Goal: Task Accomplishment & Management: Manage account settings

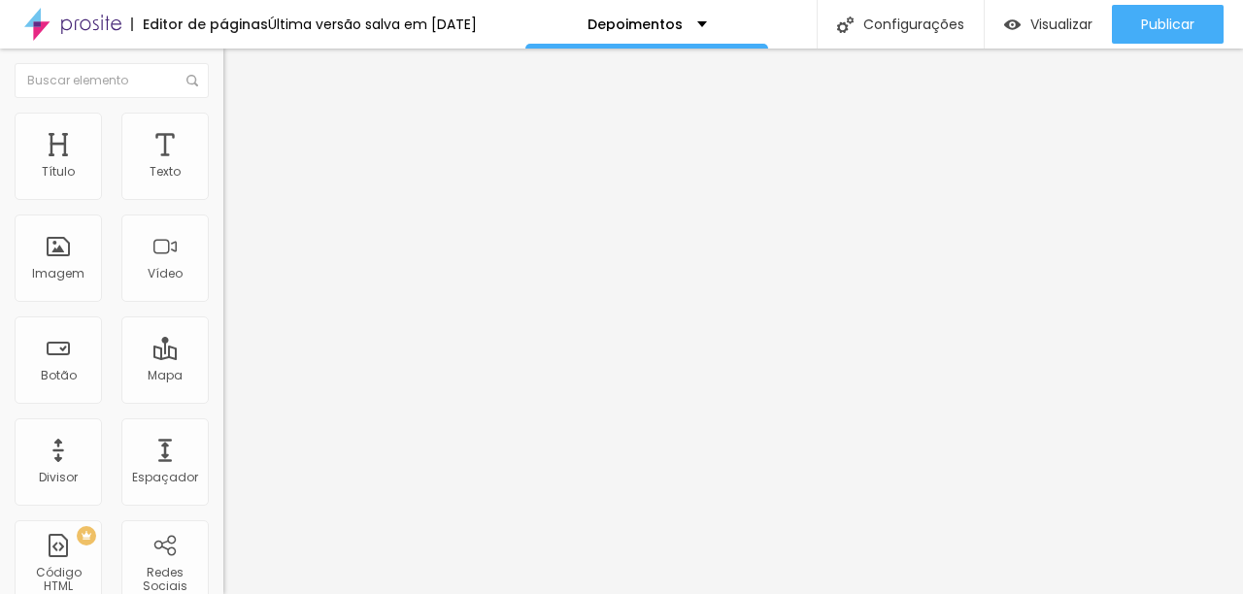
click at [223, 187] on button "button" at bounding box center [236, 176] width 27 height 20
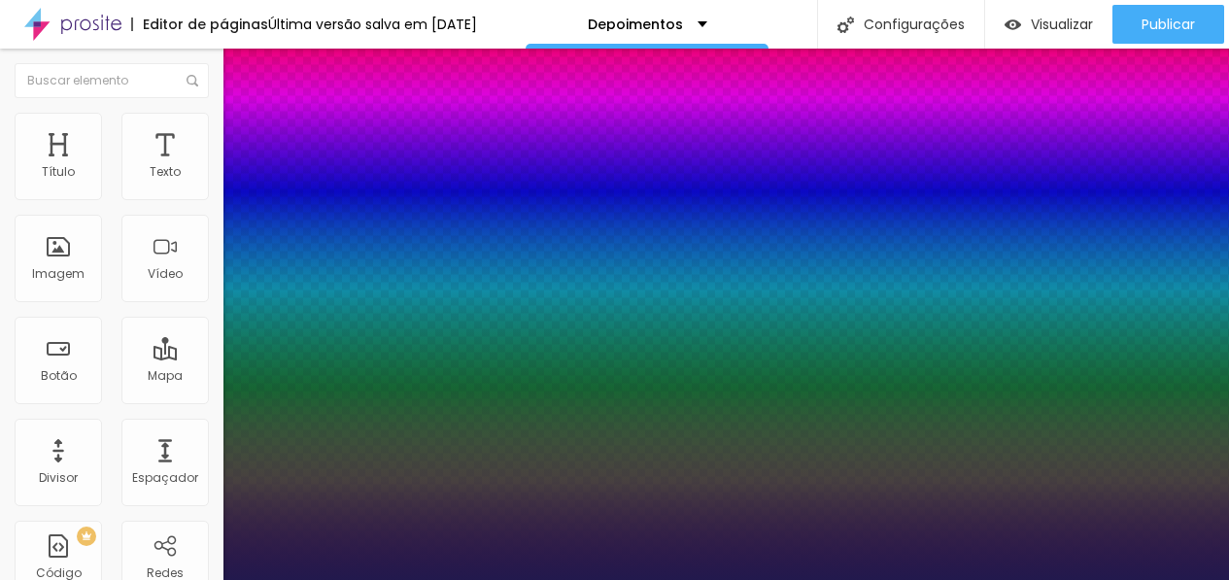
type input "1"
click at [754, 580] on div at bounding box center [614, 580] width 1229 height 0
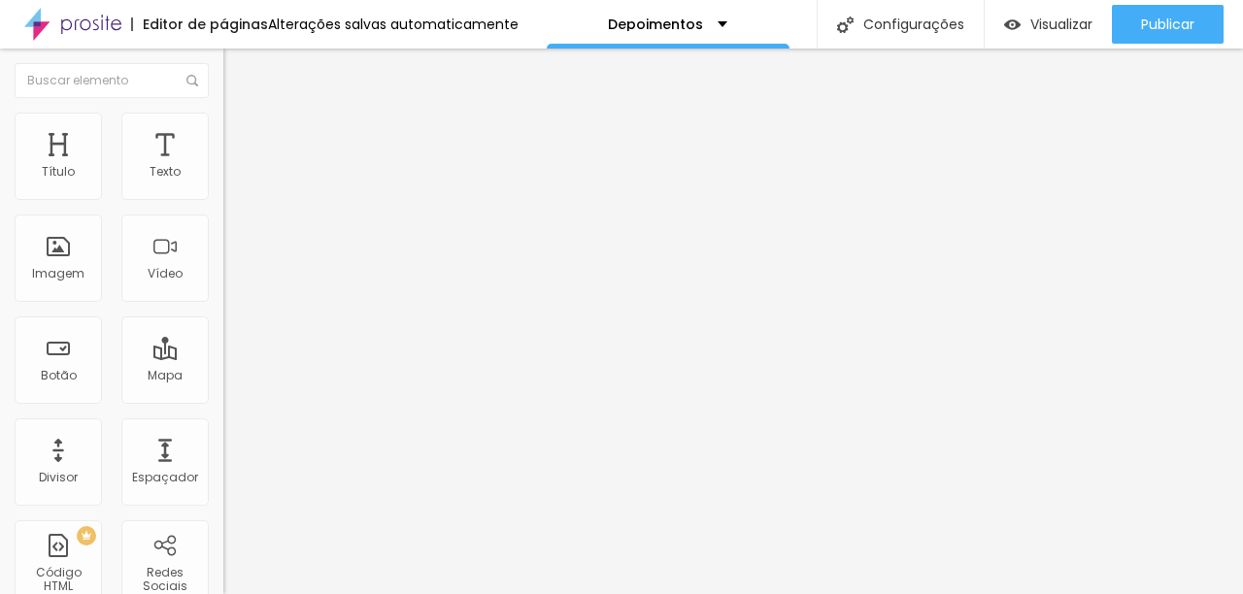
click at [241, 134] on span "Estilo" at bounding box center [256, 126] width 30 height 17
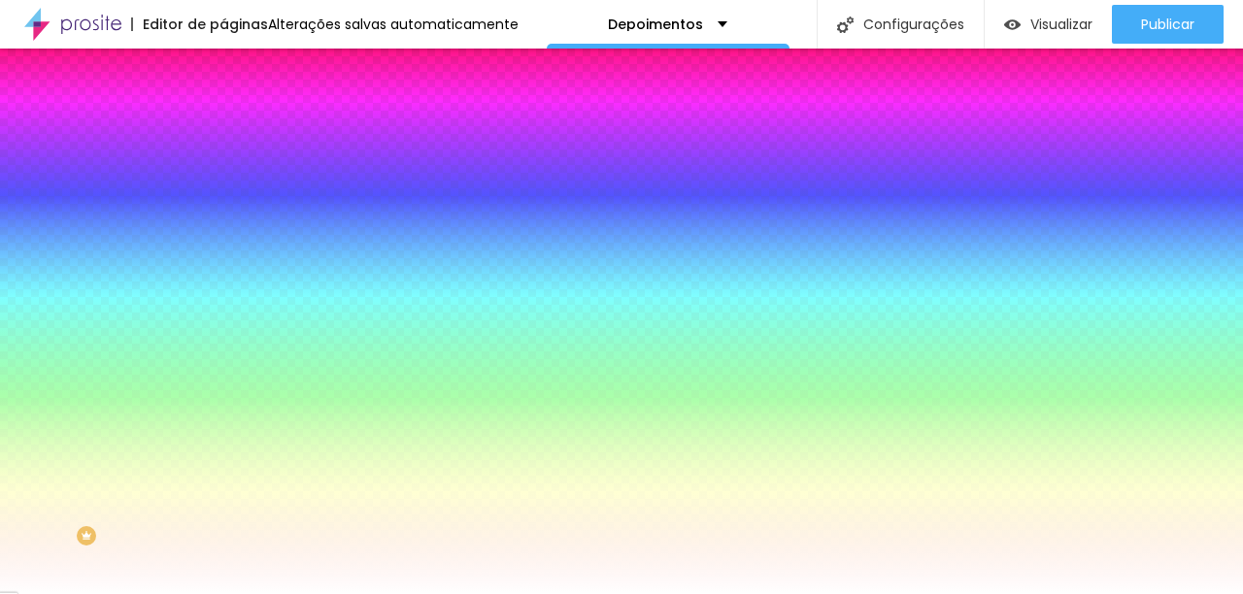
click at [223, 186] on div at bounding box center [334, 186] width 223 height 0
click at [223, 195] on input "#4B4B4B" at bounding box center [339, 195] width 233 height 19
drag, startPoint x: 148, startPoint y: 195, endPoint x: 198, endPoint y: 190, distance: 50.7
click at [223, 190] on div "Cor de fundo Voltar ao padrão #4B4B4B Tipografia Voltar ao padrão Borda Voltar …" at bounding box center [334, 469] width 223 height 635
type input "#545454"
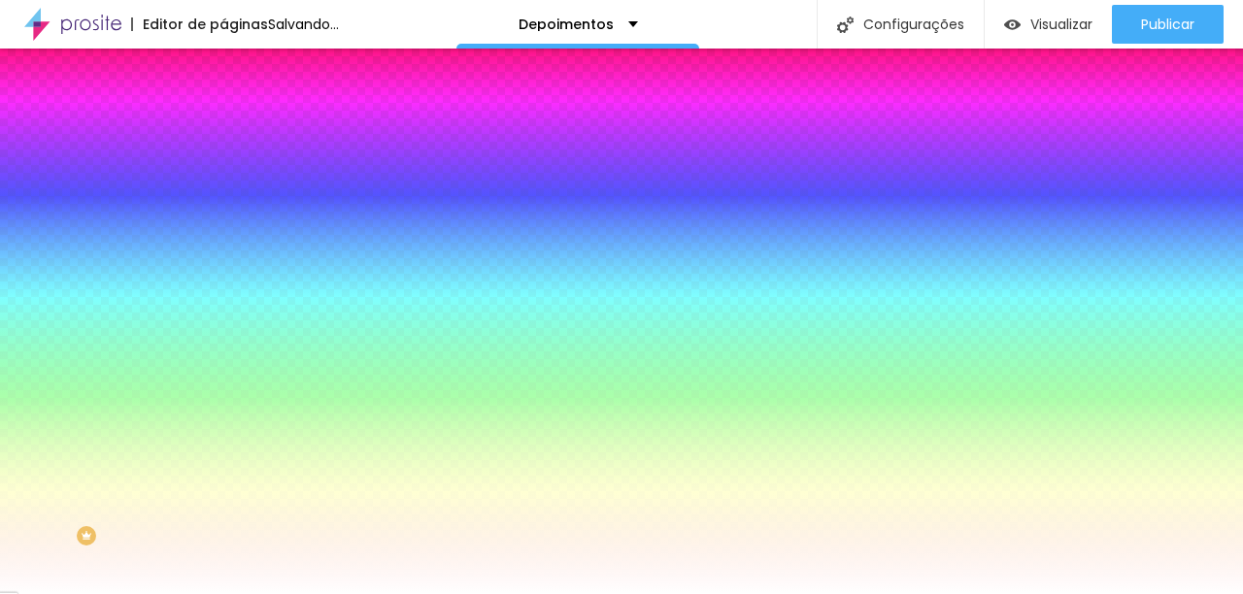
click at [223, 111] on img at bounding box center [231, 101] width 17 height 17
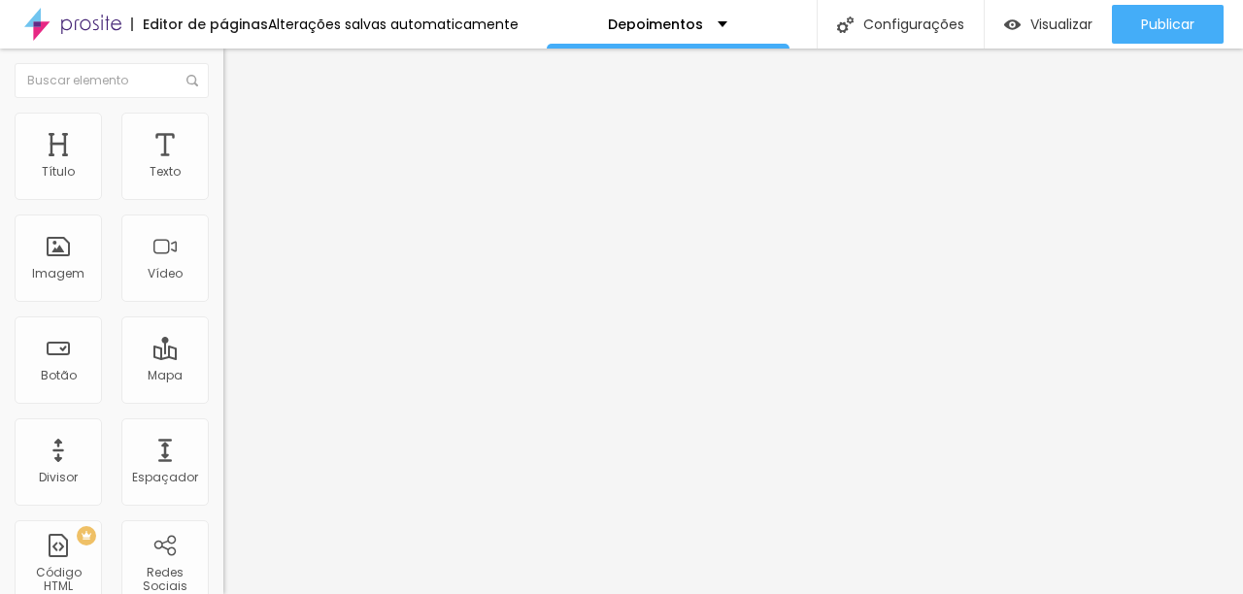
click at [223, 127] on li "Estilo" at bounding box center [334, 122] width 223 height 19
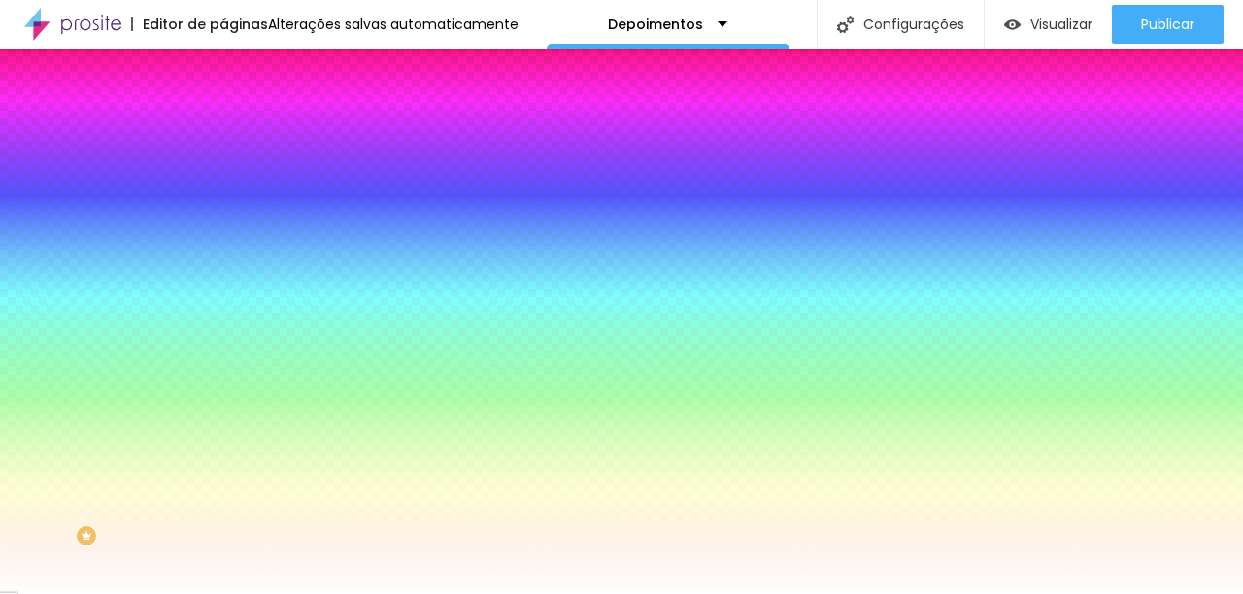
click at [231, 242] on icon "button" at bounding box center [237, 247] width 12 height 12
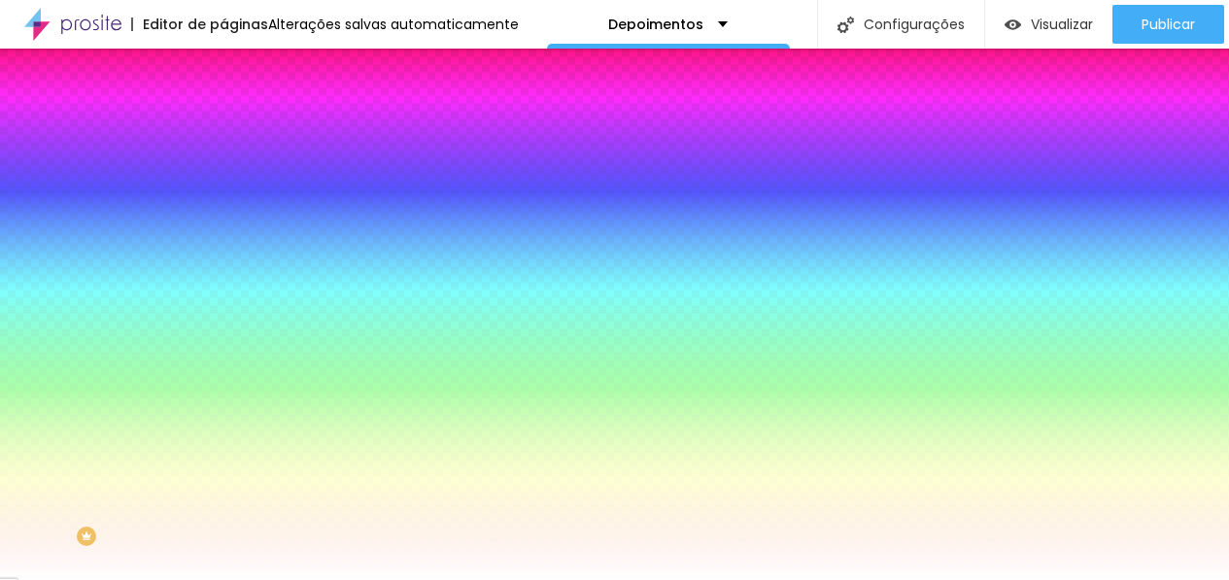
click at [247, 580] on p "Fonte" at bounding box center [614, 586] width 1229 height 12
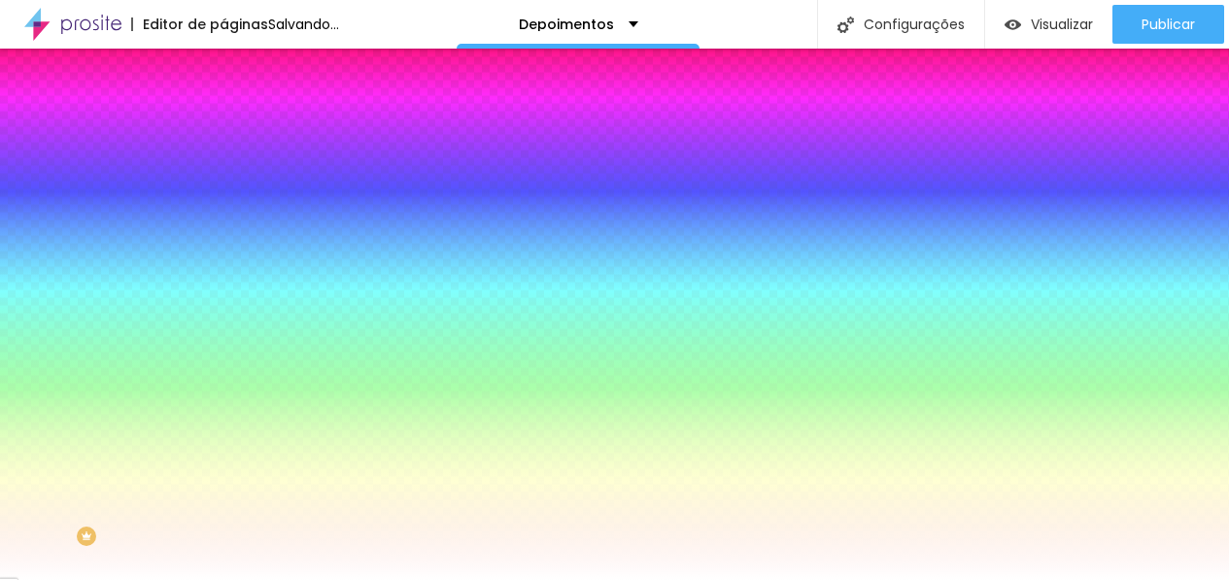
select select "Lato"
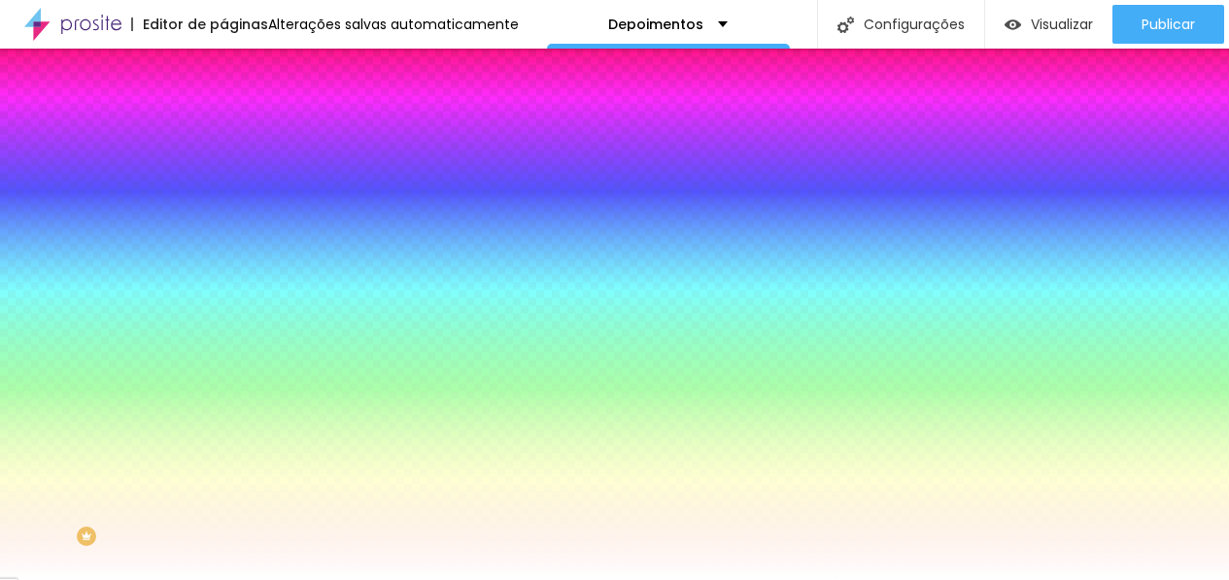
click at [360, 580] on div at bounding box center [614, 580] width 1229 height 0
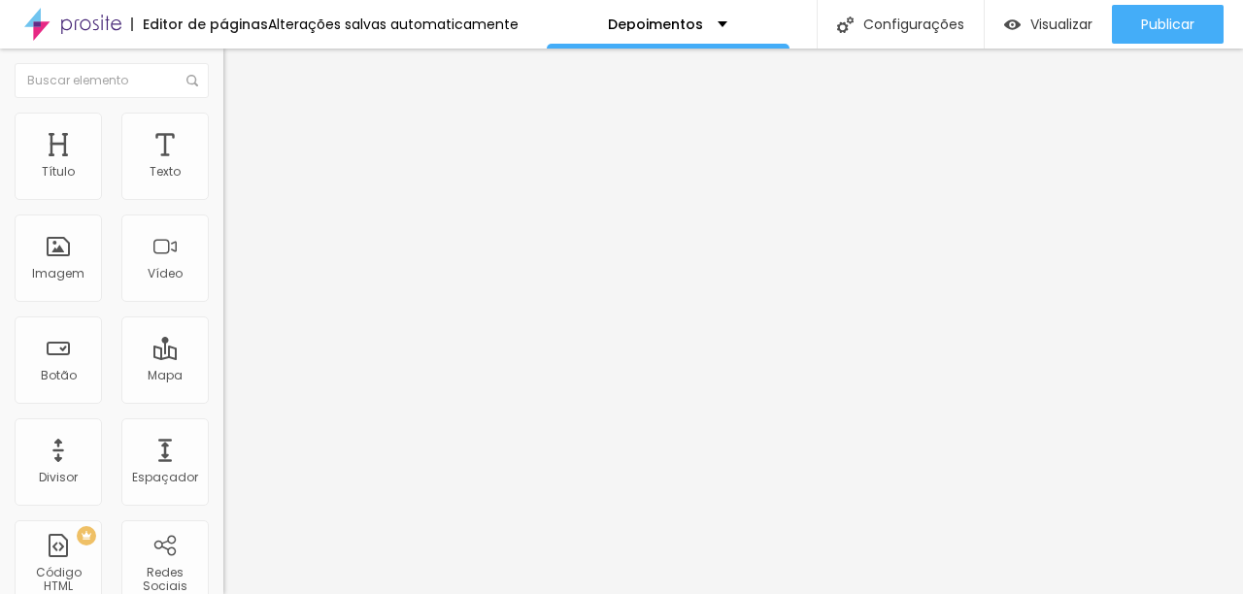
click at [223, 113] on img at bounding box center [231, 121] width 17 height 17
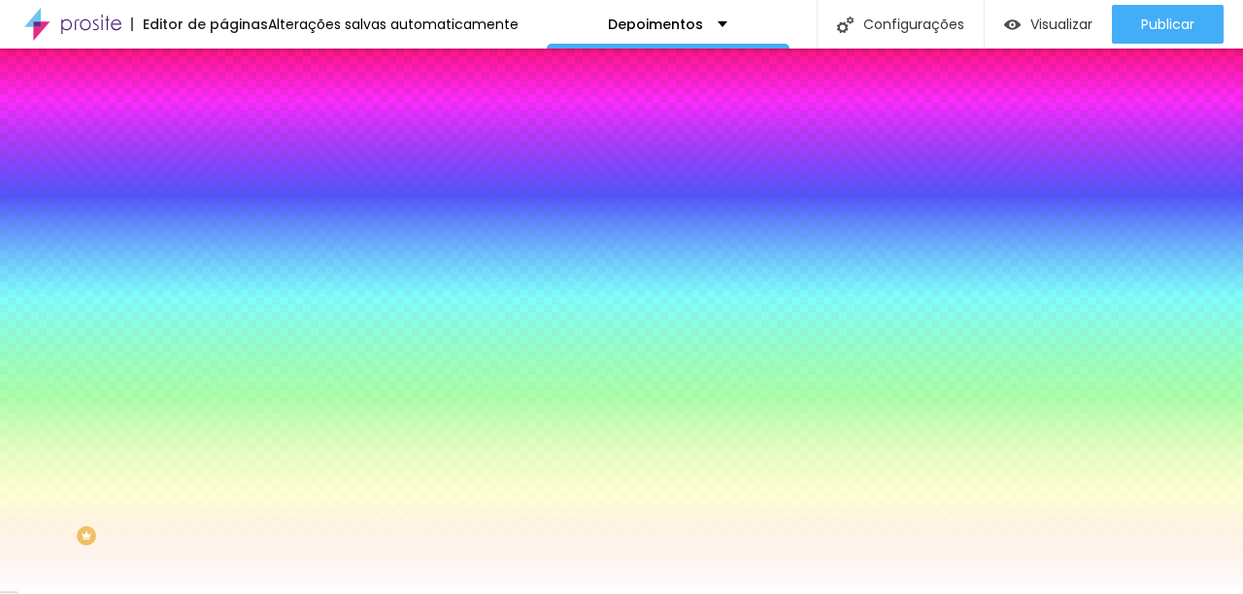
drag, startPoint x: 149, startPoint y: 416, endPoint x: 197, endPoint y: 416, distance: 48.6
click at [223, 416] on div "Cor de fundo Voltar ao padrão #545454 Tipografia Voltar ao padrão Borda Voltar …" at bounding box center [334, 469] width 223 height 635
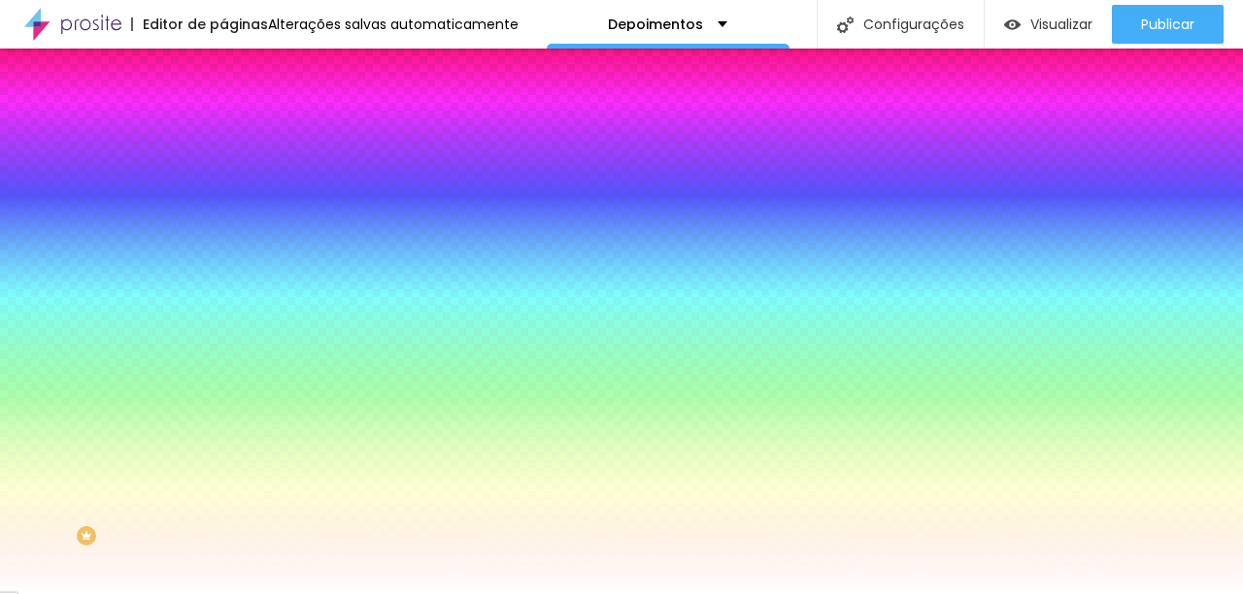
type input "#EDD5AE"
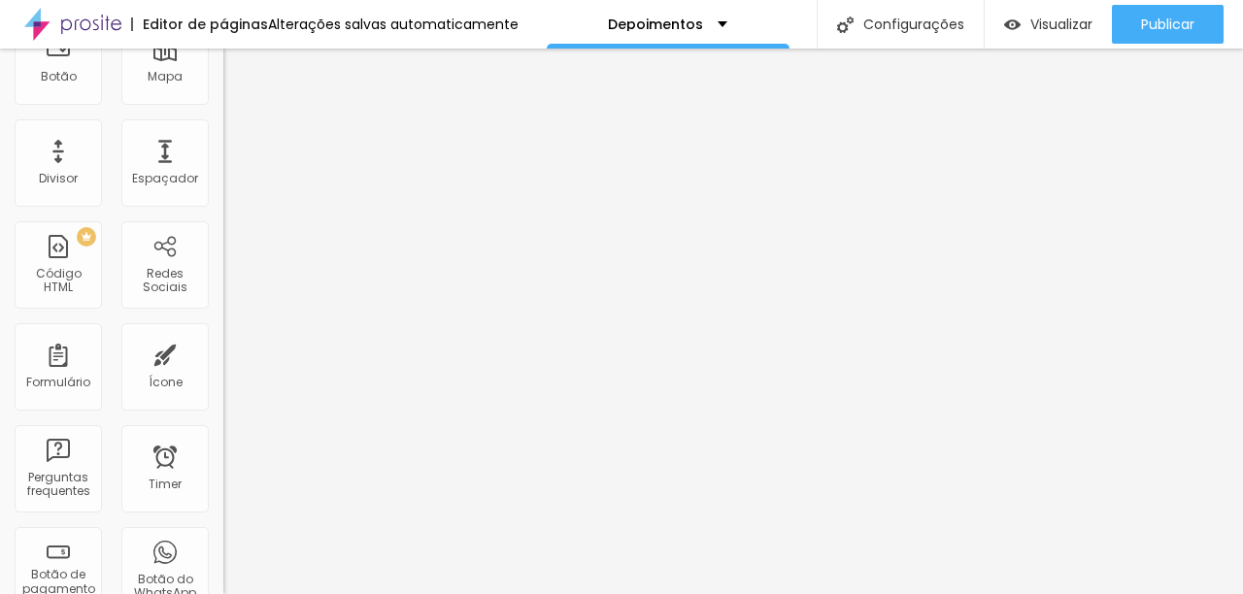
scroll to position [460, 0]
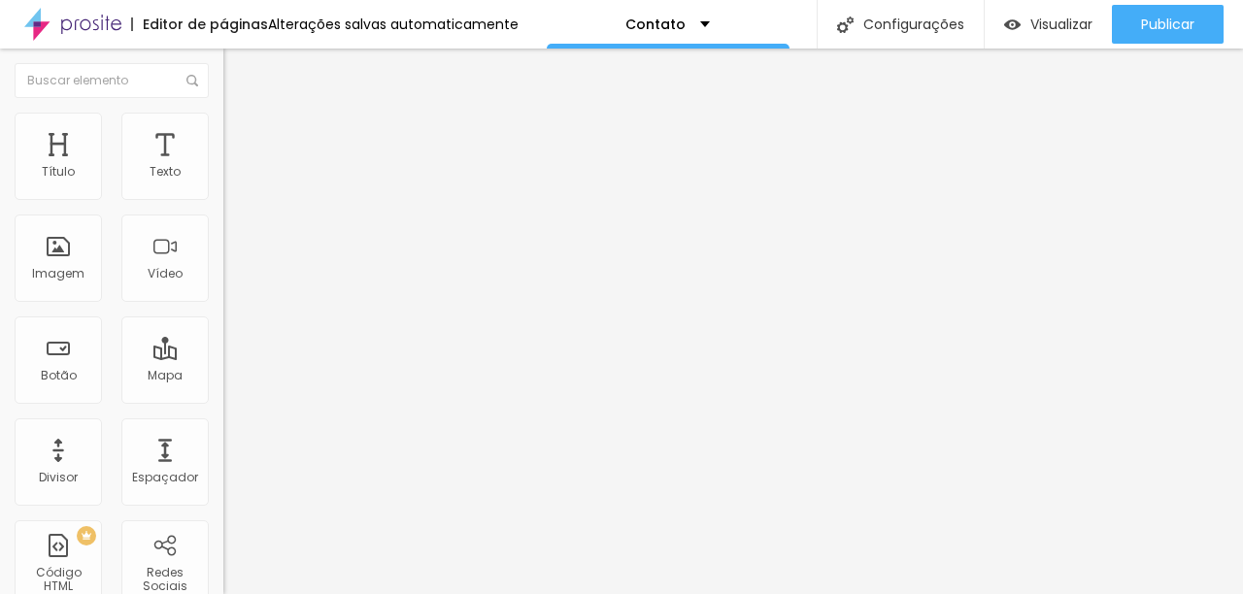
click at [223, 187] on button "button" at bounding box center [236, 176] width 27 height 20
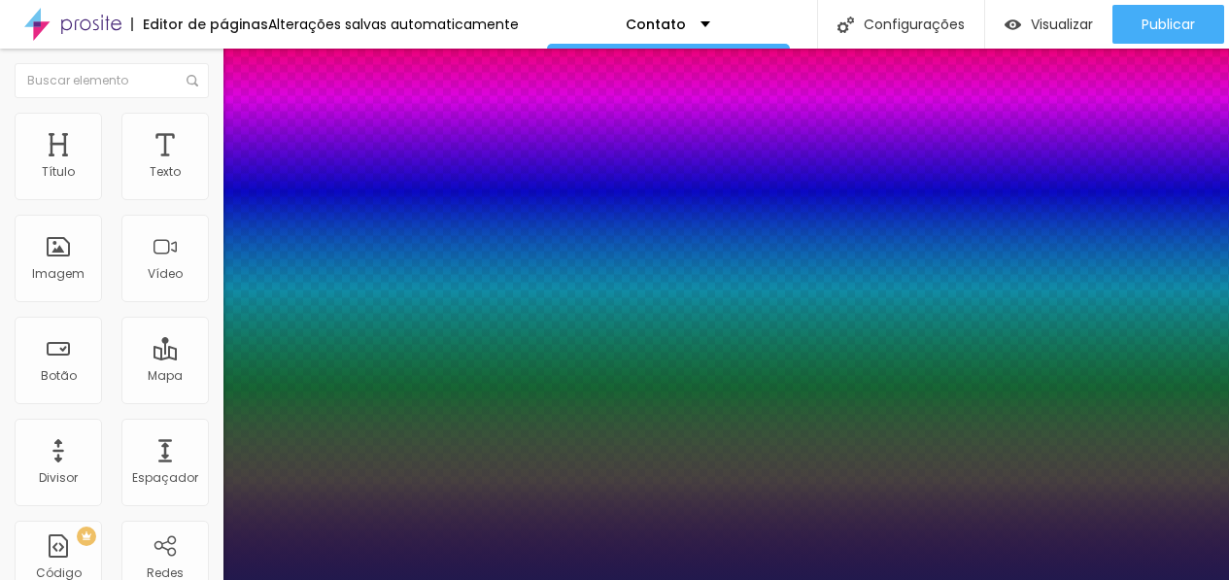
type input "1"
select select "MontserratBlack"
type input "1"
click at [633, 580] on div at bounding box center [614, 580] width 1229 height 0
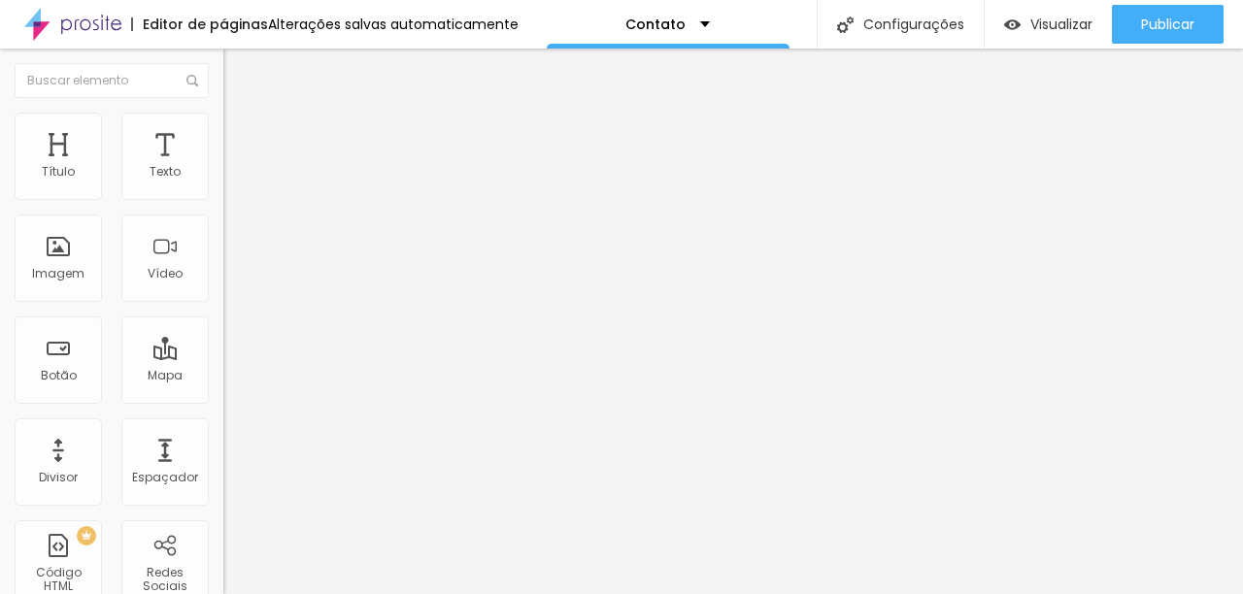
click at [223, 113] on li "Avançado" at bounding box center [334, 122] width 223 height 19
click at [223, 112] on li "Estilo" at bounding box center [334, 102] width 223 height 19
click at [238, 63] on div "Editar Texto" at bounding box center [293, 71] width 111 height 16
click at [240, 167] on span "Titulo 1" at bounding box center [271, 153] width 63 height 27
click at [223, 233] on div "Titulo 6 H6" at bounding box center [334, 227] width 223 height 12
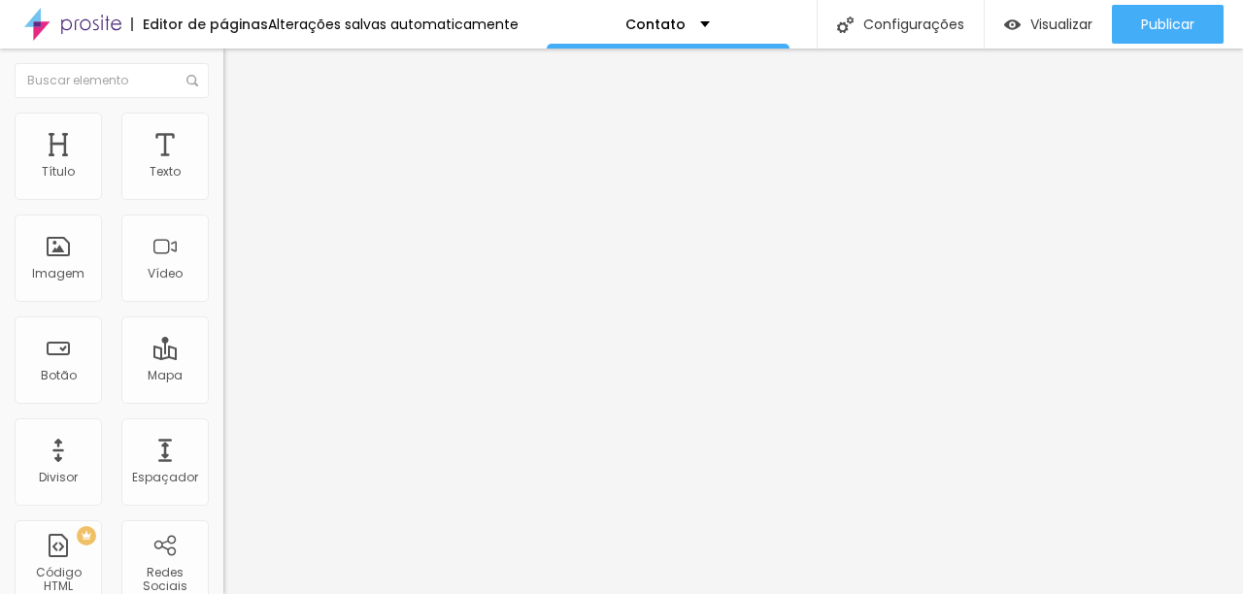
click at [223, 210] on div "Titulo 4 H4" at bounding box center [334, 203] width 223 height 14
click at [223, 228] on span "Titulo 5" at bounding box center [244, 220] width 43 height 17
click at [223, 213] on span "Titulo 4" at bounding box center [248, 202] width 51 height 19
click at [223, 199] on span "Titulo 3" at bounding box center [250, 188] width 54 height 22
click at [223, 184] on span "Titulo 2" at bounding box center [254, 171] width 63 height 24
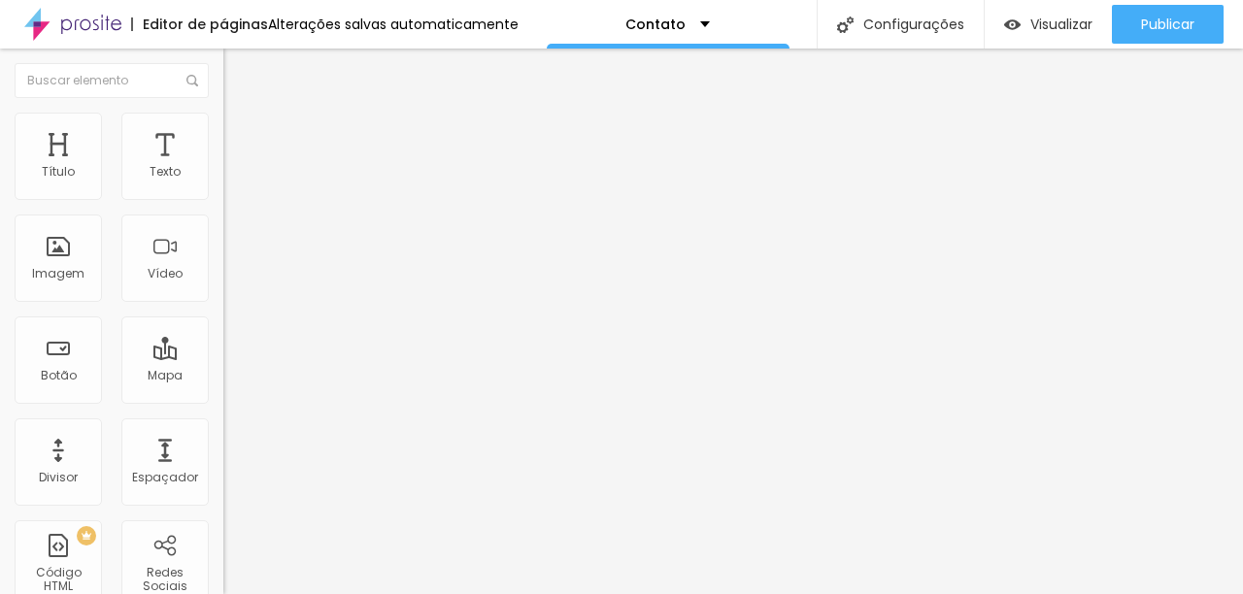
click at [223, 167] on span "Titulo 1" at bounding box center [254, 153] width 63 height 27
click at [223, 184] on span "Titulo 2" at bounding box center [254, 171] width 63 height 24
click at [223, 201] on span "Titulo 3" at bounding box center [250, 190] width 54 height 22
click at [223, 167] on span "Titulo 1" at bounding box center [254, 153] width 63 height 27
click at [223, 87] on button "Editar Título" at bounding box center [334, 71] width 223 height 45
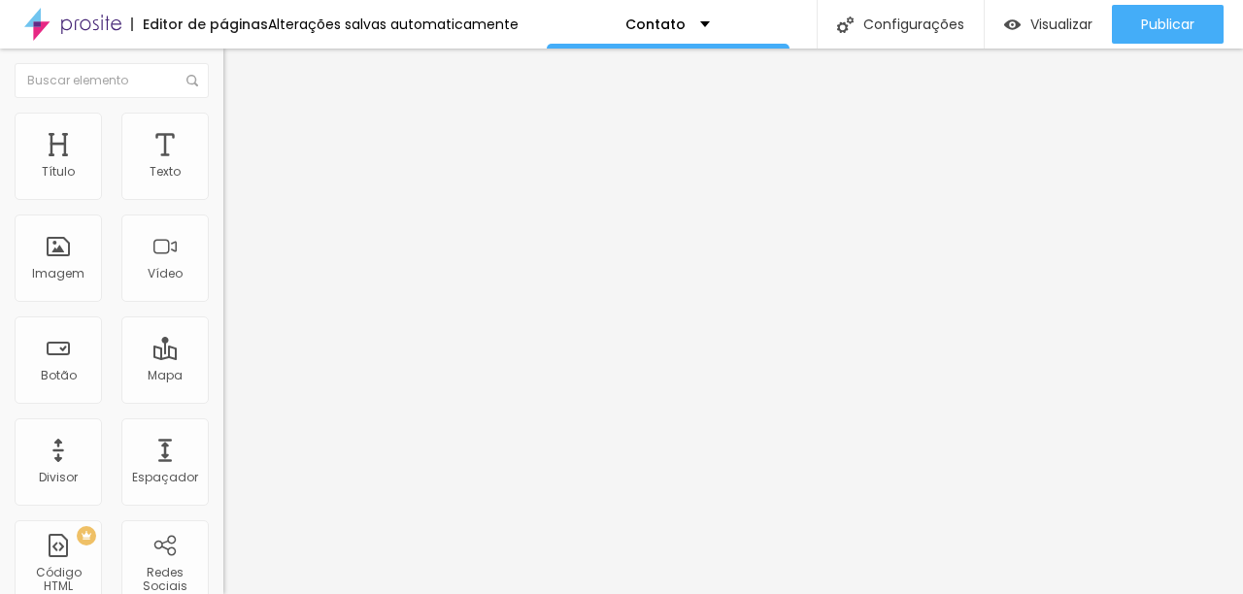
click at [231, 282] on icon "button" at bounding box center [237, 276] width 12 height 12
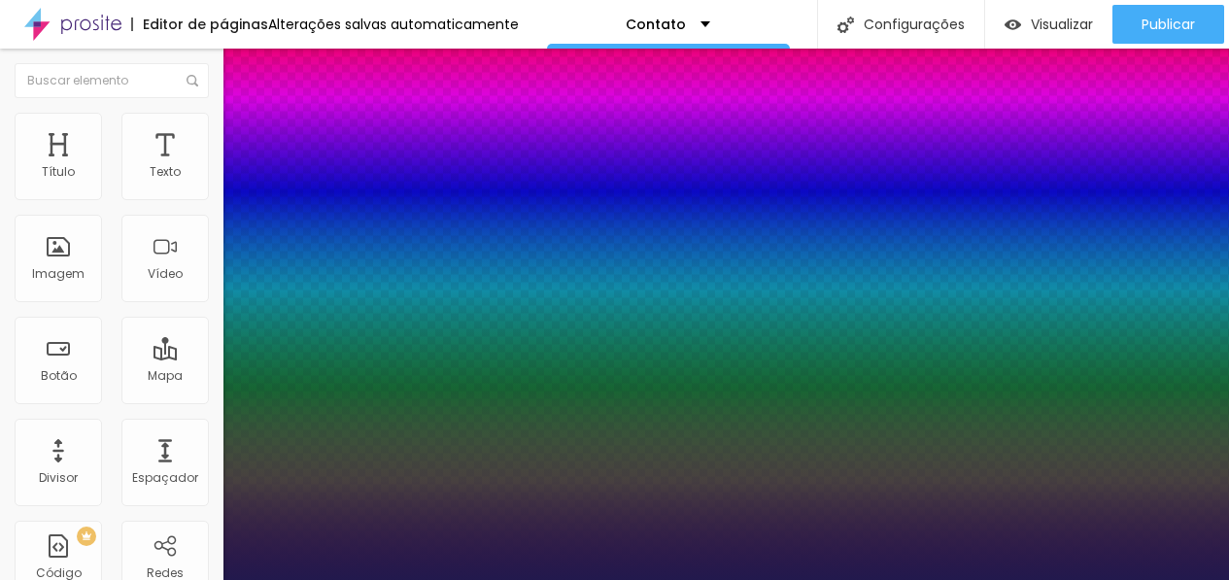
type input "1"
select select "MontserratBlack"
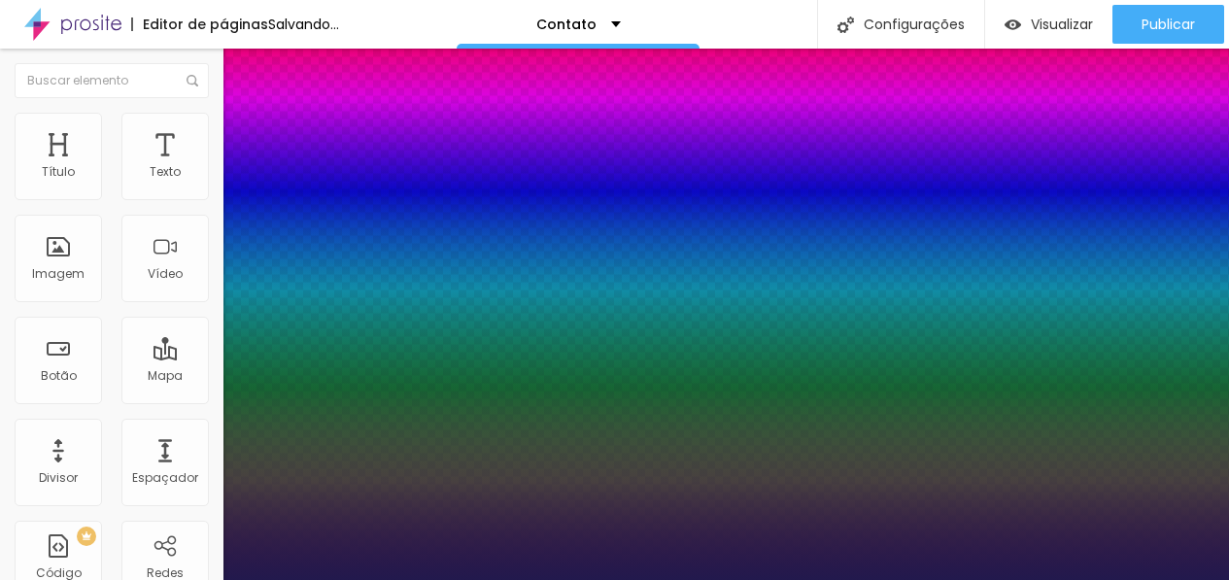
type input "1"
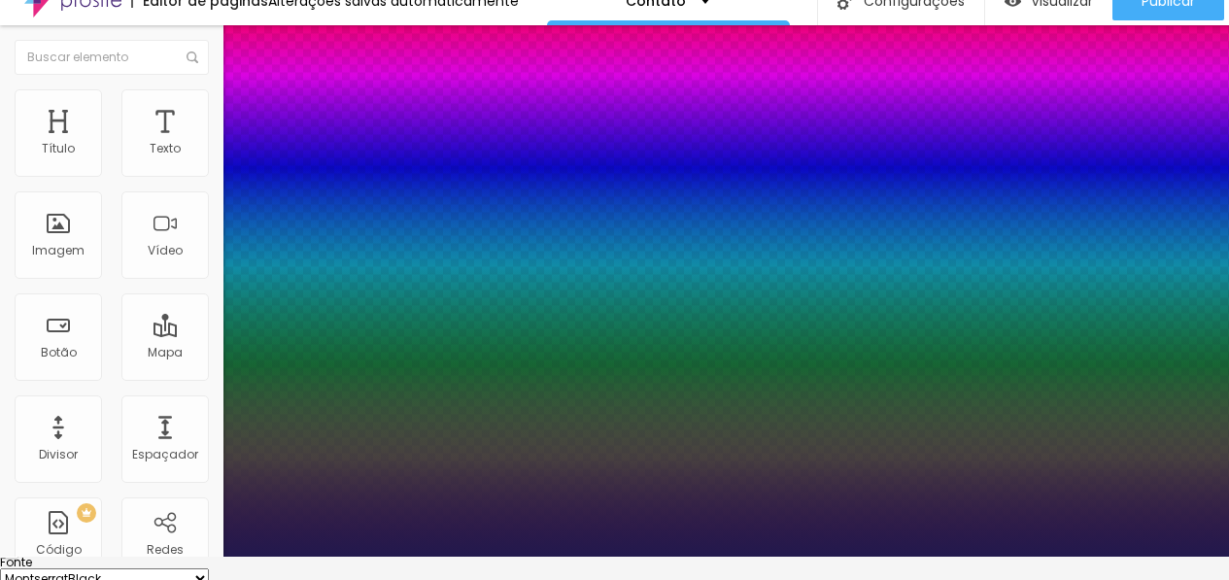
scroll to position [184, 0]
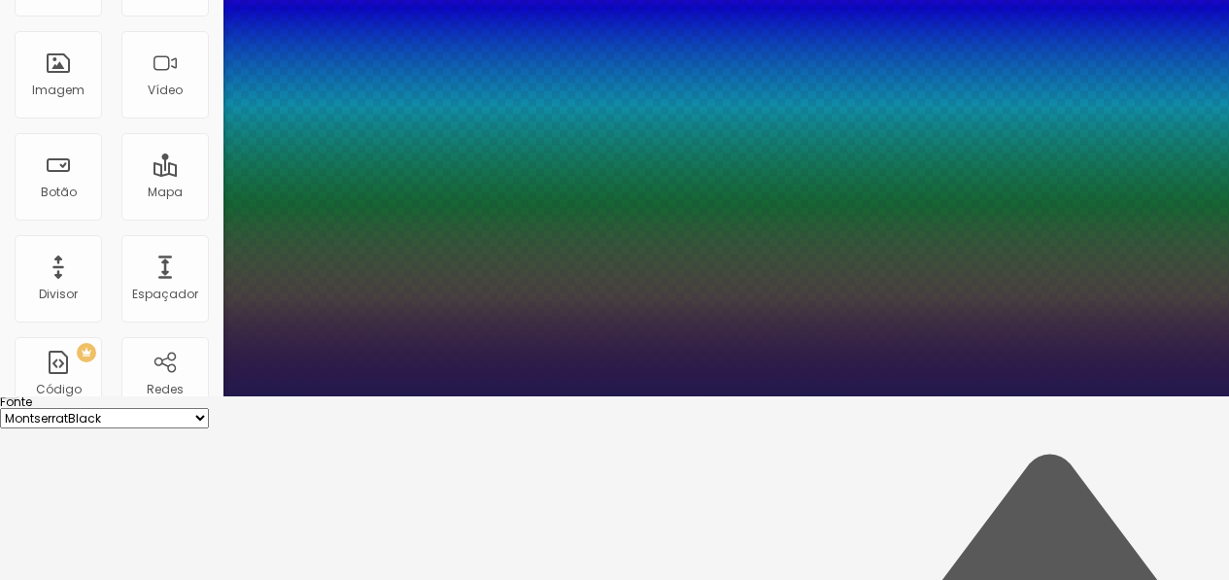
type input "27"
type input "1"
type input "37"
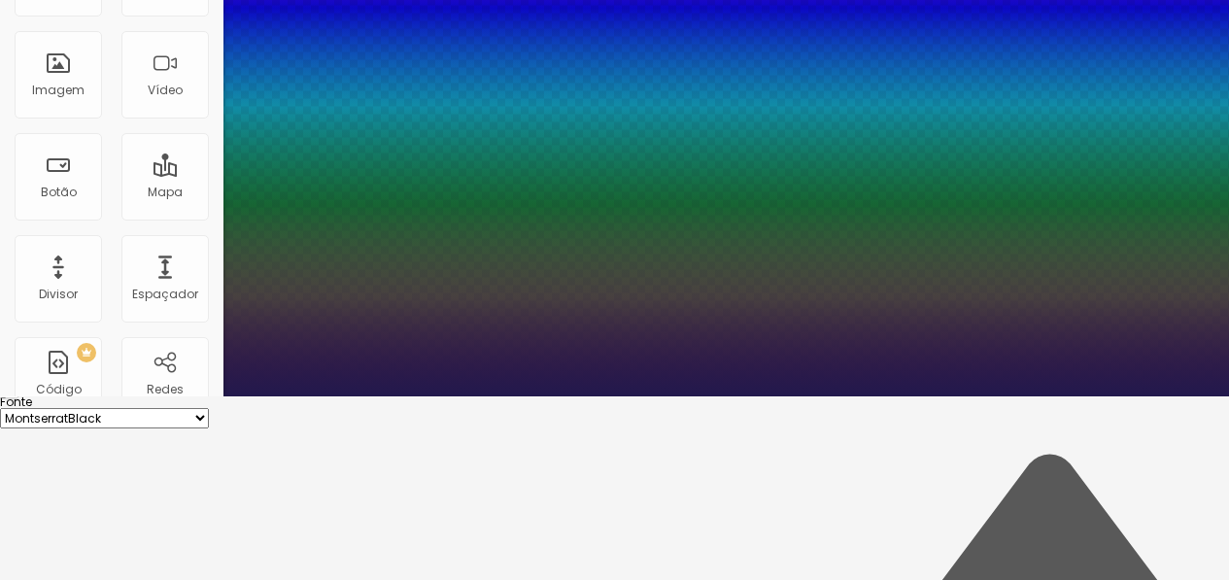
type input "1"
type input "38"
type input "1"
type input "39"
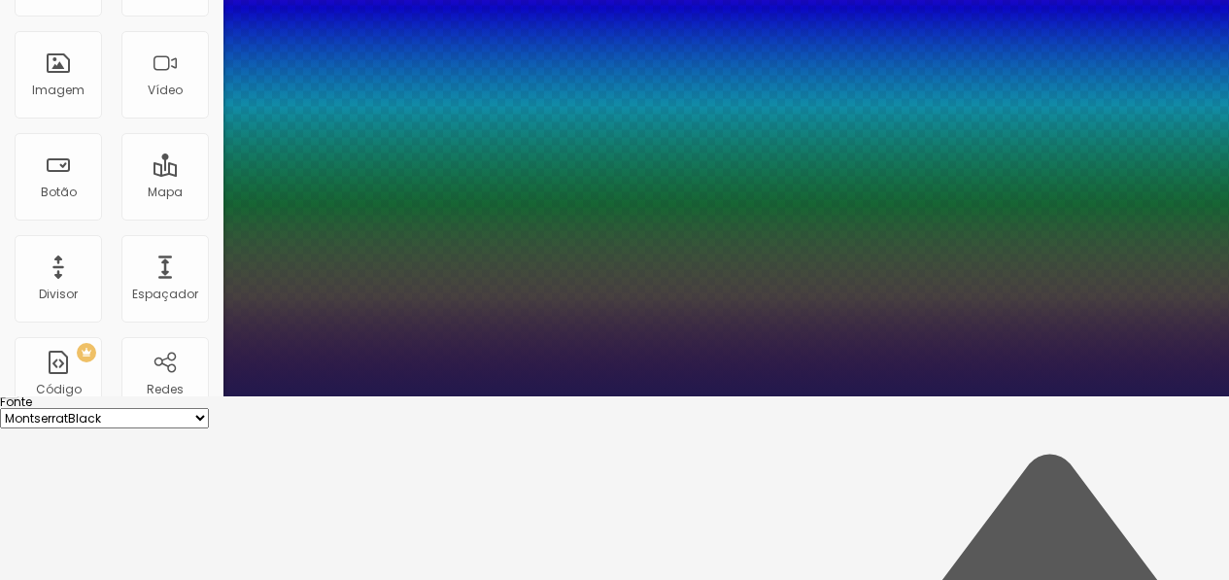
type input "39"
type input "1"
type input "40"
type input "1"
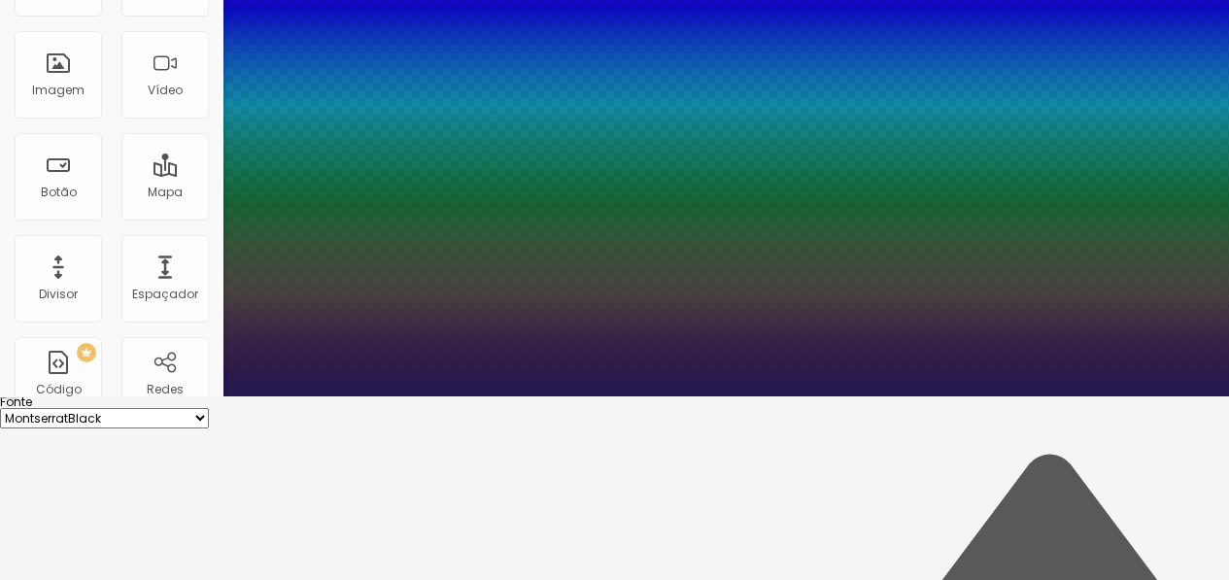
type input "41"
type input "1"
type input "39"
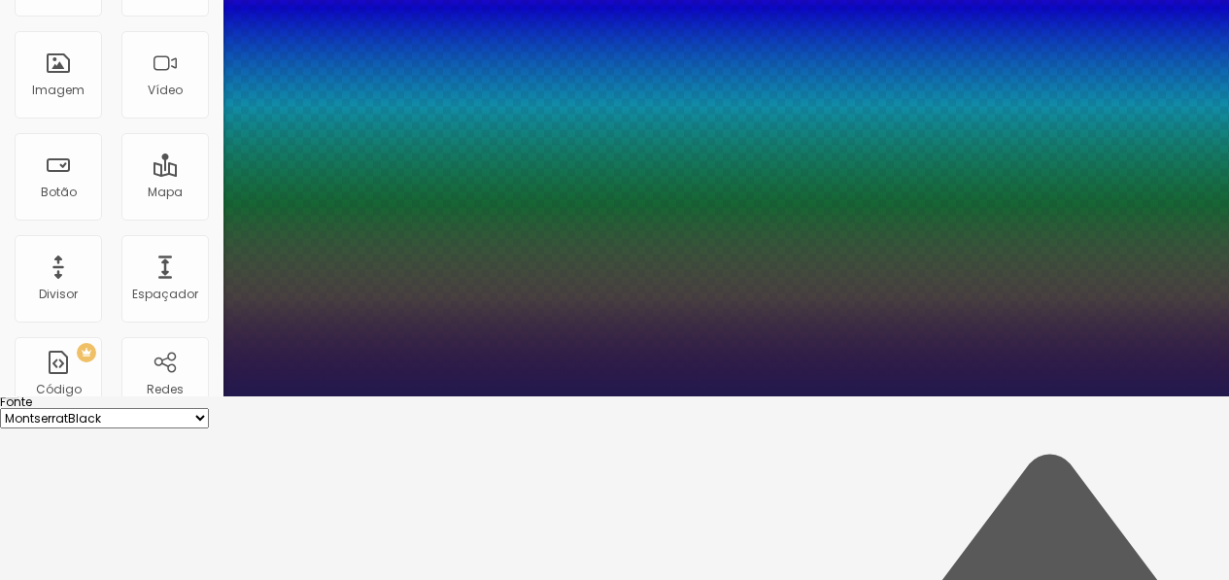
type input "1"
type input "38"
type input "1"
drag, startPoint x: 261, startPoint y: 366, endPoint x: 295, endPoint y: 366, distance: 34.0
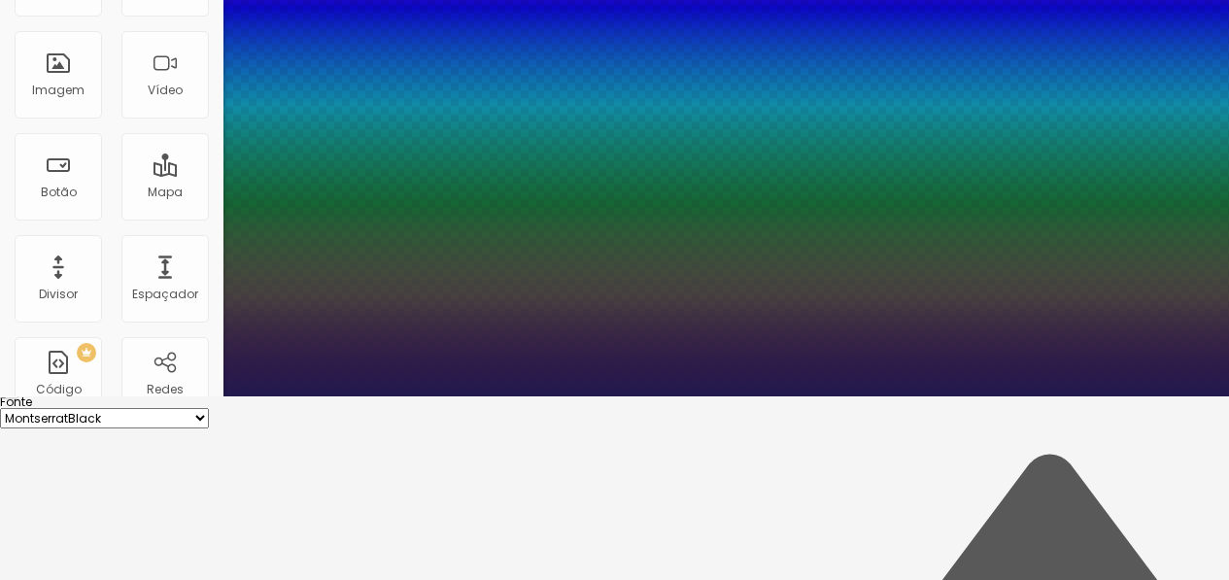
type input "38"
type input "8"
type input "9"
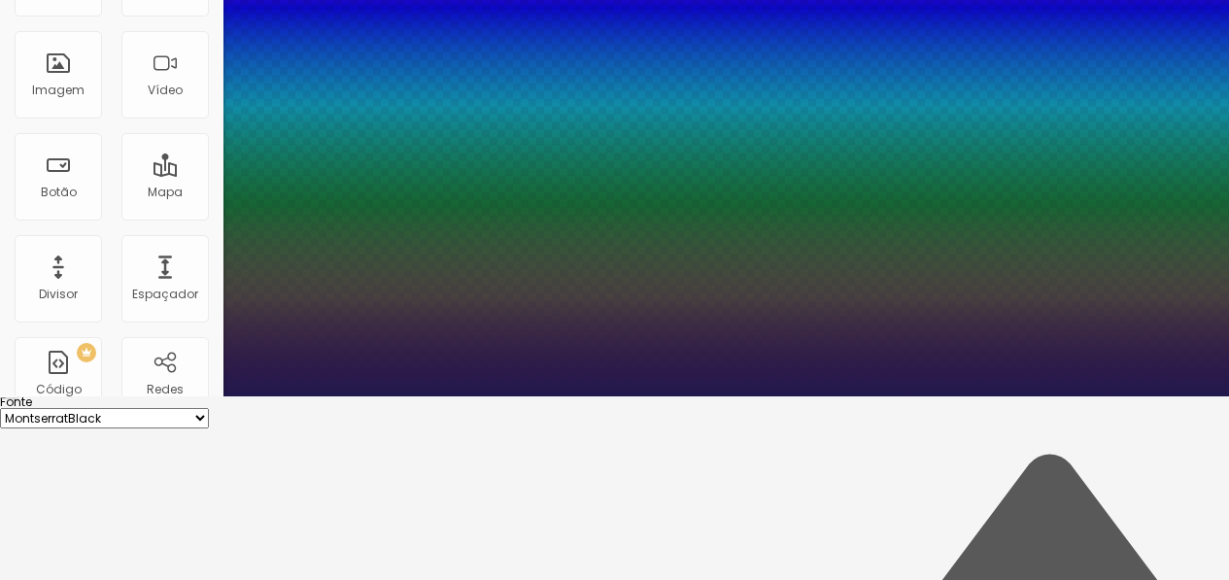
type input "9"
type input "10"
type input "11"
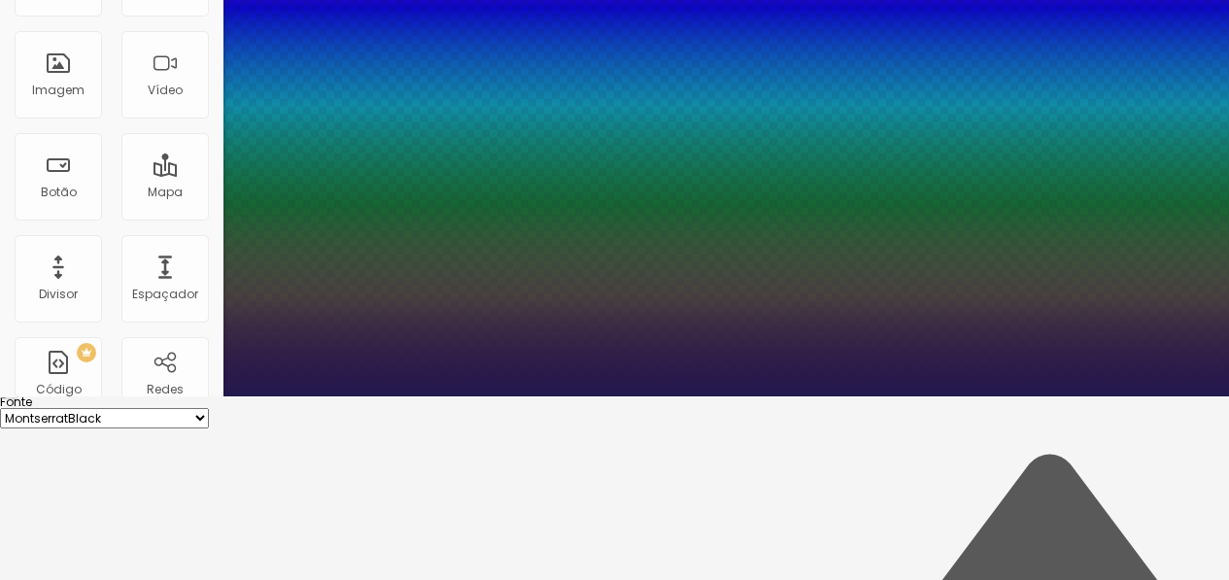
type input "12"
type input "13"
type input "14"
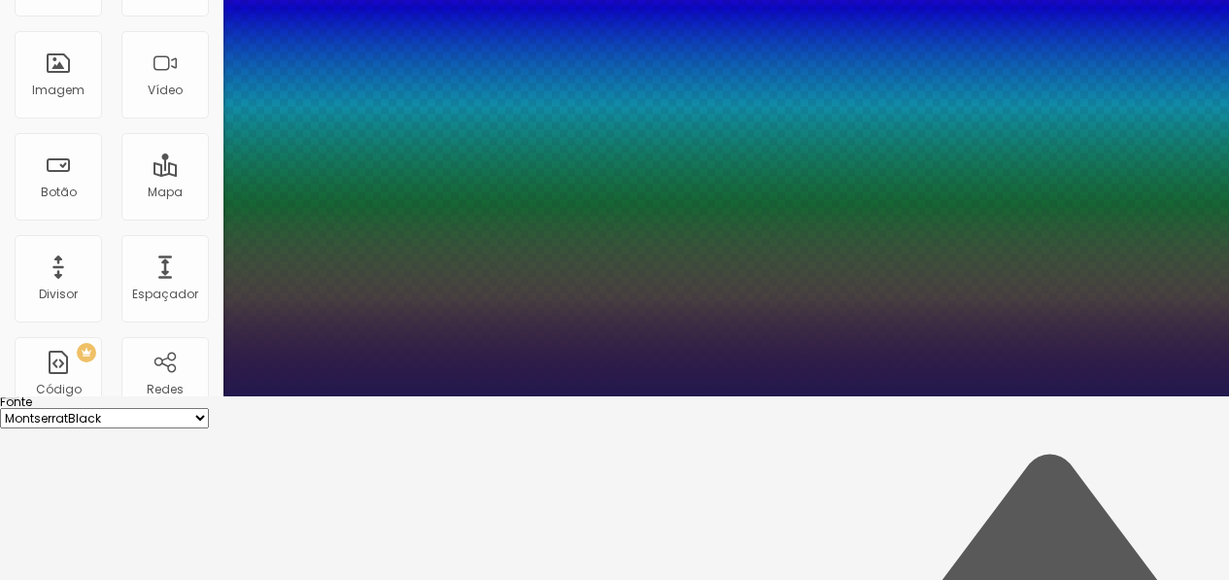
type input "14"
type input "15"
drag, startPoint x: 254, startPoint y: 453, endPoint x: 254, endPoint y: 422, distance: 31.1
type input "15"
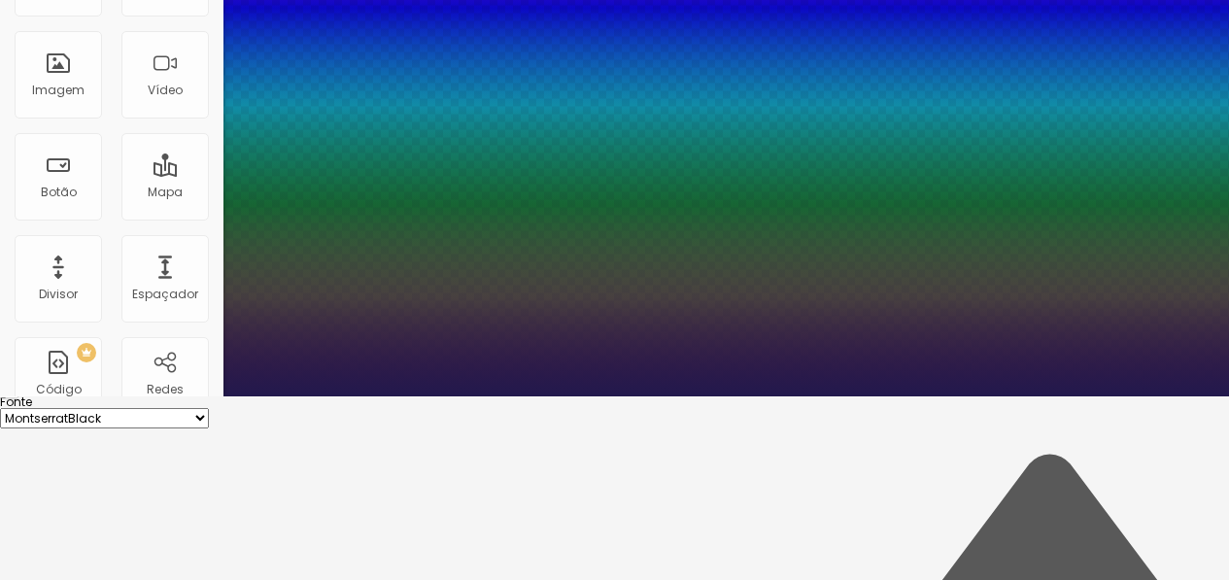
type input "0.2"
type input "0.5"
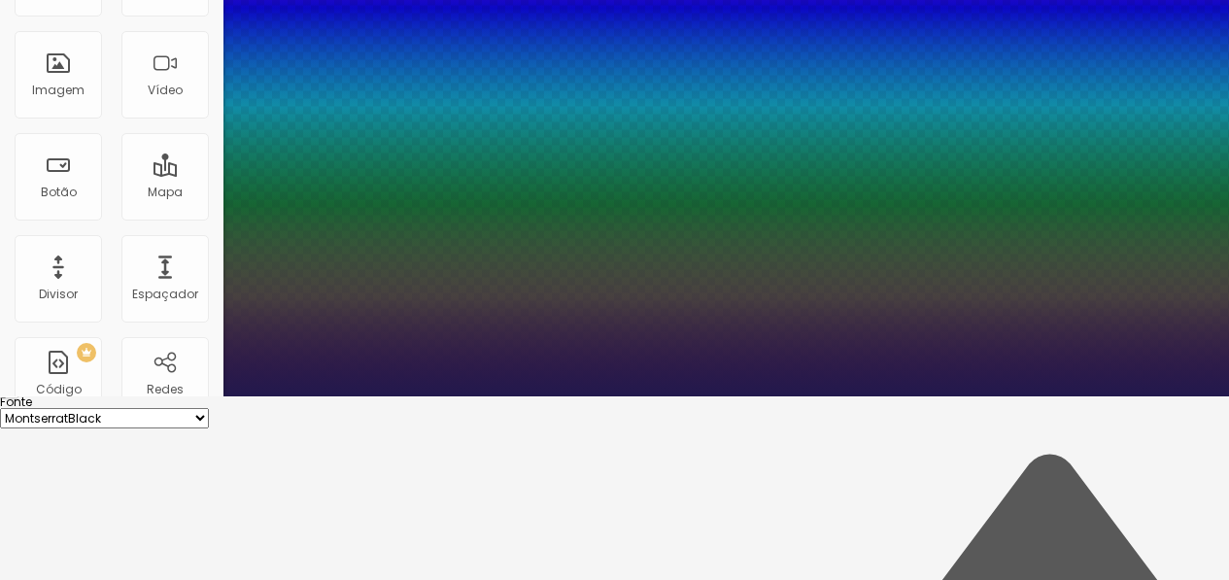
type input "0.6"
type input "0.7"
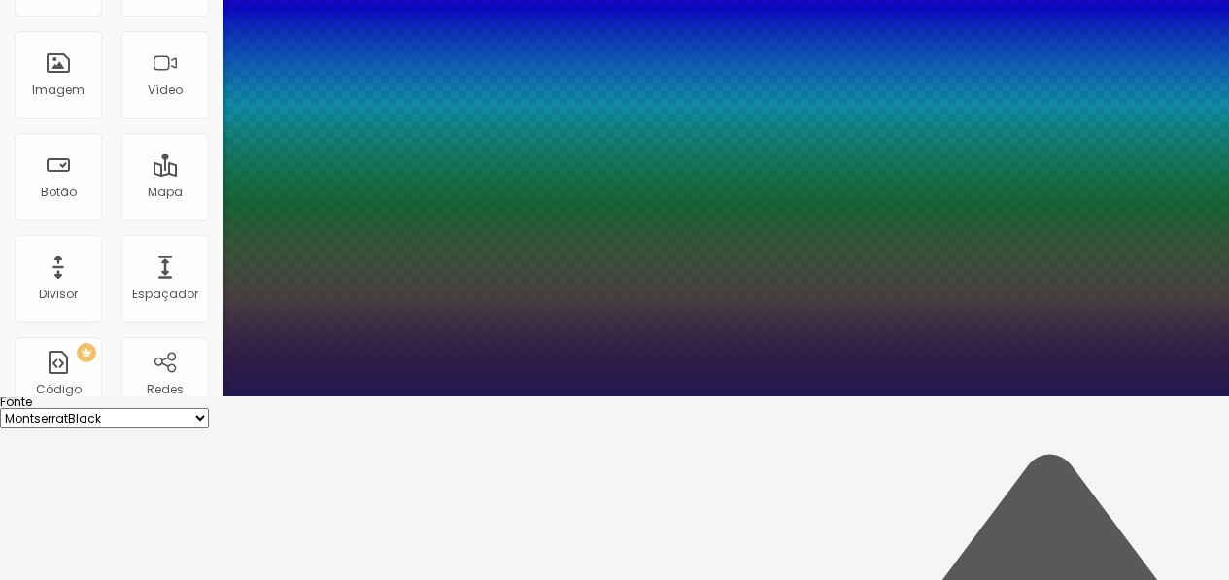
click at [594, 396] on div at bounding box center [614, 396] width 1229 height 0
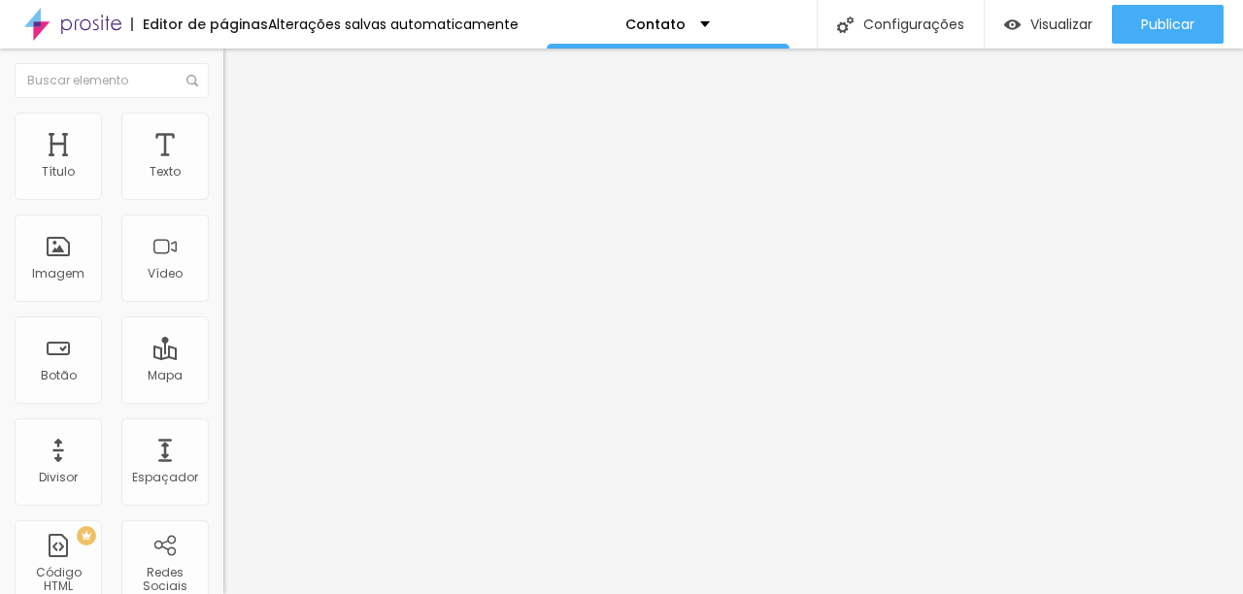
click at [223, 288] on button "button" at bounding box center [236, 277] width 27 height 20
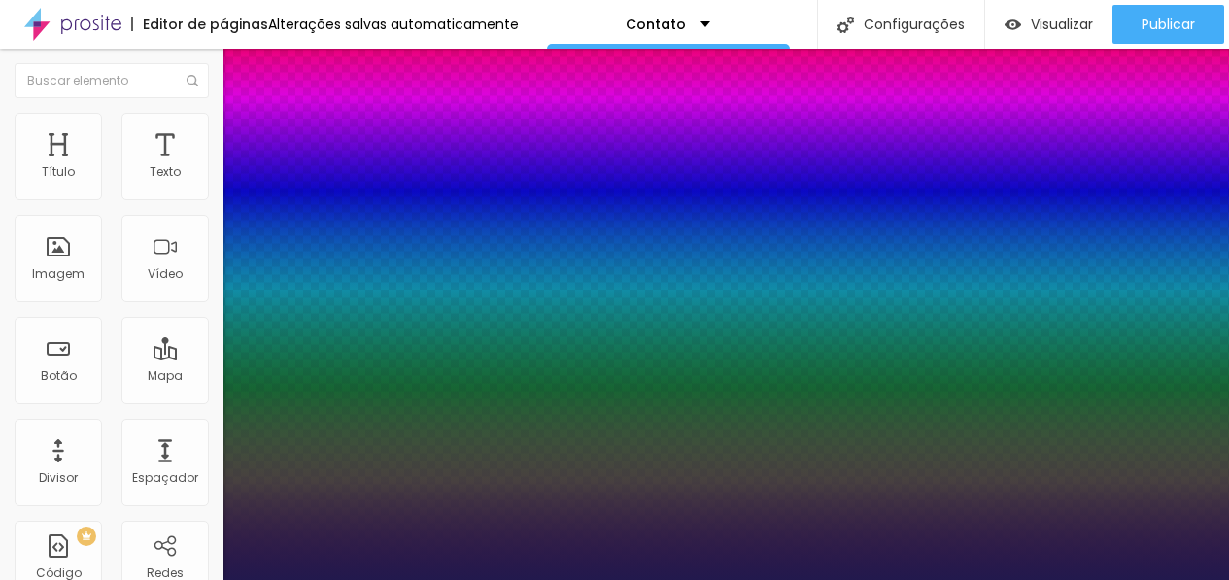
type input "42"
type input "53"
type input "55"
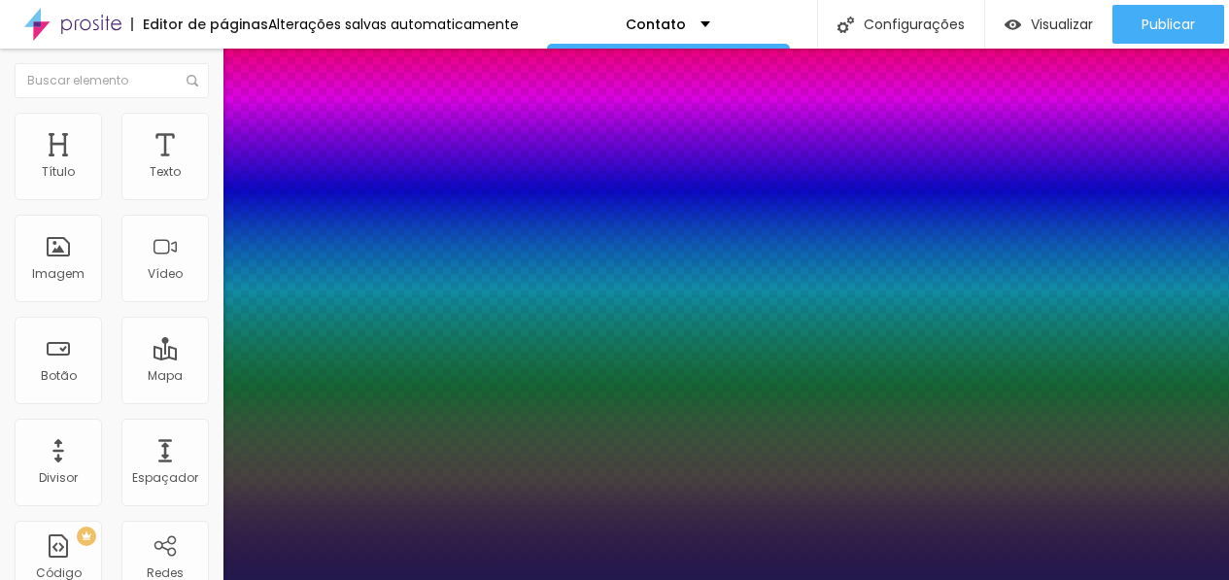
type input "55"
type input "56"
type input "57"
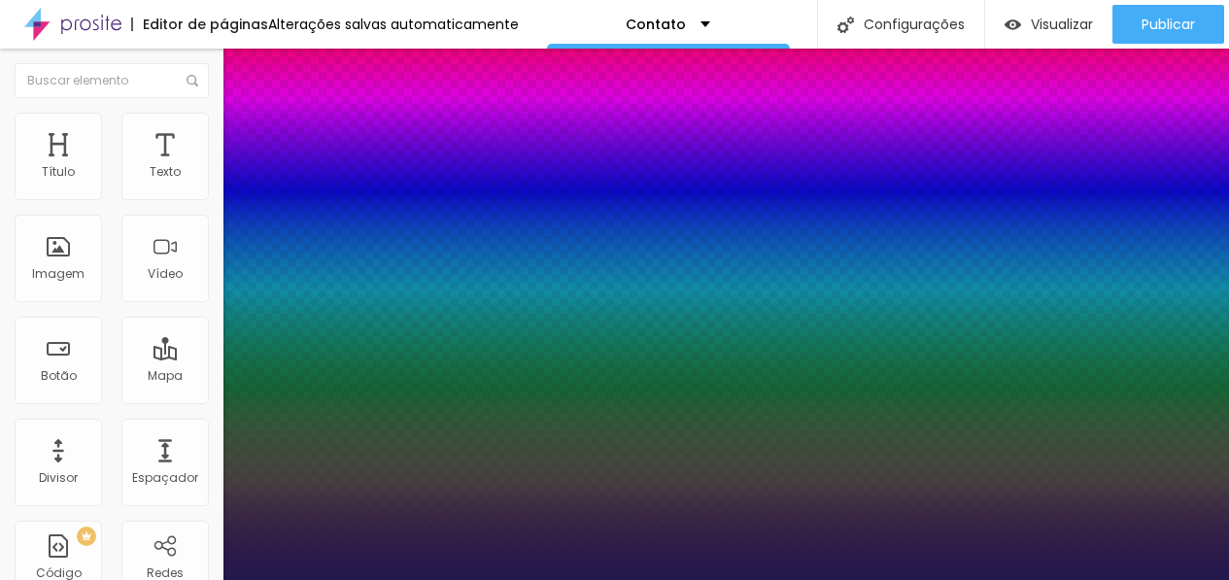
type input "58"
type input "59"
drag, startPoint x: 301, startPoint y: 543, endPoint x: 327, endPoint y: 543, distance: 26.2
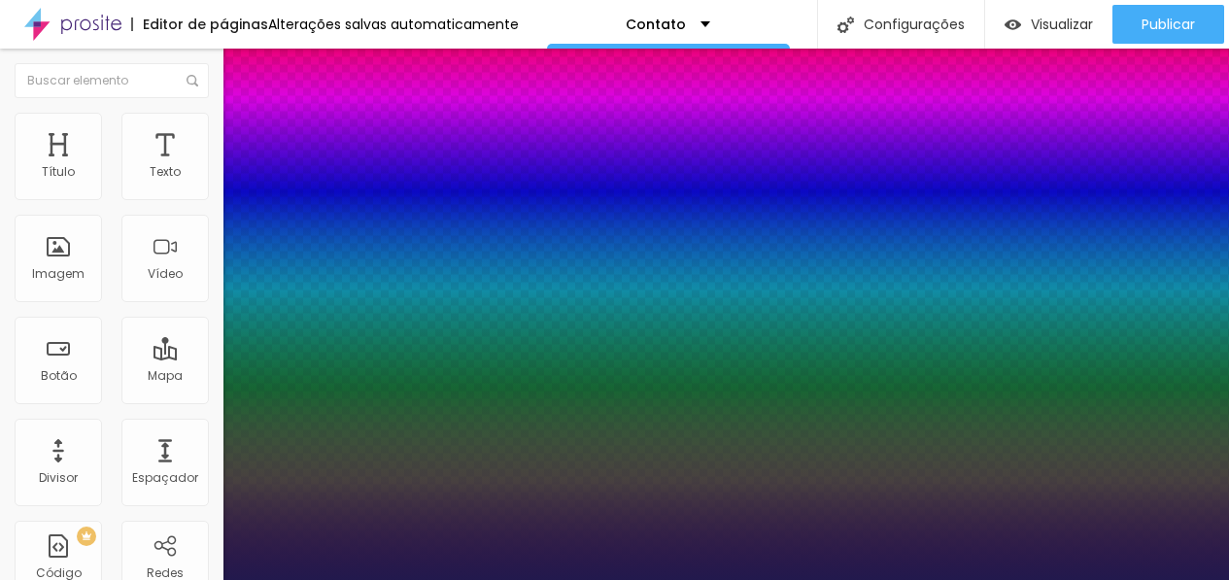
type input "59"
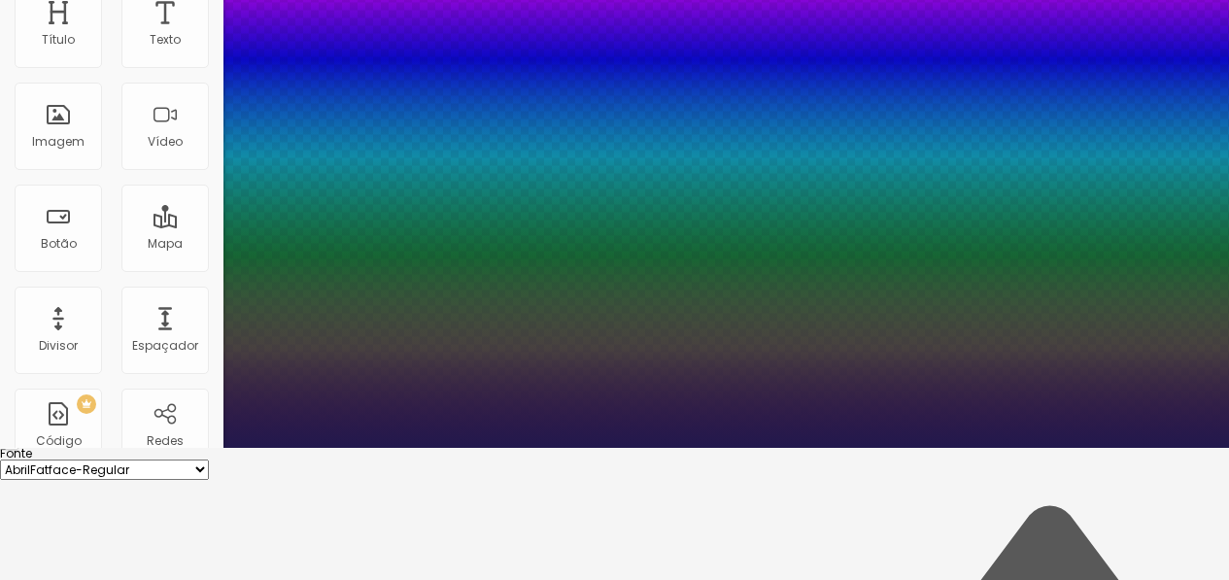
scroll to position [136, 0]
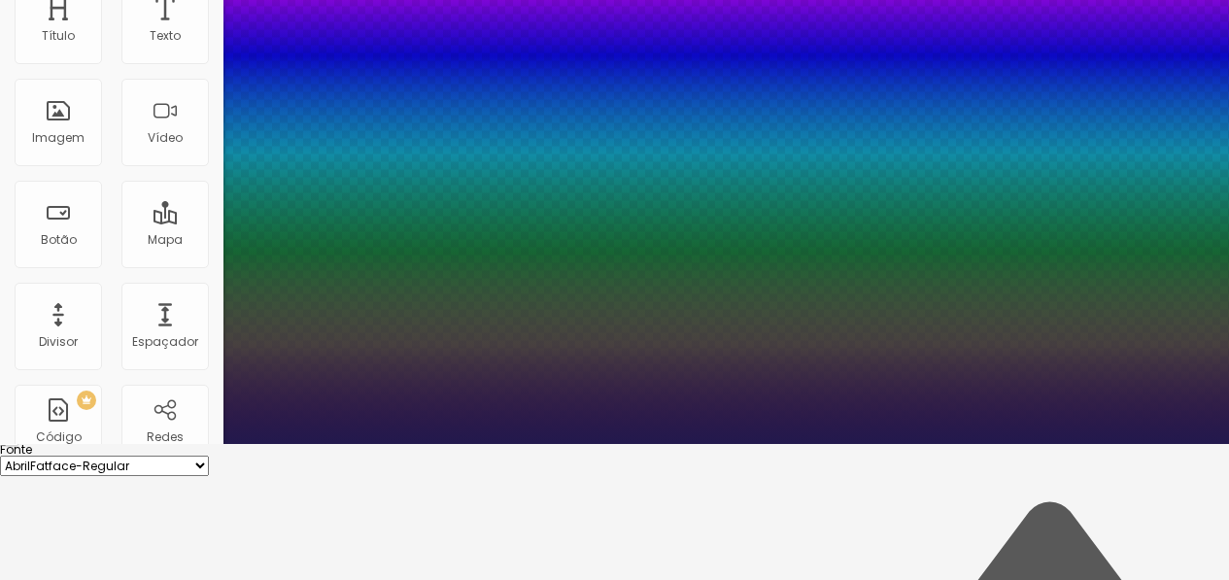
type input "19"
type input "21"
type input "22"
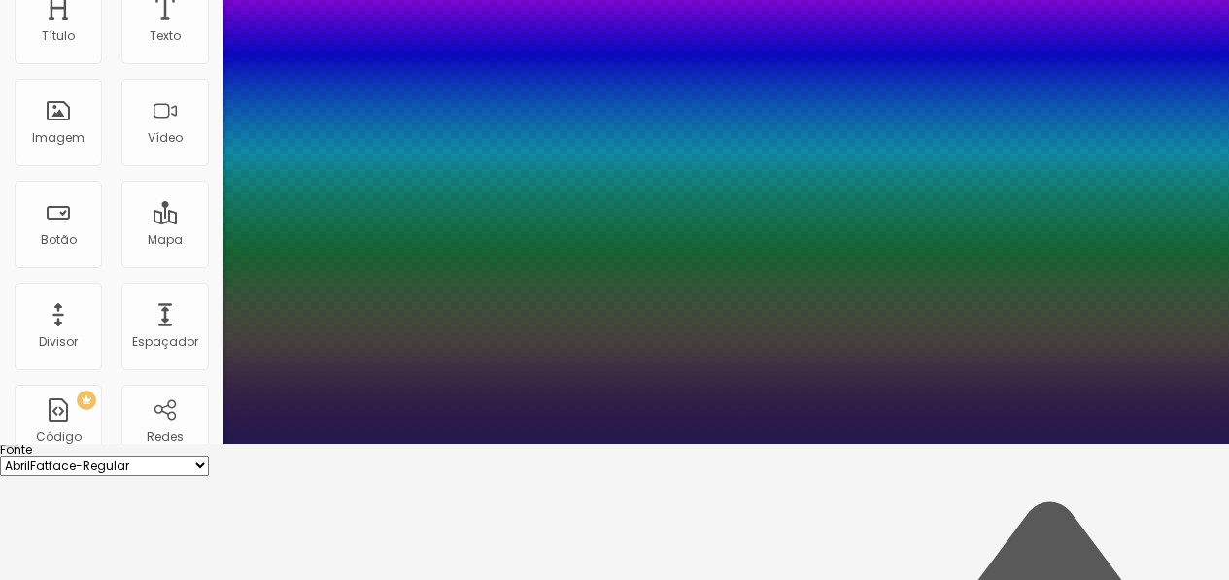
type input "22"
type input "24"
type input "26"
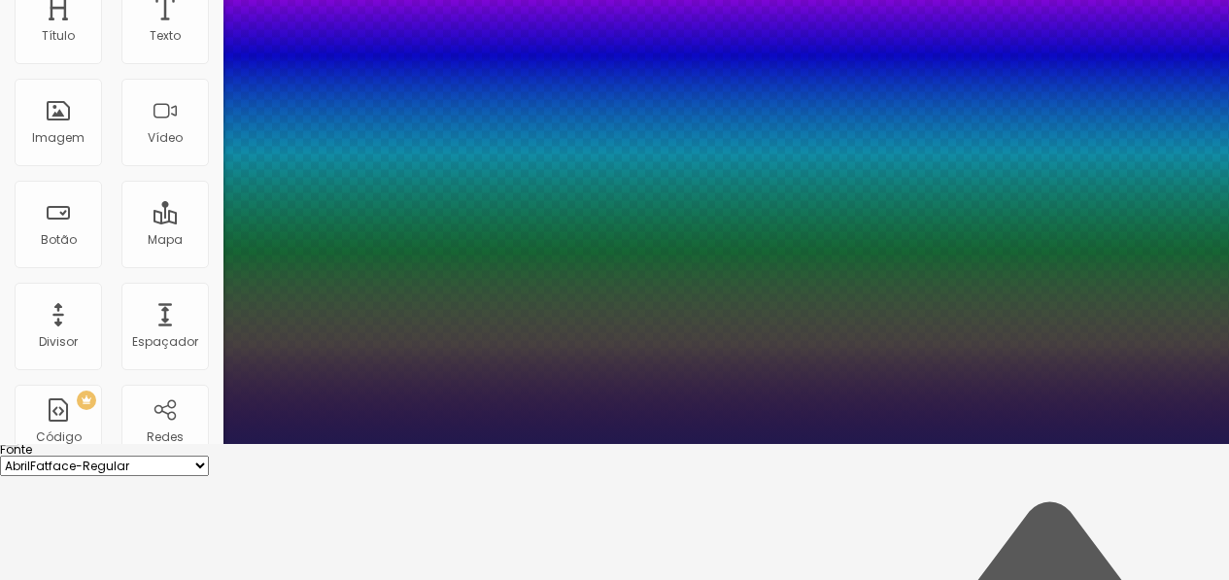
type input "27"
type input "28"
type input "29"
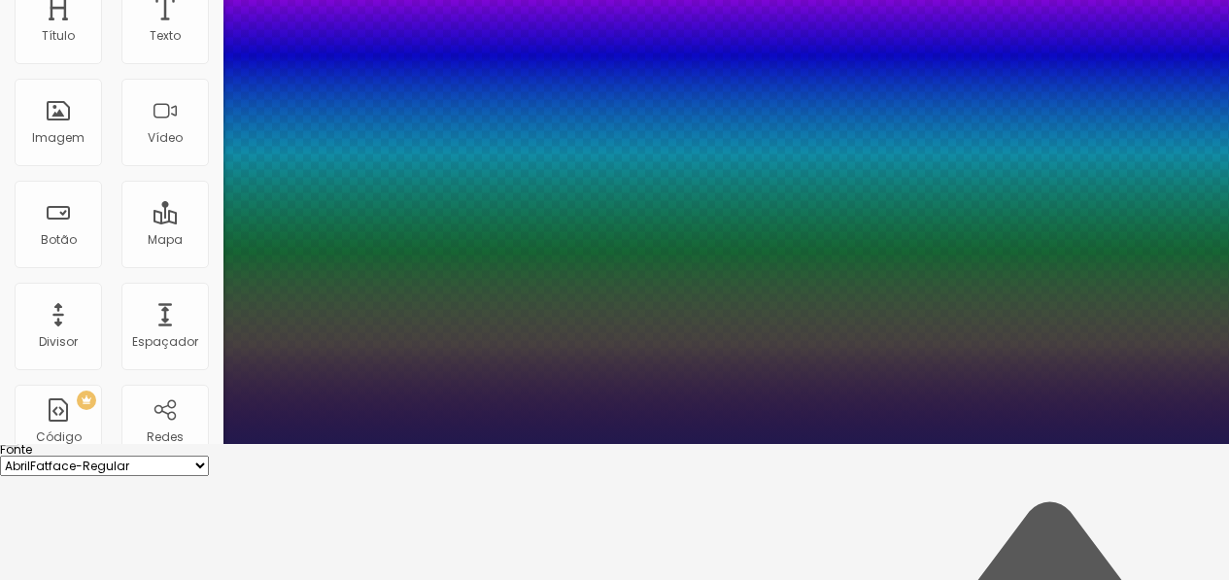
type input "29"
drag, startPoint x: 269, startPoint y: 506, endPoint x: 290, endPoint y: 506, distance: 21.4
type input "27"
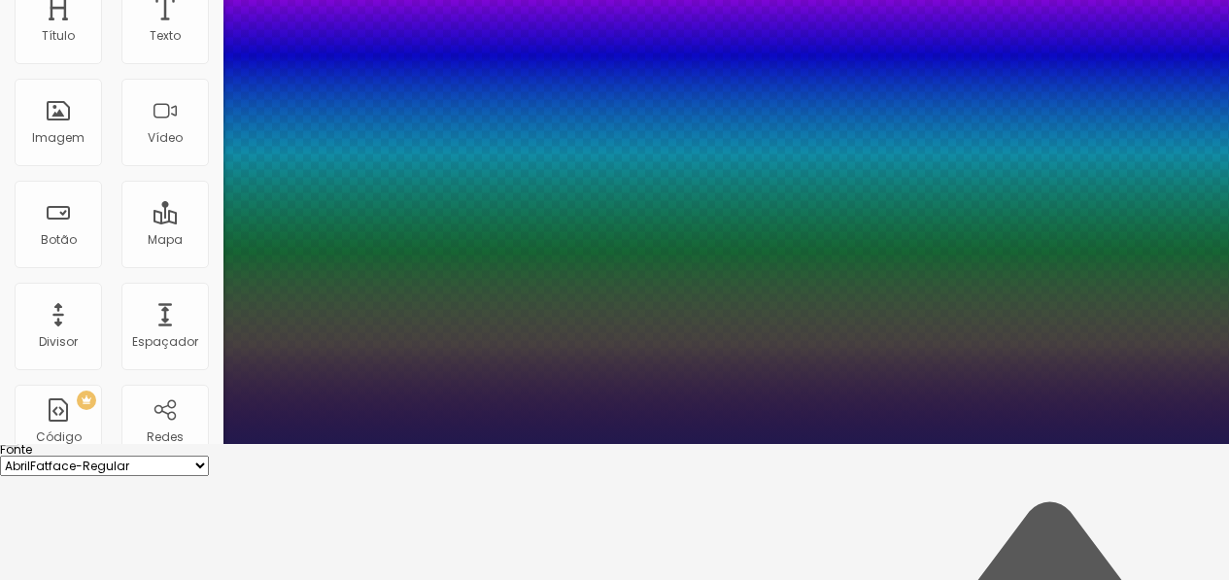
type input "21"
type input "20"
type input "19"
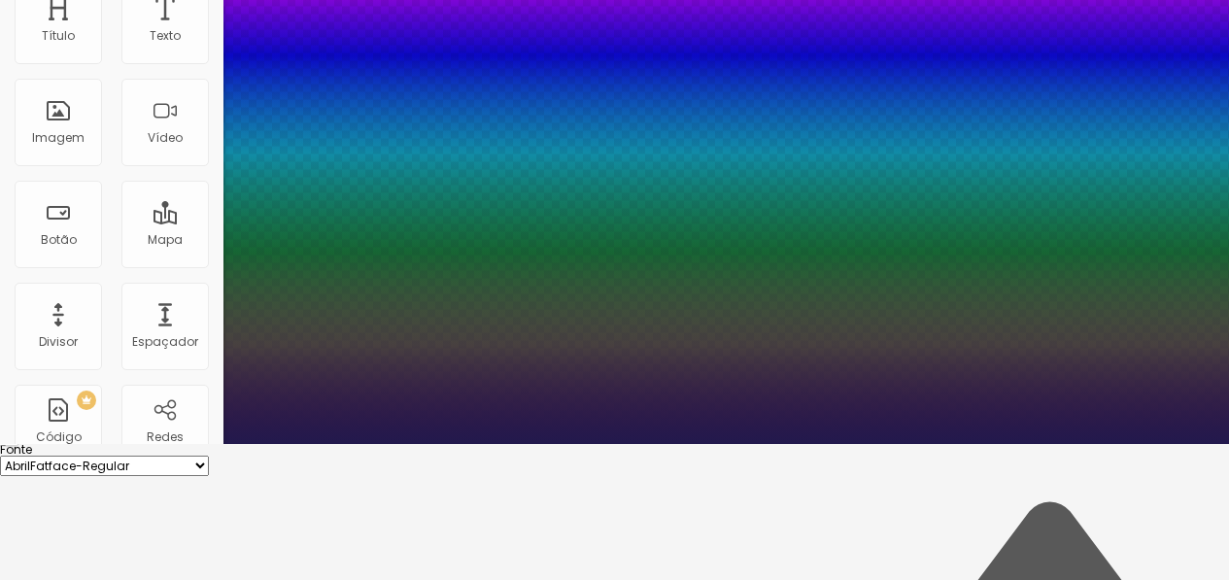
type input "19"
type input "0.6"
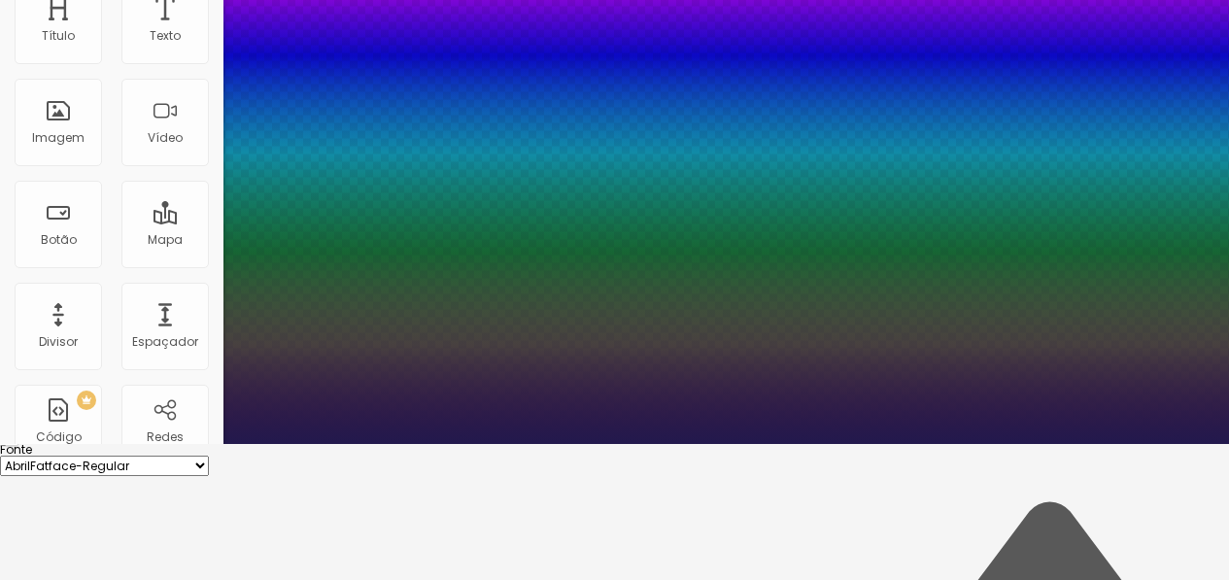
type input "0.7"
type input "1"
type input "1.3"
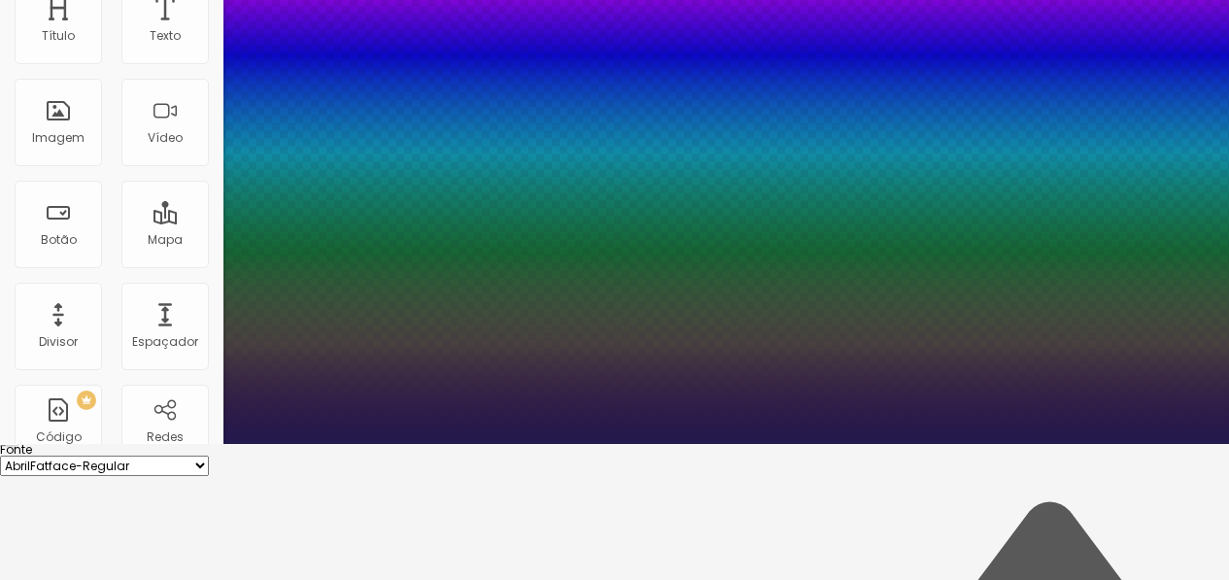
type input "1.3"
type input "1.4"
type input "1.5"
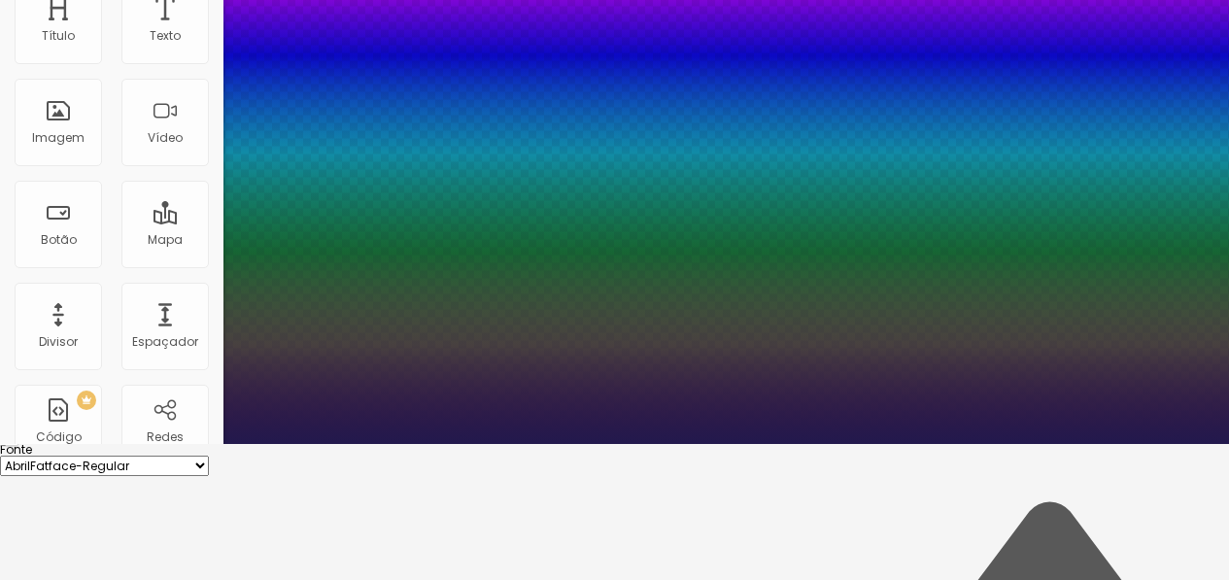
type input "1.7"
type input "2.2"
type input "2.8"
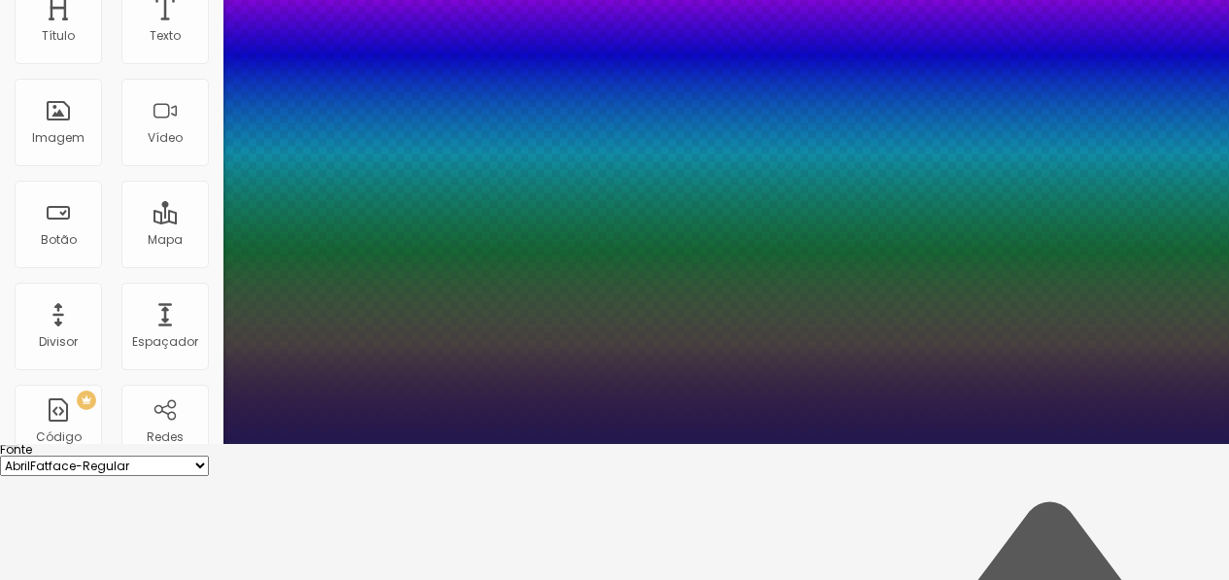
type input "2.8"
type input "2.9"
type input "3"
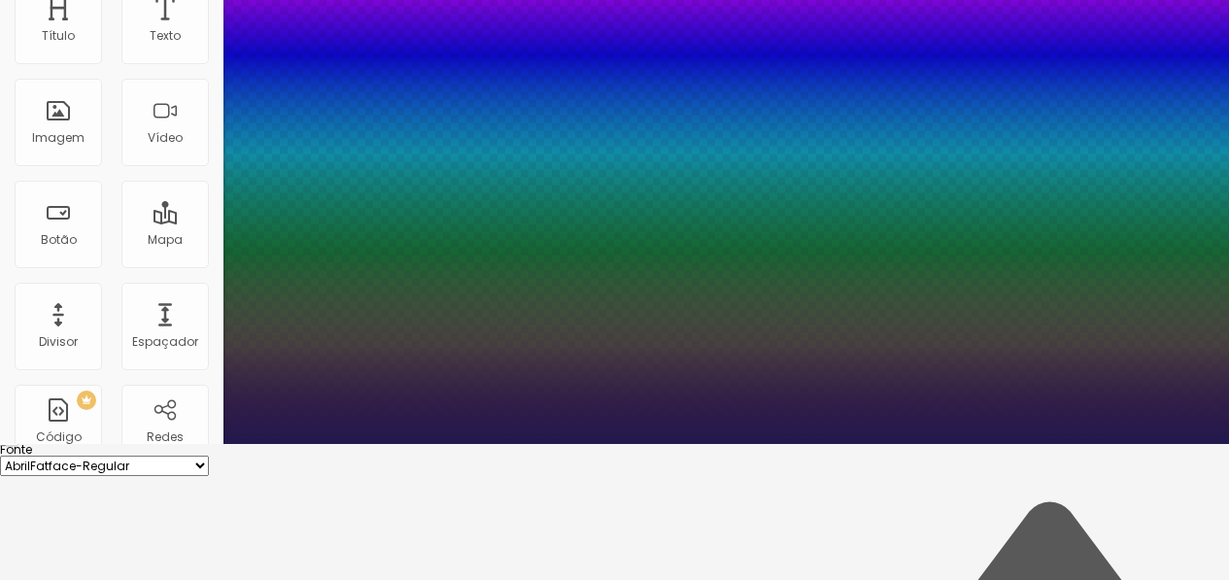
type input "3.2"
type input "3.5"
type input "4"
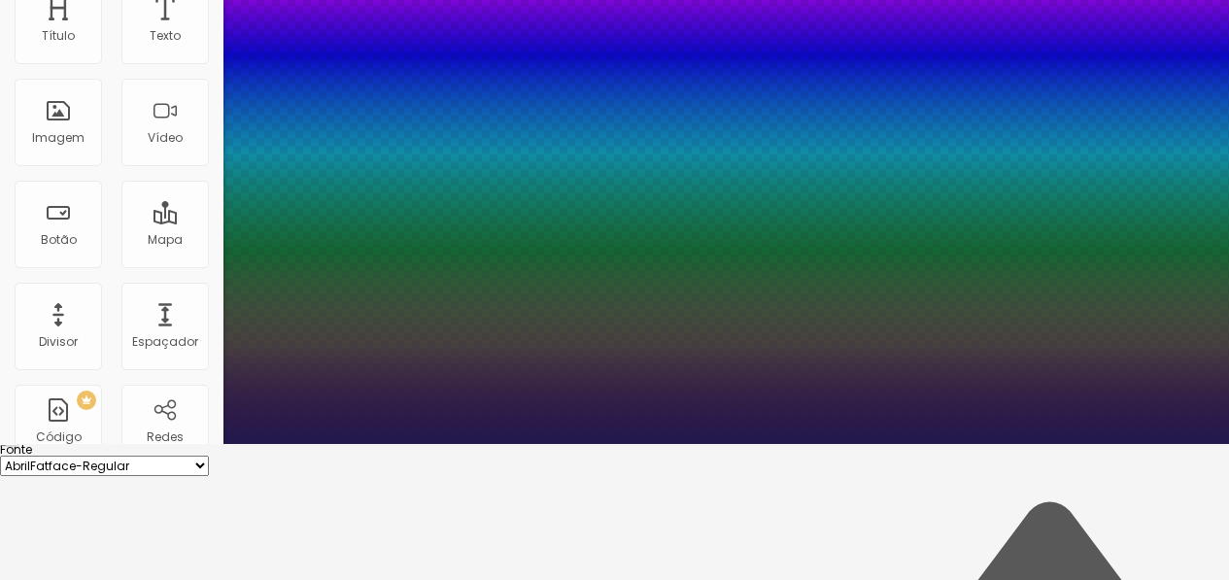
type input "4"
type input "4.4"
type input "4.7"
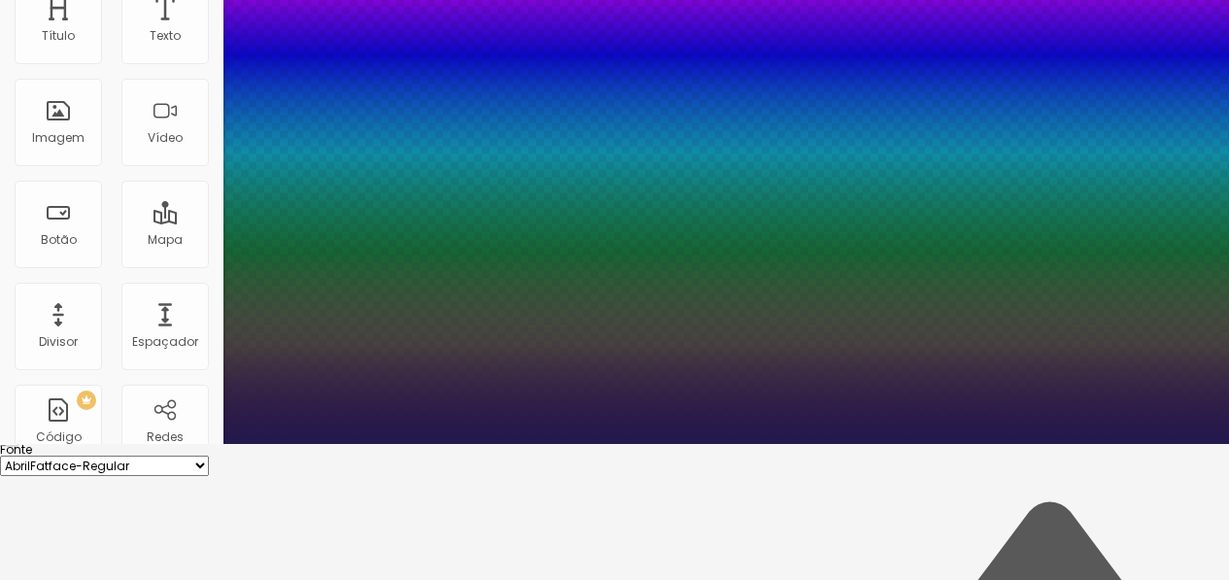
type input "5"
type input "5.2"
type input "5.4"
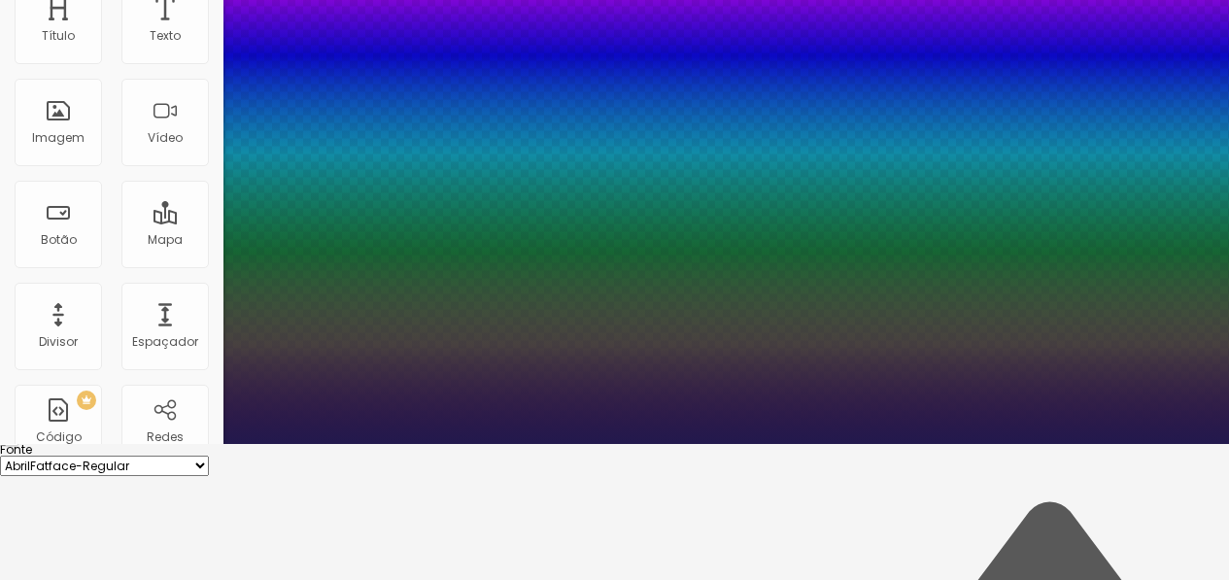
type input "5.4"
type input "5.8"
type input "6.2"
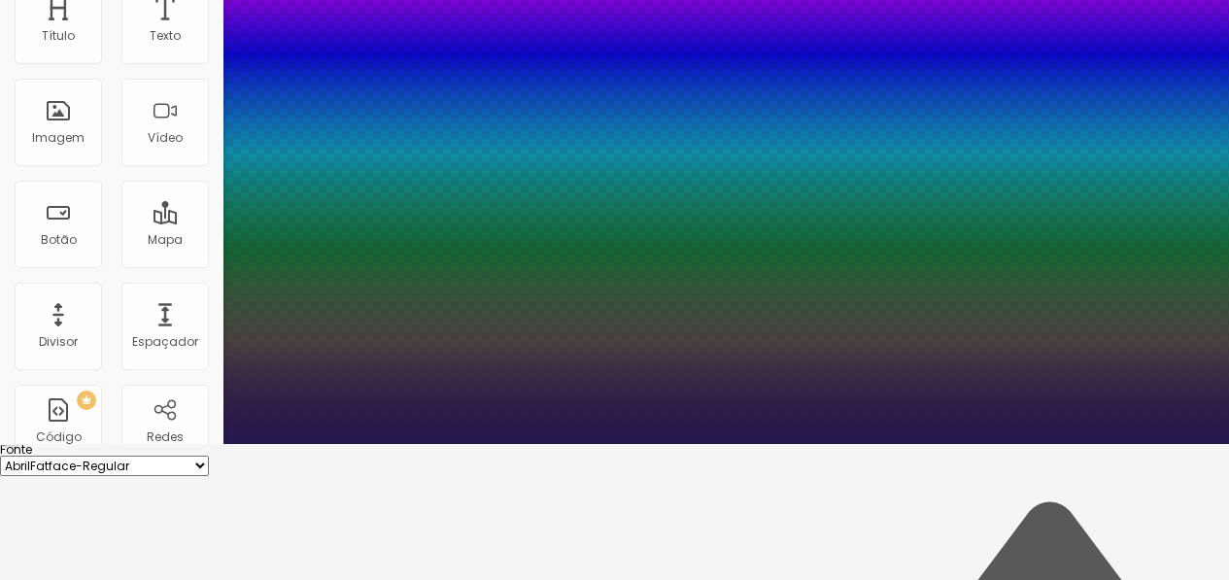
type input "6.5"
type input "6.8"
type input "6.9"
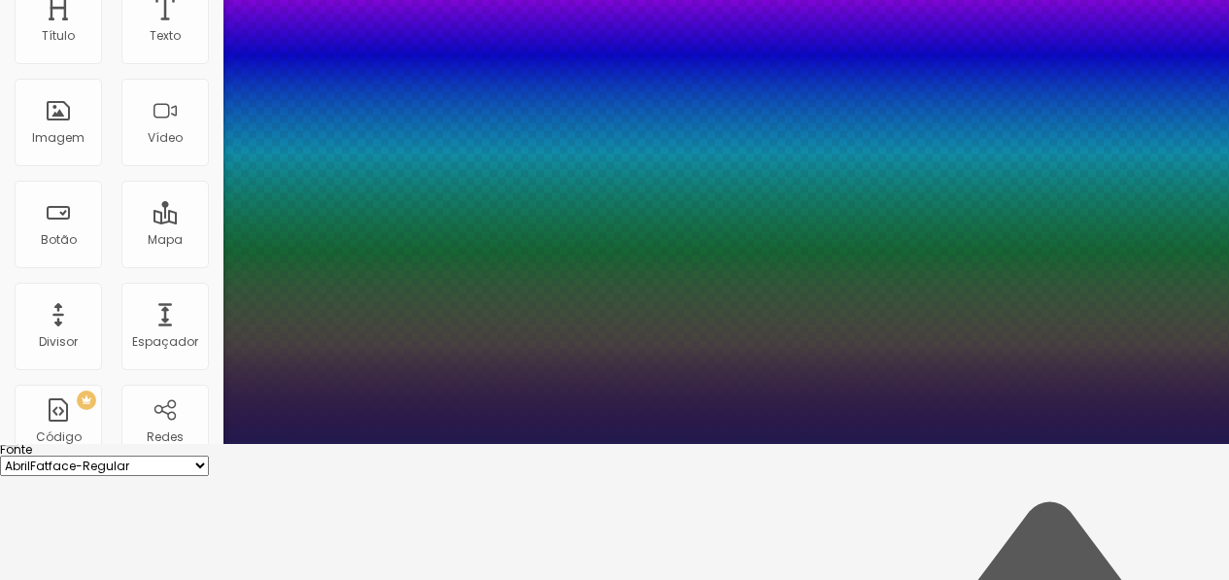
type input "6.9"
type input "7.1"
type input "7.4"
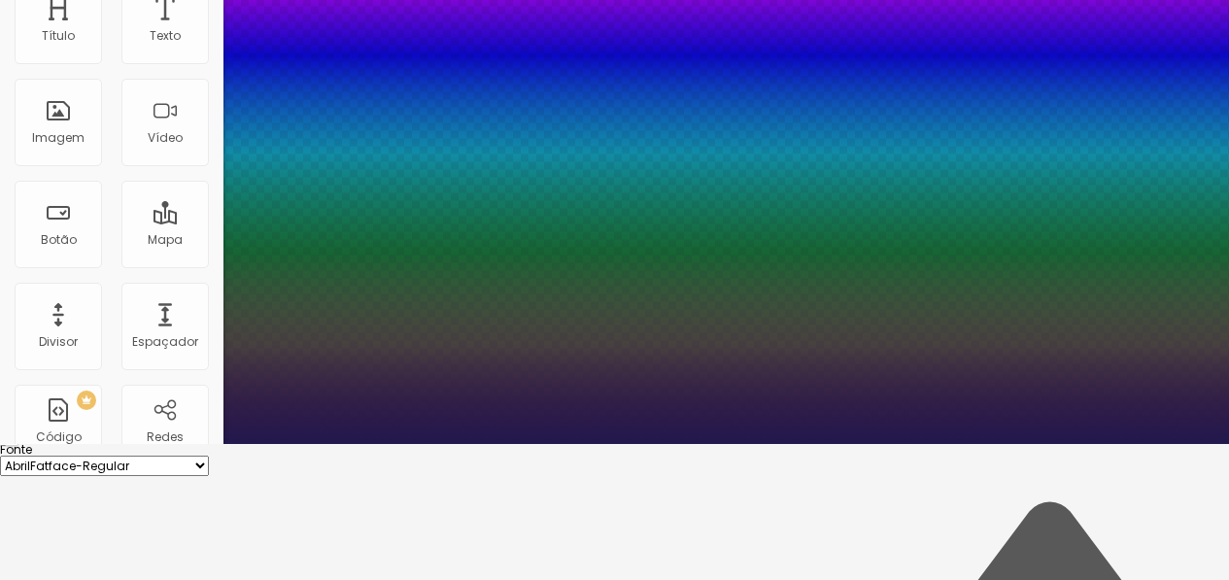
type input "7.5"
type input "7.7"
type input "7.8"
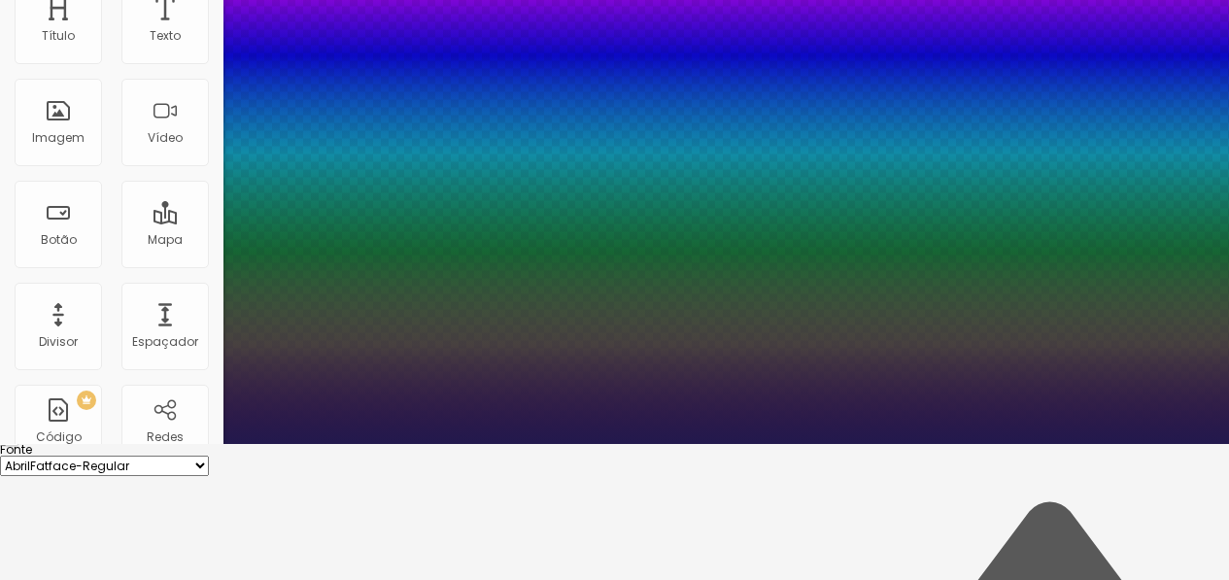
type input "7.8"
type input "7.9"
type input "8"
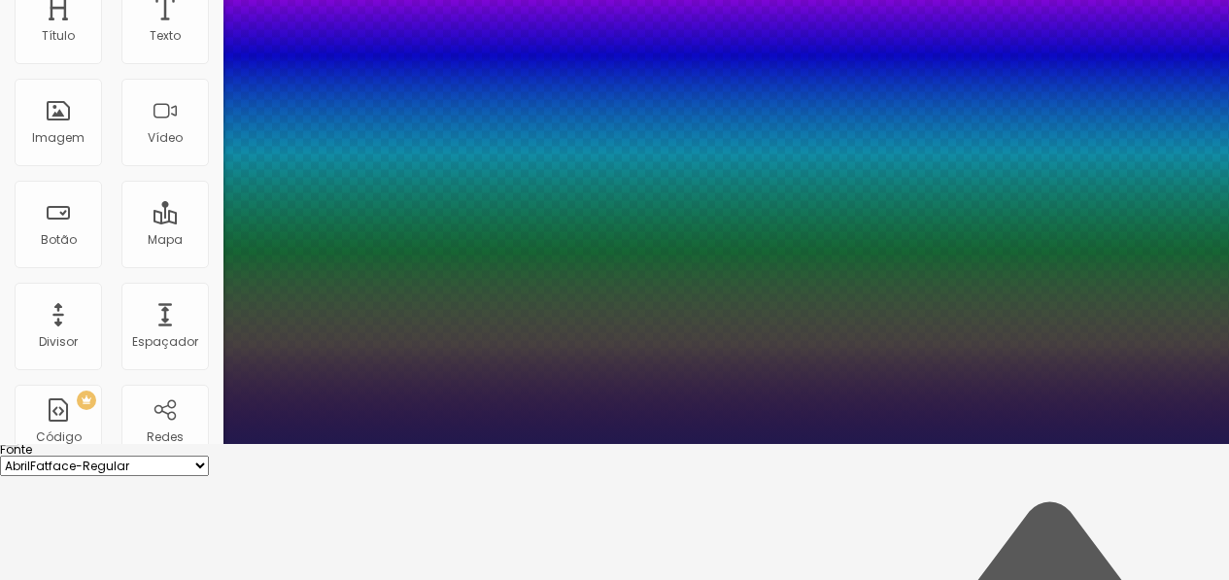
type input "8.1"
type input "8.2"
type input "8.3"
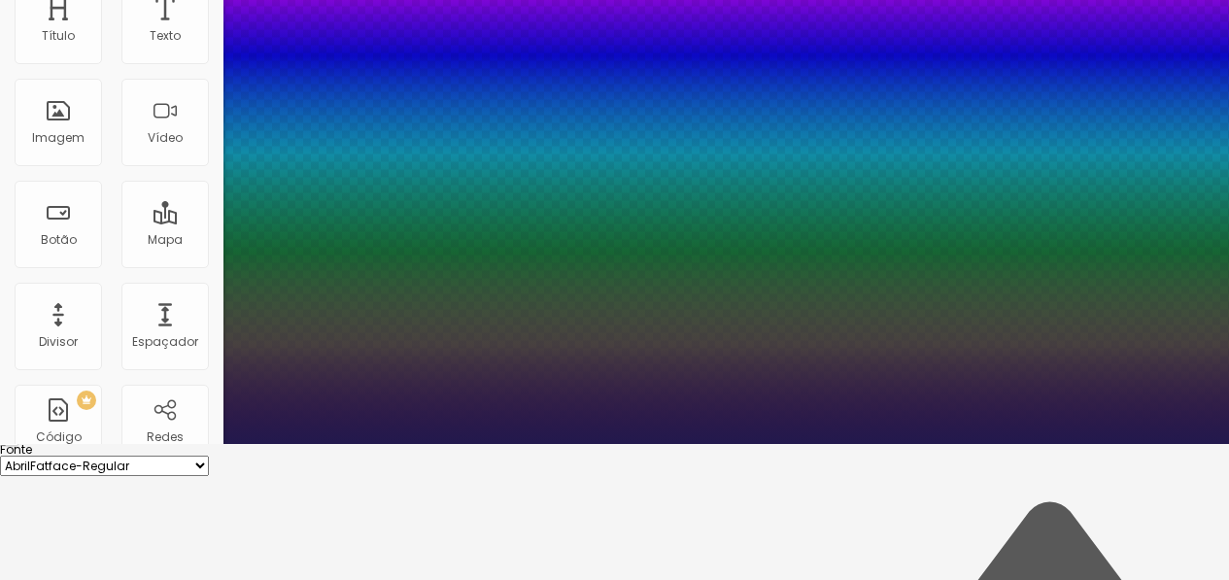
type input "8.3"
type input "8.4"
type input "8.5"
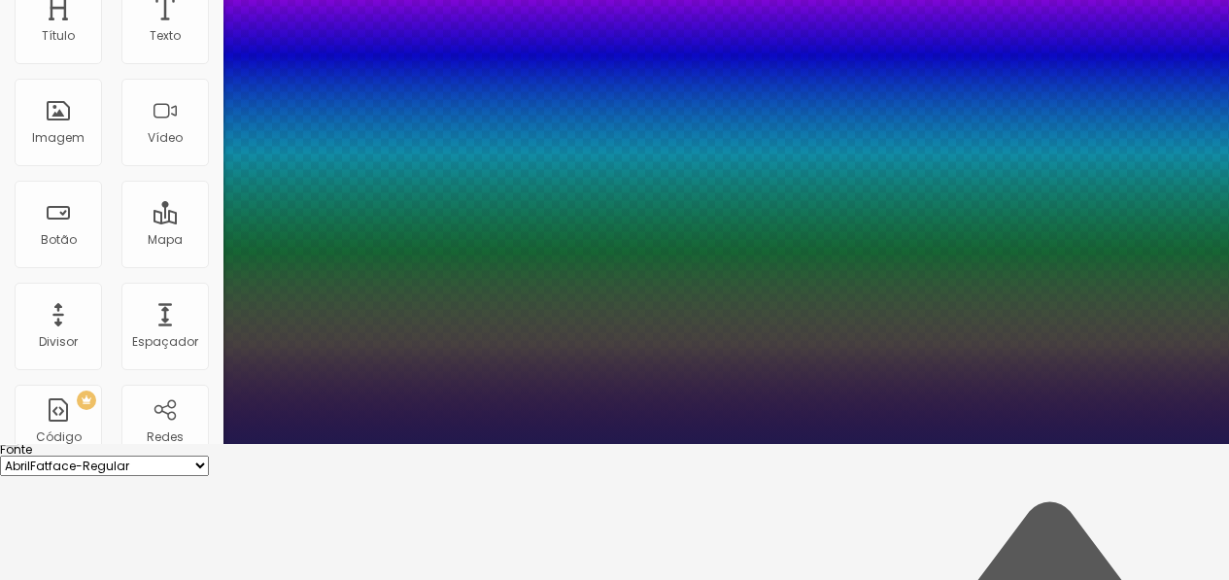
drag, startPoint x: 258, startPoint y: 460, endPoint x: 367, endPoint y: 461, distance: 108.8
type input "8.5"
click at [549, 444] on div at bounding box center [614, 444] width 1229 height 0
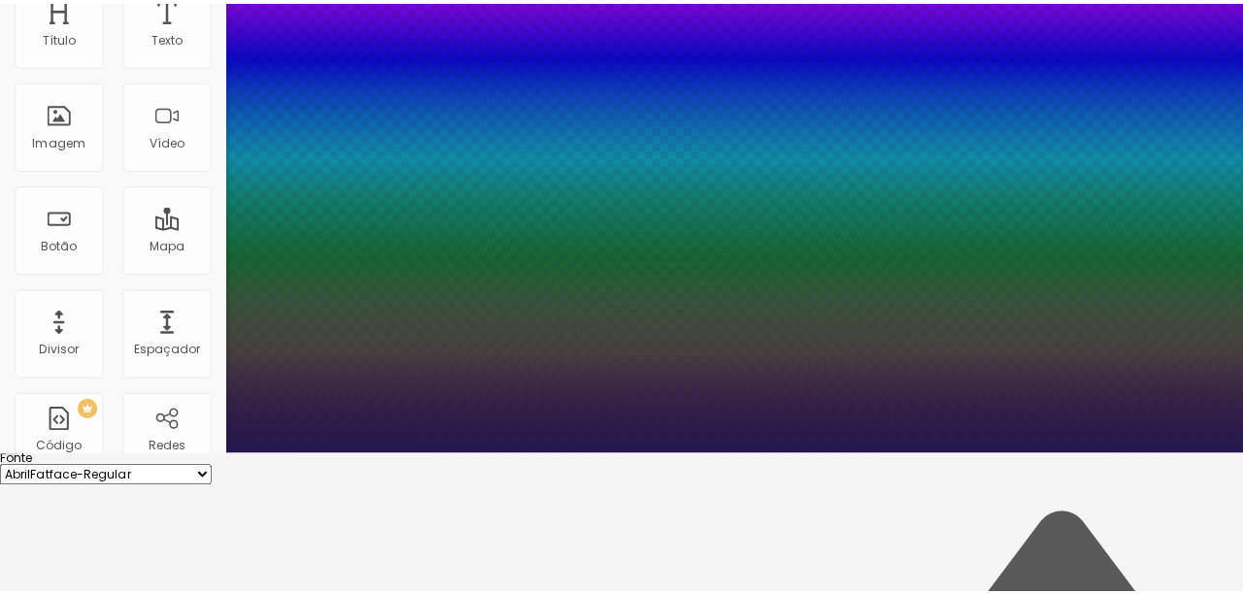
scroll to position [0, 0]
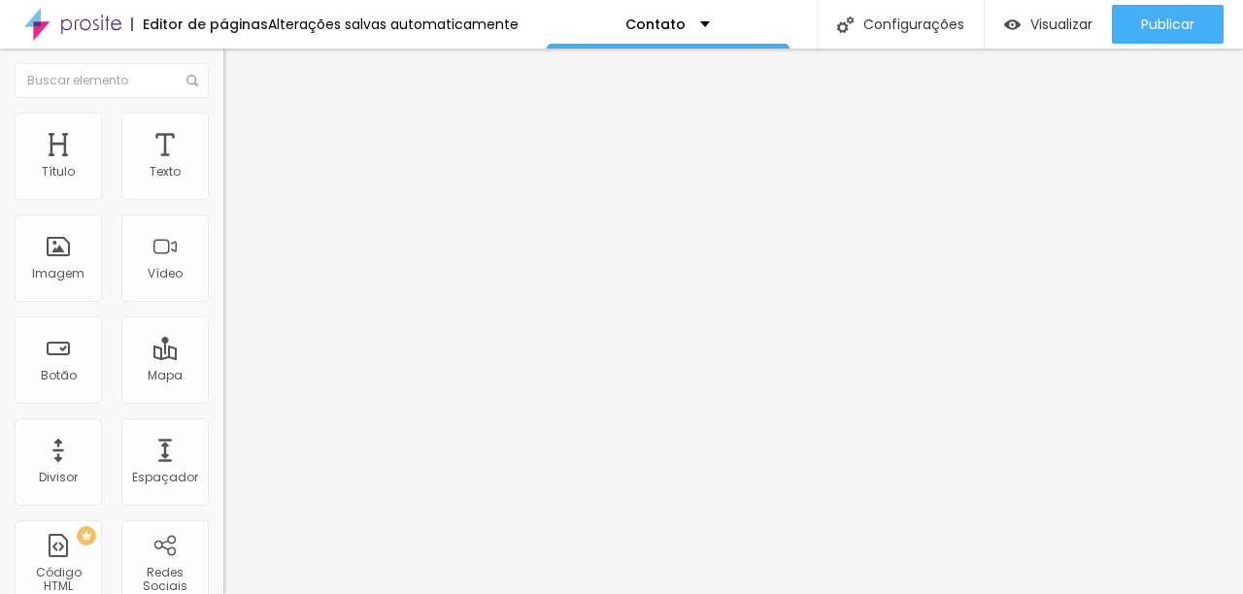
drag, startPoint x: 85, startPoint y: 358, endPoint x: 203, endPoint y: 356, distance: 117.6
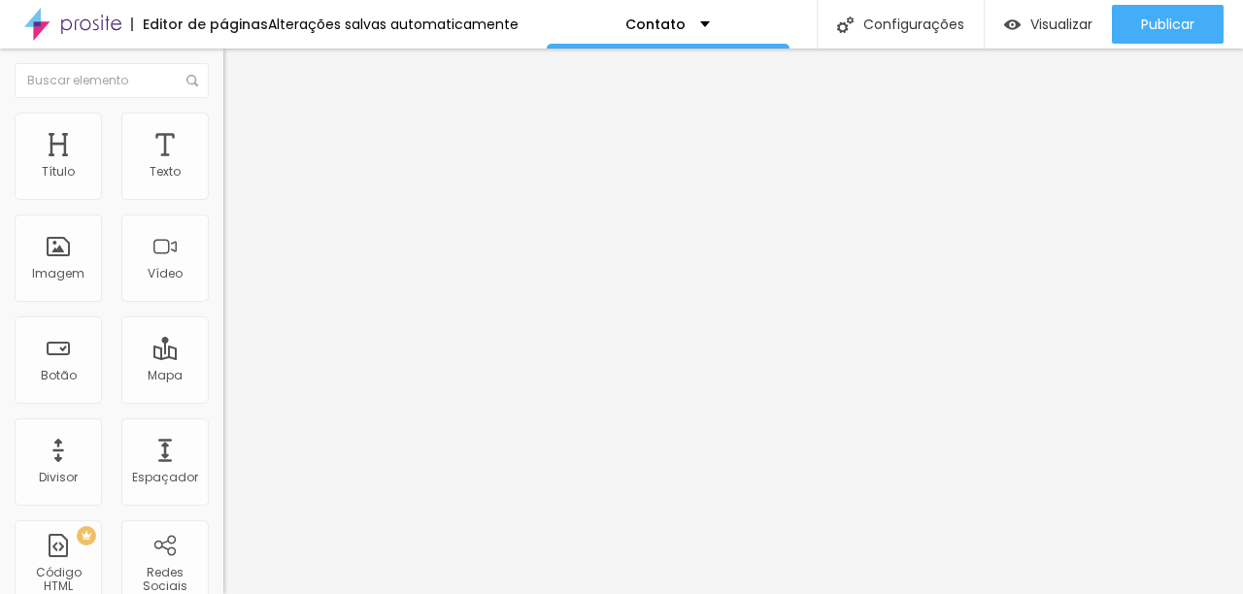
drag, startPoint x: 189, startPoint y: 354, endPoint x: 0, endPoint y: 341, distance: 189.8
paste input "www.instagram.com/estudio"
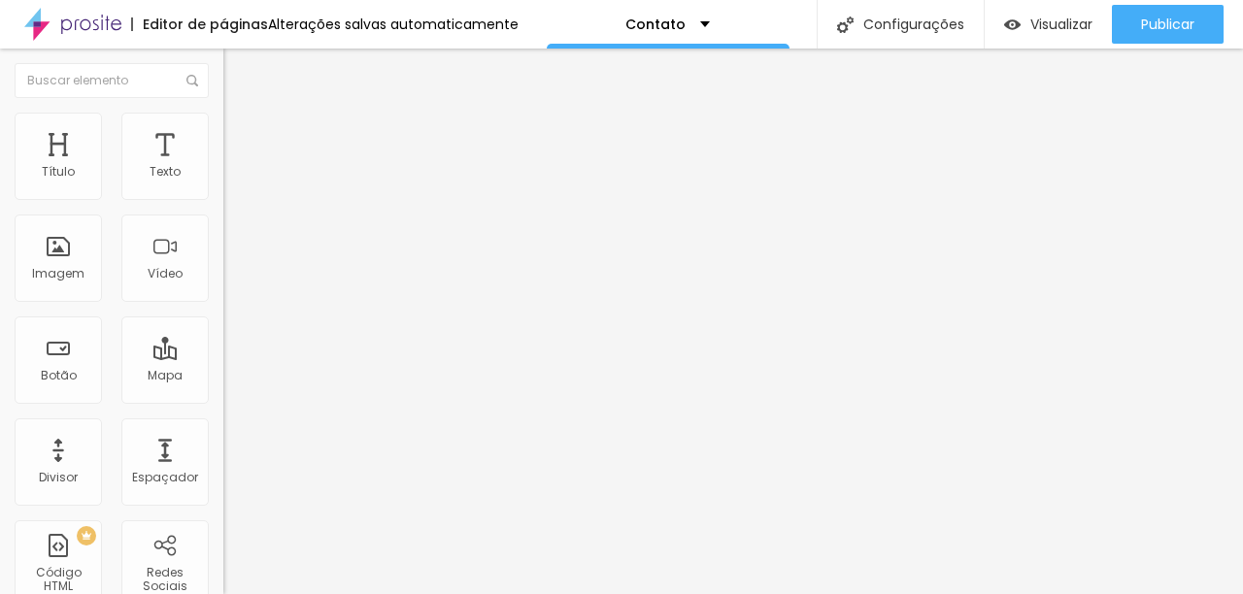
scroll to position [0, 147]
type input "https://www.instagram.com/estudiolia_fotografia/"
click at [223, 392] on div "Facebook" at bounding box center [334, 398] width 223 height 12
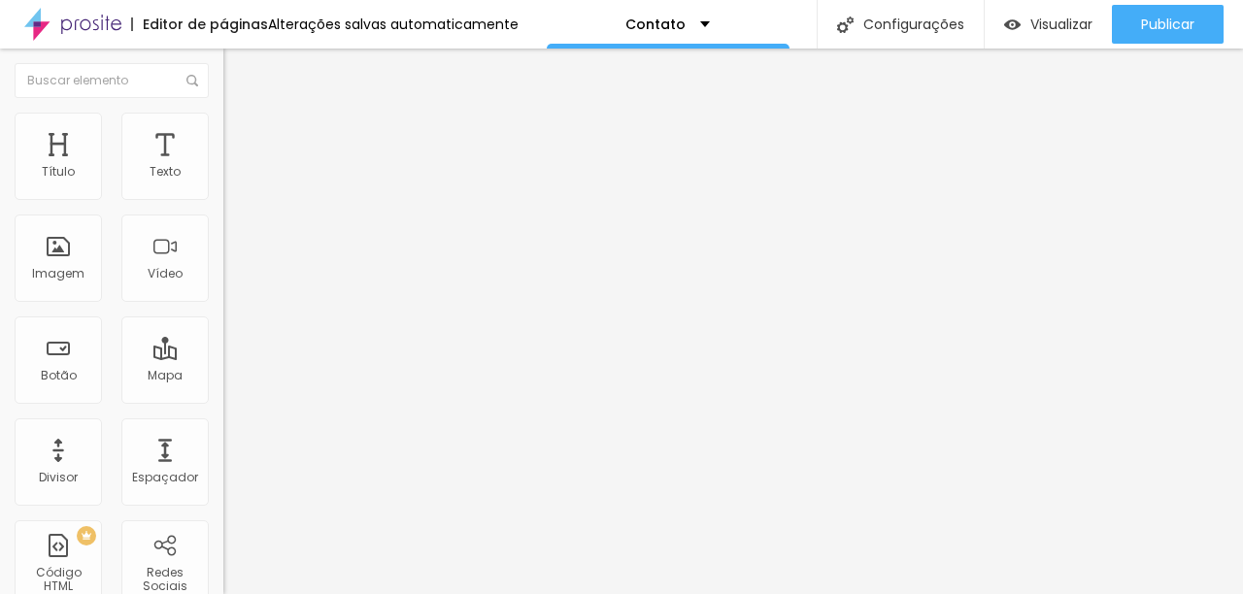
paste input "www.facebook.com/estudiolia.fotografia"
type input "https://www.facebook.com/estudiolia.fotografia"
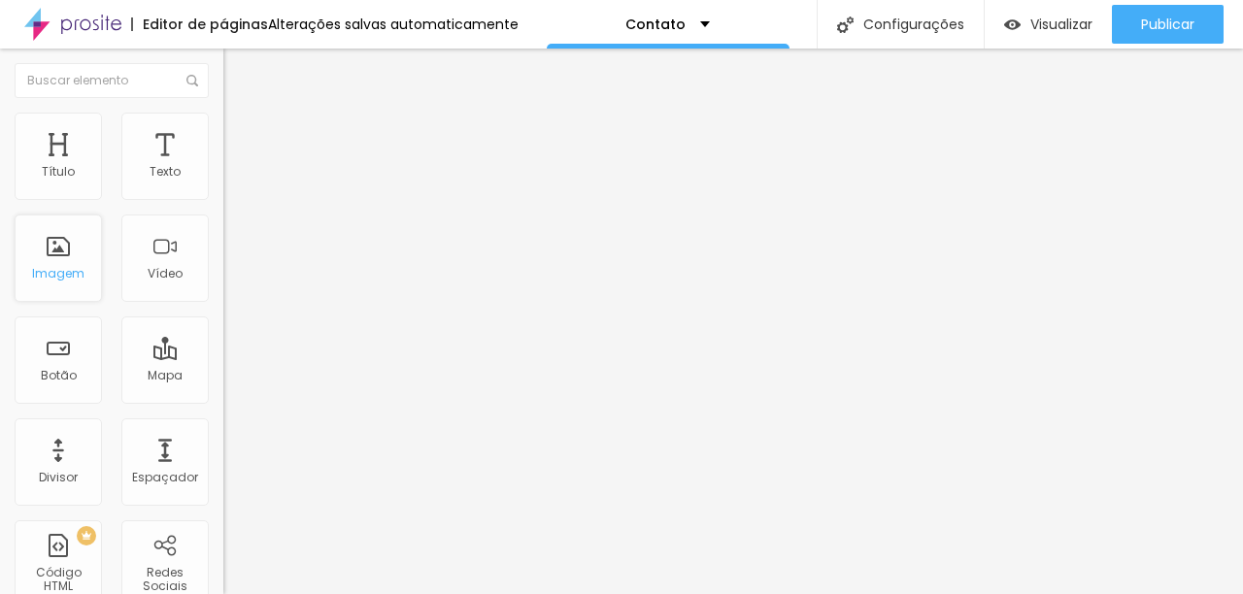
click at [70, 271] on div "Imagem" at bounding box center [58, 274] width 52 height 14
click at [69, 248] on div "Imagem" at bounding box center [58, 258] width 87 height 87
click at [40, 255] on div "Imagem" at bounding box center [58, 258] width 87 height 87
click at [56, 254] on div "Imagem" at bounding box center [58, 258] width 87 height 87
click at [223, 167] on span "Adicionar imagem" at bounding box center [285, 159] width 125 height 17
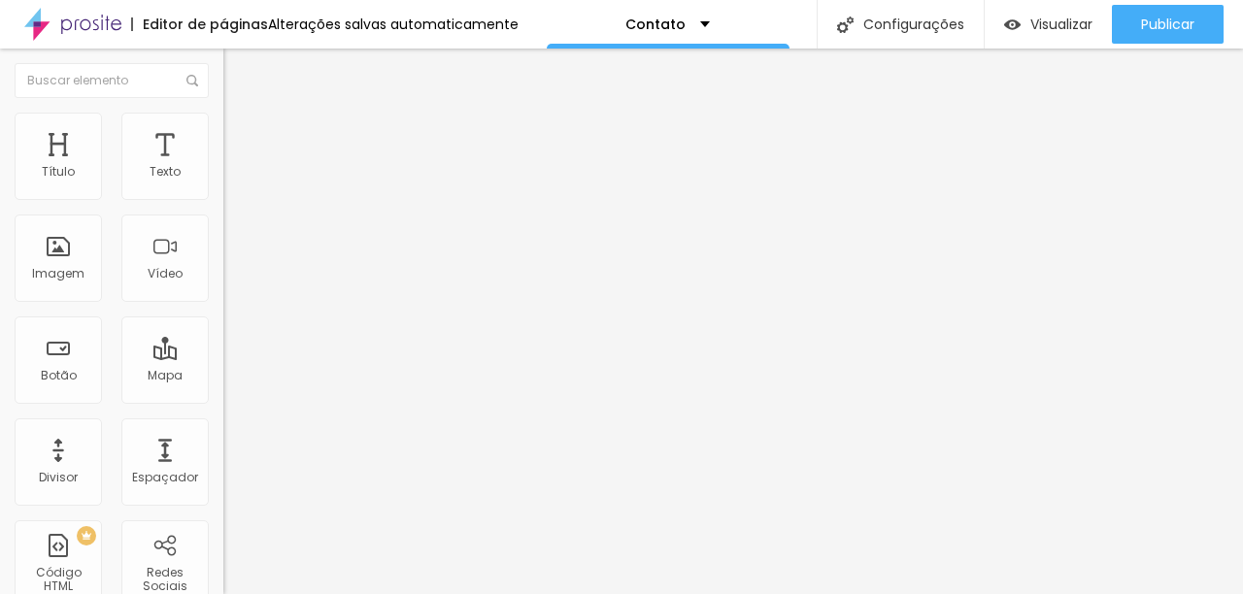
click at [66, 278] on div "Imagem" at bounding box center [58, 274] width 52 height 14
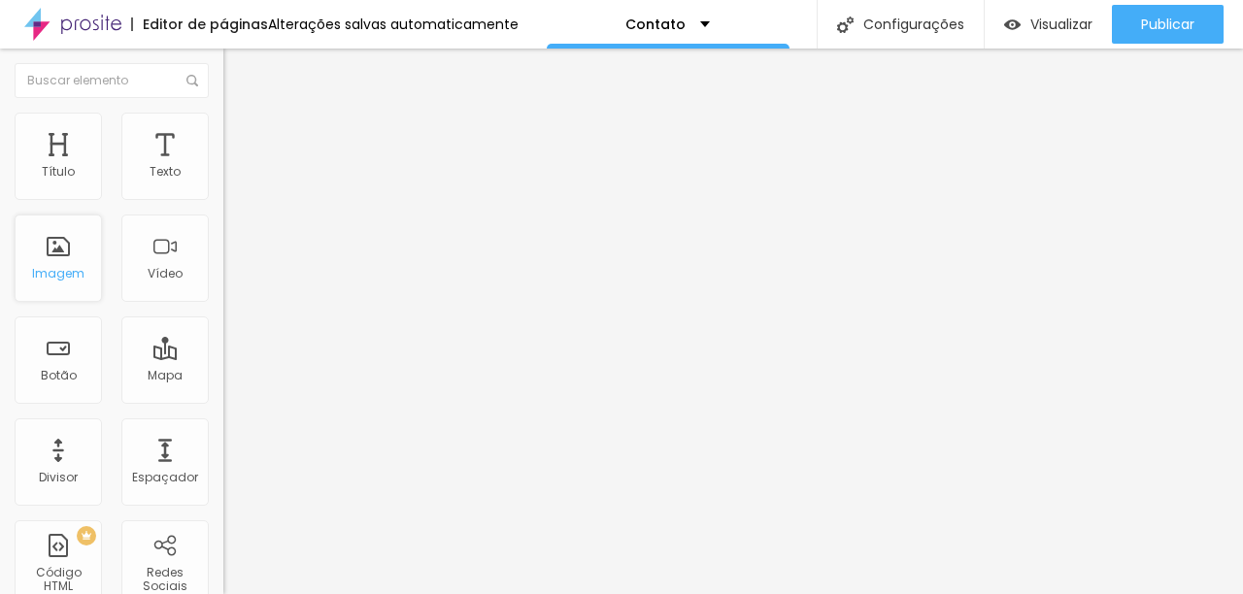
click at [68, 267] on div "Imagem" at bounding box center [58, 274] width 52 height 14
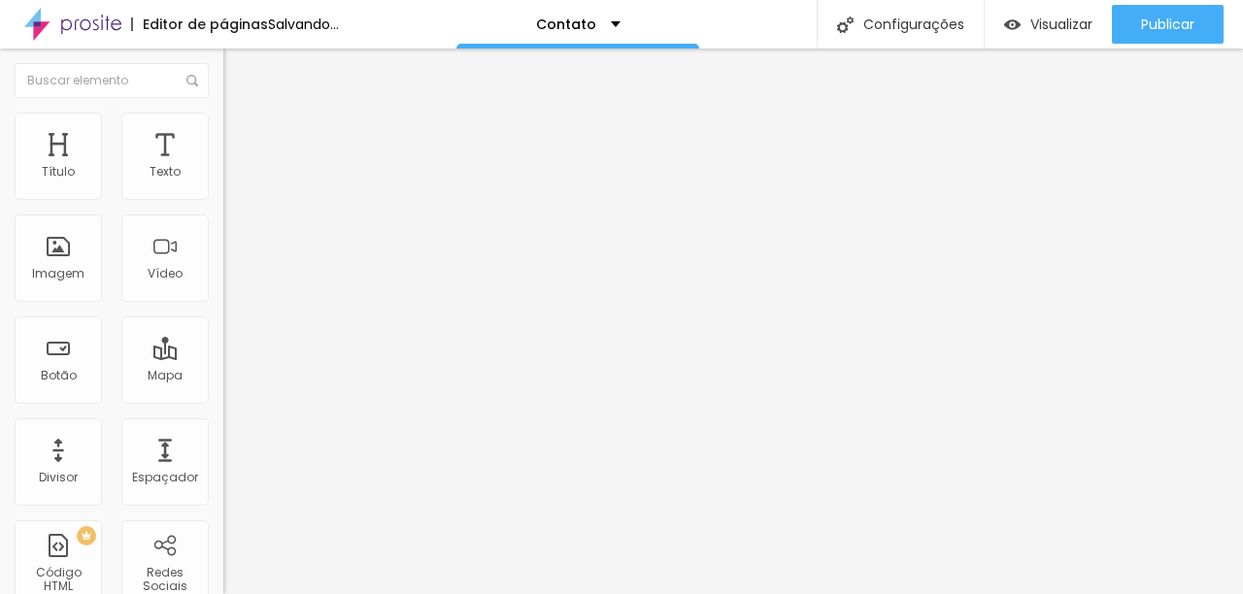
click at [223, 167] on span "Adicionar imagem" at bounding box center [285, 159] width 125 height 17
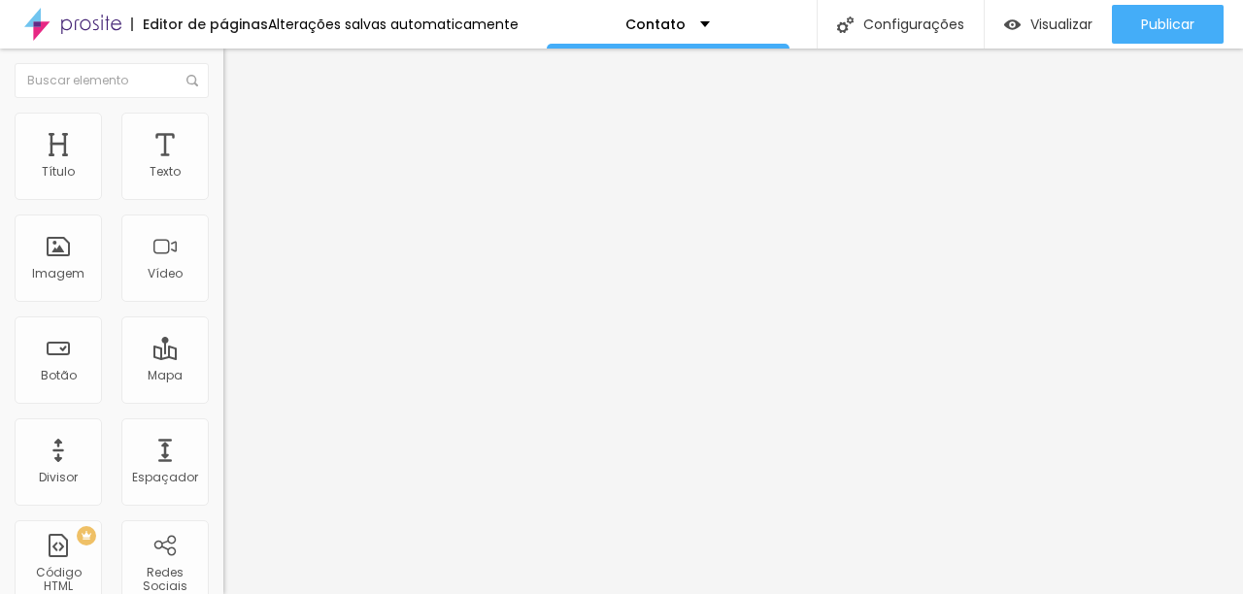
click at [241, 134] on span "Estilo" at bounding box center [256, 126] width 30 height 17
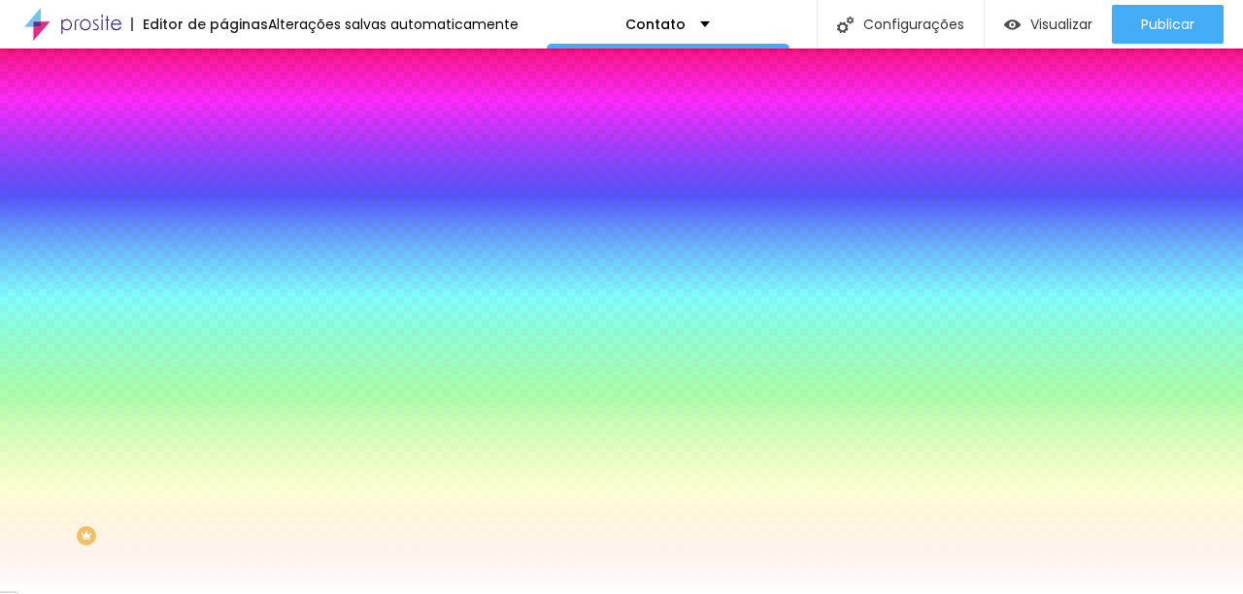
click at [223, 264] on div at bounding box center [334, 264] width 223 height 0
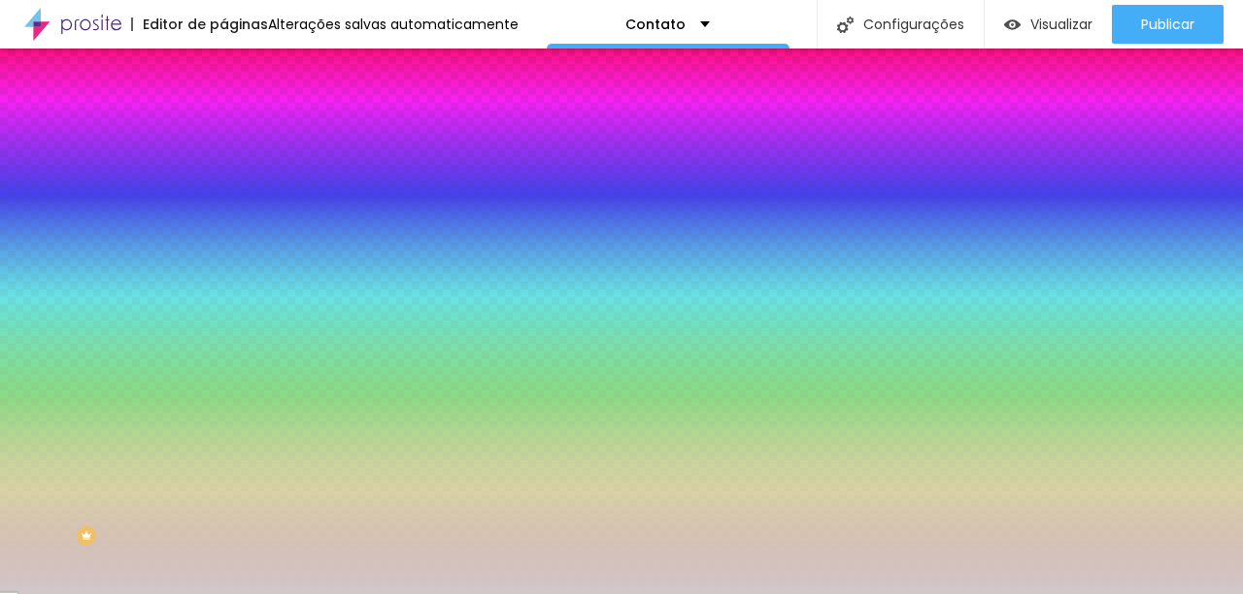
type input "#FFFFFF"
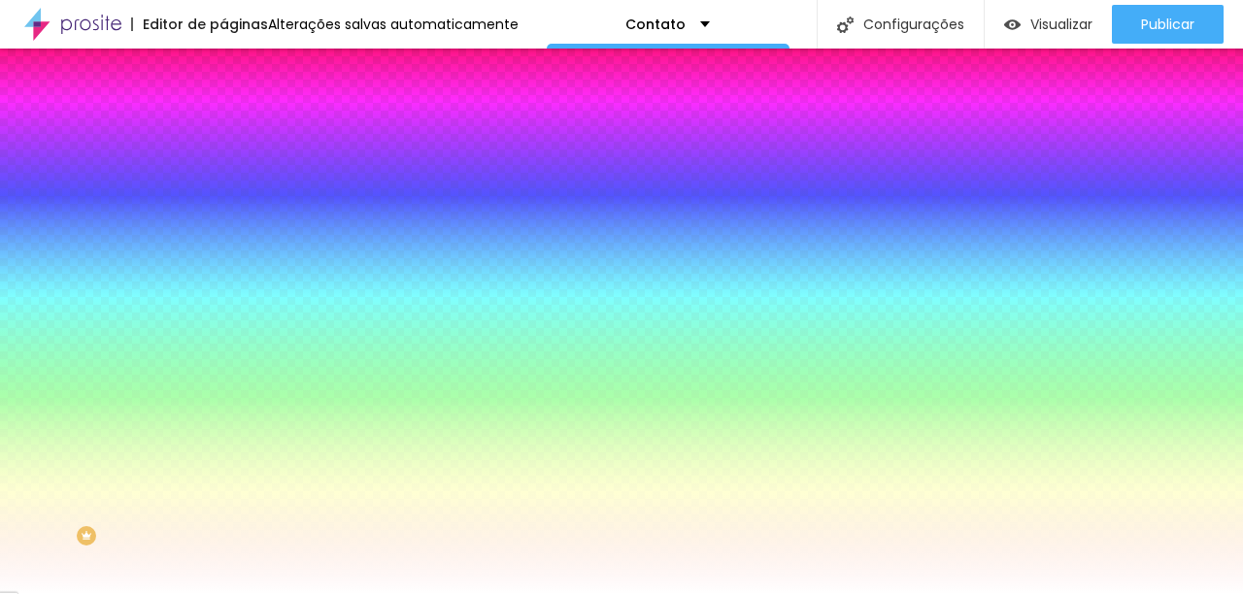
drag, startPoint x: 58, startPoint y: 423, endPoint x: 7, endPoint y: 362, distance: 79.2
click at [223, 362] on div "Imagem de fundo Adicionar imagem Efeito da Imagem Nenhum Nenhum Parallax Cor de…" at bounding box center [334, 278] width 223 height 252
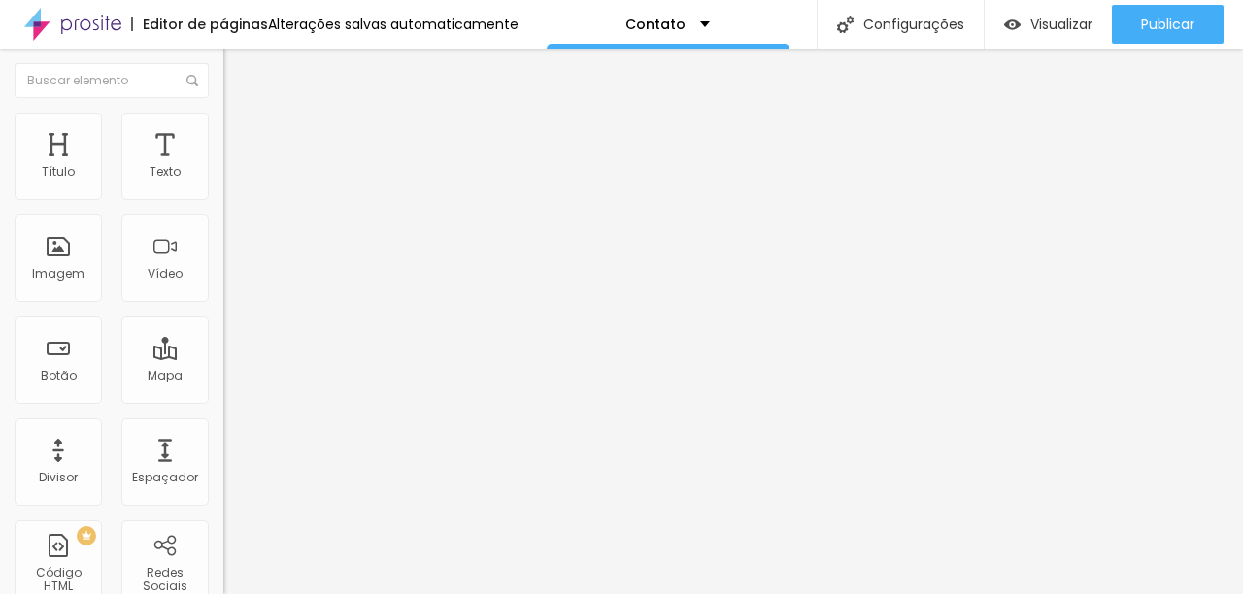
click at [223, 127] on li "Estilo" at bounding box center [334, 122] width 223 height 19
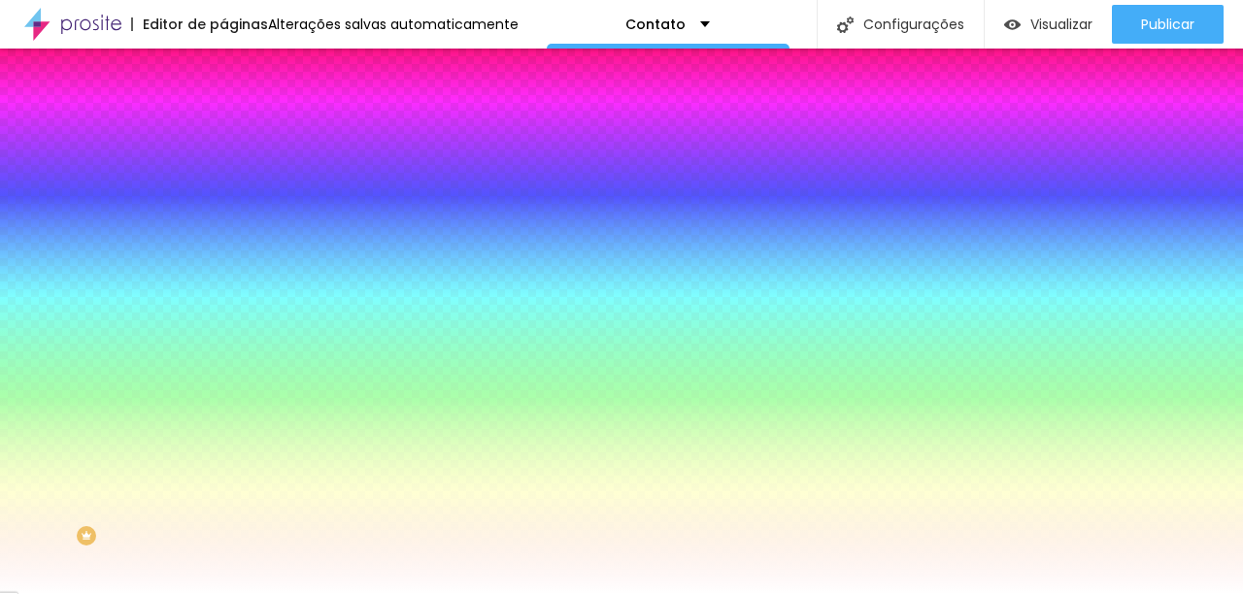
click at [223, 264] on div at bounding box center [334, 264] width 223 height 0
type input "#FFFFFF"
drag, startPoint x: 72, startPoint y: 425, endPoint x: 62, endPoint y: 323, distance: 102.5
click at [223, 284] on div "Cor de fundo Voltar ao padrão #FFFFFF" at bounding box center [334, 256] width 223 height 53
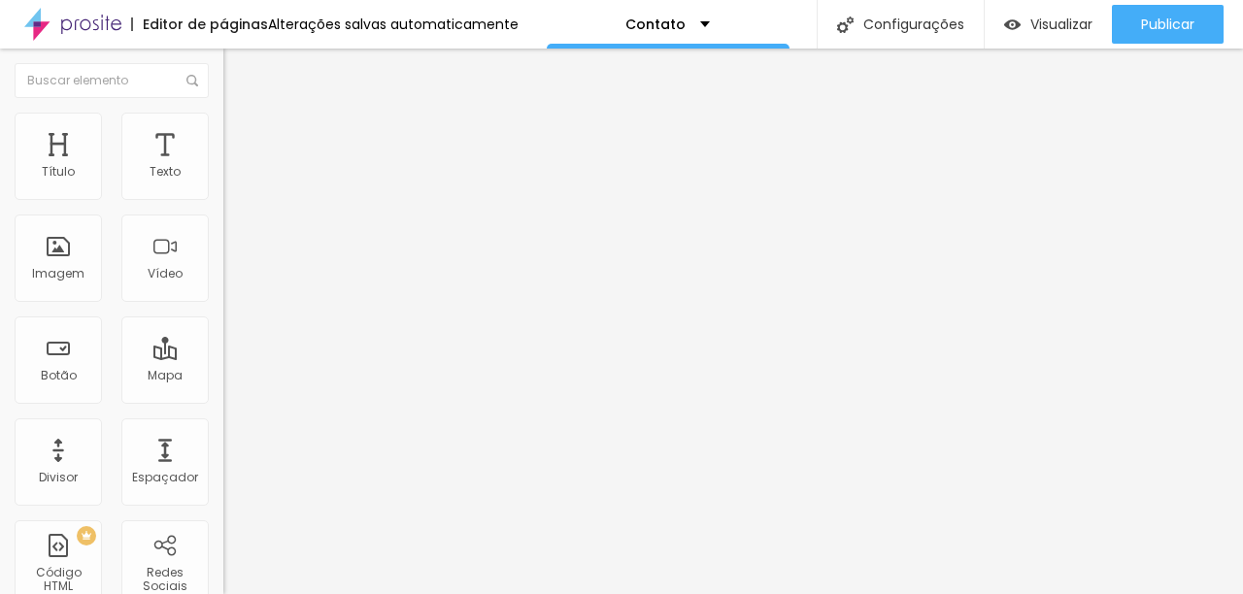
click at [223, 165] on div "Trocar imagem" at bounding box center [334, 159] width 223 height 14
click at [223, 123] on img at bounding box center [231, 121] width 17 height 17
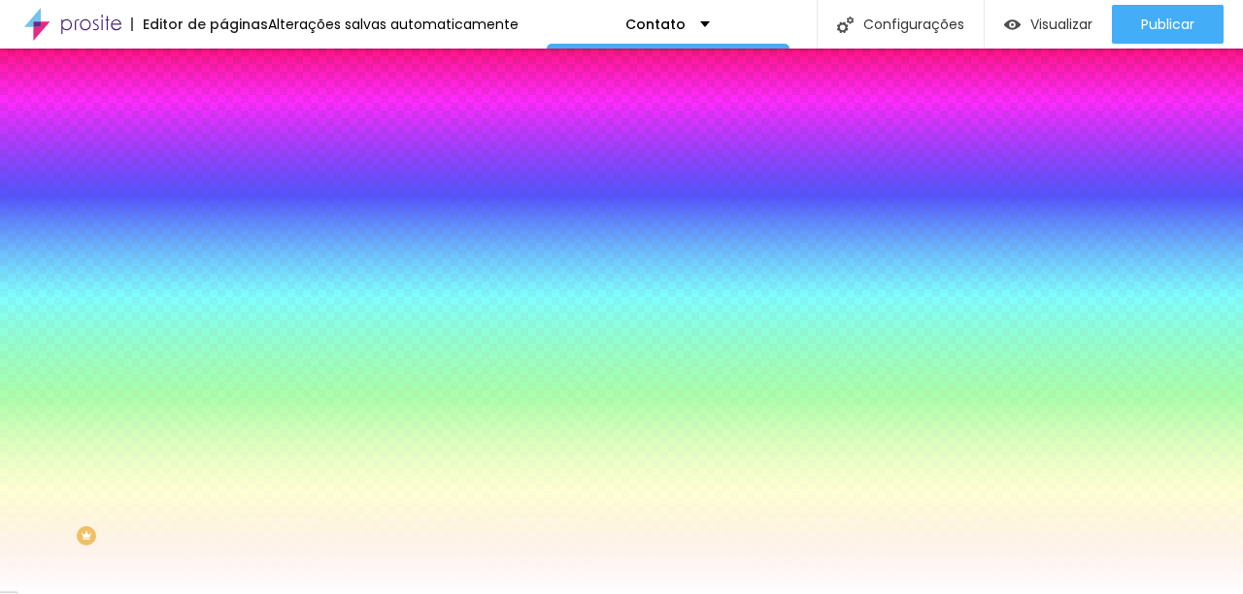
click at [223, 264] on div at bounding box center [334, 264] width 223 height 0
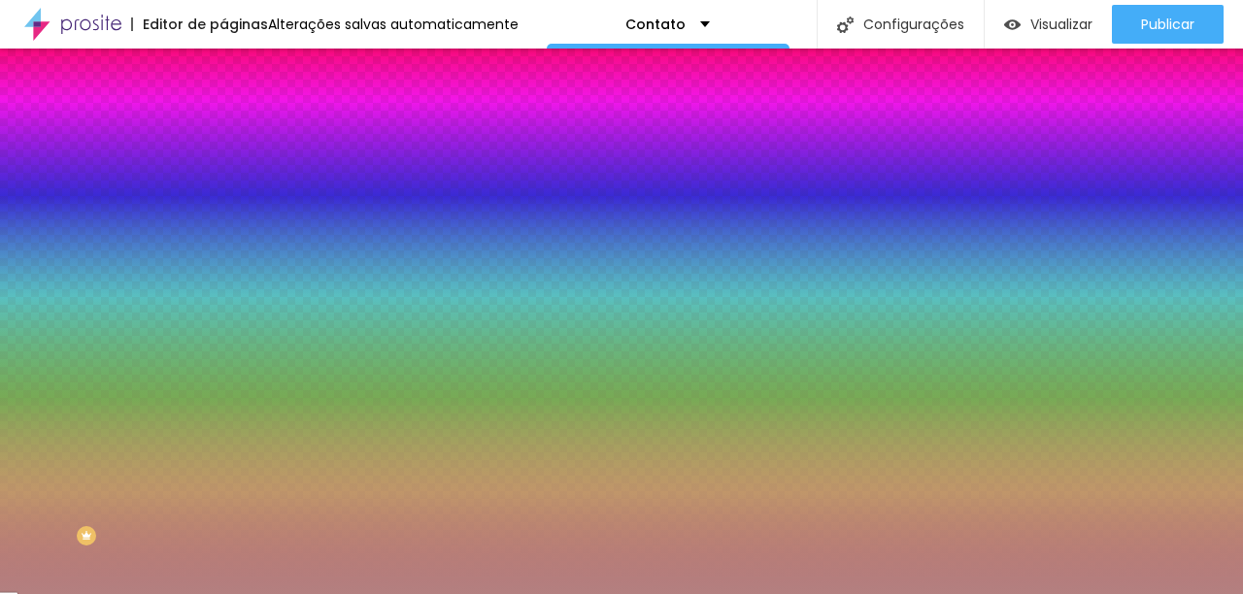
type input "#FFFFFF"
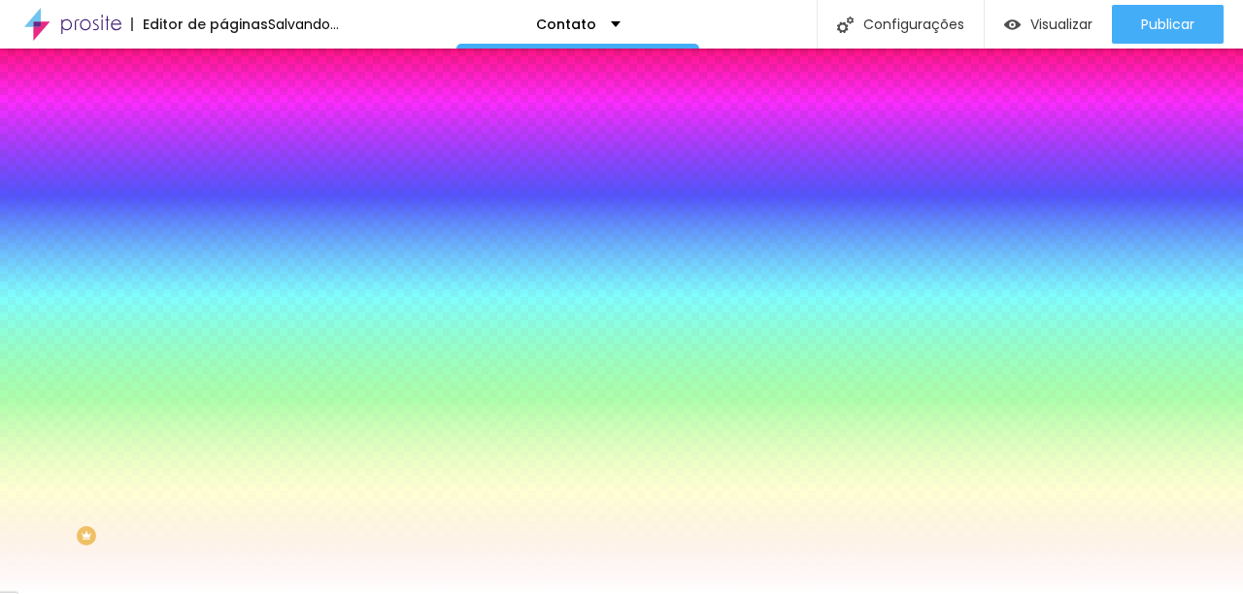
drag, startPoint x: 78, startPoint y: 428, endPoint x: 21, endPoint y: 372, distance: 79.7
click at [223, 284] on div "Cor de fundo Voltar ao padrão #FFFFFF" at bounding box center [334, 256] width 223 height 53
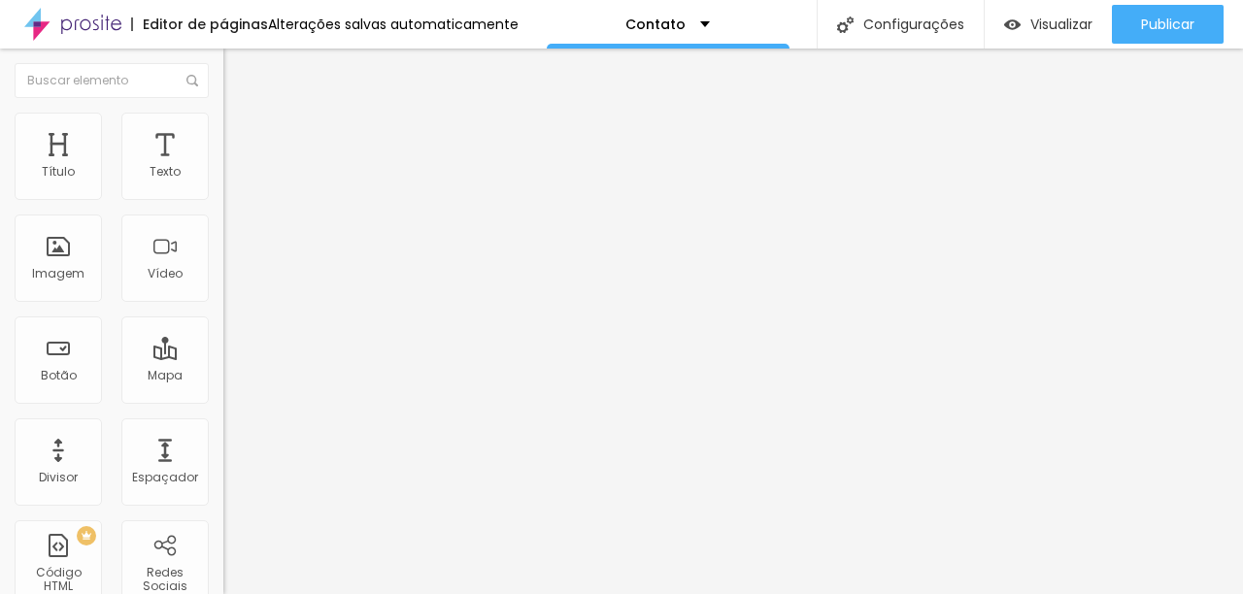
scroll to position [0, 69]
type input "av voluntario fernando pinheiro franco 411"
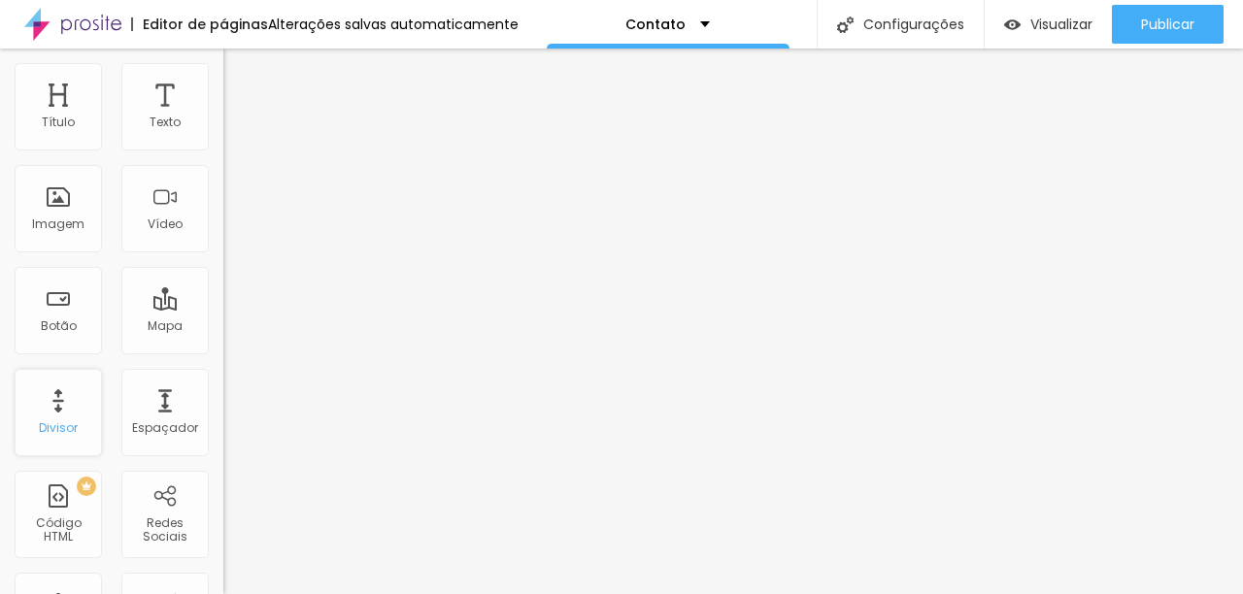
scroll to position [354, 0]
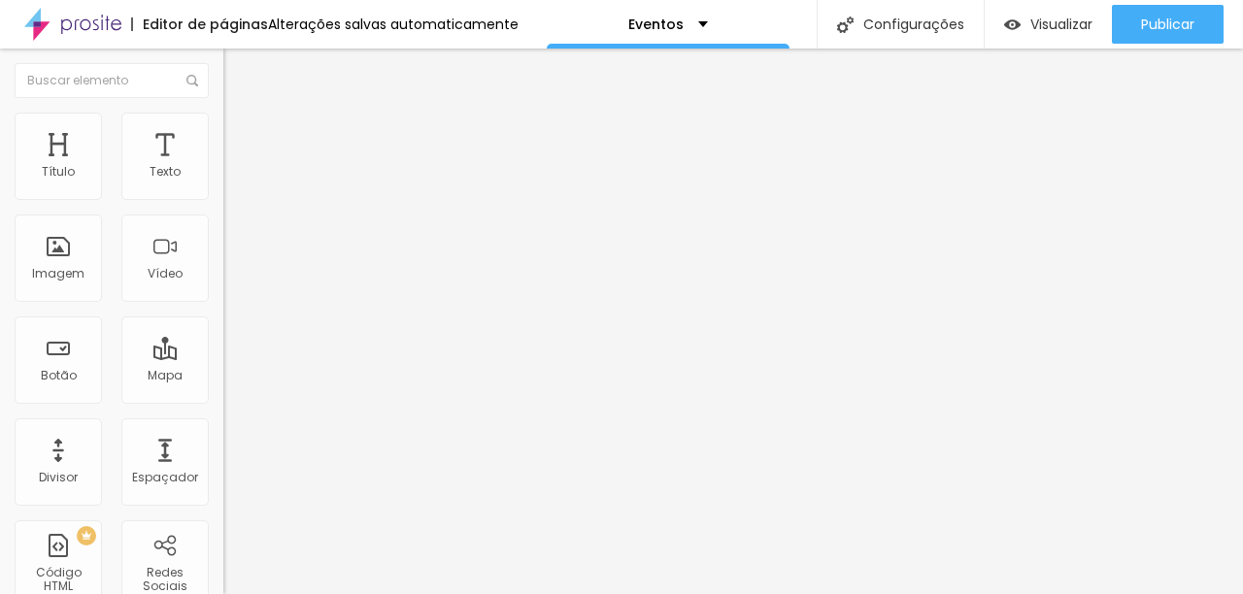
click at [223, 290] on div "Proporção" at bounding box center [334, 285] width 223 height 12
click at [223, 316] on span "Cinema" at bounding box center [247, 307] width 49 height 17
click at [223, 346] on span "Quadrado" at bounding box center [254, 337] width 63 height 17
click at [223, 357] on span "Original" at bounding box center [246, 349] width 47 height 17
click at [241, 134] on span "Estilo" at bounding box center [256, 126] width 30 height 17
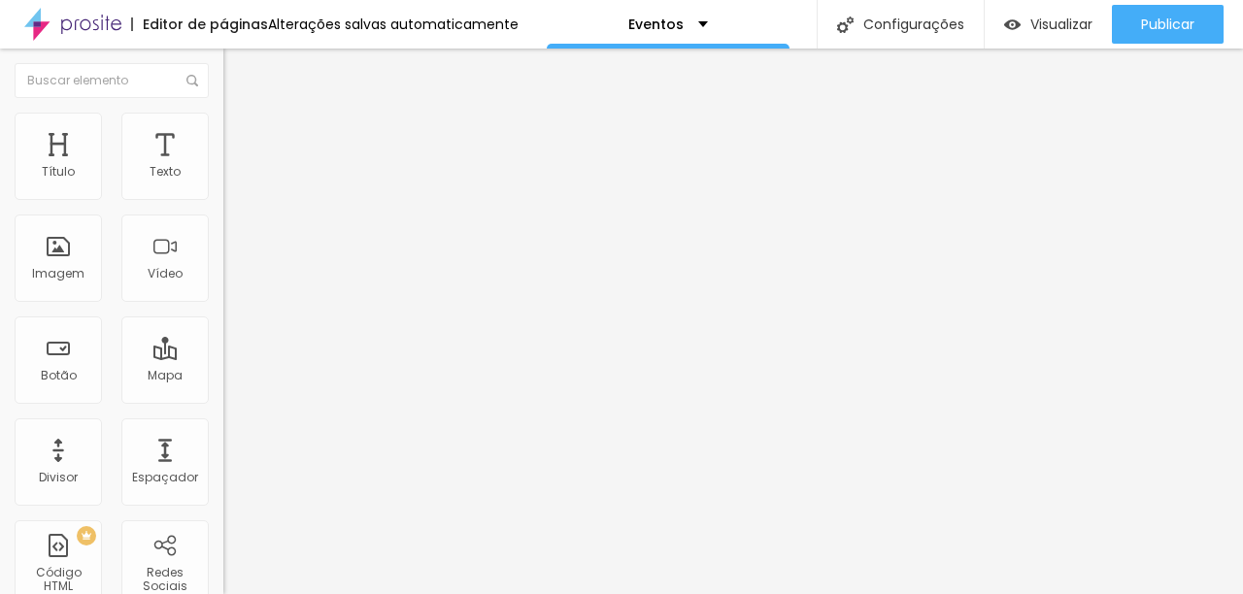
type input "90"
drag, startPoint x: 181, startPoint y: 207, endPoint x: 168, endPoint y: 207, distance: 12.6
type input "90"
click at [223, 199] on input "range" at bounding box center [285, 192] width 125 height 16
click at [337, 184] on button "%" at bounding box center [350, 173] width 26 height 20
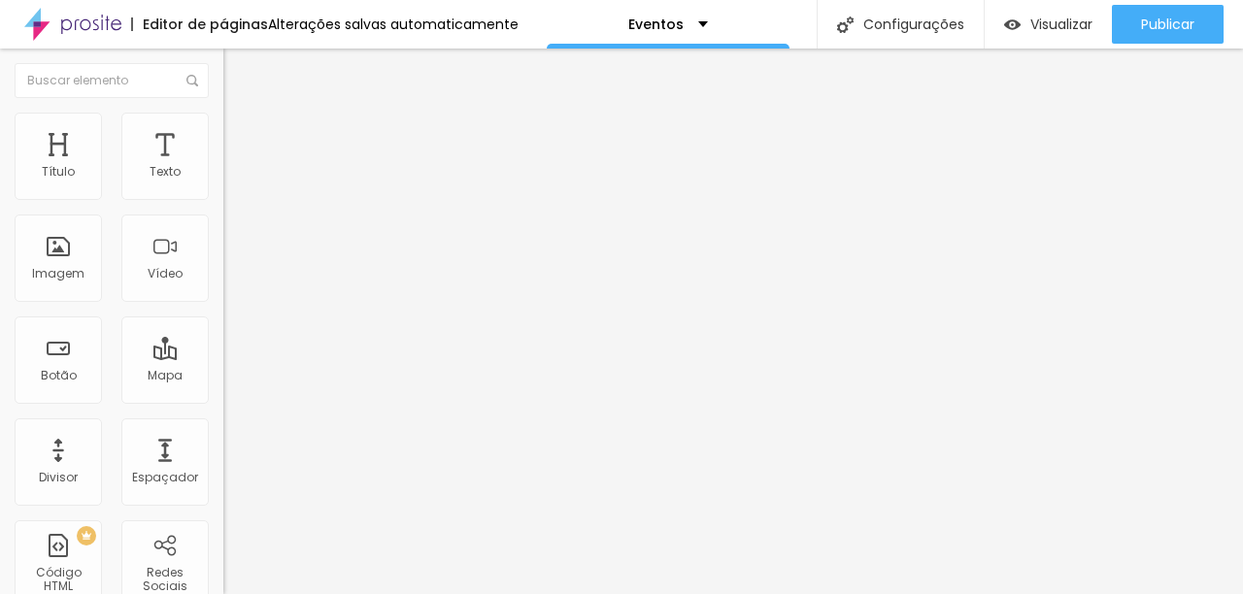
type input "100"
type input "65"
click at [223, 199] on input "range" at bounding box center [285, 192] width 125 height 16
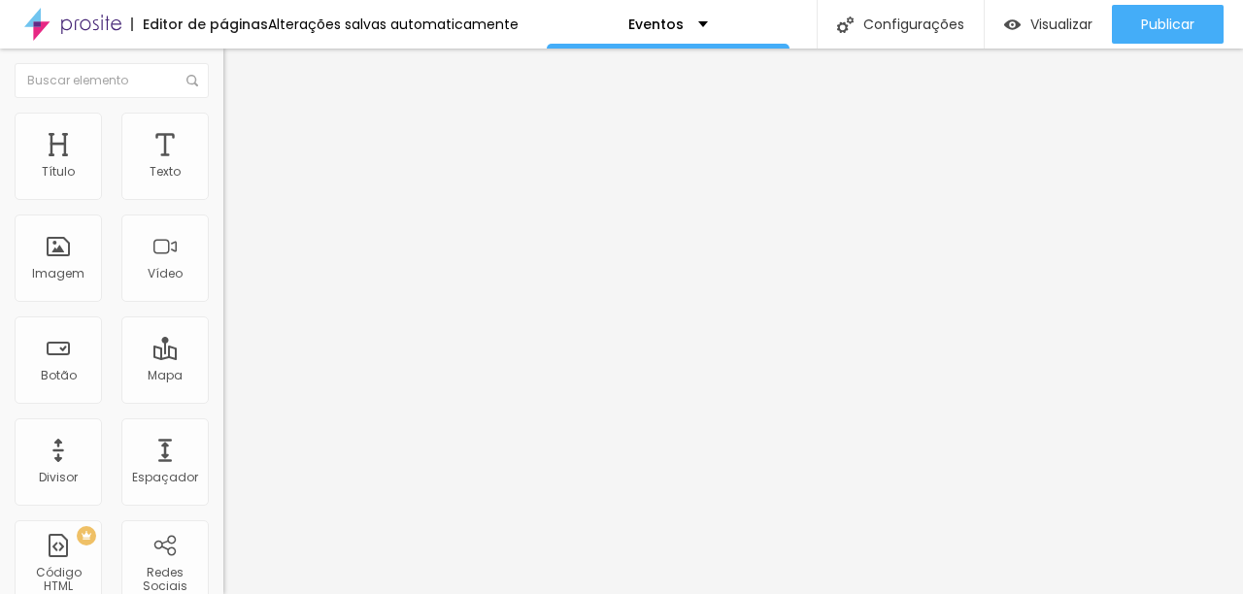
type input "30"
click at [223, 199] on input "range" at bounding box center [285, 192] width 125 height 16
type input "10"
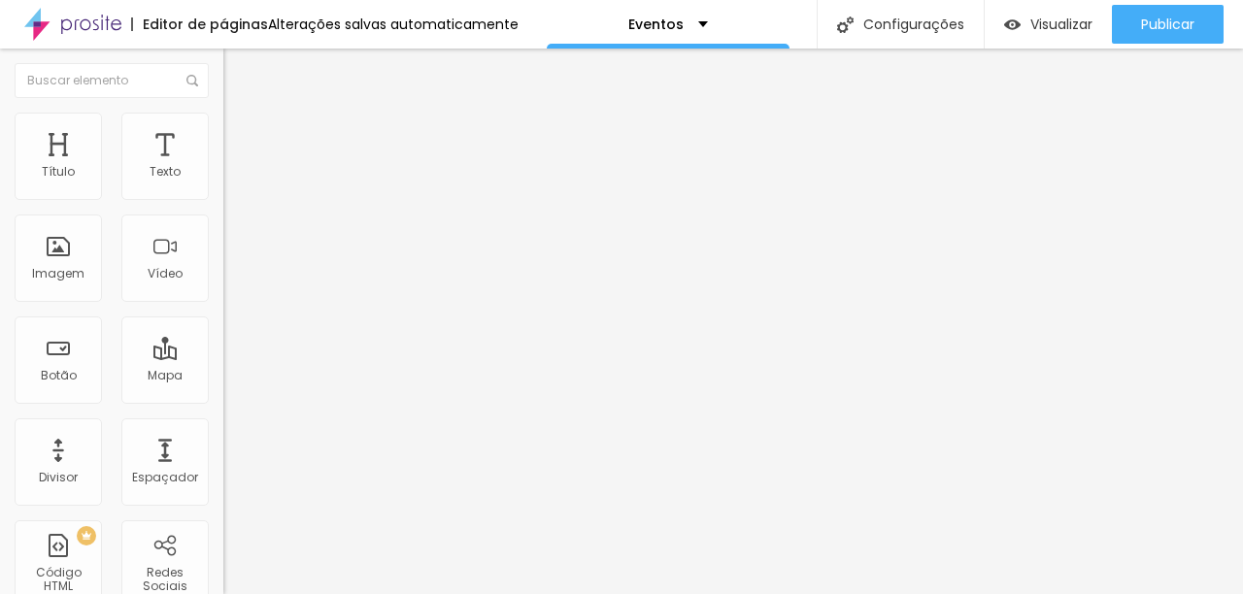
type input "13"
type input "14"
type input "21"
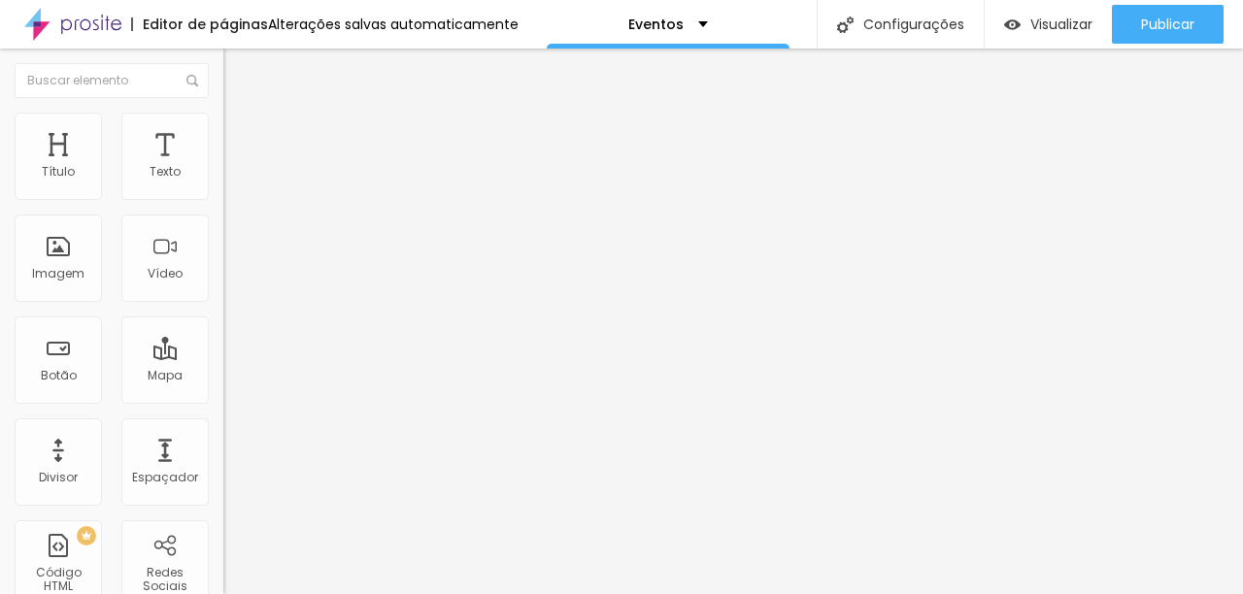
type input "21"
type input "26"
type input "30"
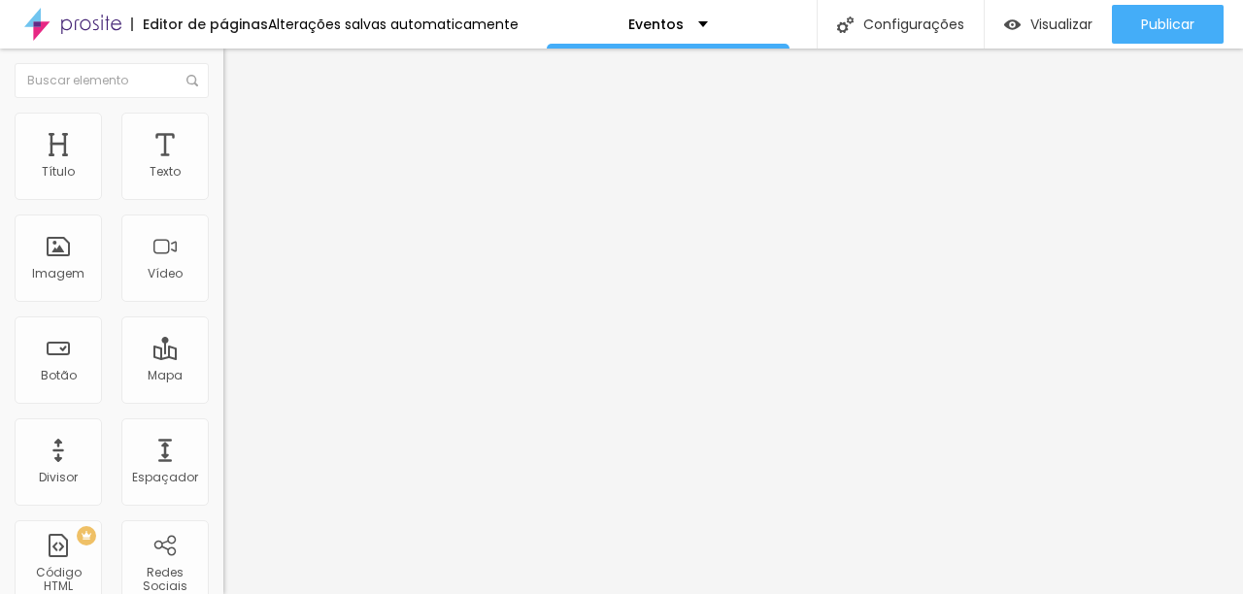
type input "33"
type input "35"
type input "39"
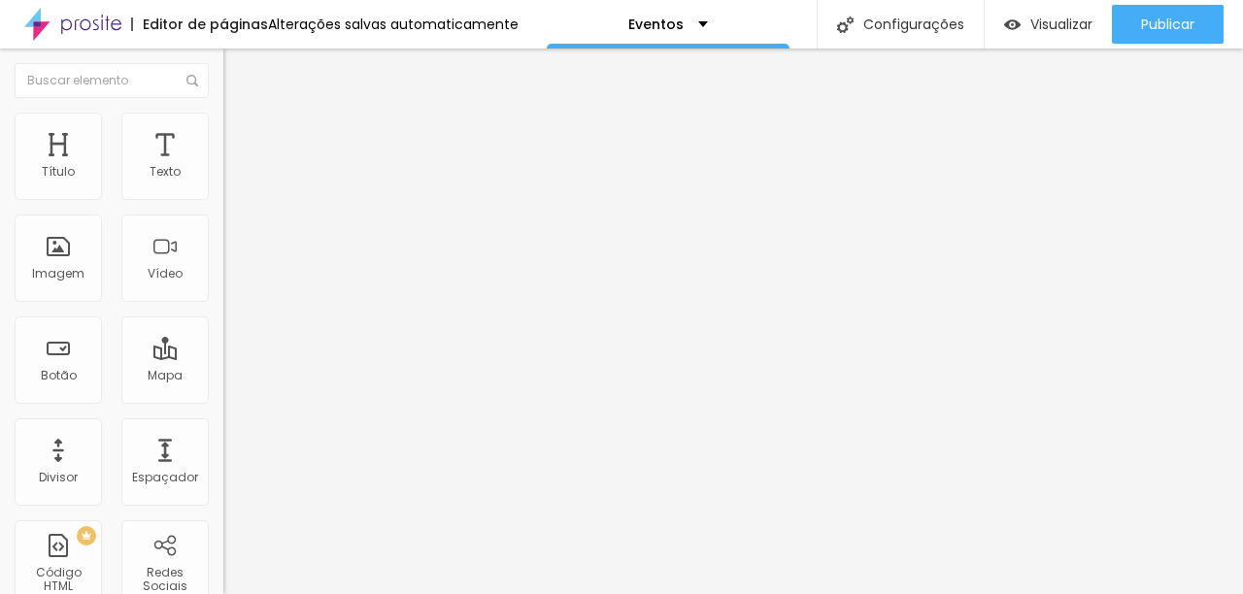
type input "39"
type input "40"
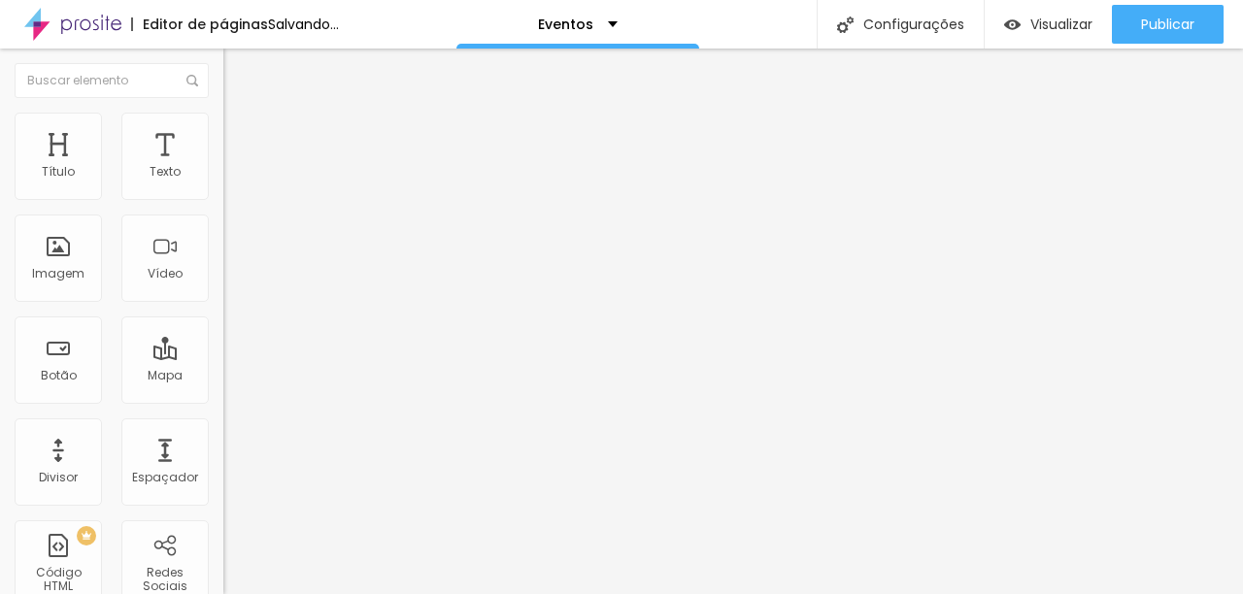
type input "59"
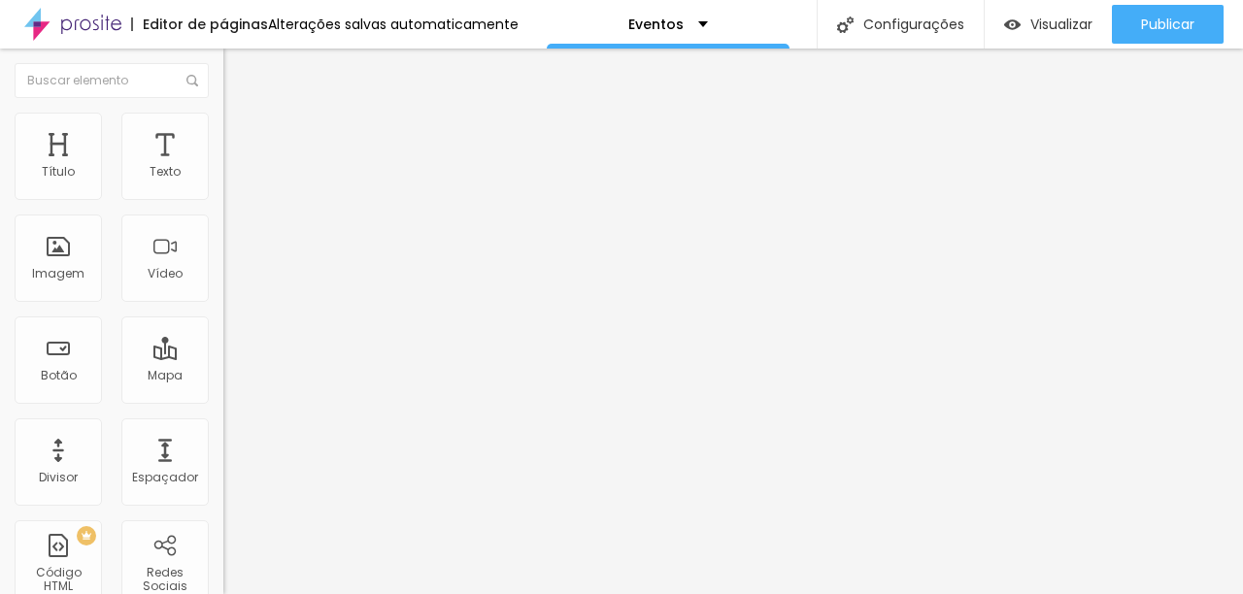
drag, startPoint x: 53, startPoint y: 245, endPoint x: 80, endPoint y: 245, distance: 26.2
type input "59"
click at [223, 426] on input "range" at bounding box center [285, 434] width 125 height 16
click at [88, 263] on div "Imagem" at bounding box center [58, 258] width 87 height 87
click at [59, 263] on div "Imagem" at bounding box center [58, 258] width 87 height 87
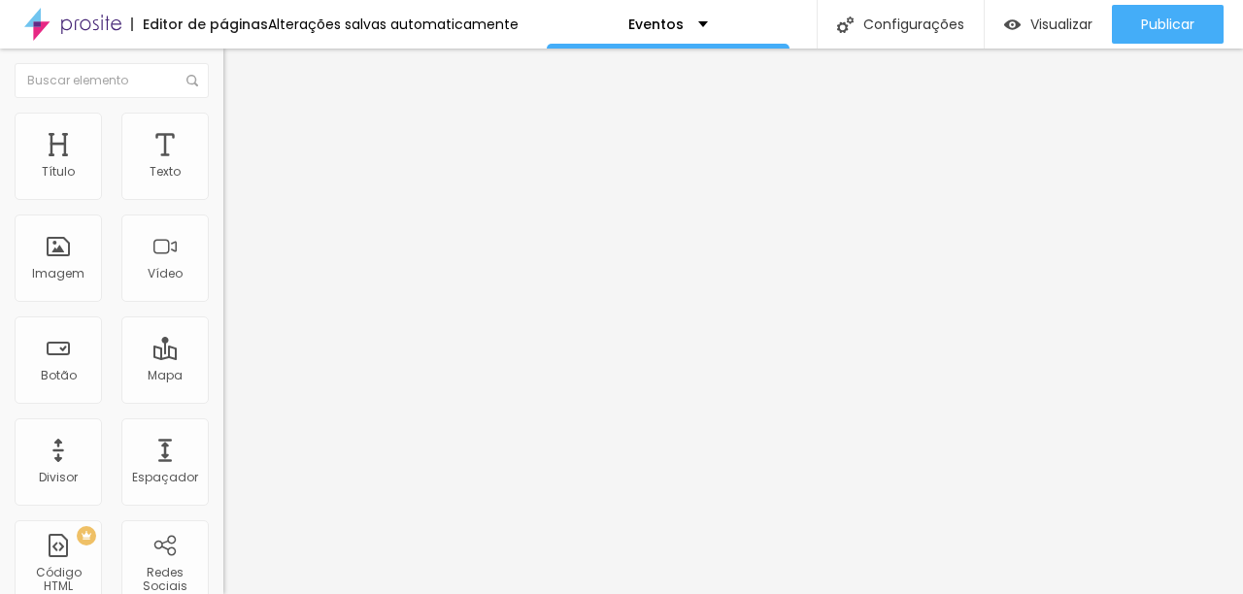
click at [223, 167] on span "Adicionar imagem" at bounding box center [285, 159] width 125 height 17
click at [223, 119] on li "Estilo" at bounding box center [334, 122] width 223 height 19
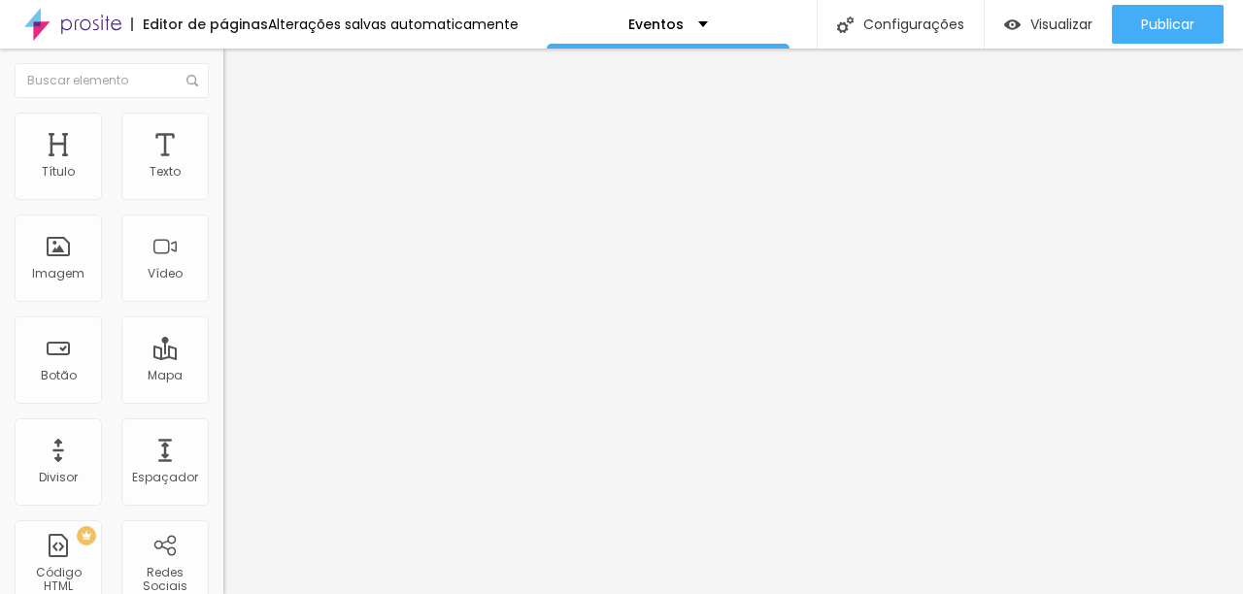
type input "40"
click at [223, 199] on input "range" at bounding box center [285, 192] width 125 height 16
type input "50"
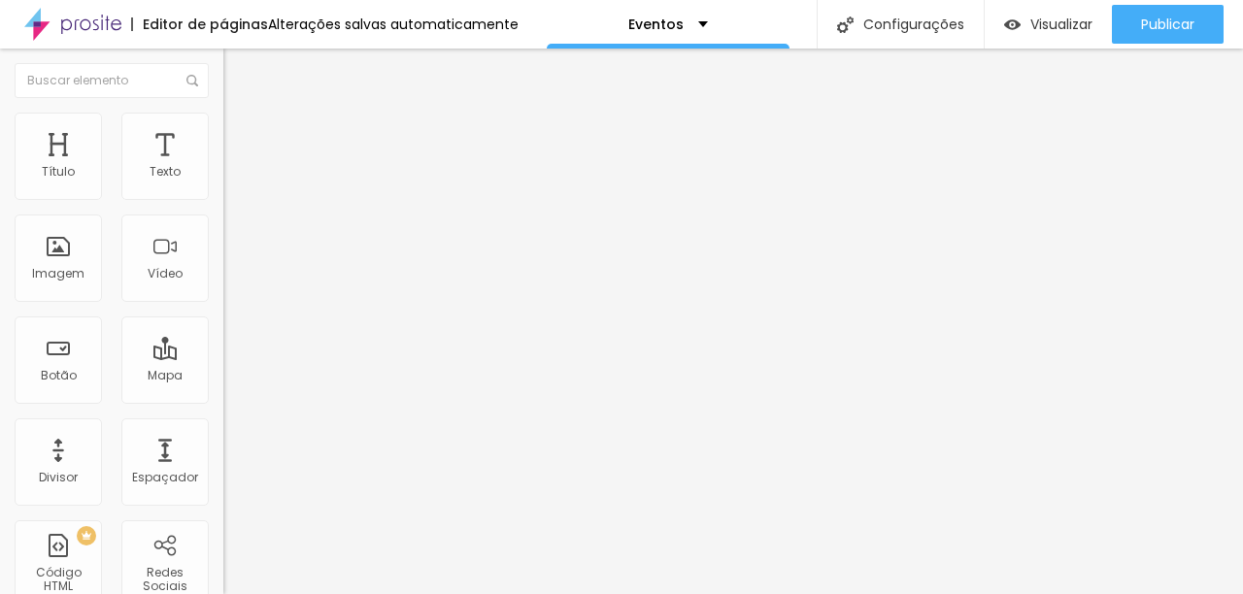
click at [223, 199] on input "range" at bounding box center [285, 192] width 125 height 16
type input "70"
click at [223, 199] on input "range" at bounding box center [285, 192] width 125 height 16
type input "90"
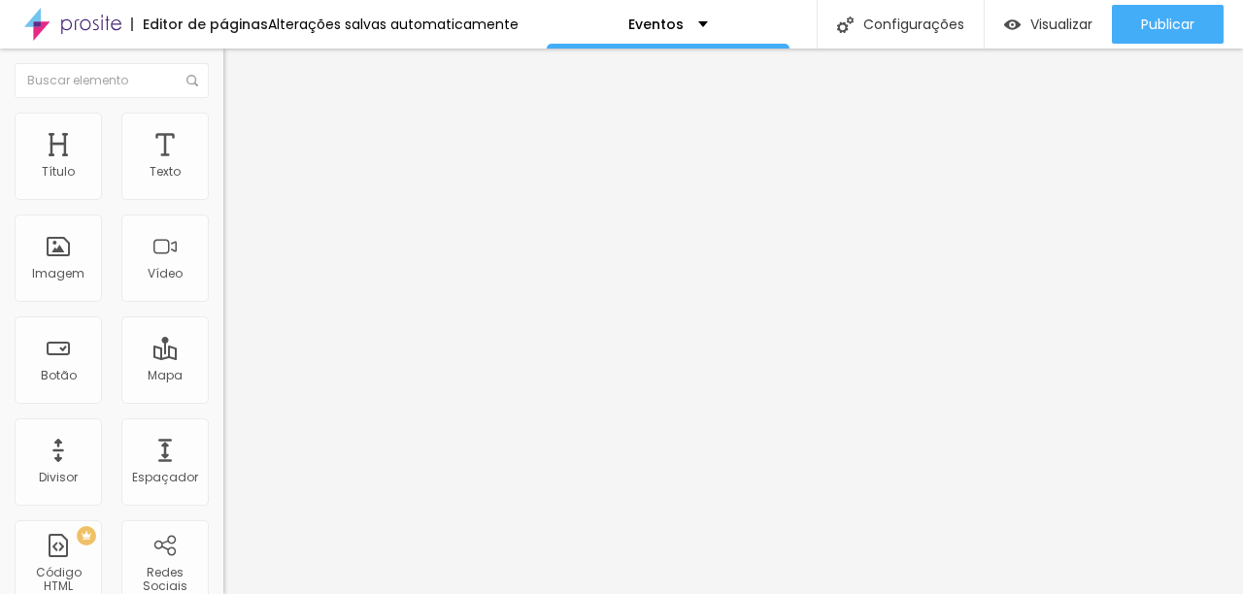
type input "90"
click at [223, 199] on input "range" at bounding box center [285, 192] width 125 height 16
type input "100"
click at [223, 199] on input "range" at bounding box center [285, 192] width 125 height 16
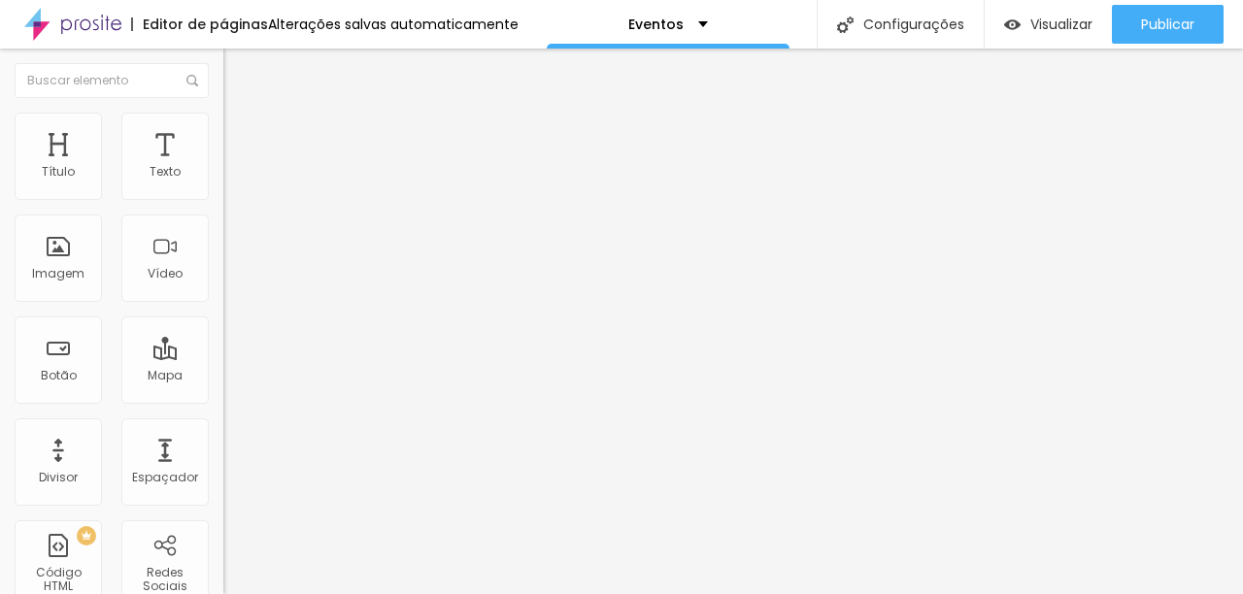
type input "95"
type input "100"
click at [223, 199] on input "range" at bounding box center [285, 192] width 125 height 16
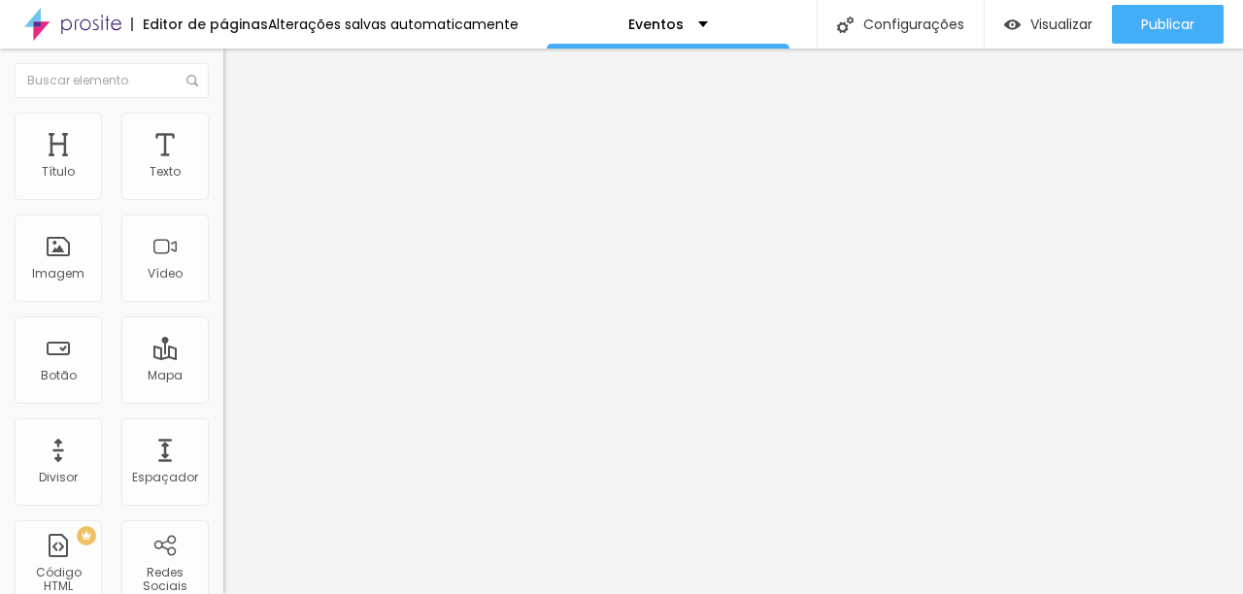
type input "47"
type input "38"
type input "30"
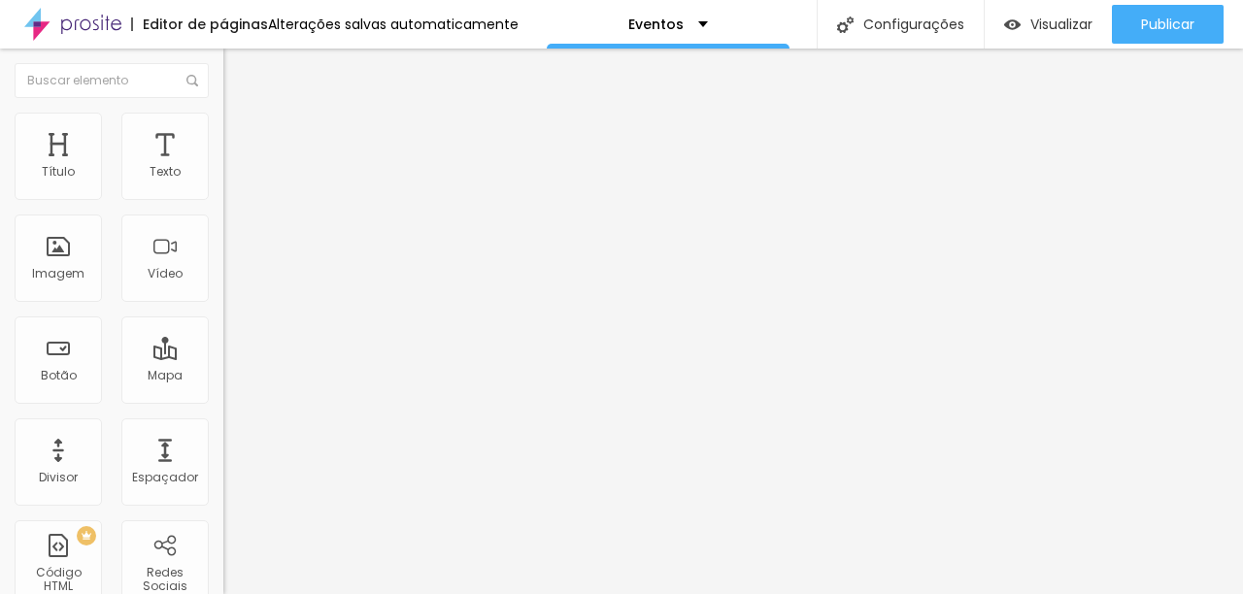
type input "30"
type input "25"
type input "20"
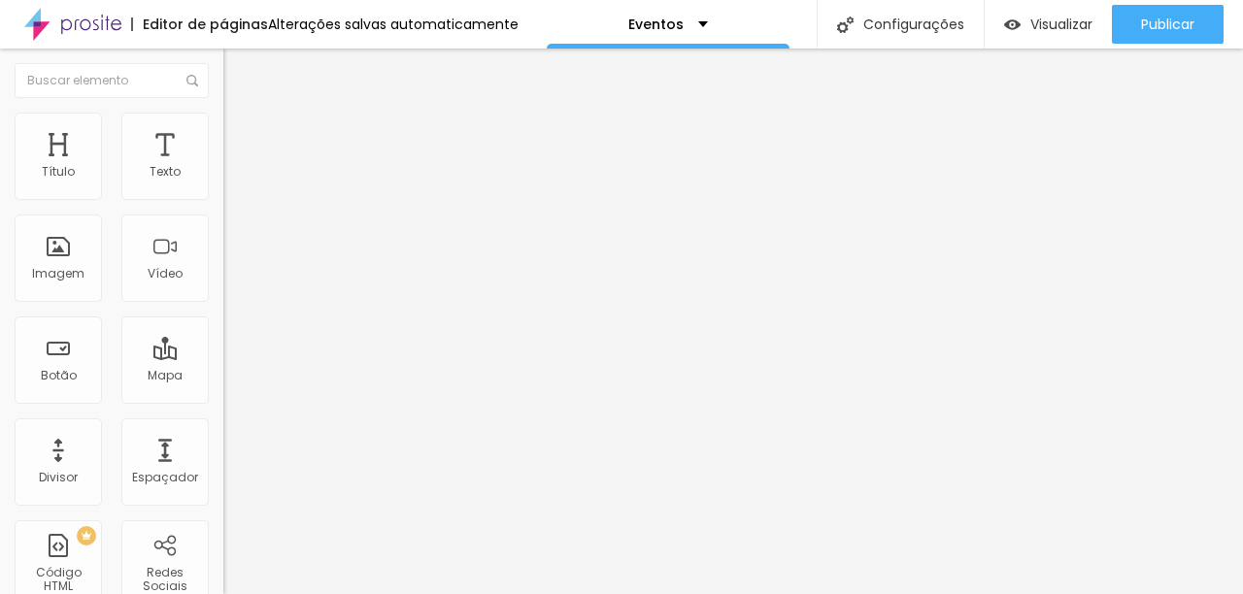
type input "17"
type input "16"
type input "14"
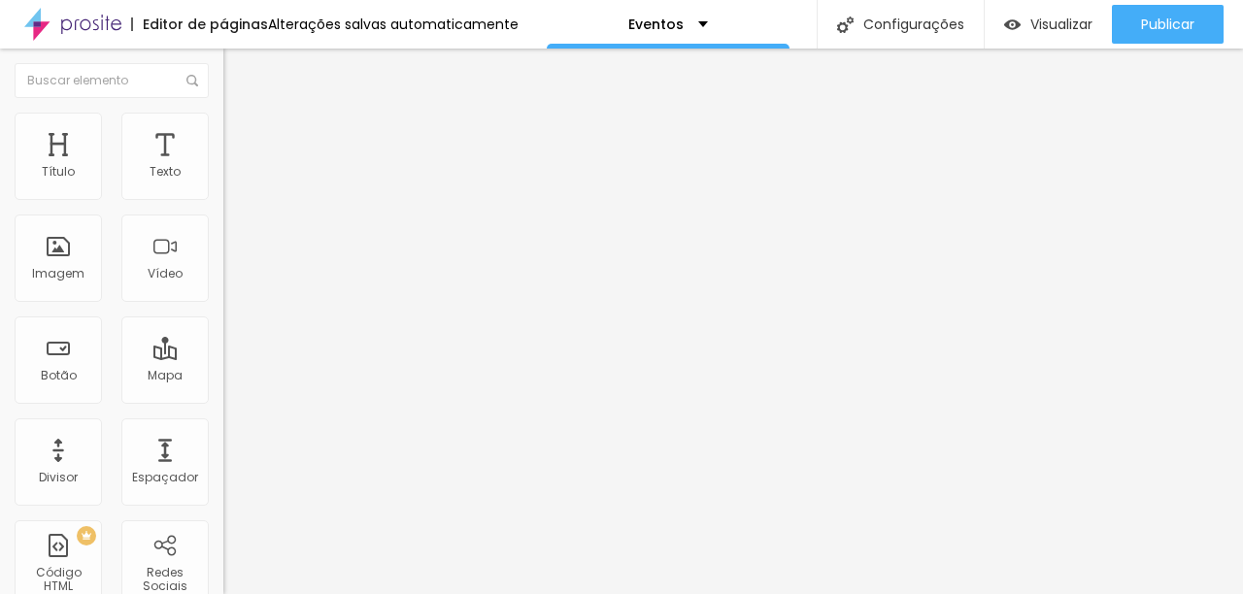
type input "14"
type input "13"
type input "12"
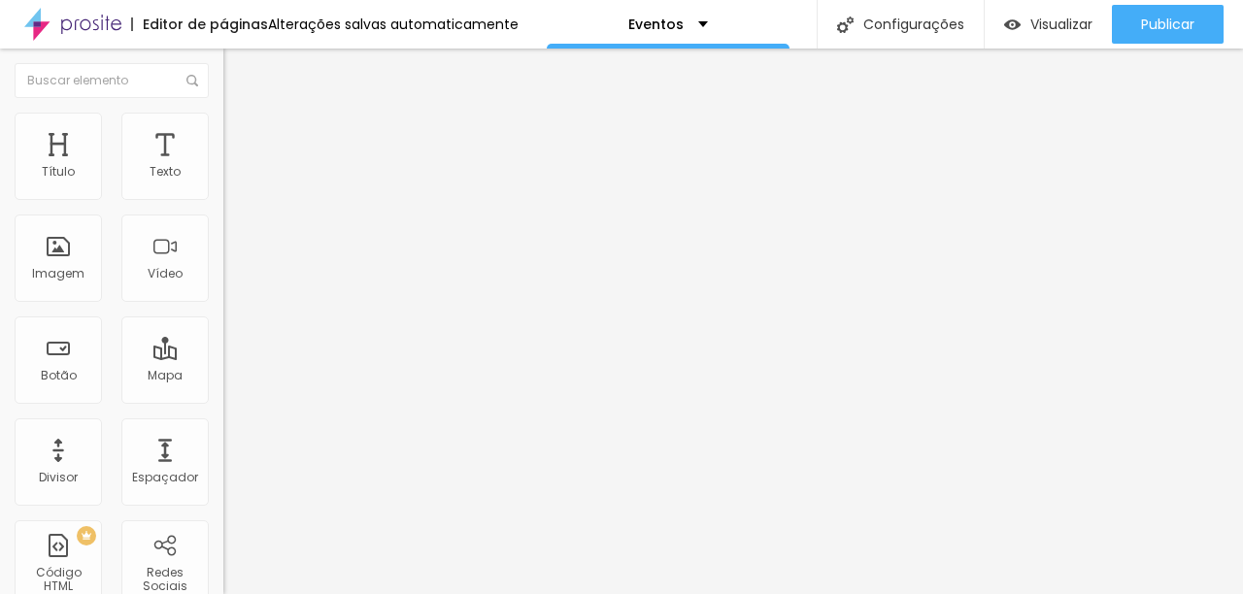
type input "9"
type input "6"
type input "5"
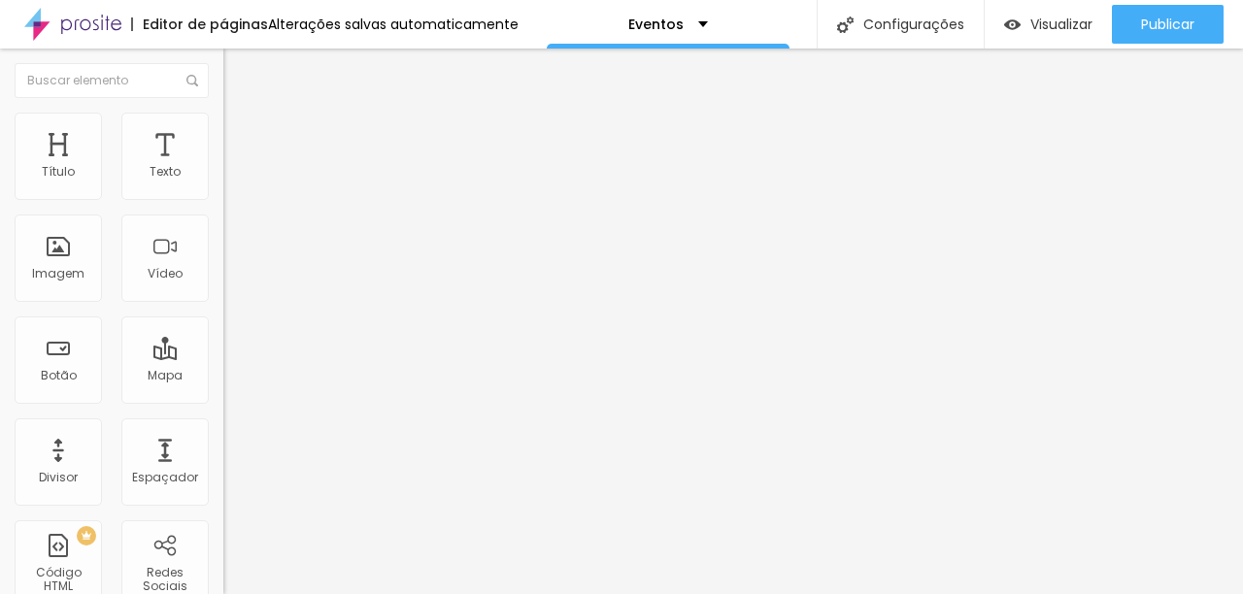
type input "5"
type input "2"
type input "0"
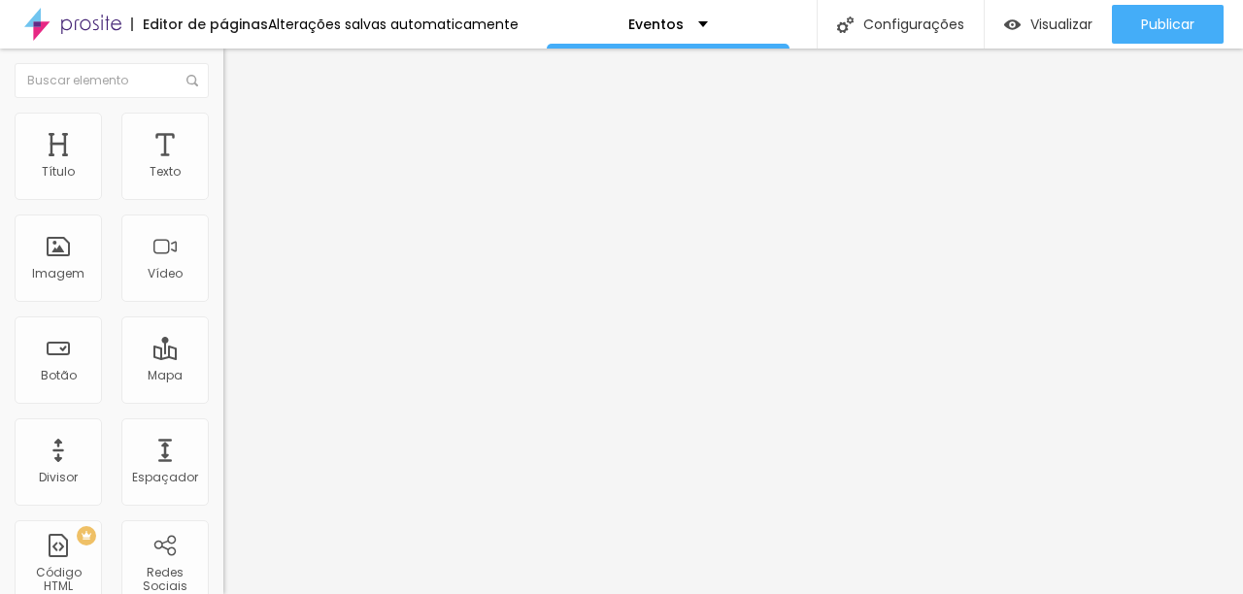
drag, startPoint x: 67, startPoint y: 248, endPoint x: 55, endPoint y: 248, distance: 11.7
type input "0"
click at [223, 426] on input "range" at bounding box center [285, 434] width 125 height 16
click at [241, 133] on span "Estilo" at bounding box center [256, 126] width 30 height 17
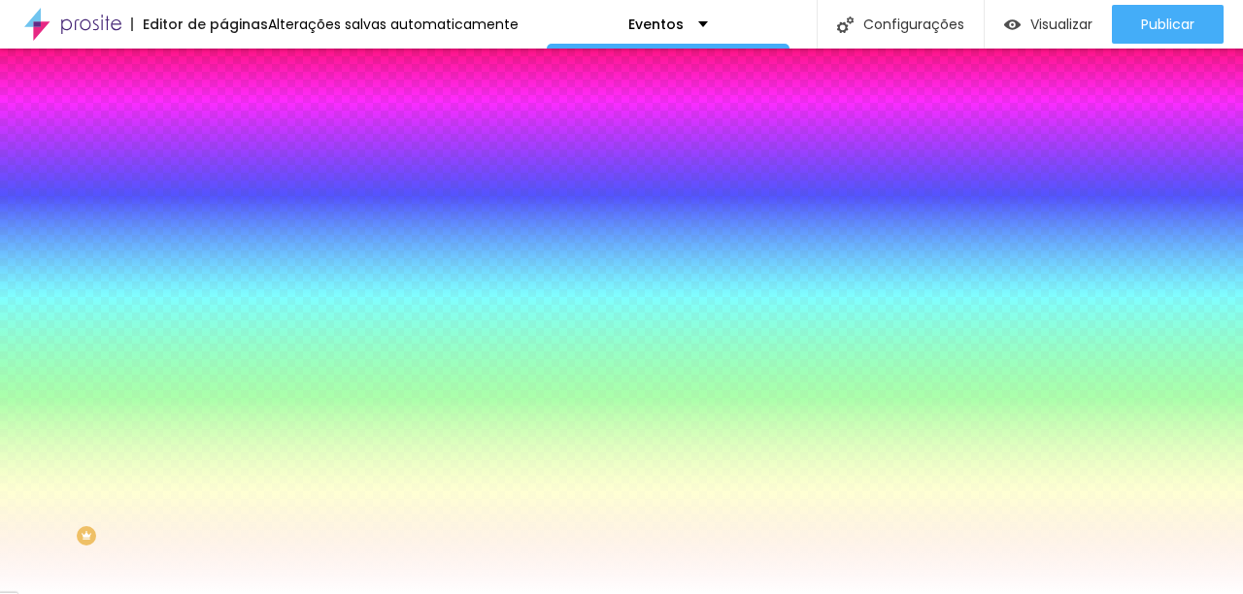
click at [223, 264] on div at bounding box center [334, 264] width 223 height 0
type input "#FFFFFF"
drag, startPoint x: 86, startPoint y: 400, endPoint x: 57, endPoint y: 327, distance: 78.5
click at [223, 372] on div "Imagem de fundo Adicionar imagem Efeito da Imagem Nenhum Nenhum Parallax Cor de…" at bounding box center [334, 278] width 223 height 252
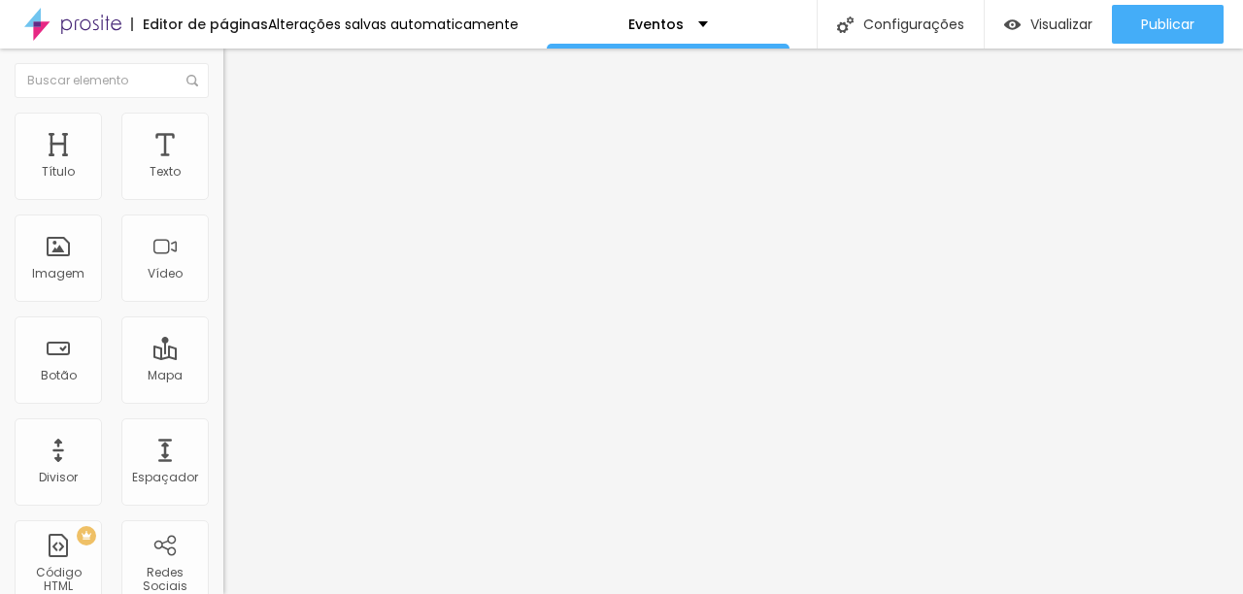
click at [223, 113] on li "Estilo" at bounding box center [334, 122] width 223 height 19
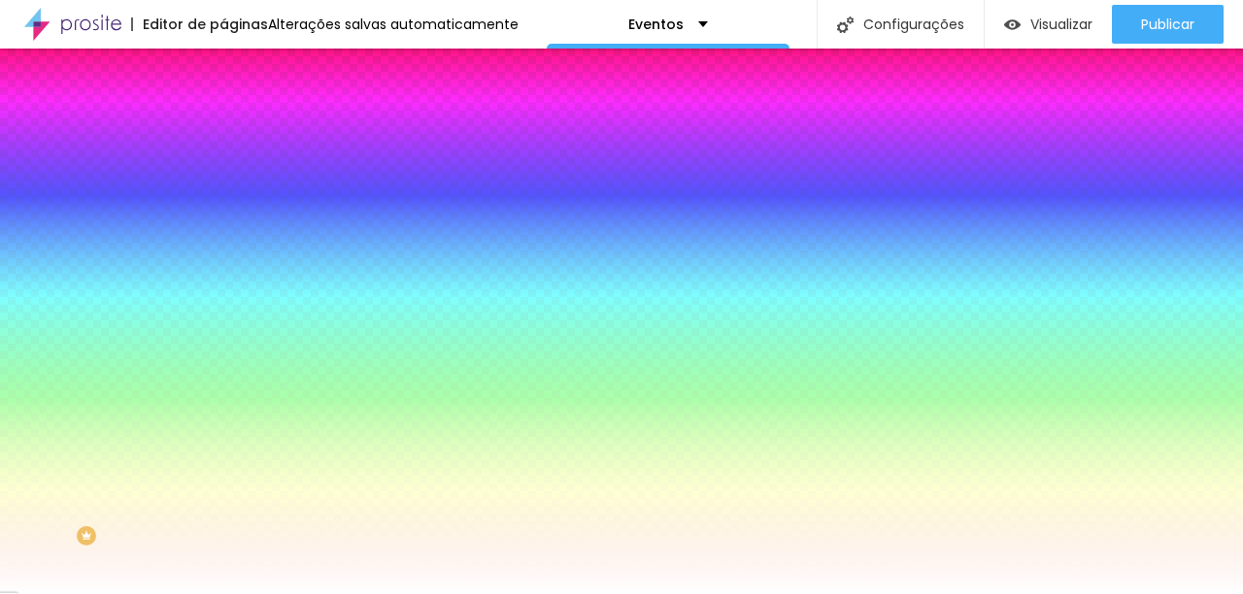
drag, startPoint x: 42, startPoint y: 135, endPoint x: 184, endPoint y: 151, distance: 142.7
click at [241, 115] on span "Conteúdo" at bounding box center [271, 106] width 60 height 17
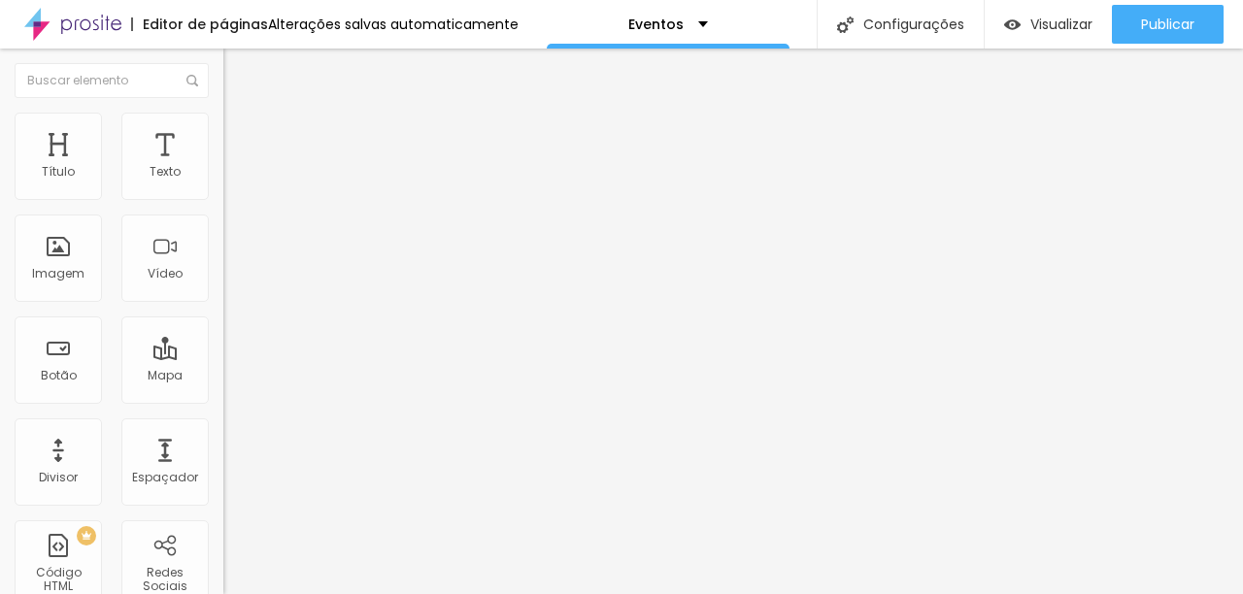
click at [238, 69] on img "button" at bounding box center [246, 71] width 16 height 16
click at [223, 167] on span "Adicionar imagem" at bounding box center [285, 159] width 125 height 17
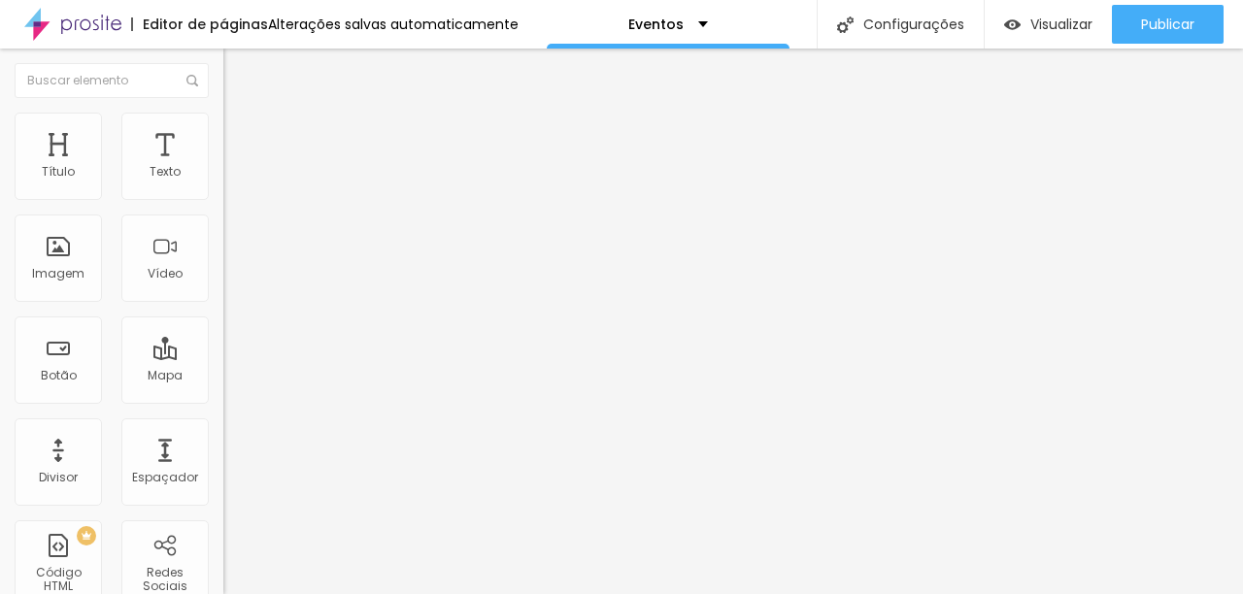
click at [401, 594] on div "Subindo 0/1 arquivos" at bounding box center [621, 600] width 1243 height 12
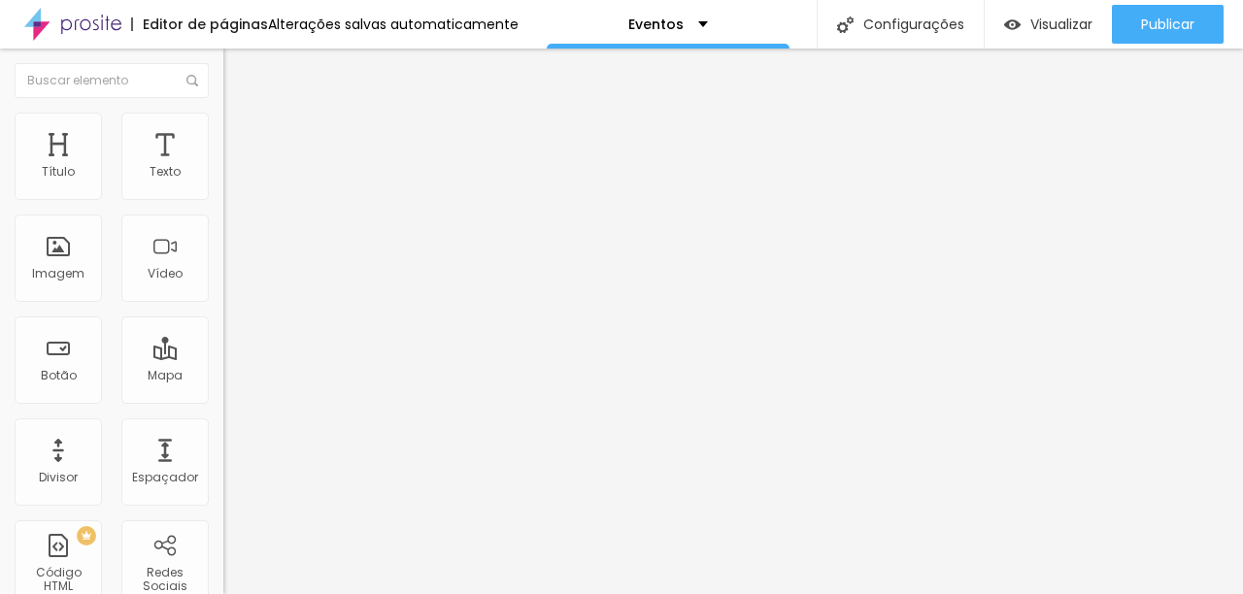
click at [43, 241] on div "Imagem" at bounding box center [58, 258] width 87 height 87
click at [65, 267] on div "Imagem" at bounding box center [58, 274] width 52 height 14
click at [63, 271] on div "Imagem" at bounding box center [58, 274] width 52 height 14
click at [62, 270] on div "Imagem" at bounding box center [58, 274] width 52 height 14
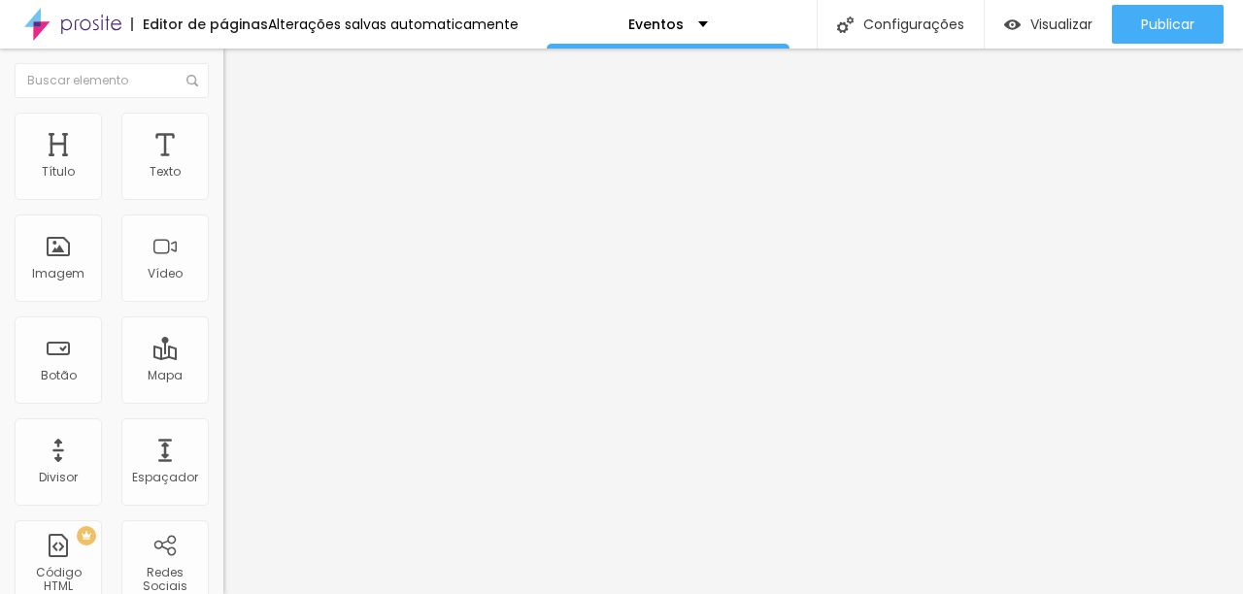
click at [223, 167] on span "Adicionar imagem" at bounding box center [285, 159] width 125 height 17
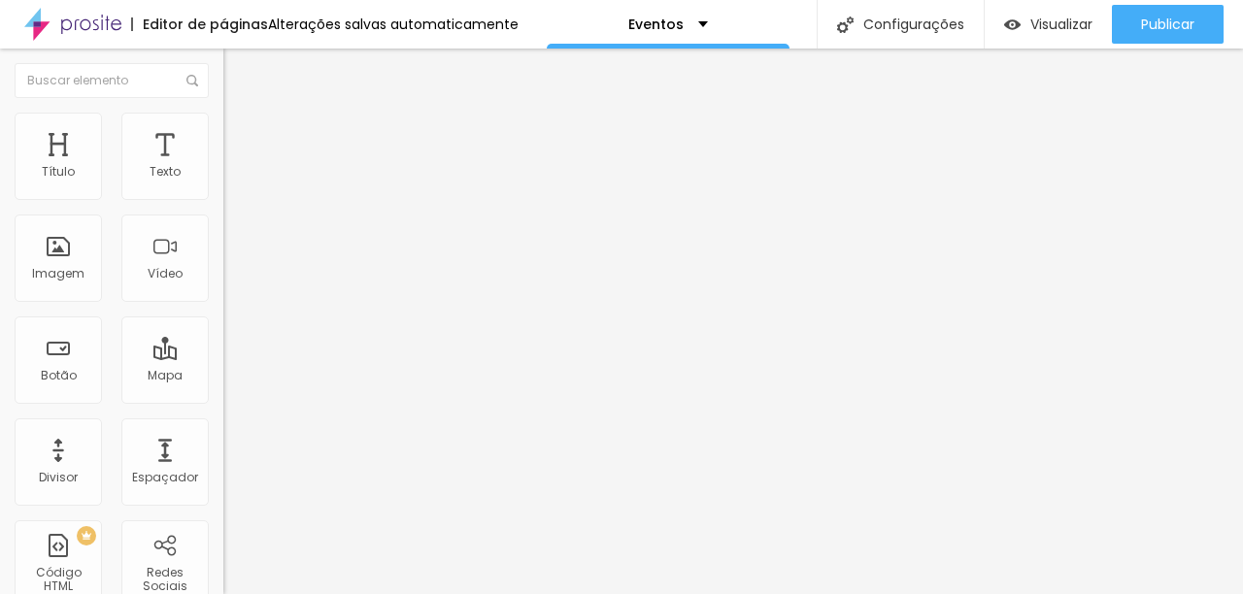
click at [55, 272] on div "Imagem" at bounding box center [58, 274] width 52 height 14
click at [54, 271] on div "Imagem" at bounding box center [58, 274] width 52 height 14
click at [223, 116] on img at bounding box center [231, 121] width 17 height 17
click at [241, 115] on span "Conteúdo" at bounding box center [271, 106] width 60 height 17
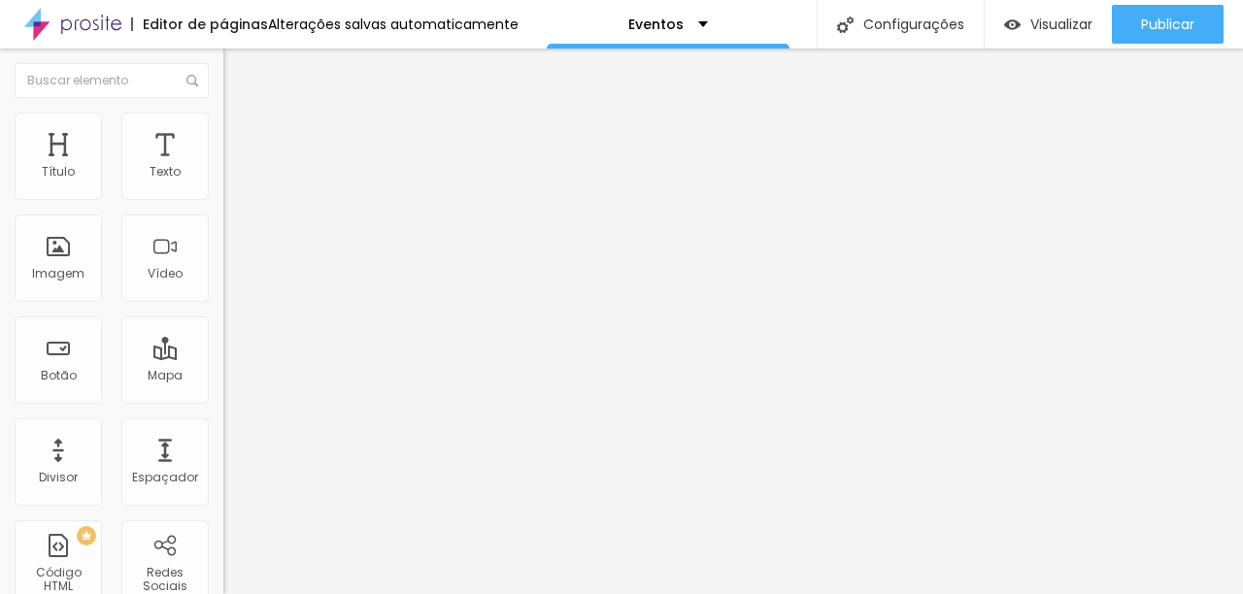
click at [223, 165] on div "Adicionar imagem" at bounding box center [334, 159] width 223 height 14
click at [223, 167] on span "Adicionar imagem" at bounding box center [285, 159] width 125 height 17
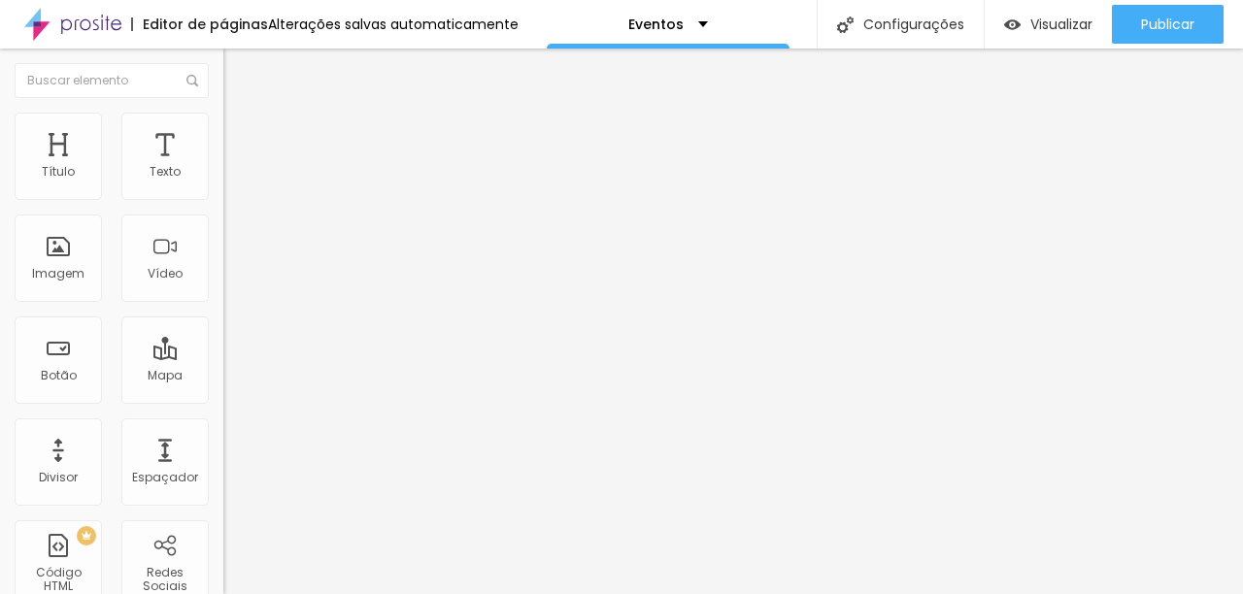
click at [223, 167] on span "Adicionar imagem" at bounding box center [285, 159] width 125 height 17
click at [241, 131] on span "Estilo" at bounding box center [256, 126] width 30 height 17
click at [337, 184] on button "%" at bounding box center [350, 173] width 26 height 20
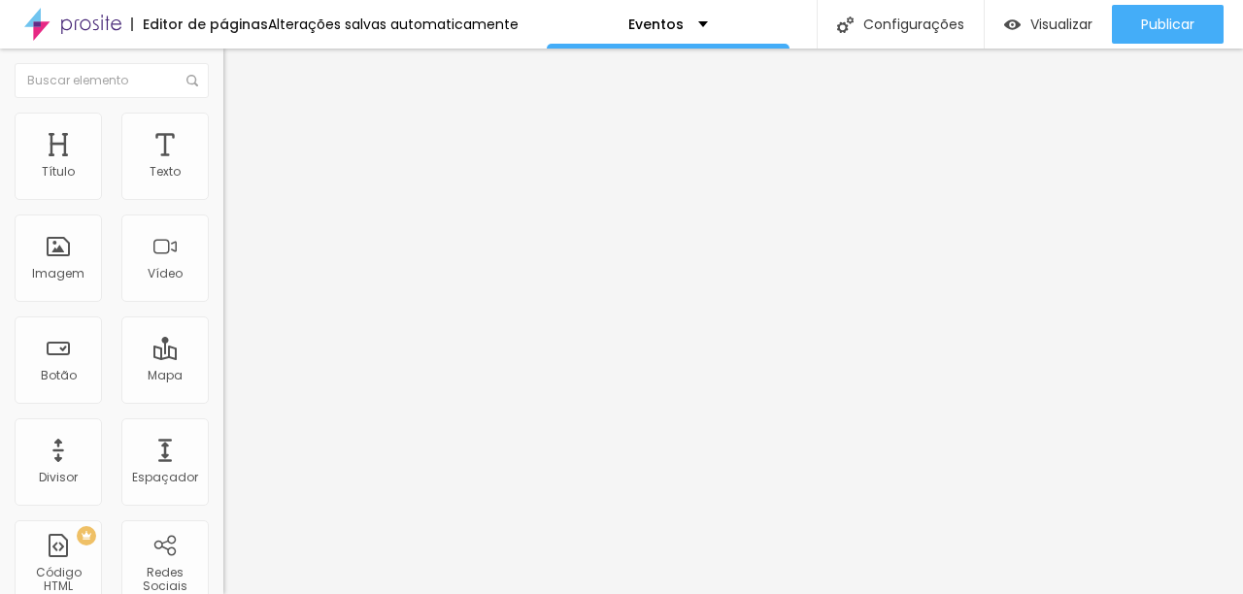
click at [337, 184] on button "%" at bounding box center [350, 173] width 26 height 20
type input "90"
click at [223, 199] on input "range" at bounding box center [285, 192] width 125 height 16
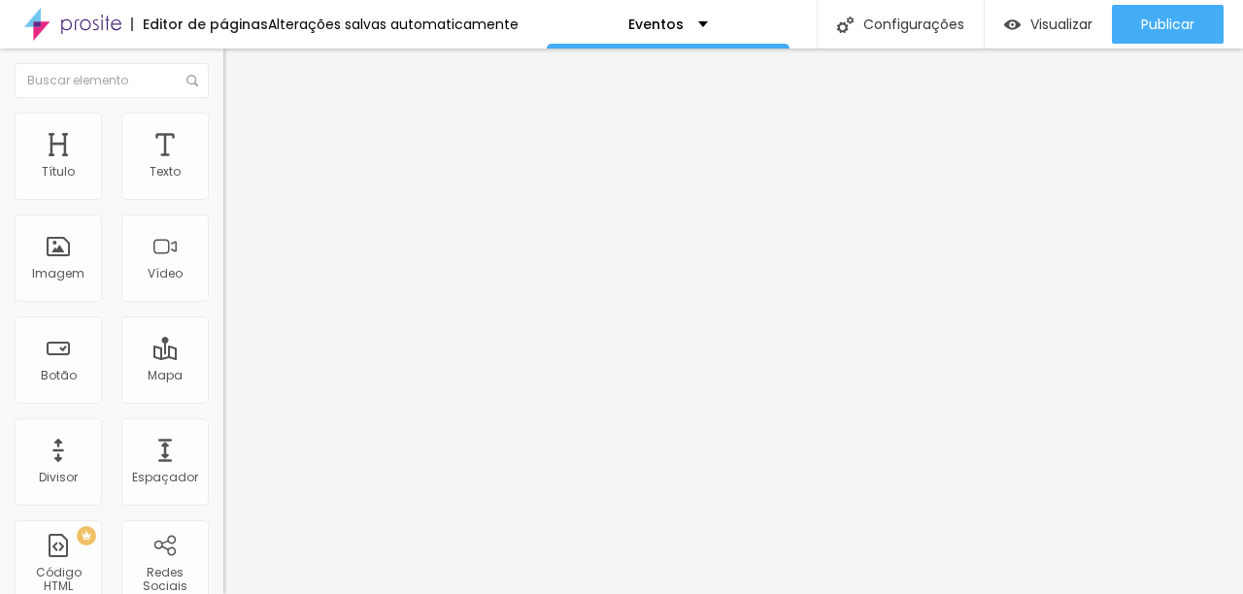
type input "75"
click at [223, 199] on input "range" at bounding box center [285, 192] width 125 height 16
type input "70"
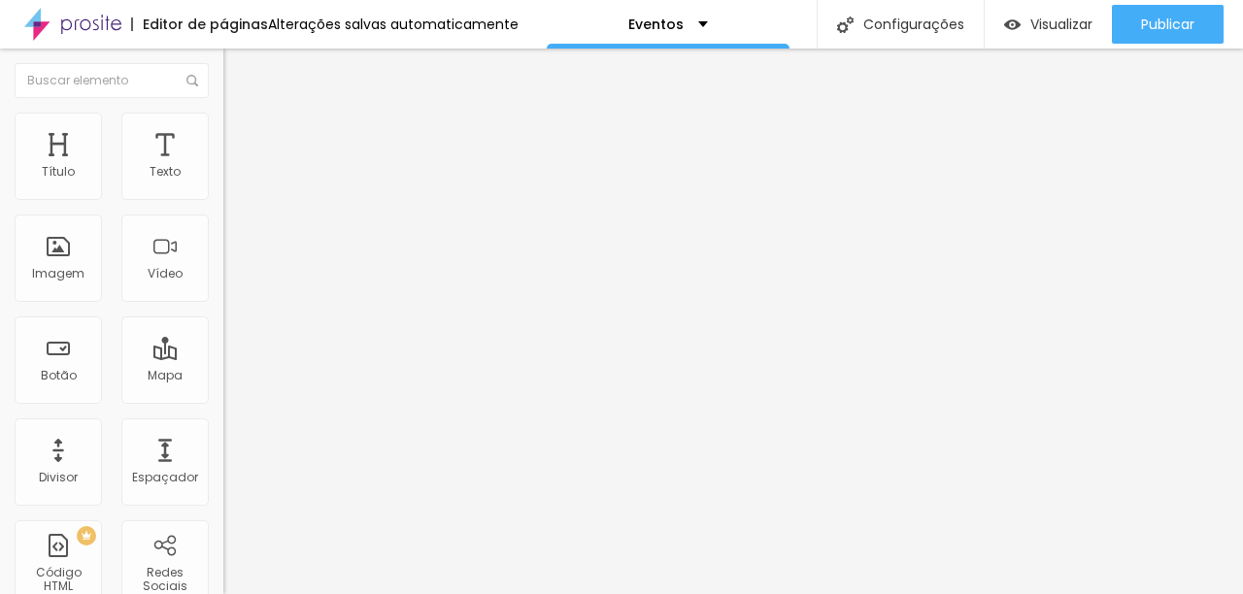
click at [223, 199] on input "range" at bounding box center [285, 192] width 125 height 16
type input "60"
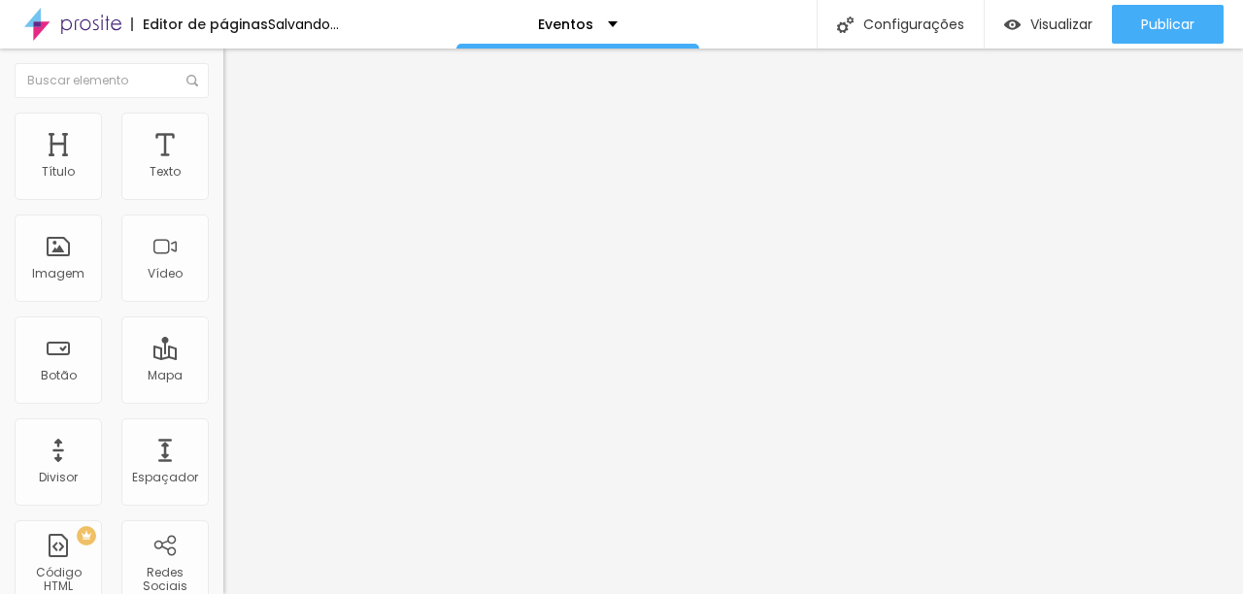
type input "60"
click at [223, 199] on input "range" at bounding box center [285, 192] width 125 height 16
type input "45"
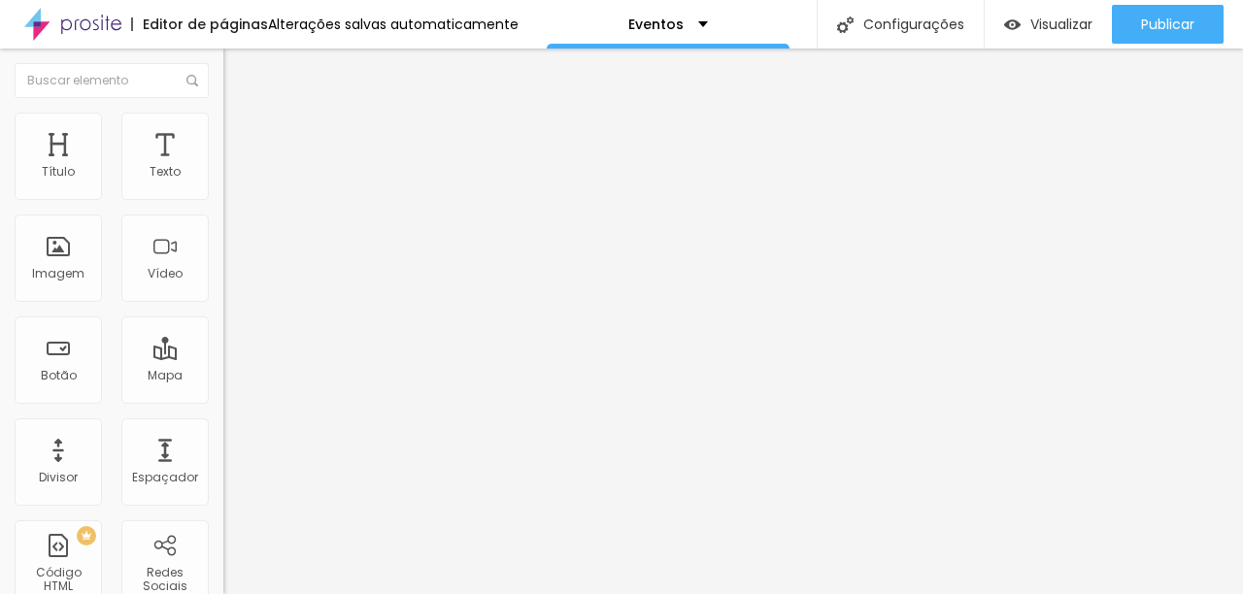
type input "45"
click at [223, 199] on input "range" at bounding box center [285, 192] width 125 height 16
type input "55"
click at [223, 199] on input "range" at bounding box center [285, 192] width 125 height 16
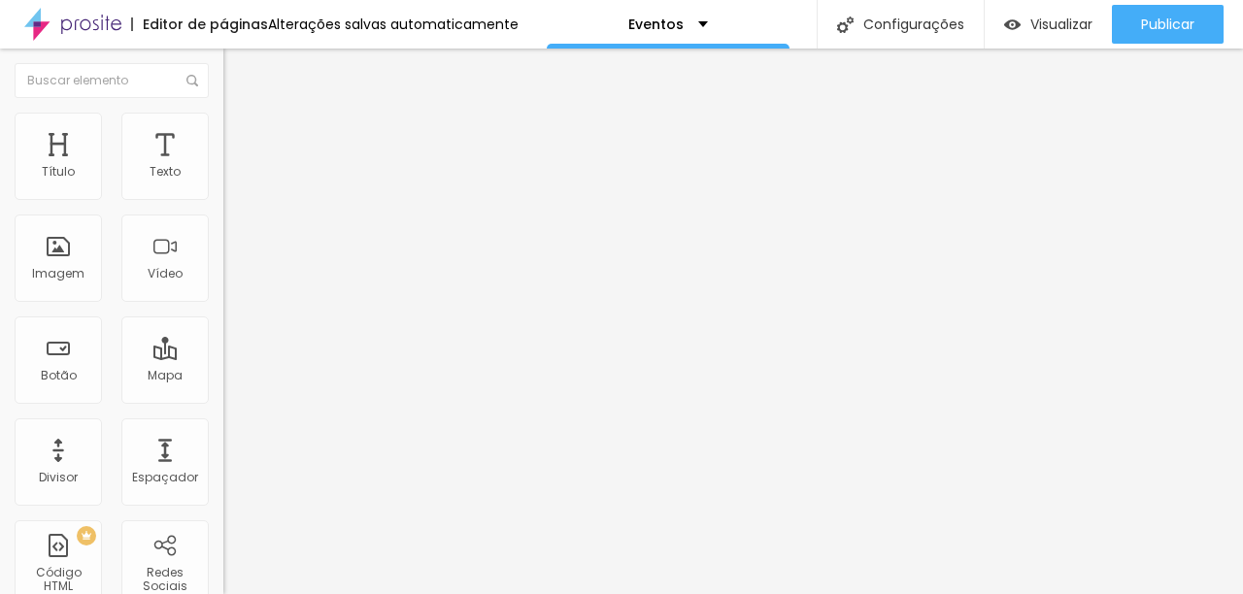
click at [223, 128] on li "Estilo" at bounding box center [334, 122] width 223 height 19
type input "90"
click at [223, 199] on input "range" at bounding box center [285, 192] width 125 height 16
click at [337, 184] on button "%" at bounding box center [350, 173] width 26 height 20
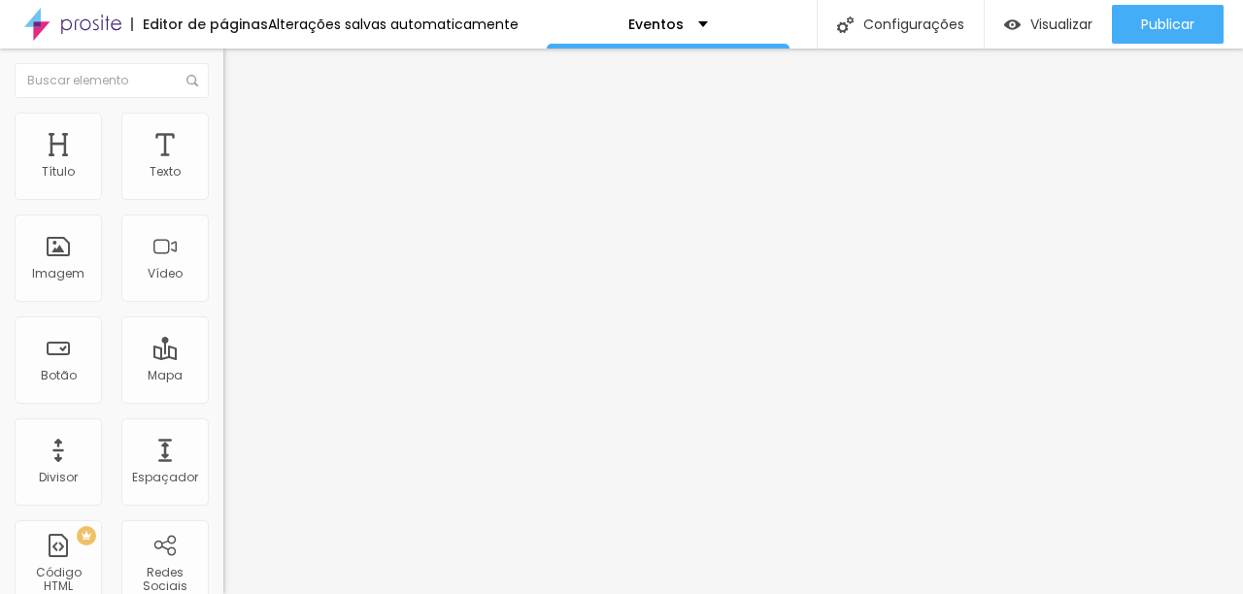
type input "100"
type input "90"
type input "95"
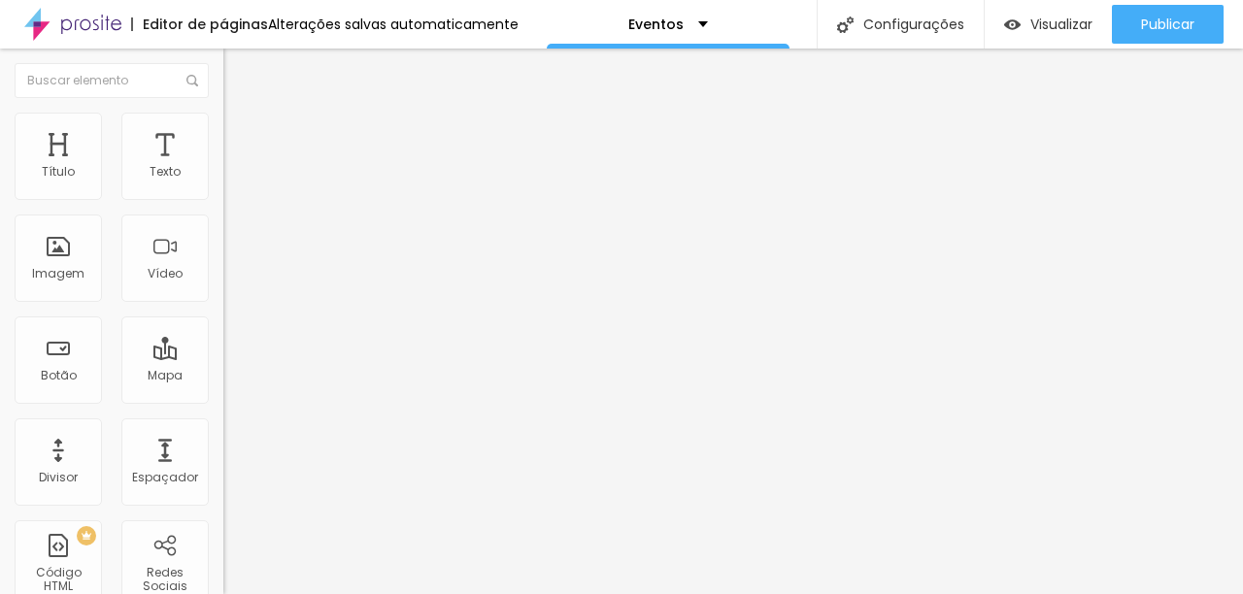
type input "95"
type input "100"
drag, startPoint x: 182, startPoint y: 206, endPoint x: 200, endPoint y: 208, distance: 18.6
click at [223, 199] on input "range" at bounding box center [285, 192] width 125 height 16
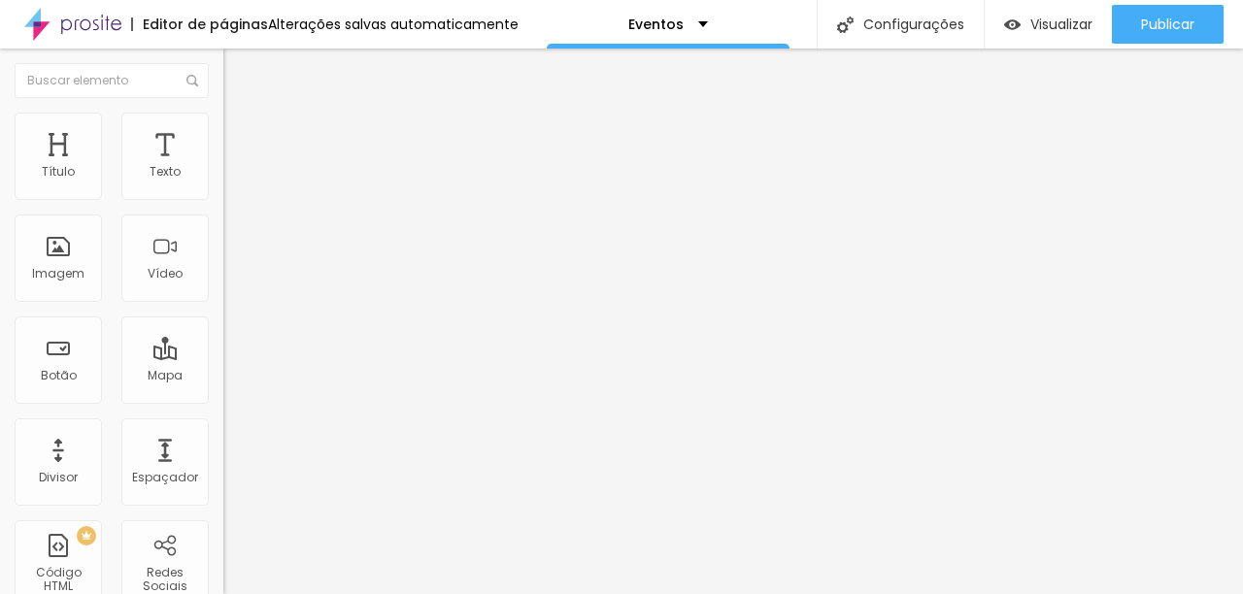
click at [241, 134] on span "Estilo" at bounding box center [256, 126] width 30 height 17
click at [223, 132] on li "Avançado" at bounding box center [334, 141] width 223 height 19
type input "18"
type input "19"
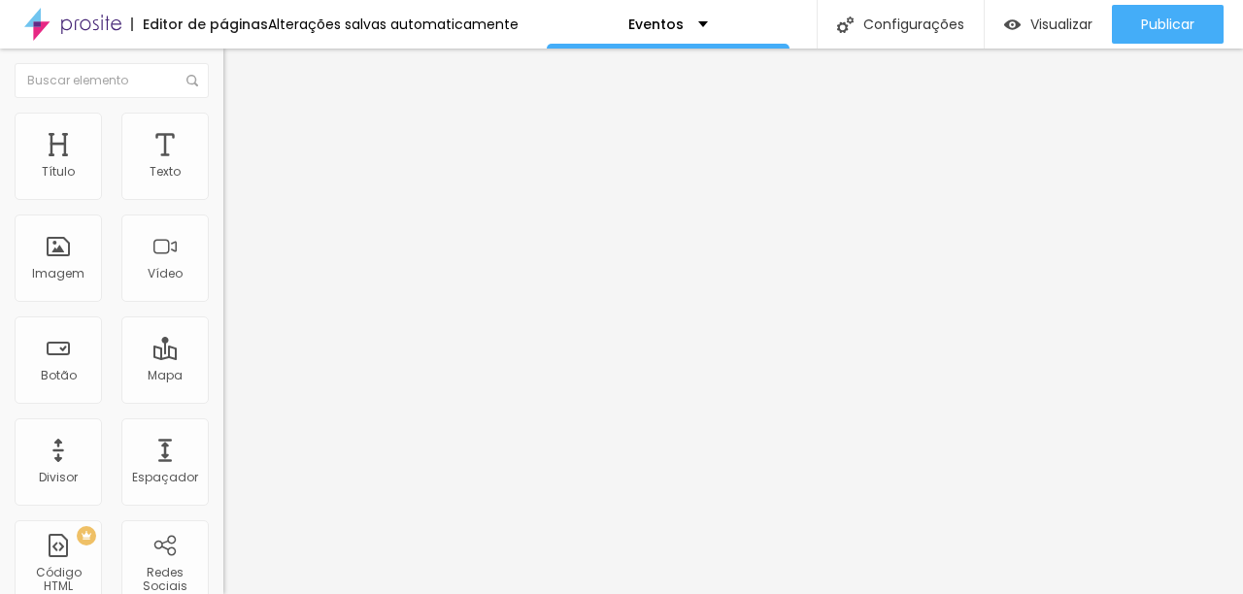
type input "19"
type input "20"
type input "21"
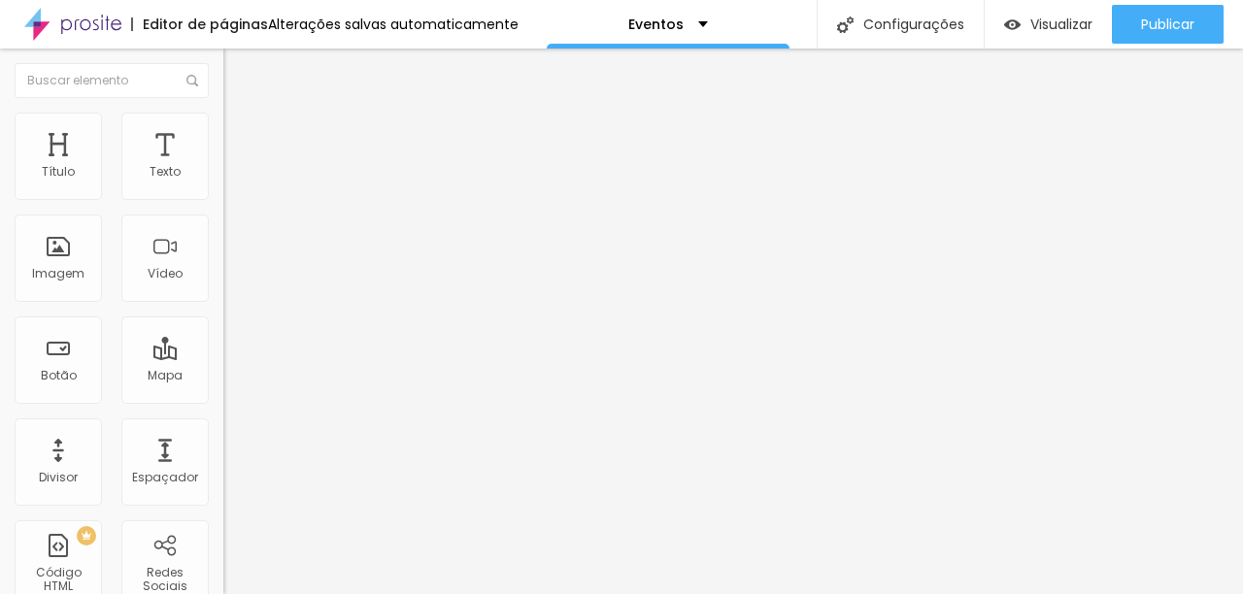
type input "22"
type input "14"
type input "0"
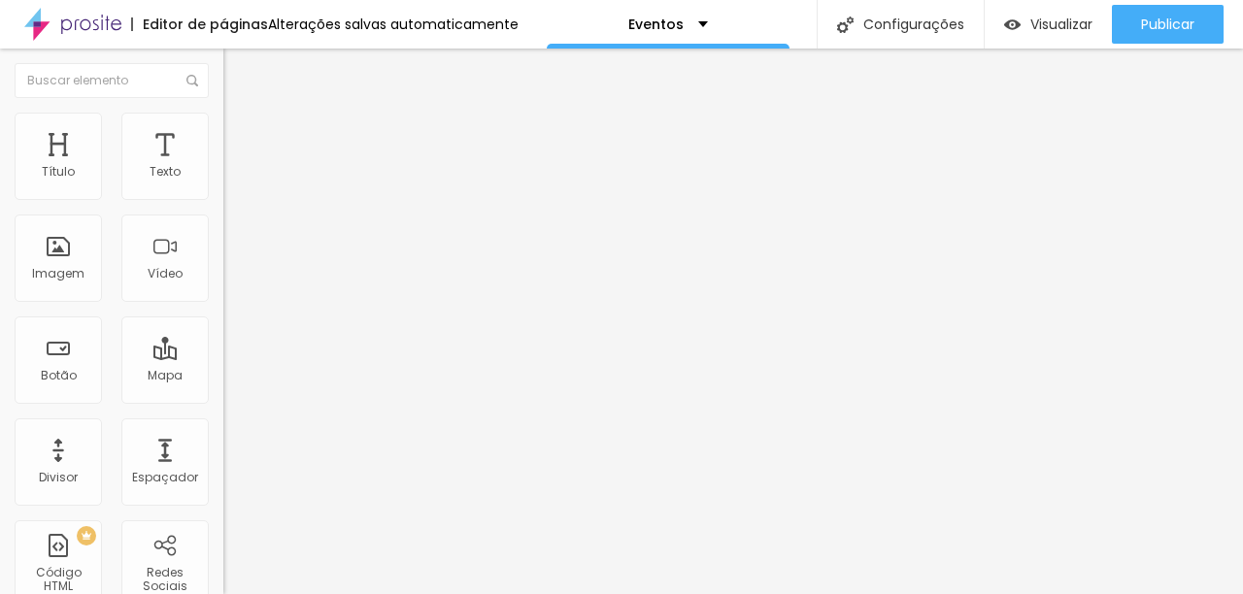
type input "0"
drag, startPoint x: 54, startPoint y: 194, endPoint x: 22, endPoint y: 198, distance: 32.3
type input "0"
click at [223, 377] on input "range" at bounding box center [285, 385] width 125 height 16
type input "9"
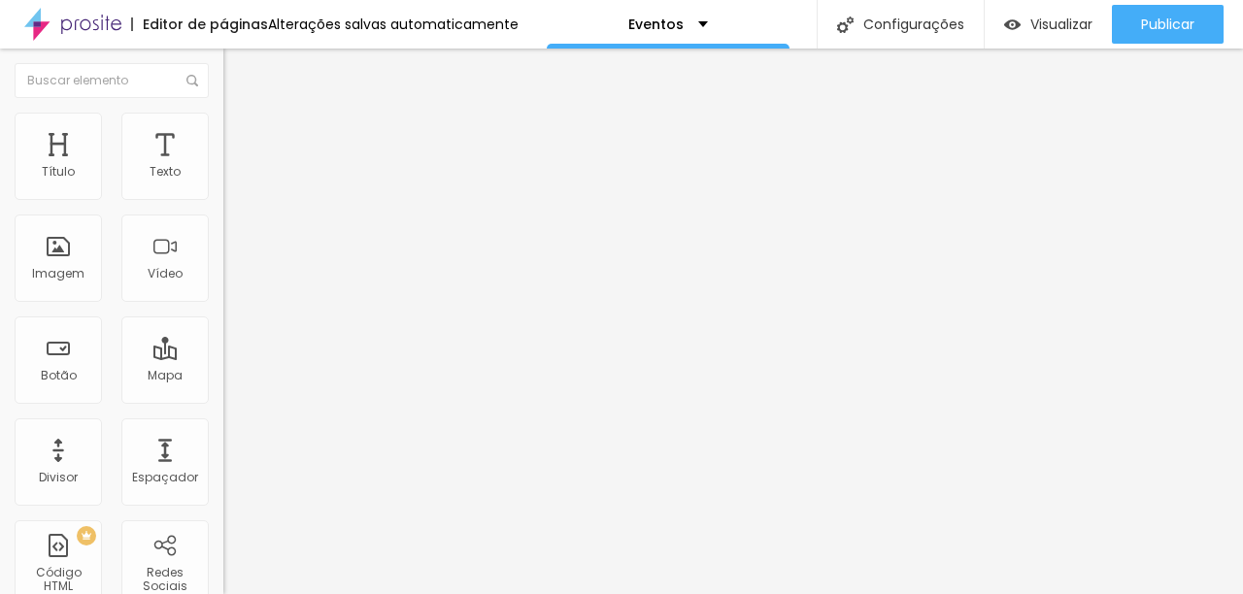
type input "9"
type input "11"
type input "12"
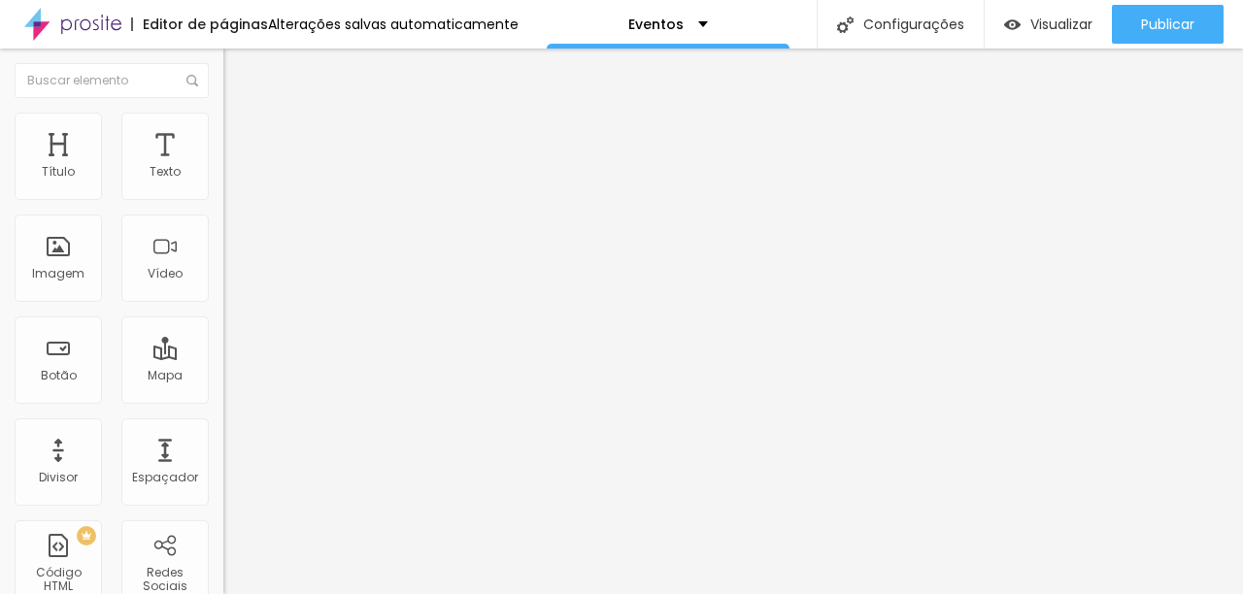
type input "16"
type input "18"
type input "22"
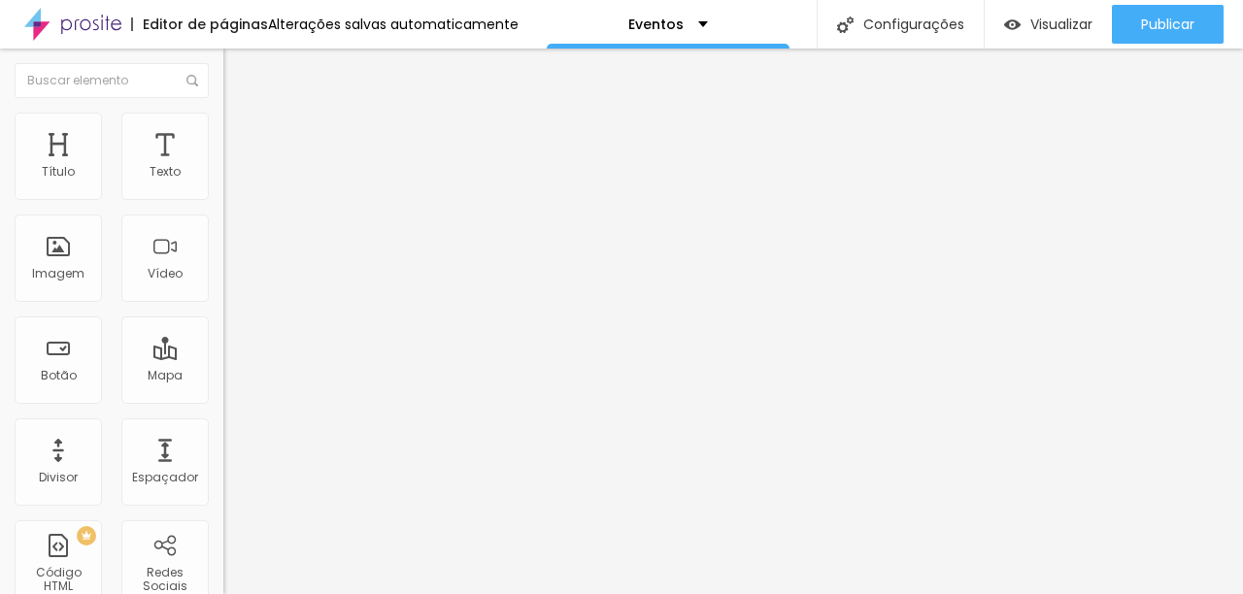
type input "22"
type input "24"
type input "26"
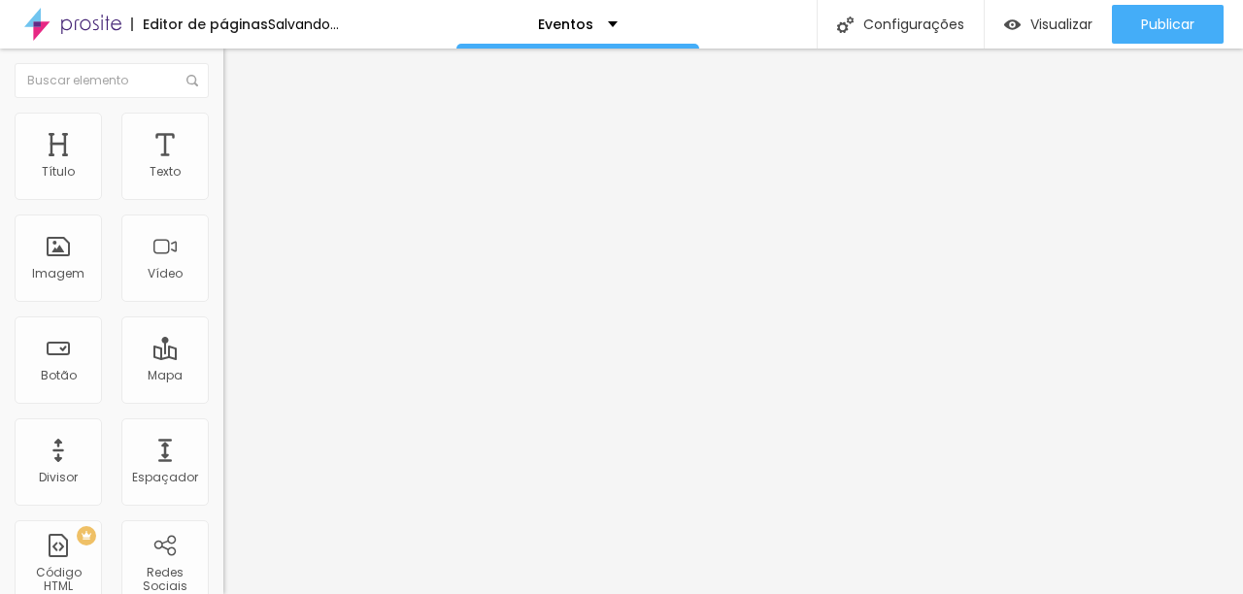
type input "29"
type input "31"
type input "33"
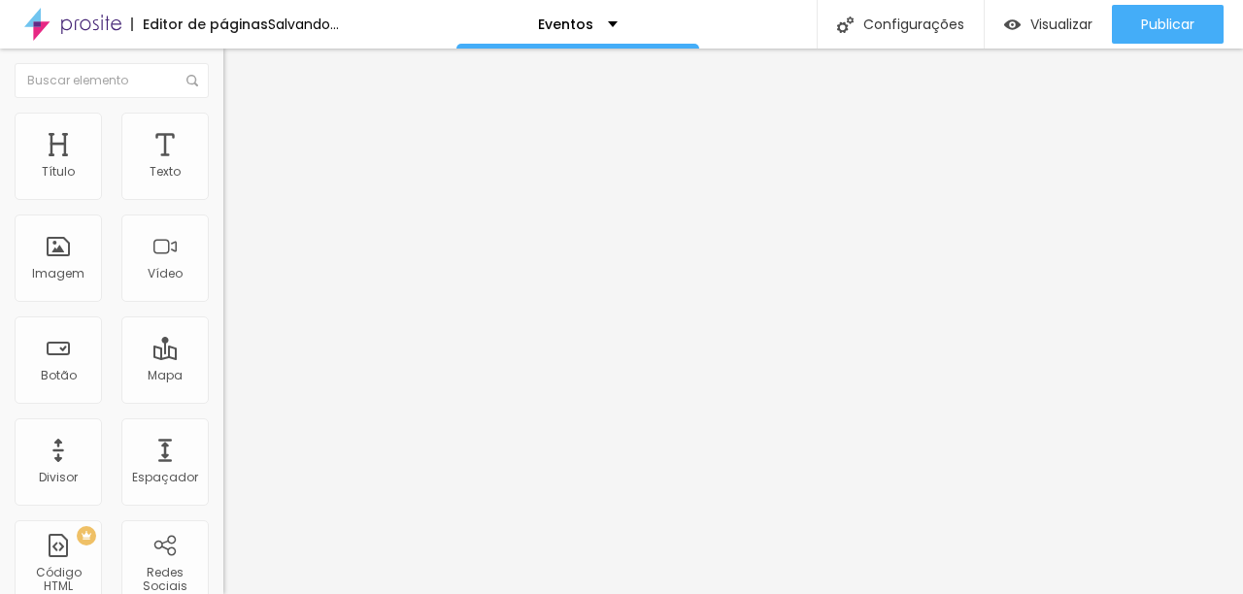
type input "33"
type input "35"
type input "40"
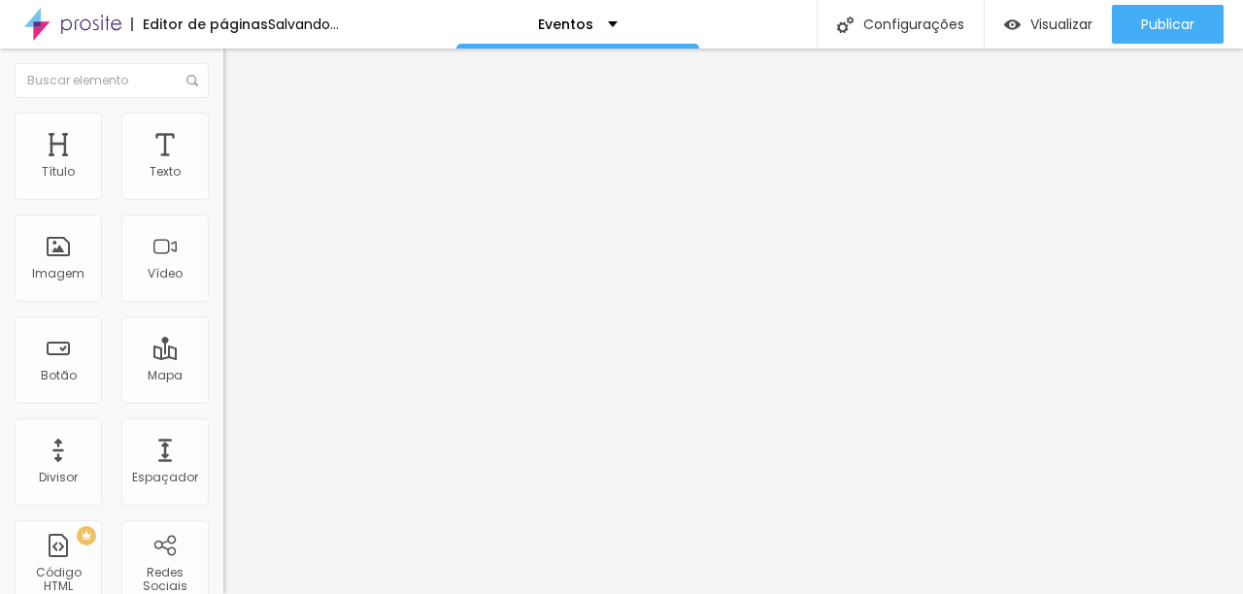
type input "43"
type input "45"
type input "47"
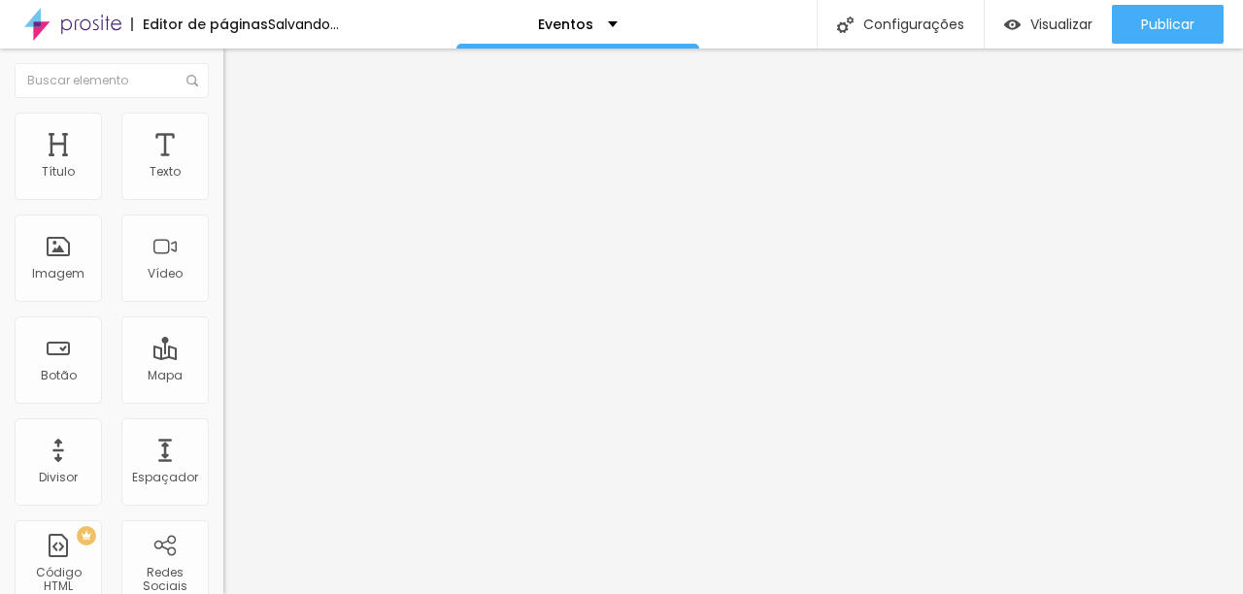
type input "47"
type input "48"
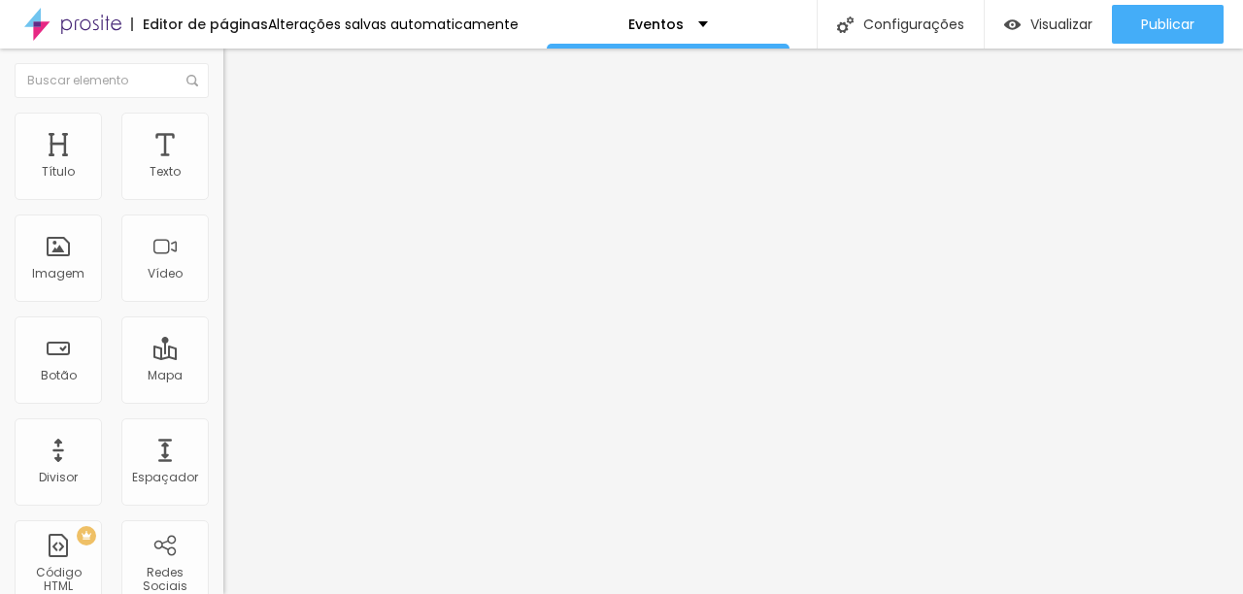
type input "50"
type input "51"
type input "52"
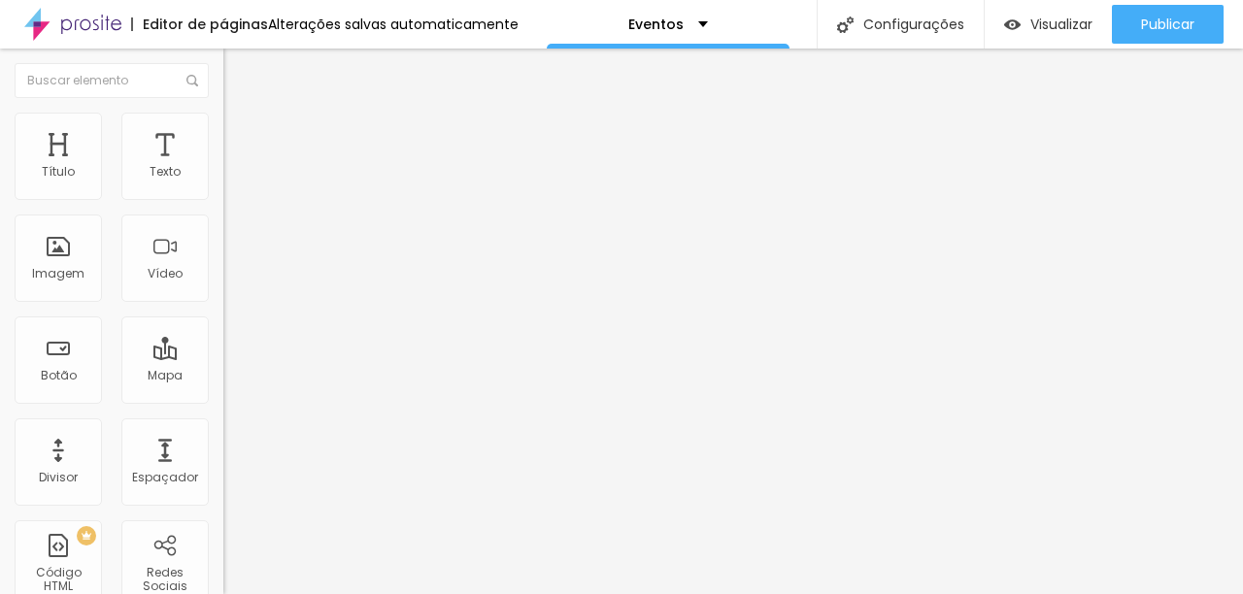
type input "52"
type input "53"
type input "54"
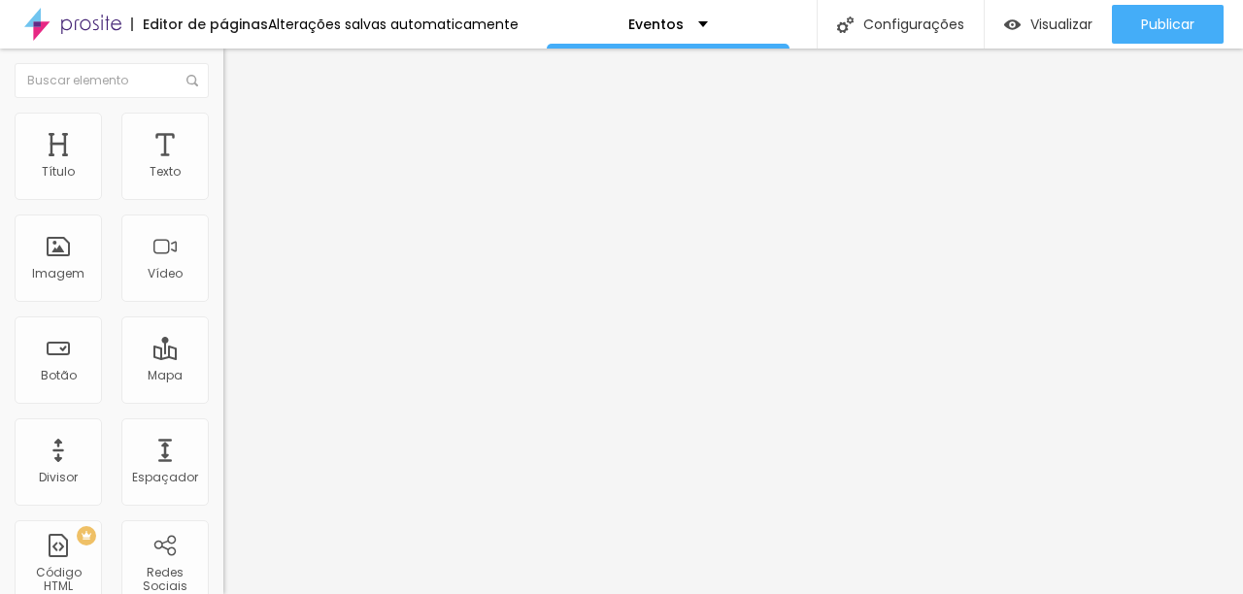
type input "52"
type input "48"
type input "42"
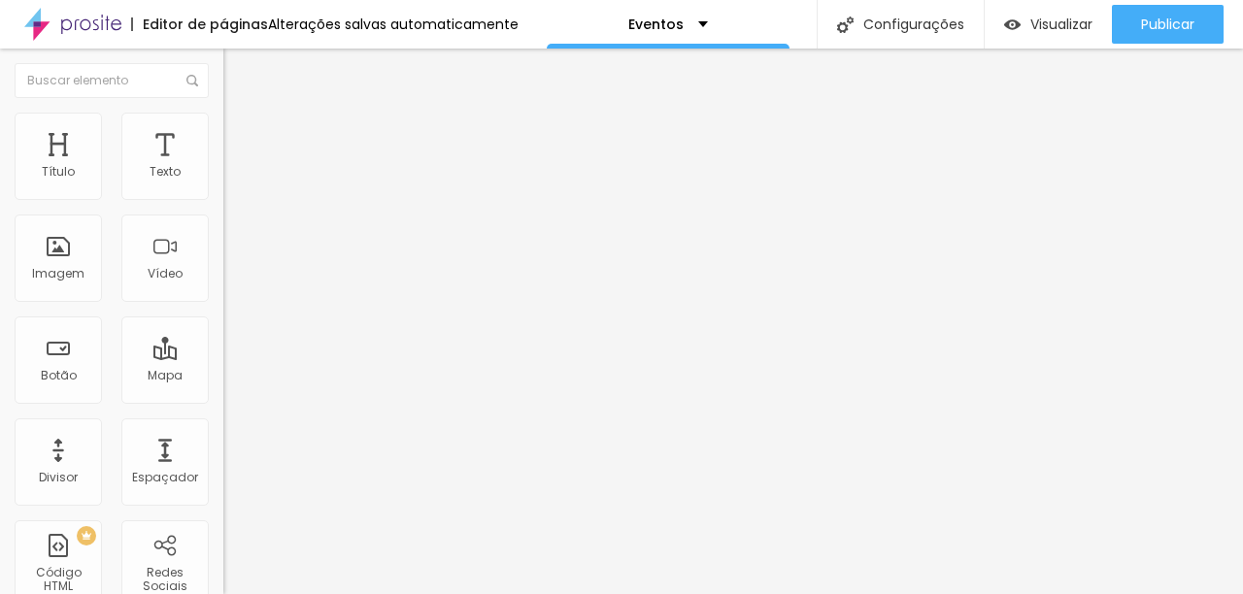
type input "42"
type input "40"
type input "34"
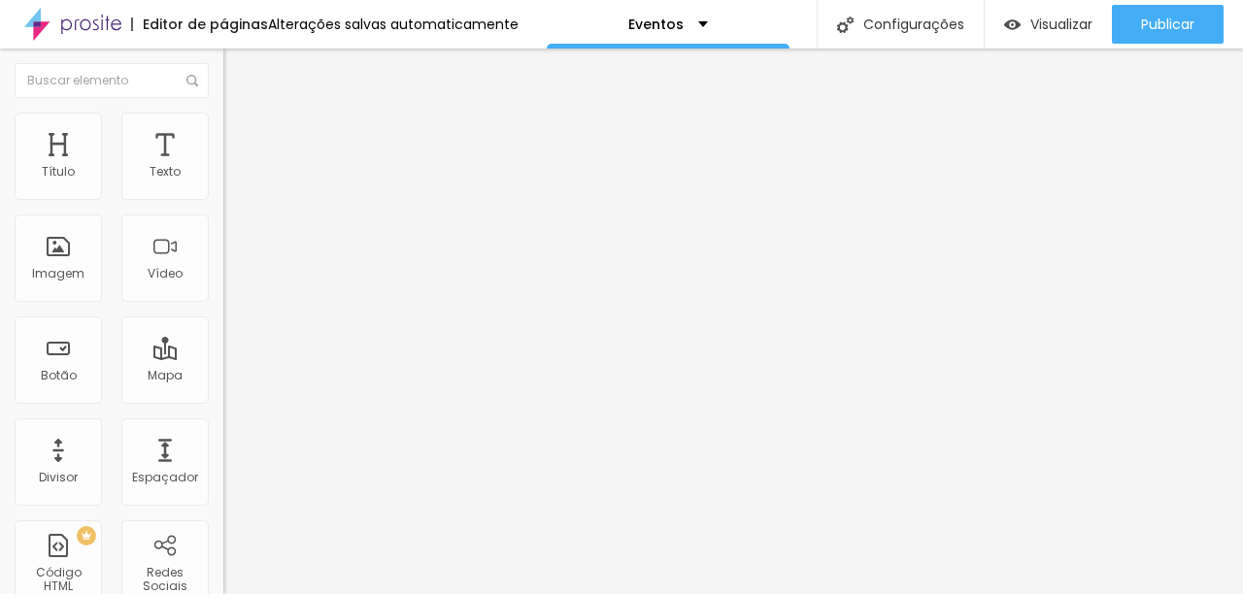
type input "29"
type input "27"
type input "24"
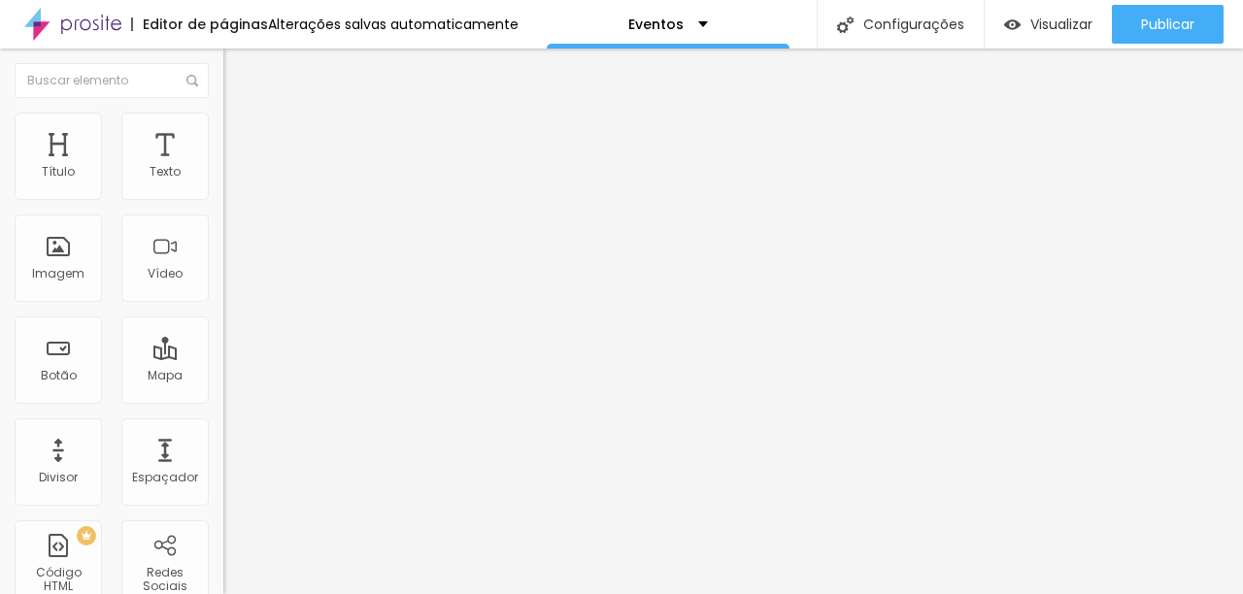
type input "24"
type input "21"
type input "19"
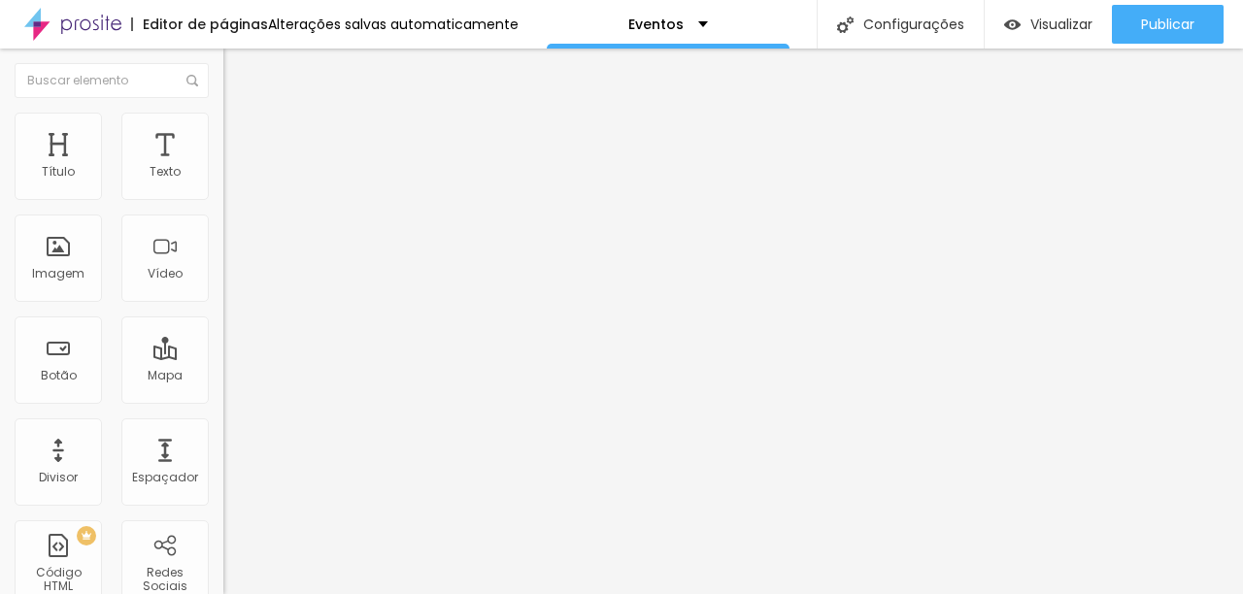
type input "14"
type input "13"
type input "9"
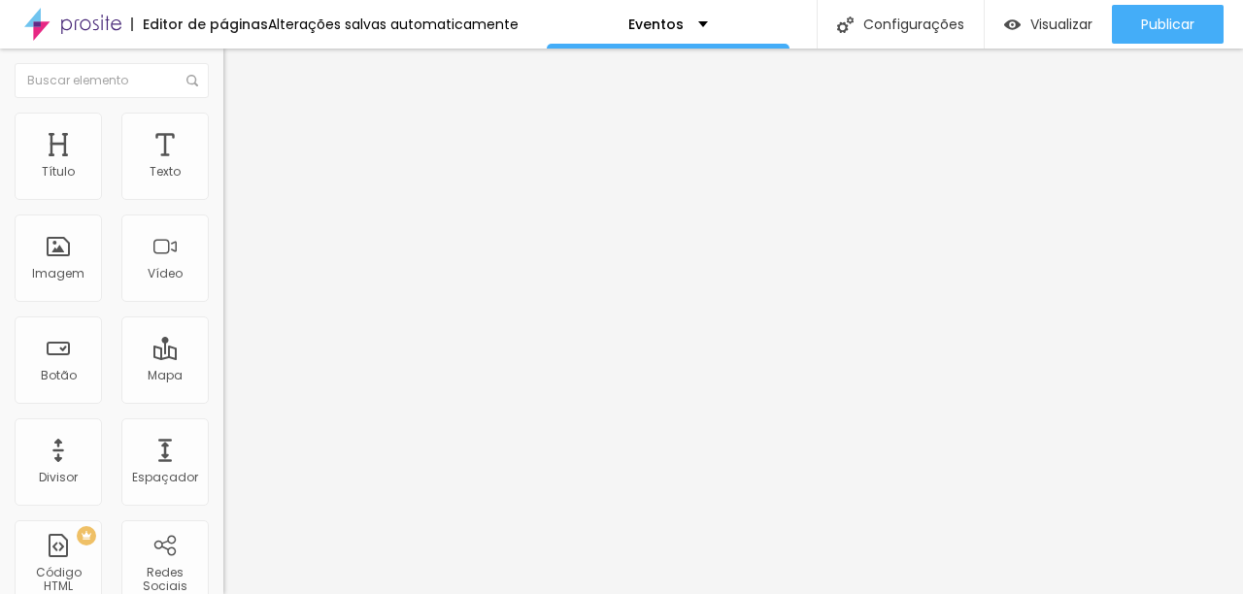
type input "9"
type input "8"
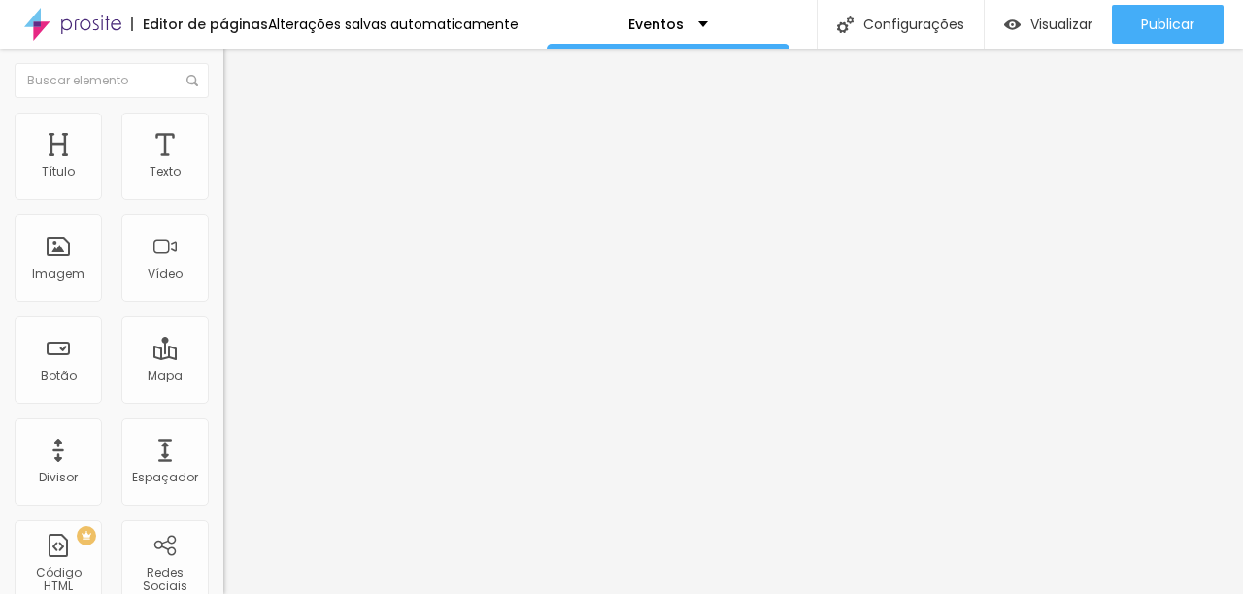
click at [238, 68] on div "Editar Imagem" at bounding box center [303, 71] width 130 height 16
click at [223, 127] on ul "Conteúdo Estilo Avançado" at bounding box center [334, 122] width 223 height 58
click at [241, 131] on span "Estilo" at bounding box center [256, 126] width 30 height 17
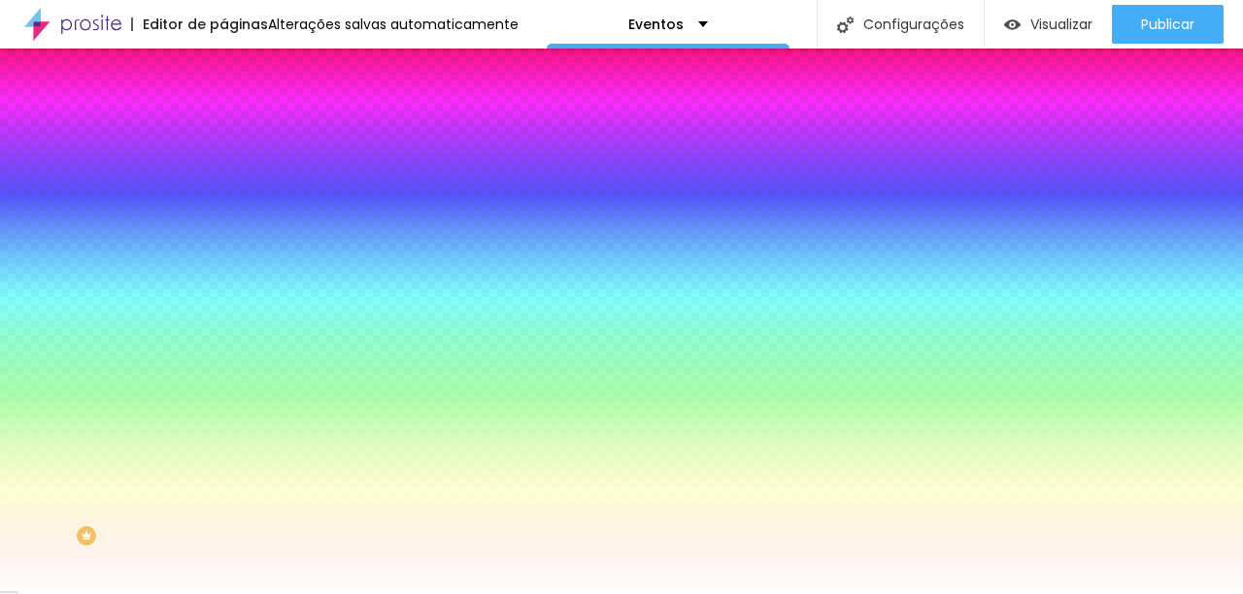
click at [223, 264] on div at bounding box center [334, 264] width 223 height 0
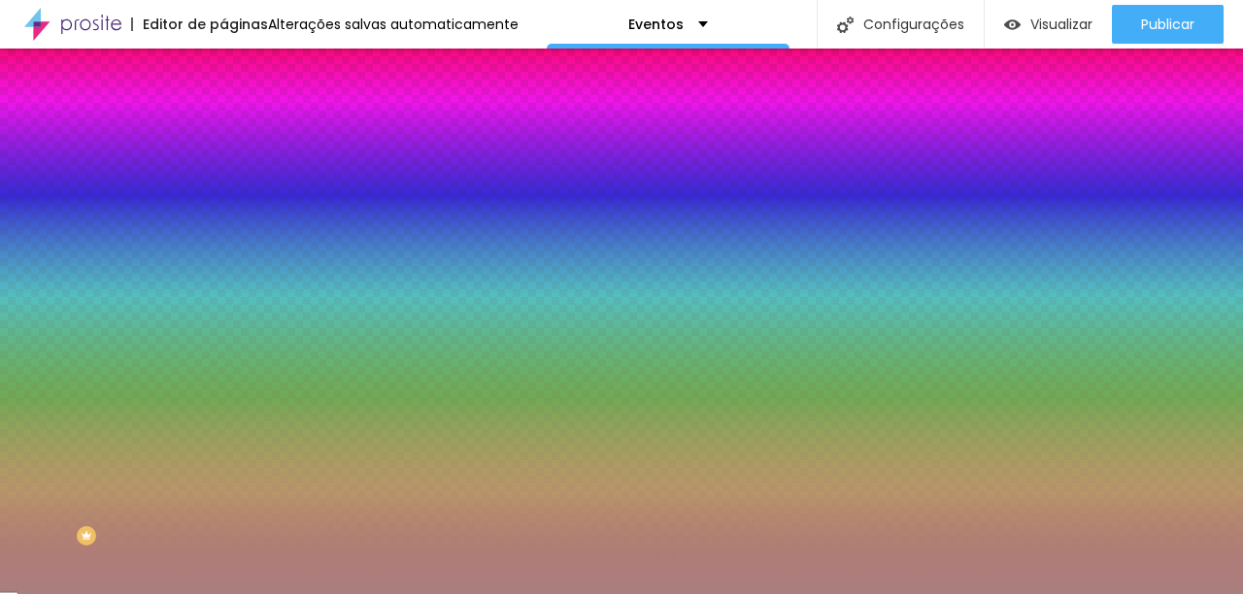
type input "#FFFFFF"
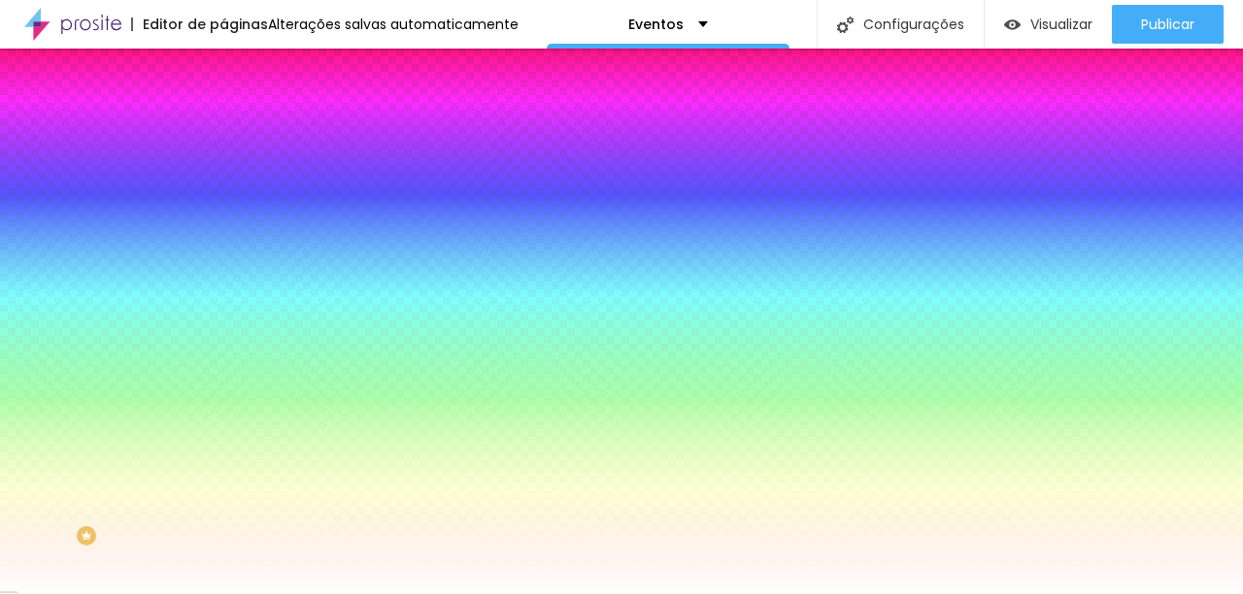
drag, startPoint x: 62, startPoint y: 425, endPoint x: 16, endPoint y: 357, distance: 82.4
click at [223, 284] on div "Cor de fundo Voltar ao padrão #FFFFFF" at bounding box center [334, 256] width 223 height 53
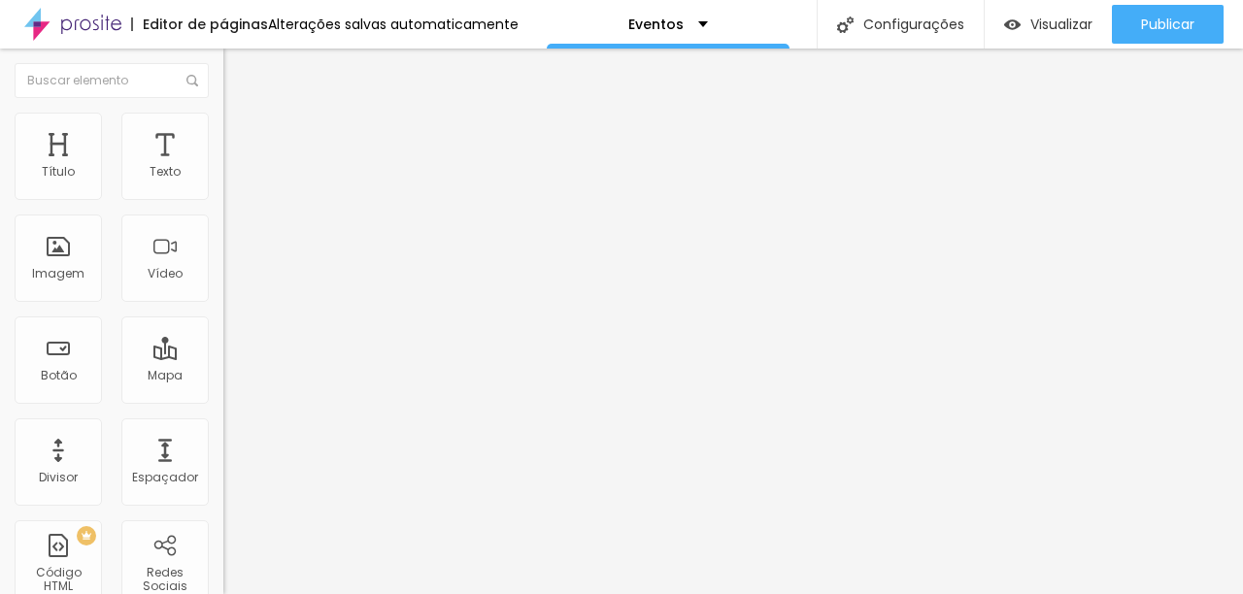
click at [241, 134] on span "Estilo" at bounding box center [256, 126] width 30 height 17
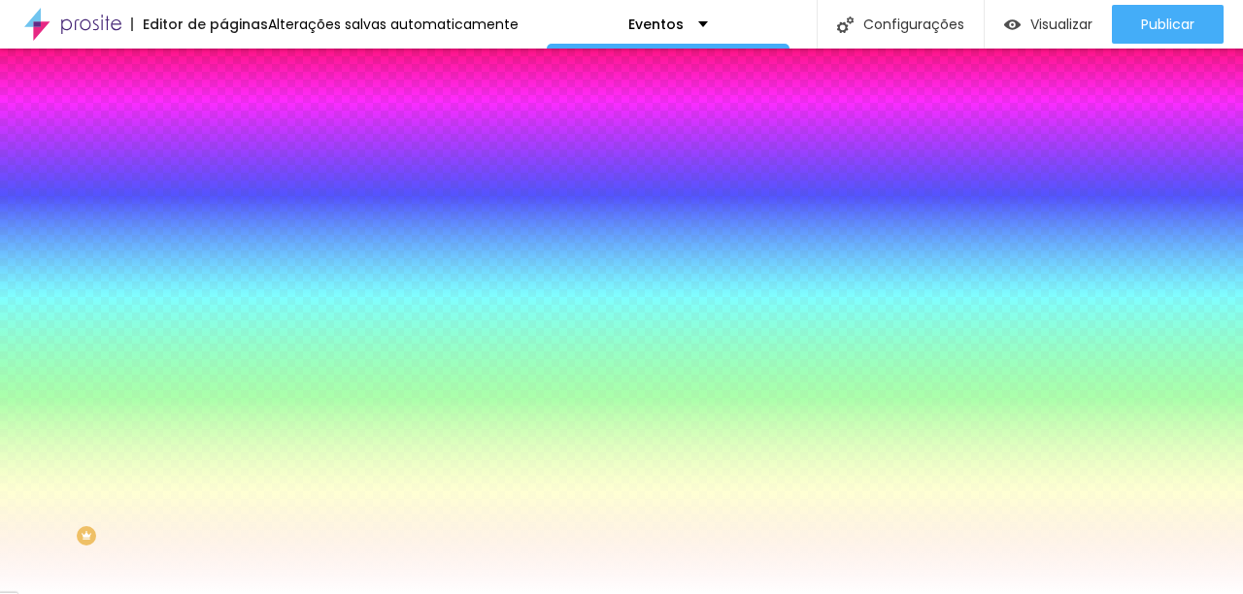
click at [223, 264] on div at bounding box center [334, 264] width 223 height 0
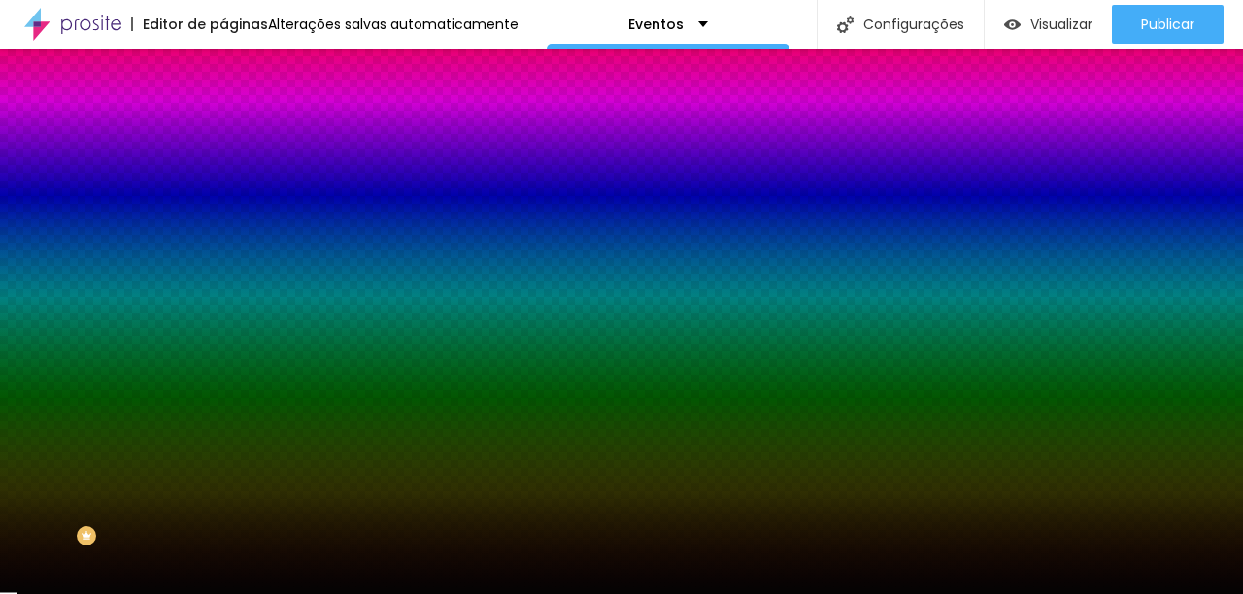
type input "#000000"
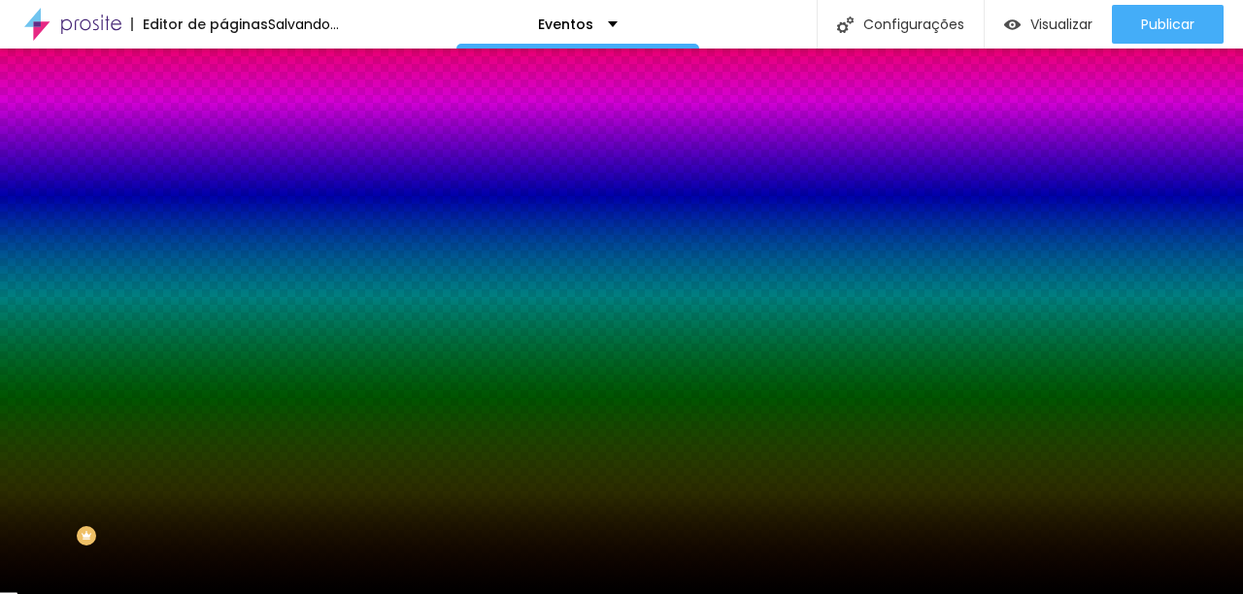
drag, startPoint x: 33, startPoint y: 376, endPoint x: 34, endPoint y: 560, distance: 184.6
click at [223, 560] on div "Editar Seção Conteúdo Estilo Avançado Imagem de fundo Adicionar imagem Efeito d…" at bounding box center [334, 322] width 223 height 546
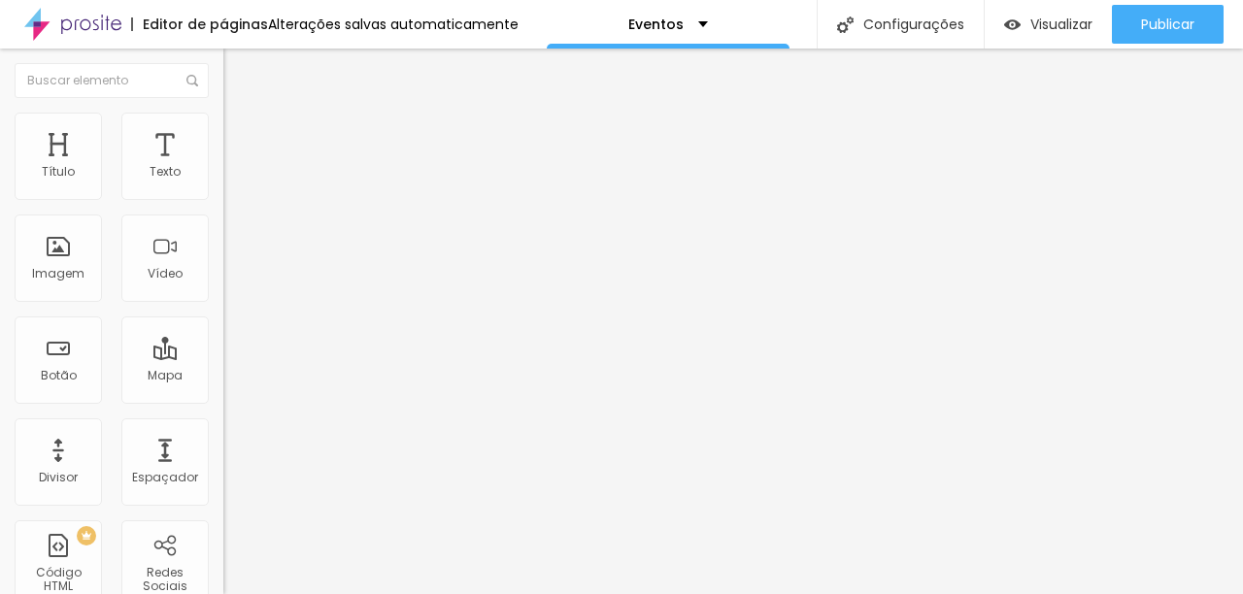
click at [223, 127] on li "Estilo" at bounding box center [334, 122] width 223 height 19
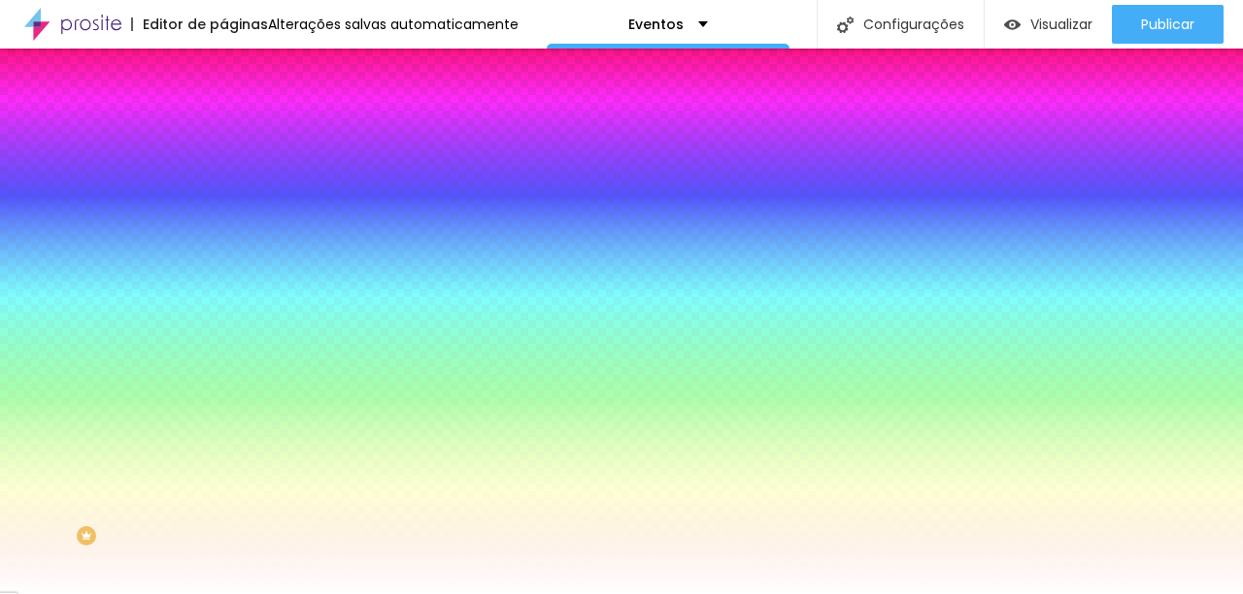
click at [223, 383] on div at bounding box center [334, 383] width 223 height 0
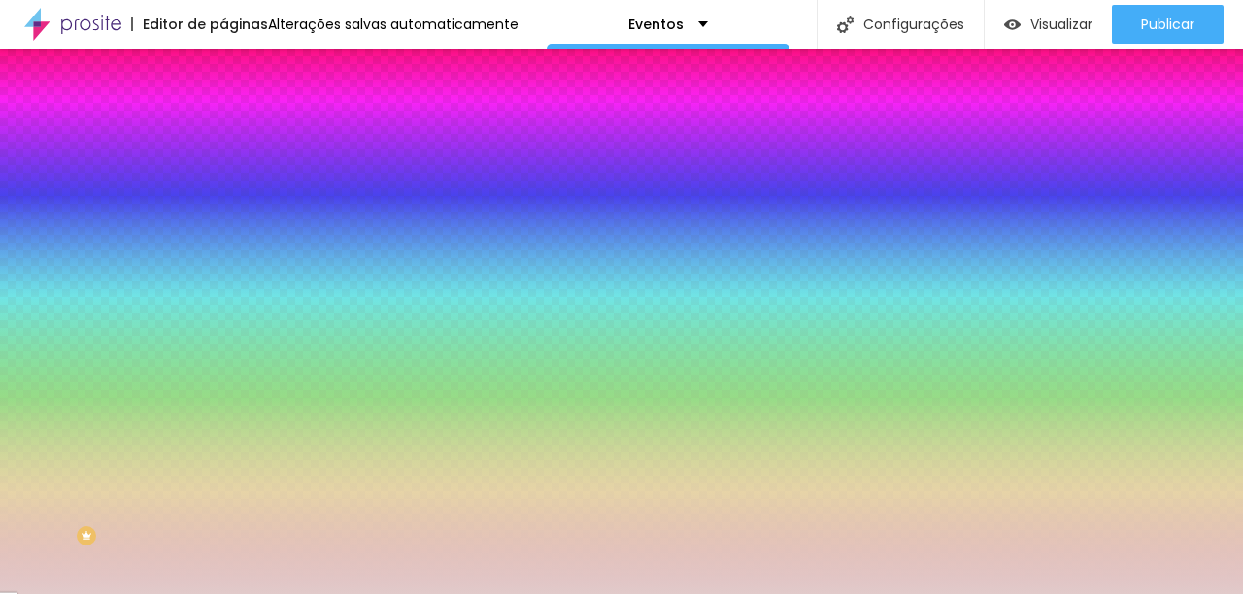
drag, startPoint x: 21, startPoint y: 448, endPoint x: 29, endPoint y: 464, distance: 18.3
click at [29, 464] on div at bounding box center [621, 297] width 1243 height 594
click at [223, 402] on input "#DAC4C4" at bounding box center [339, 392] width 233 height 19
drag, startPoint x: 148, startPoint y: 417, endPoint x: 194, endPoint y: 417, distance: 46.6
click at [223, 417] on div "Botão Tipografia Voltar ao padrão Borda Voltar ao padrão Sombra DESATIVADO Volt…" at bounding box center [334, 397] width 223 height 490
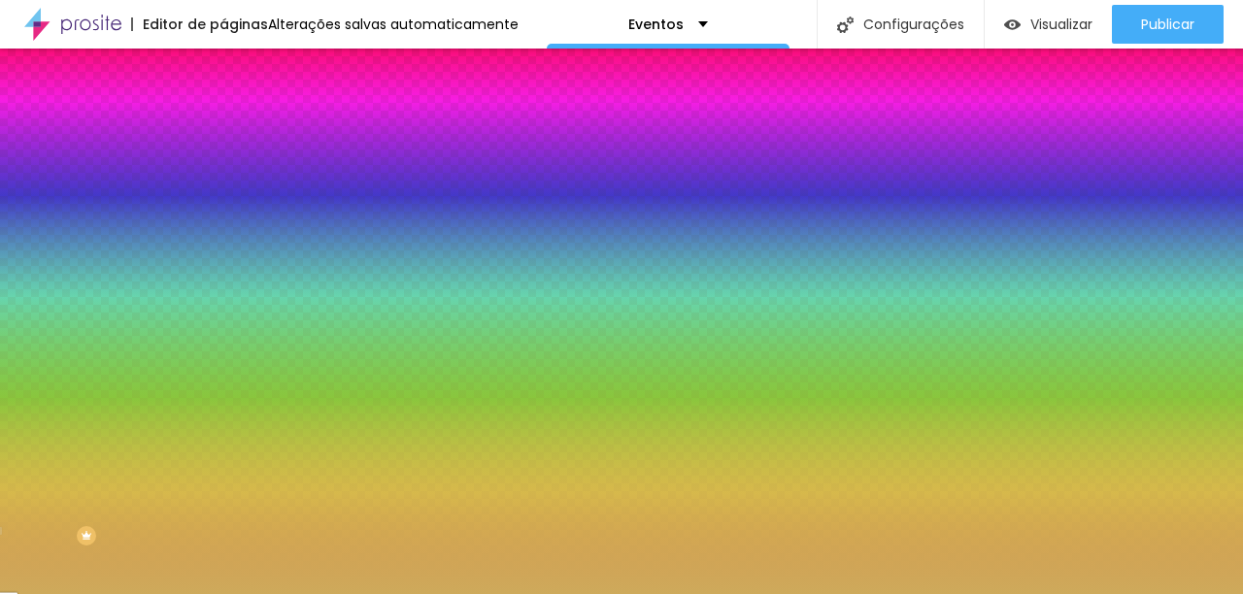
click at [223, 383] on div at bounding box center [334, 383] width 223 height 0
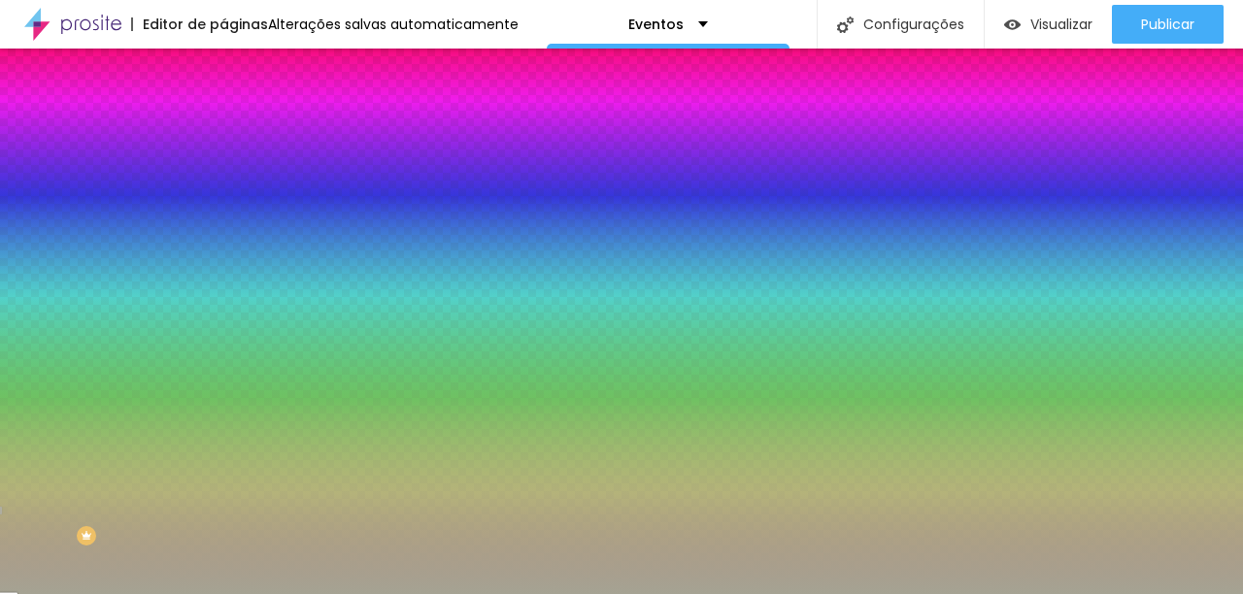
drag, startPoint x: 77, startPoint y: 482, endPoint x: 29, endPoint y: 494, distance: 49.2
click at [29, 494] on div at bounding box center [621, 297] width 1243 height 594
click at [223, 402] on input "#A7A595" at bounding box center [339, 392] width 233 height 19
drag, startPoint x: 148, startPoint y: 421, endPoint x: 193, endPoint y: 420, distance: 45.7
click at [223, 402] on div "#A7A595" at bounding box center [334, 392] width 223 height 19
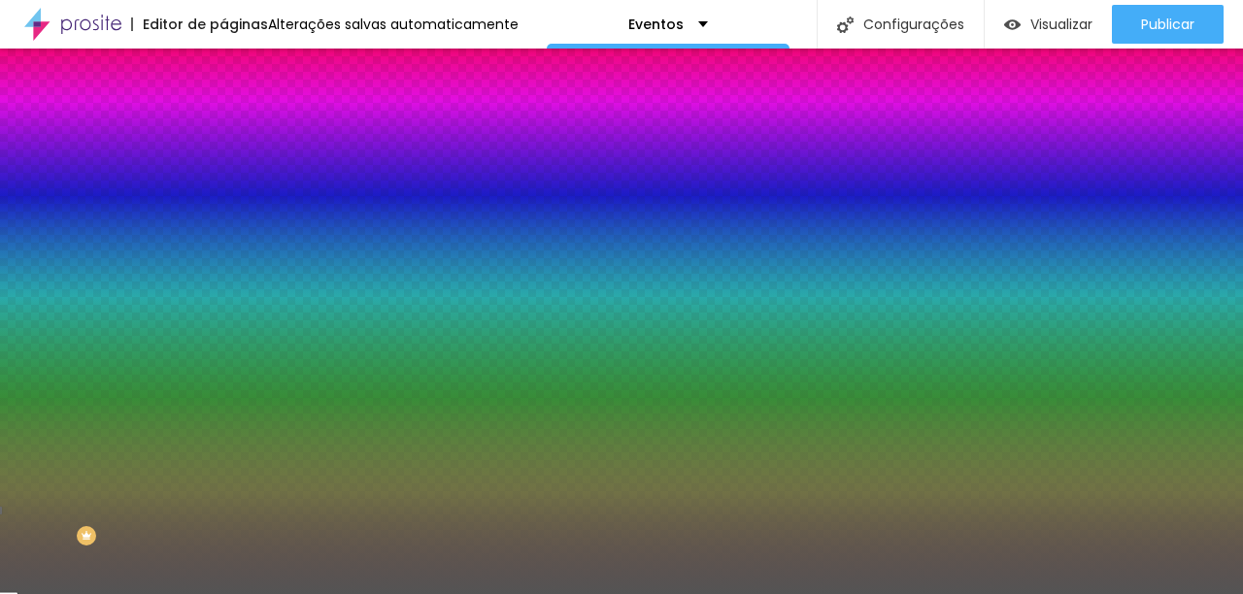
type input "#545454"
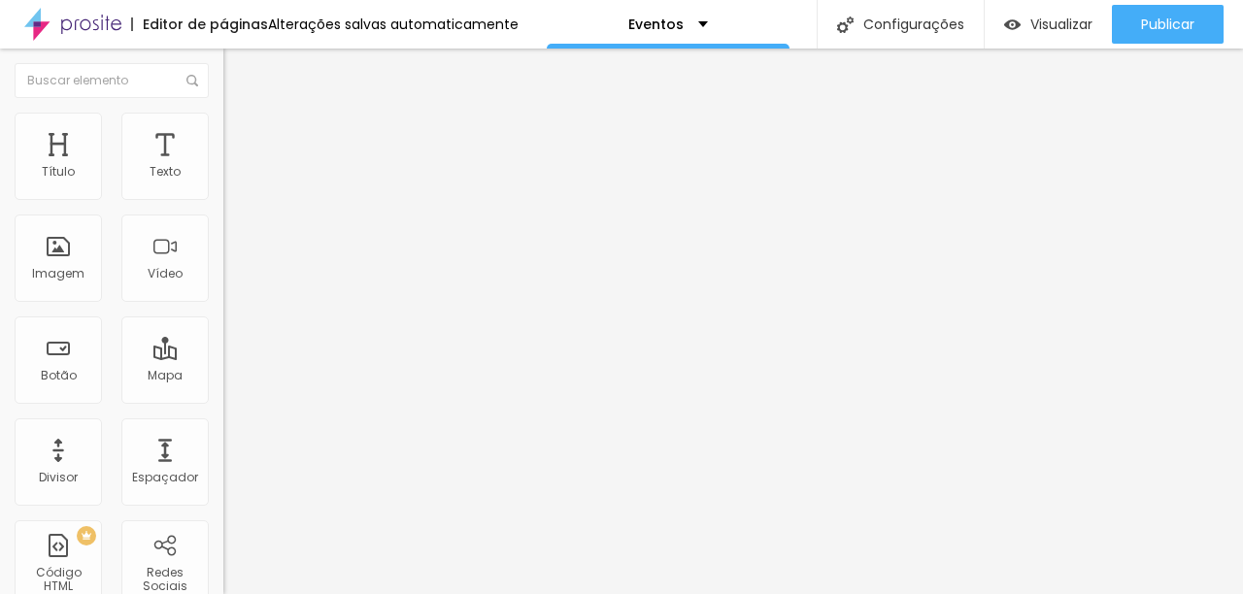
click at [223, 124] on img at bounding box center [231, 121] width 17 height 17
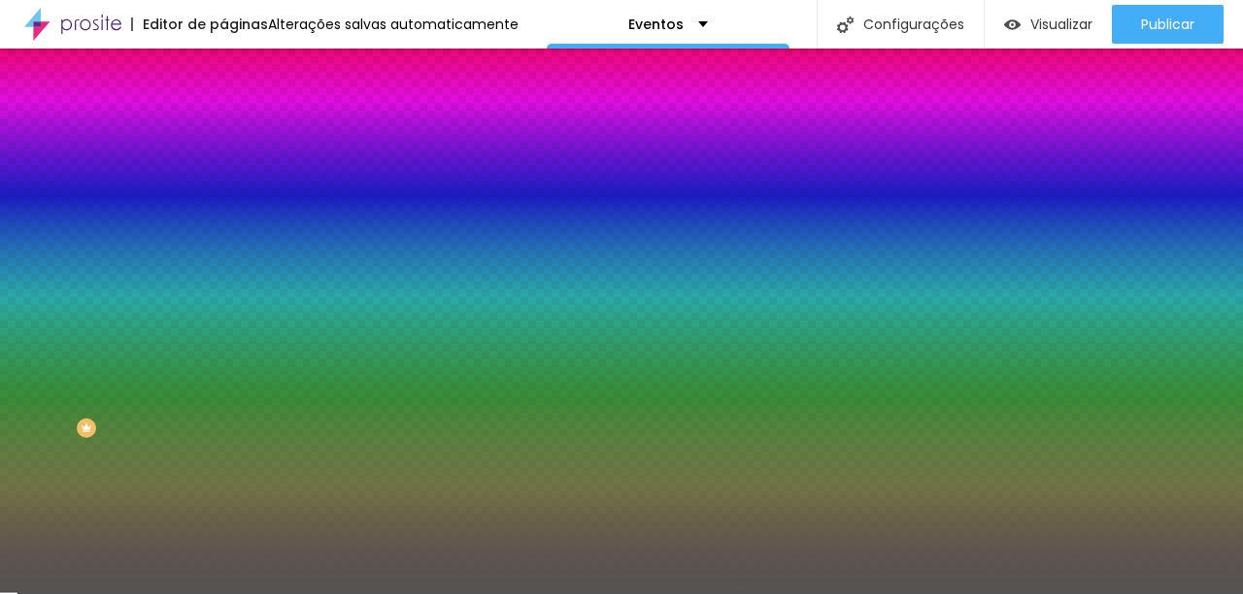
scroll to position [111, 0]
click at [231, 525] on icon "button" at bounding box center [237, 519] width 12 height 12
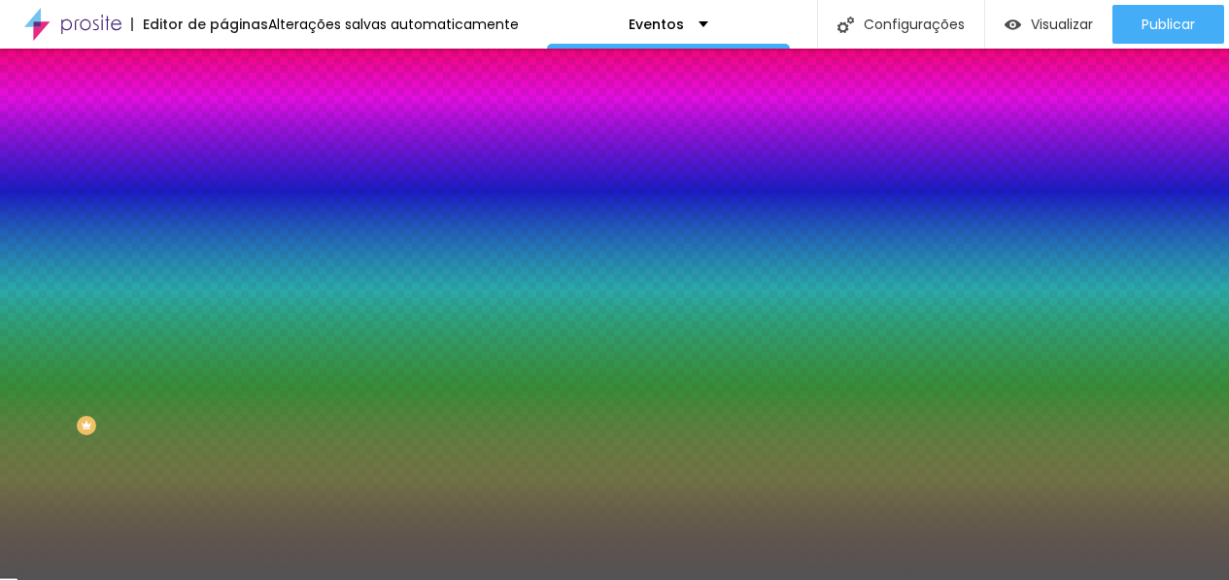
select select "Montserrat"
click at [125, 580] on div at bounding box center [614, 580] width 1229 height 0
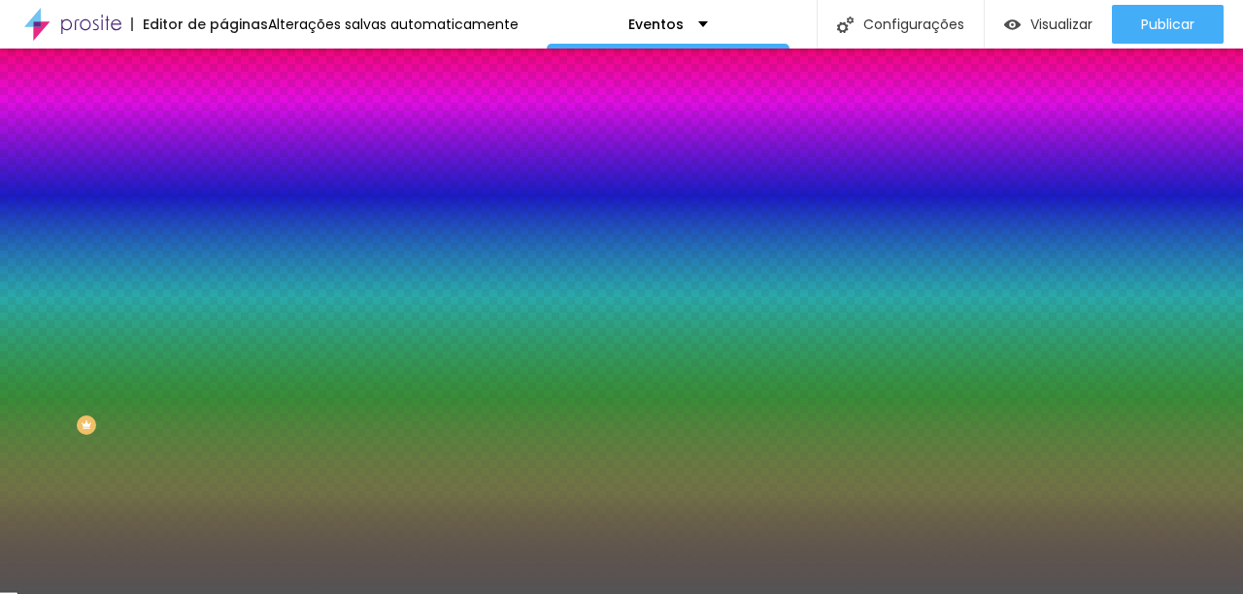
click at [231, 339] on icon "button" at bounding box center [237, 333] width 12 height 12
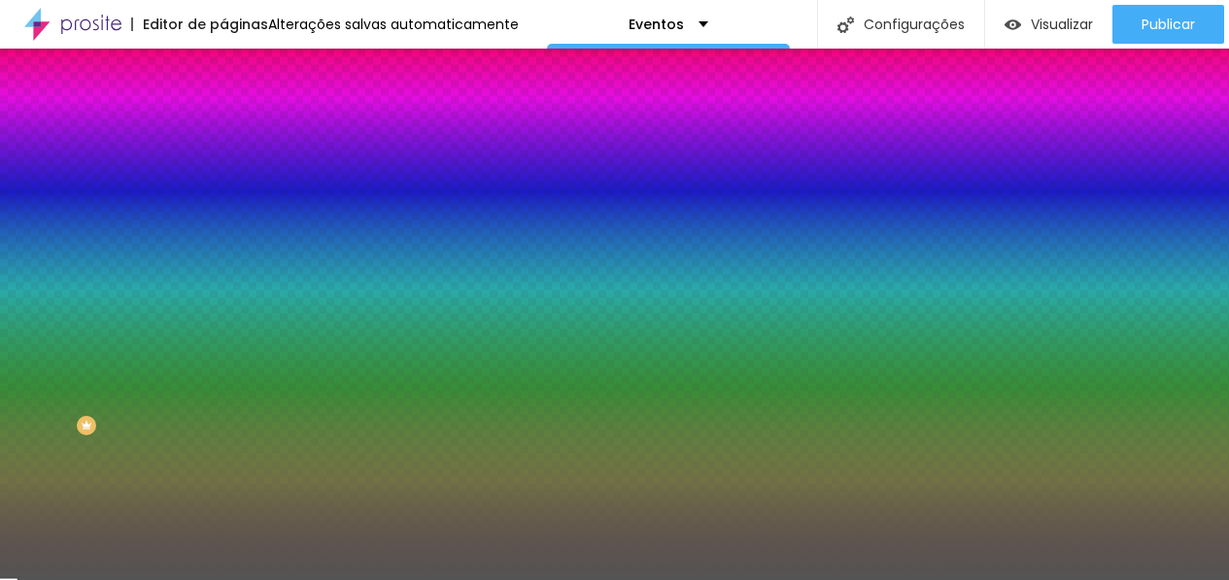
select select "Montserrat"
click at [166, 580] on div at bounding box center [614, 580] width 1229 height 0
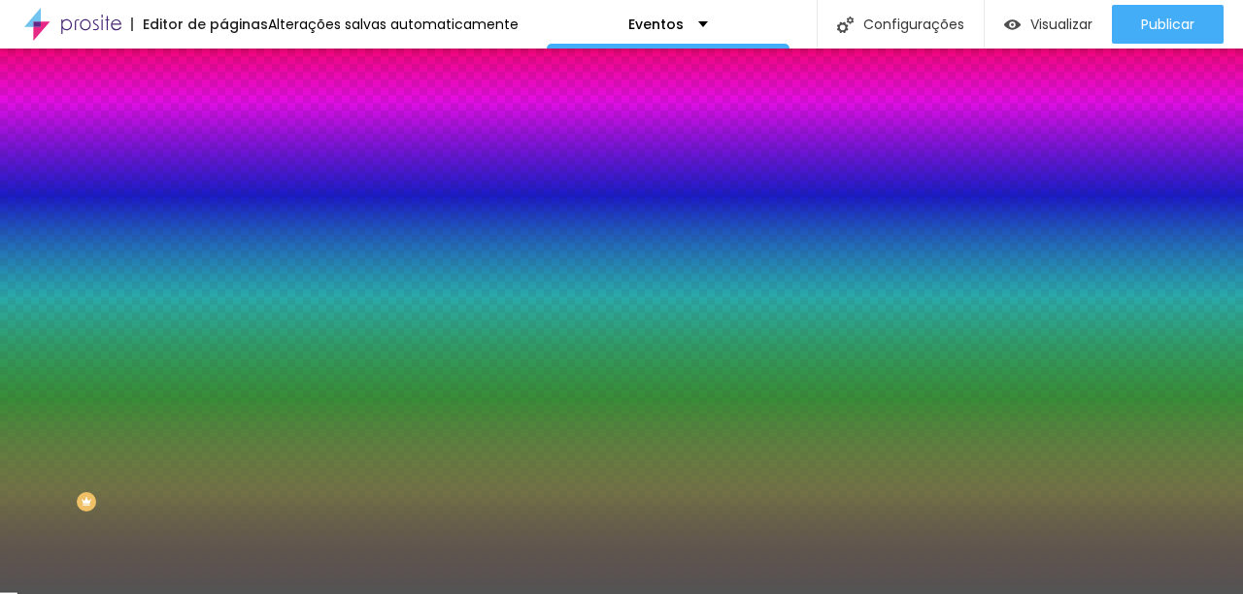
scroll to position [0, 0]
click at [223, 132] on li "Avançado" at bounding box center [334, 141] width 223 height 19
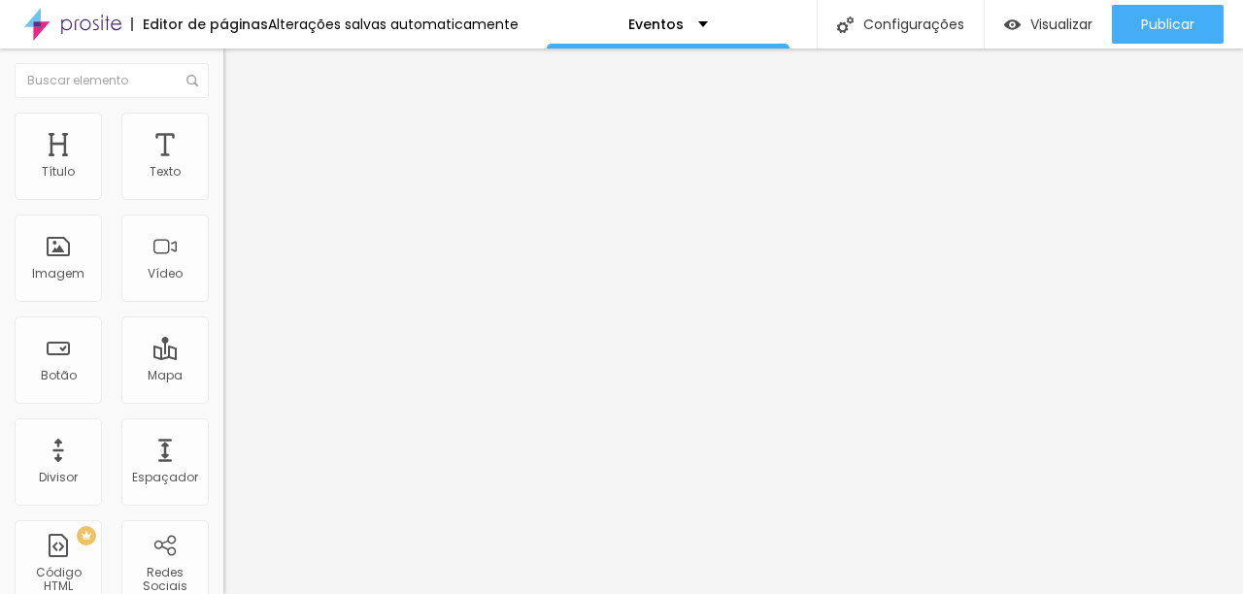
click at [223, 125] on li "Estilo" at bounding box center [334, 122] width 223 height 19
click at [223, 115] on li "Estilo" at bounding box center [334, 122] width 223 height 19
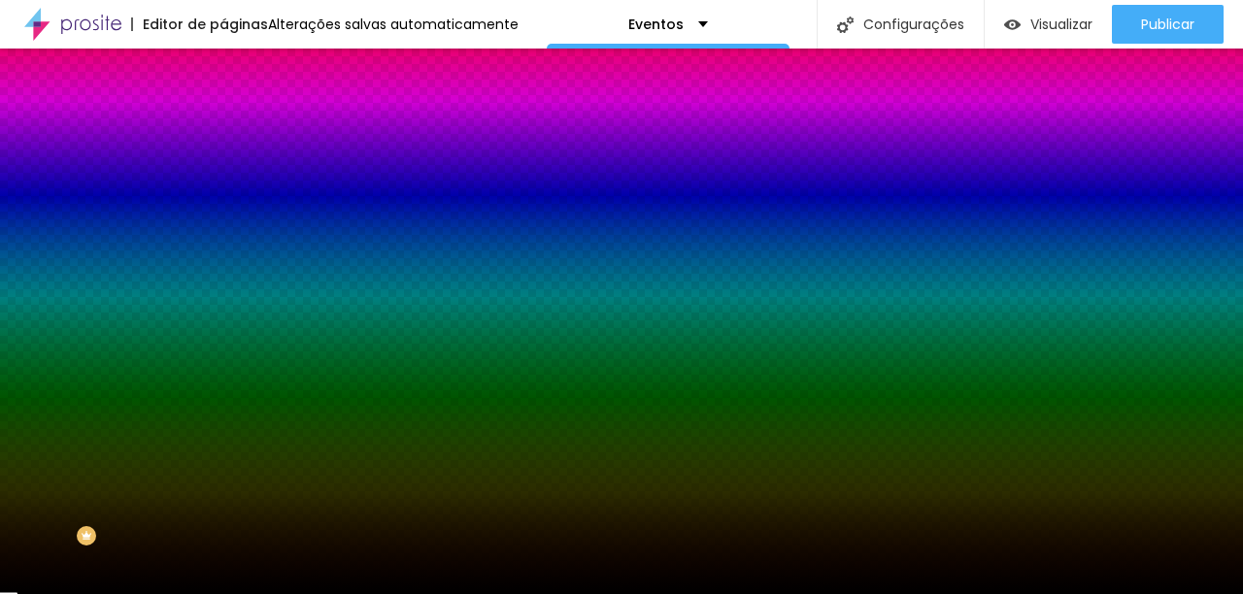
click at [223, 284] on div "Cor de fundo Voltar ao padrão #000000" at bounding box center [334, 256] width 223 height 53
click at [223, 264] on div at bounding box center [334, 264] width 223 height 0
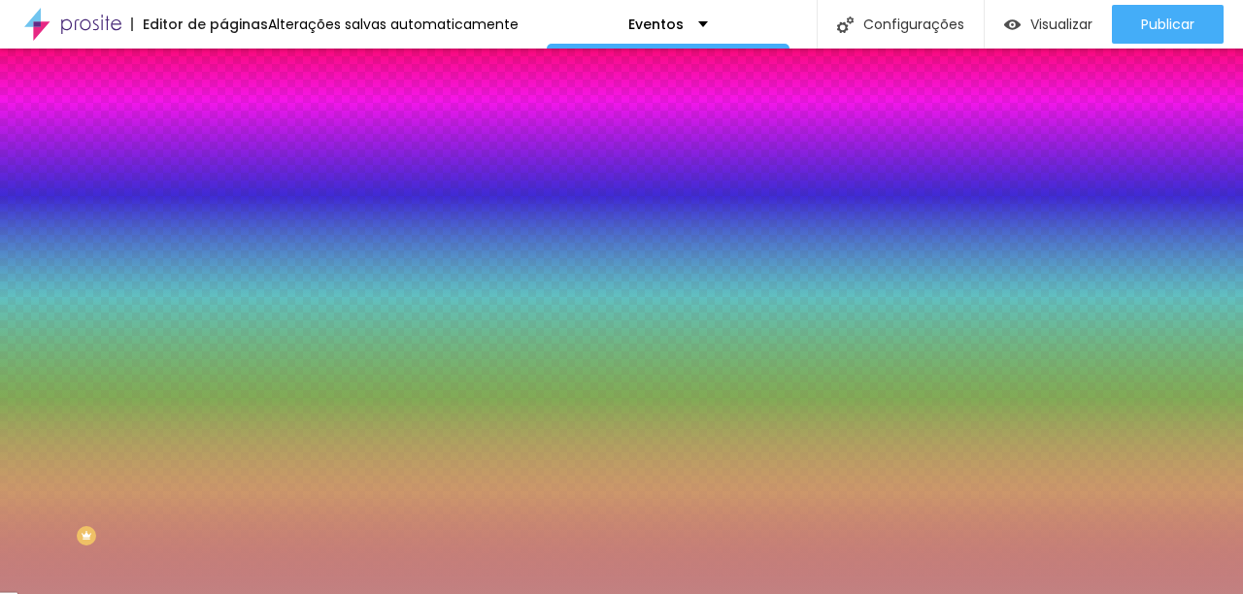
type input "#FFFFFF"
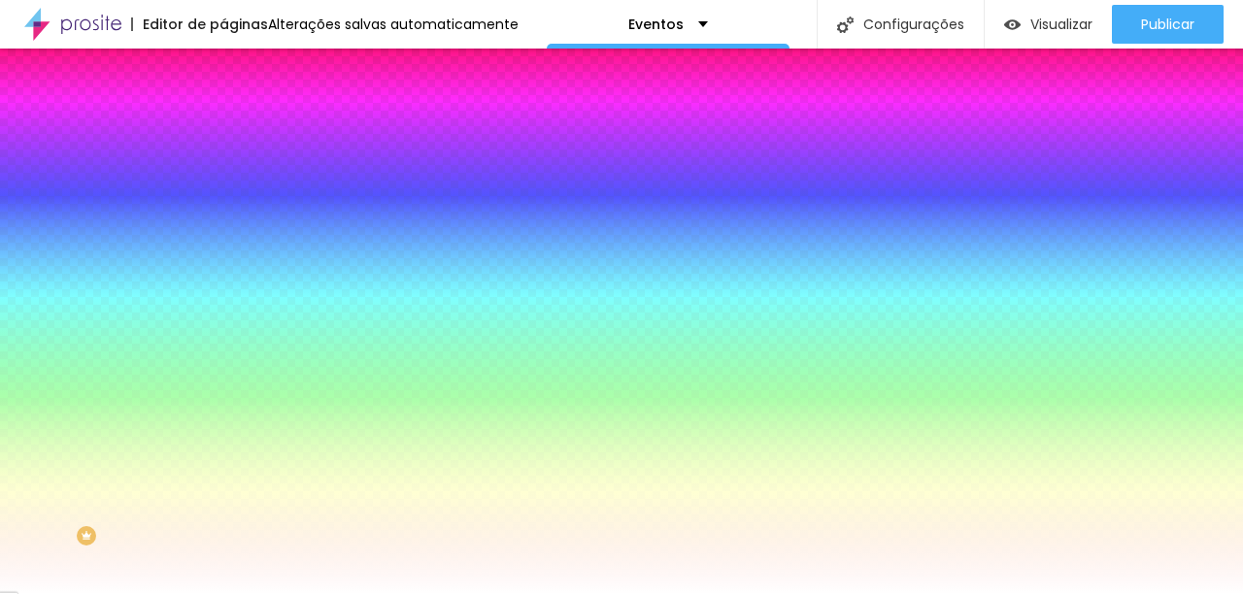
drag, startPoint x: 107, startPoint y: 448, endPoint x: 22, endPoint y: 361, distance: 120.9
click at [223, 284] on div "Cor de fundo Voltar ao padrão #FFFFFF" at bounding box center [334, 256] width 223 height 53
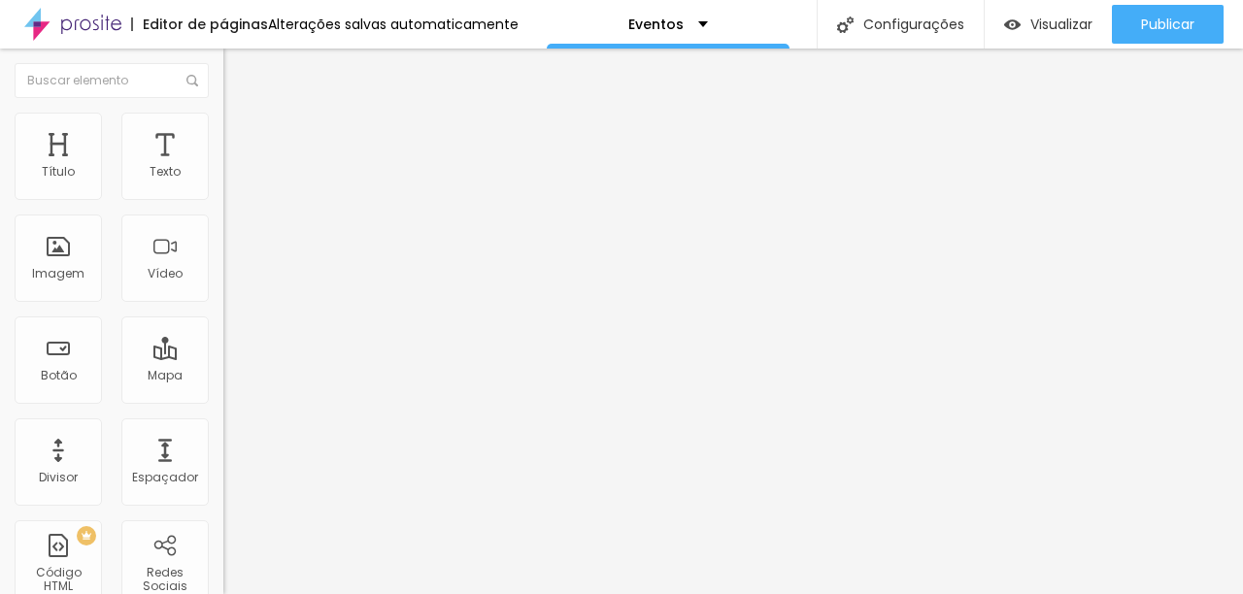
click at [241, 130] on span "Estilo" at bounding box center [256, 126] width 30 height 17
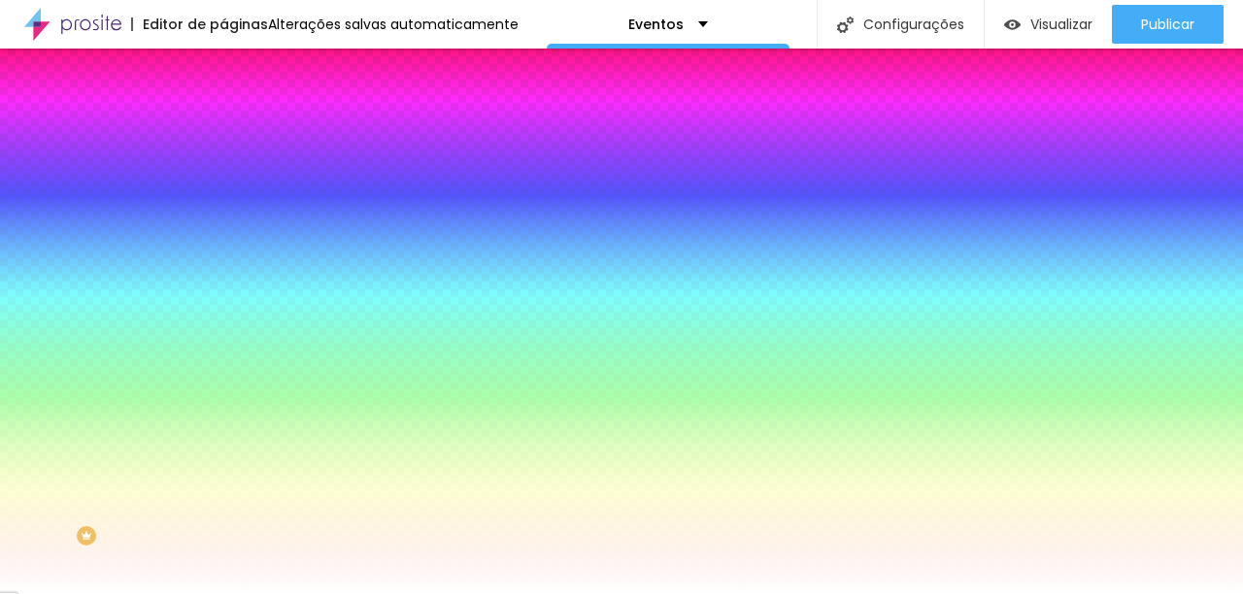
click at [223, 264] on div at bounding box center [334, 264] width 223 height 0
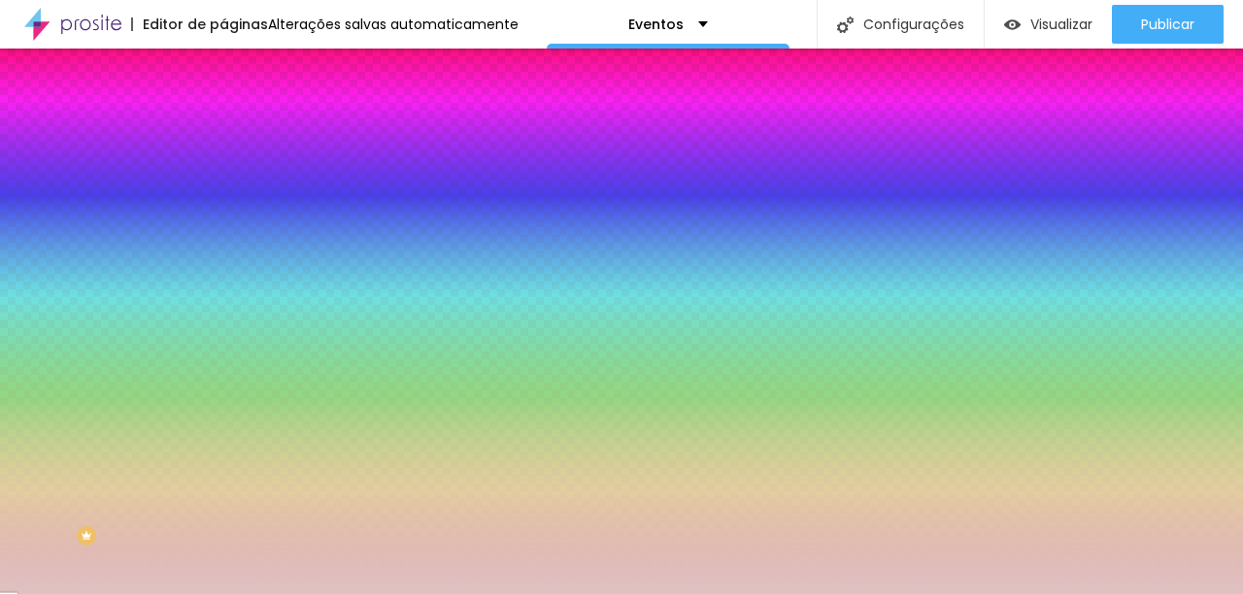
type input "#000000"
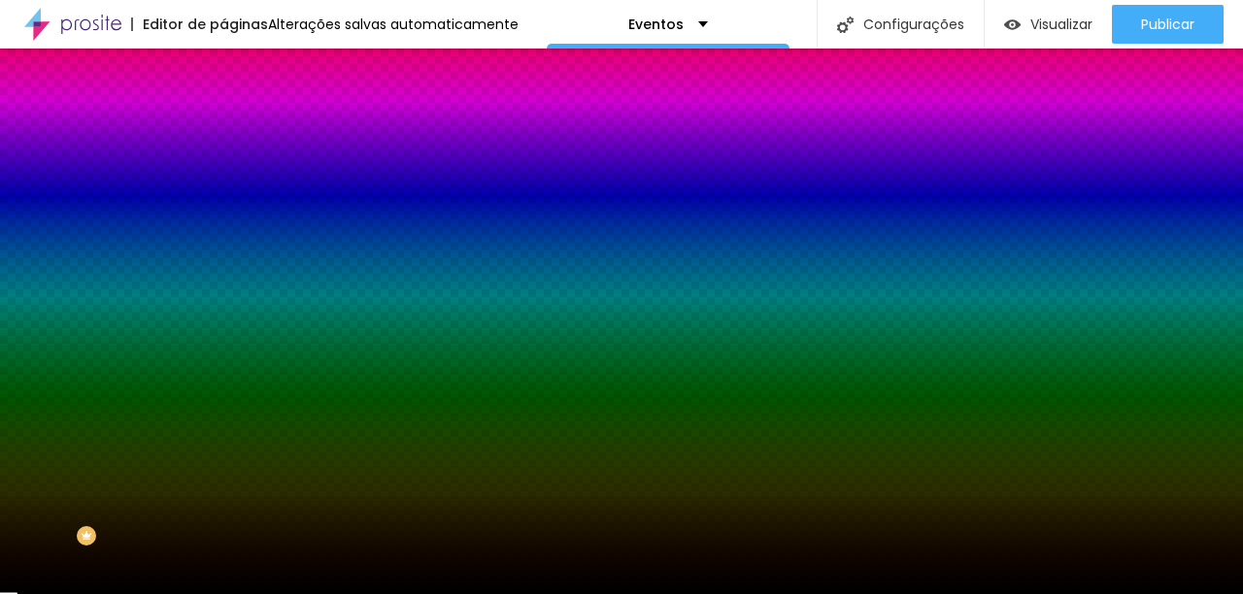
drag, startPoint x: 47, startPoint y: 388, endPoint x: 58, endPoint y: 622, distance: 234.4
click at [58, 594] on html "Editor de páginas Alterações salvas automaticamente Eventos Configurações Confi…" at bounding box center [621, 297] width 1243 height 594
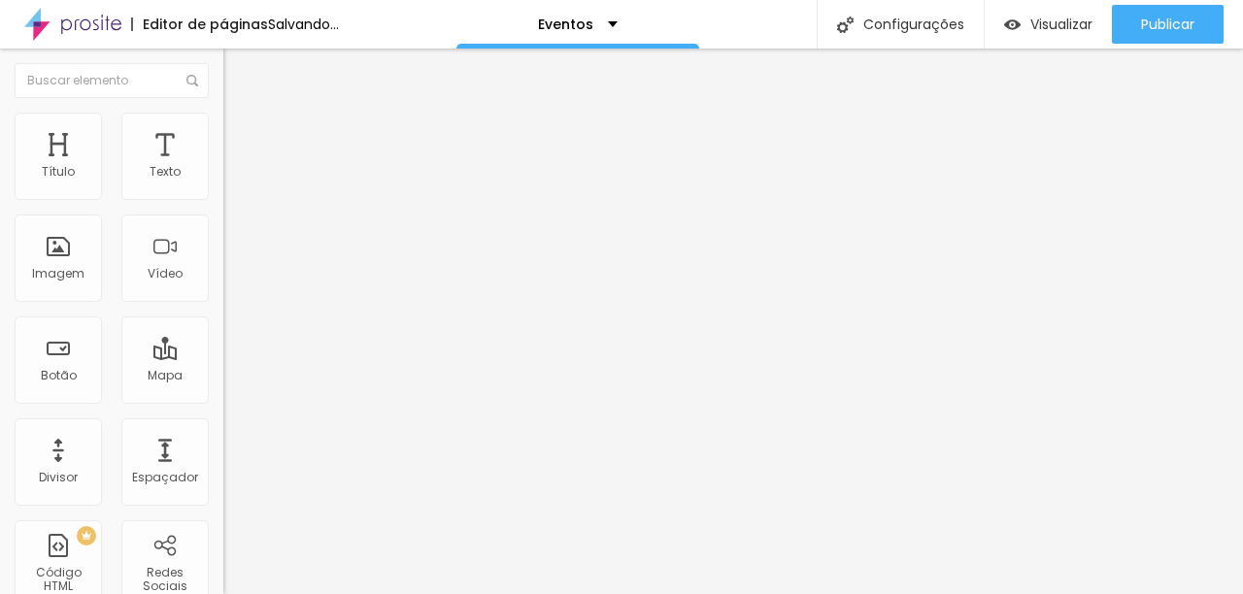
click at [223, 165] on div "Adicionar imagem" at bounding box center [334, 159] width 223 height 14
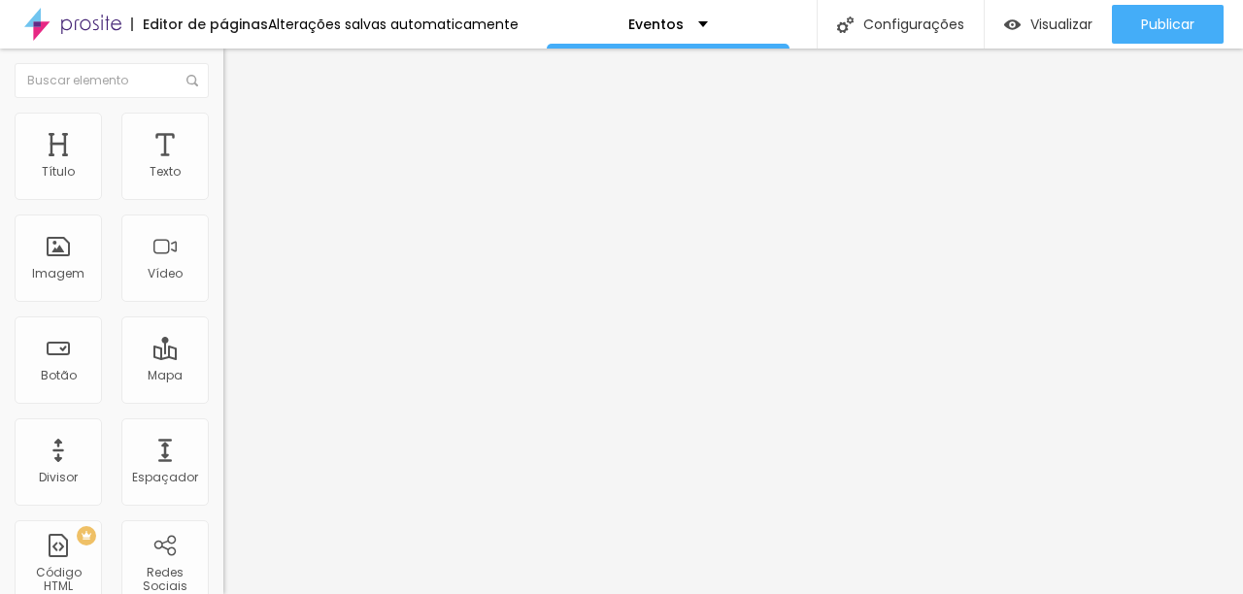
click at [223, 167] on span "Adicionar imagem" at bounding box center [285, 159] width 125 height 17
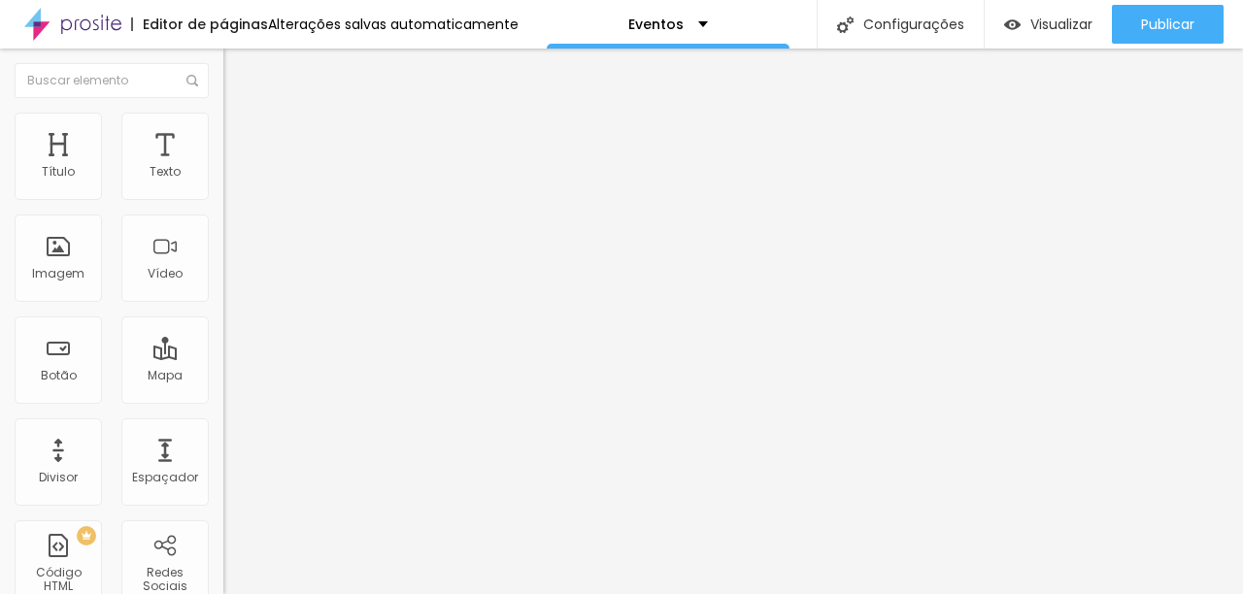
click at [241, 131] on span "Estilo" at bounding box center [256, 126] width 30 height 17
click at [337, 184] on button "%" at bounding box center [350, 173] width 26 height 20
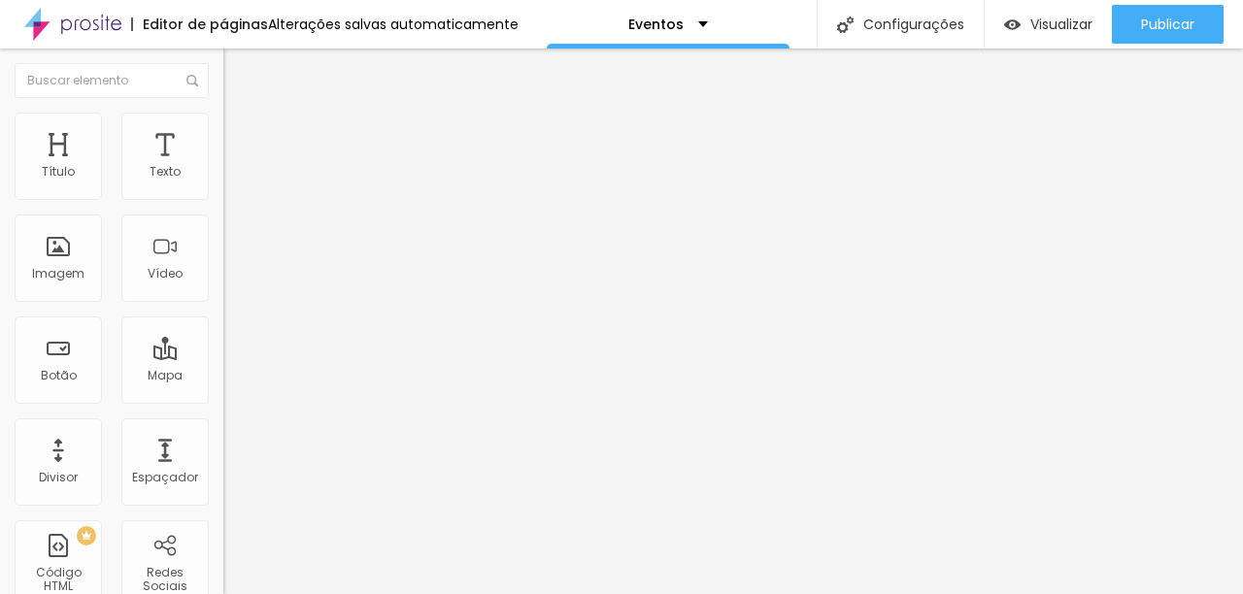
click at [307, 184] on button "px" at bounding box center [322, 173] width 30 height 20
type input "600"
click at [223, 124] on img at bounding box center [231, 121] width 17 height 17
type input "590"
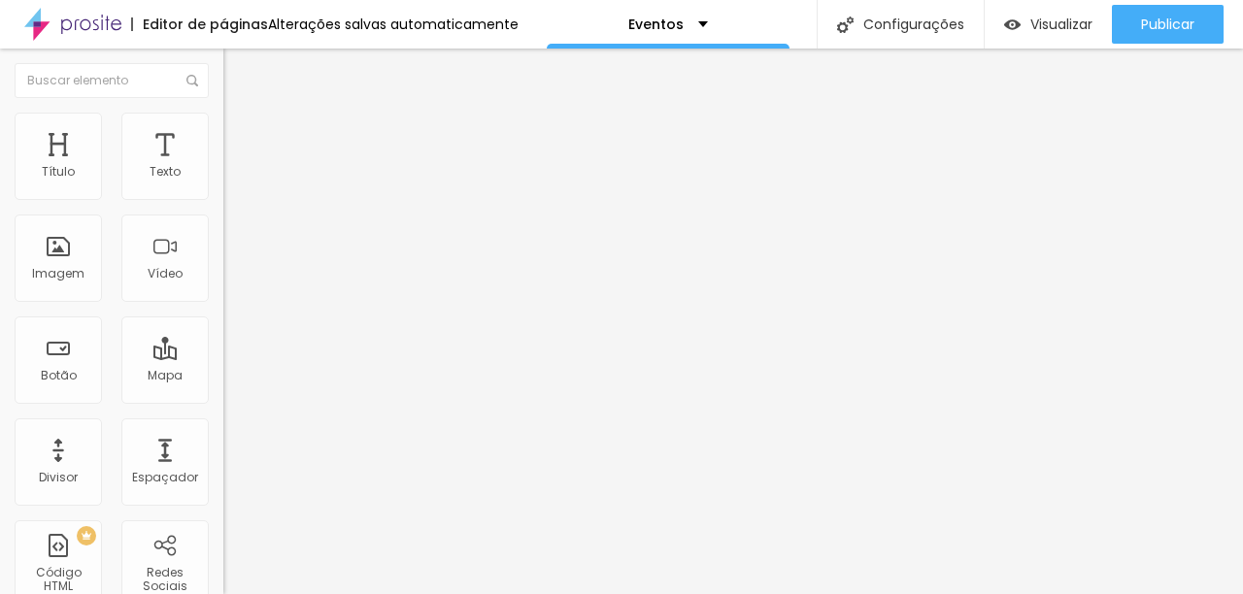
type input "590"
type input "530"
type input "470"
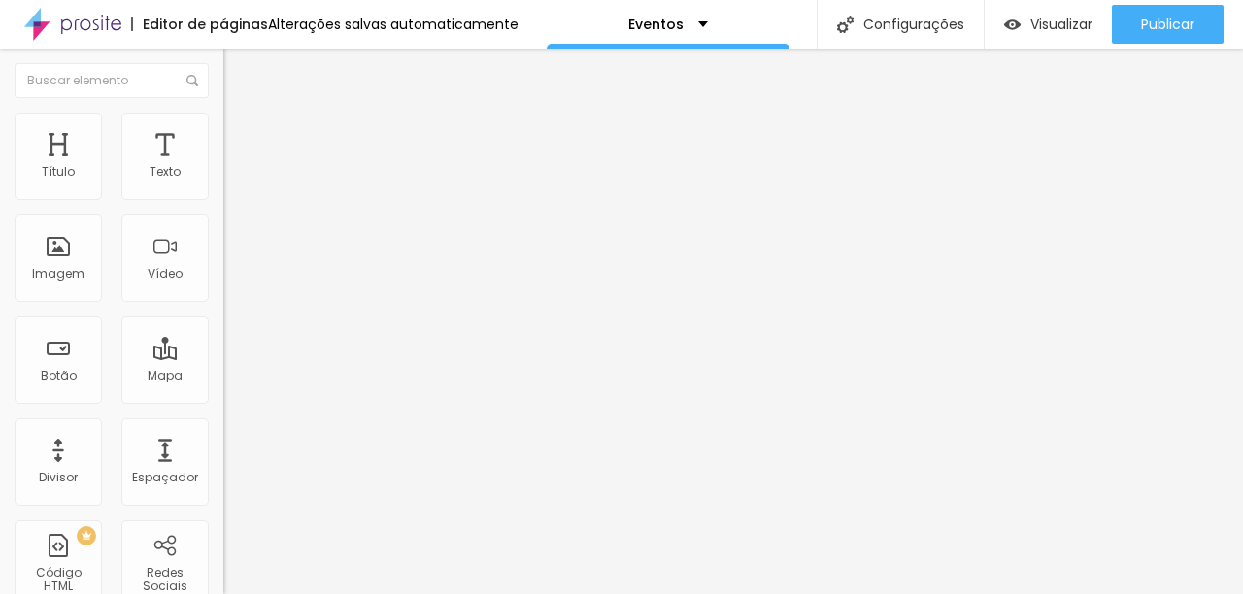
type input "460"
type input "430"
type input "420"
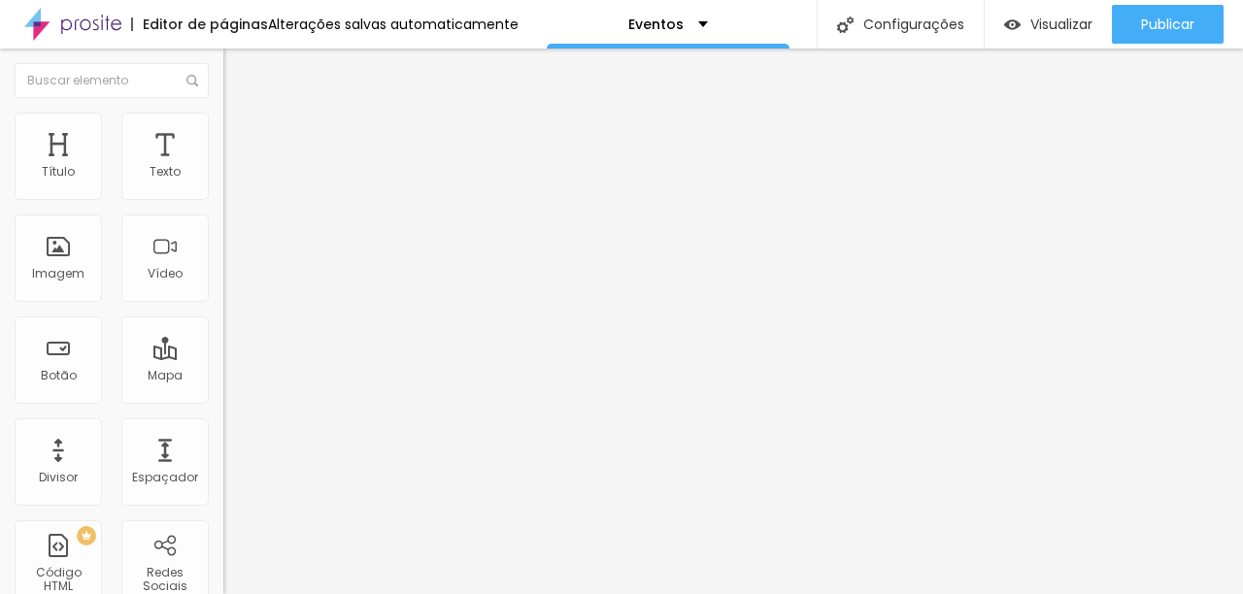
type input "420"
type input "410"
type input "400"
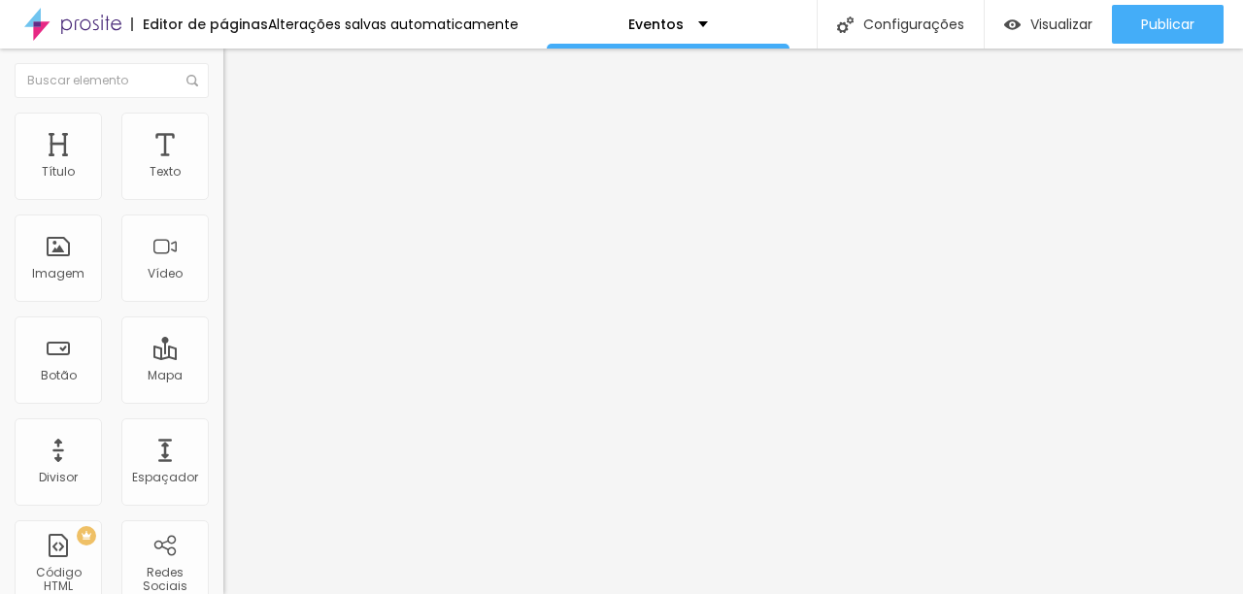
type input "390"
type input "370"
type input "360"
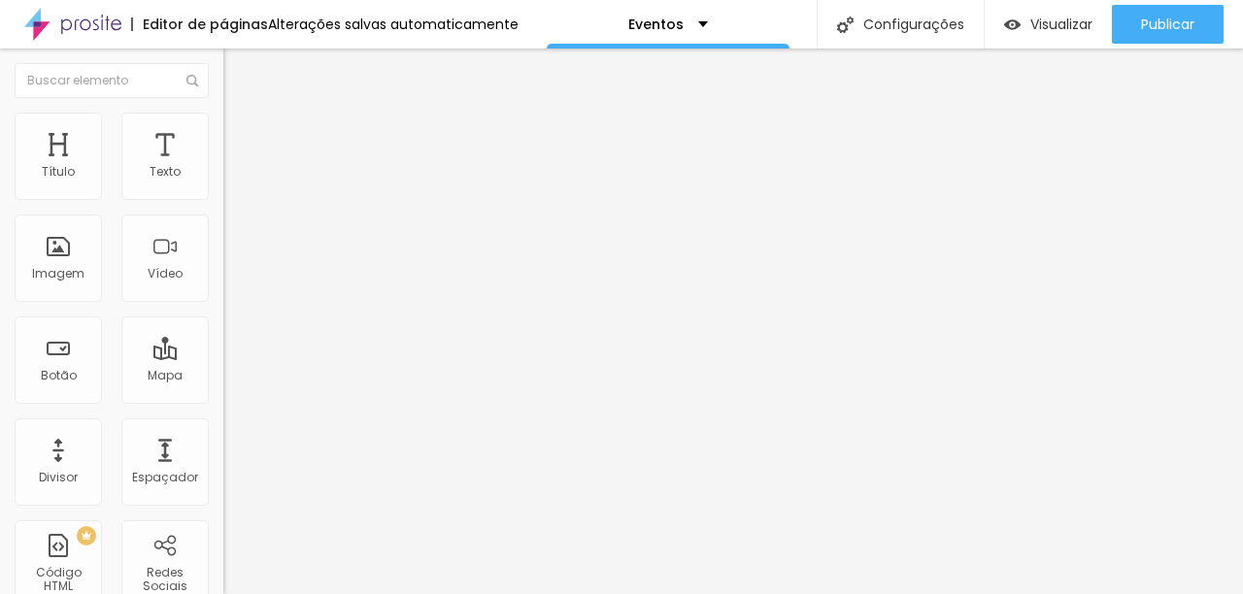
type input "360"
type input "350"
type input "340"
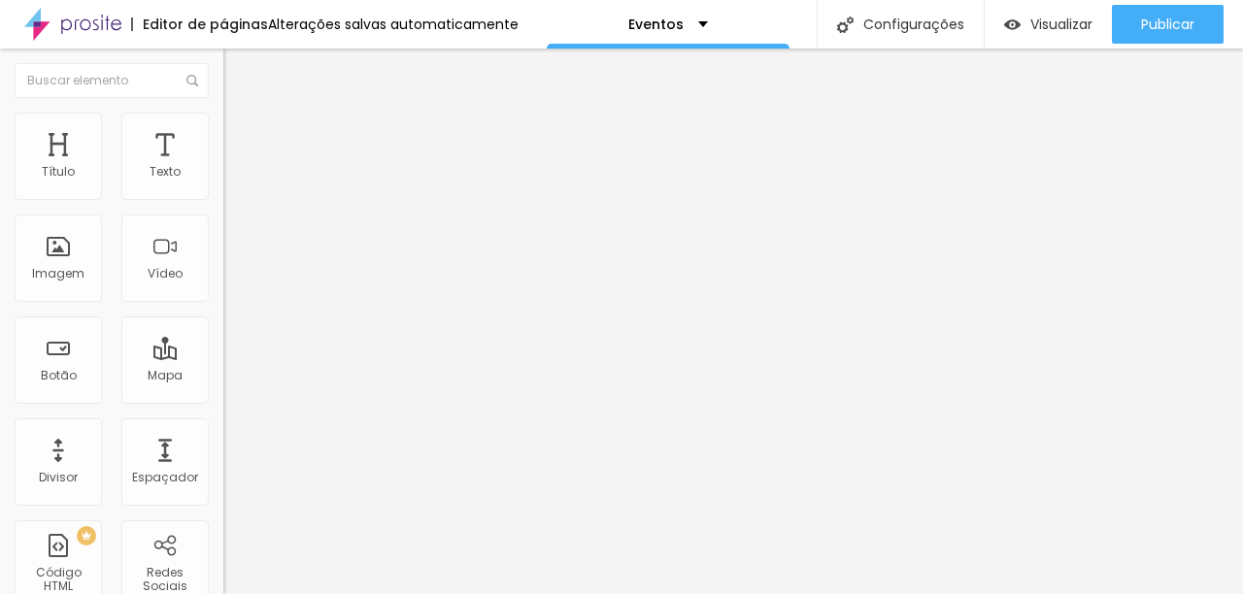
type input "330"
type input "320"
type input "310"
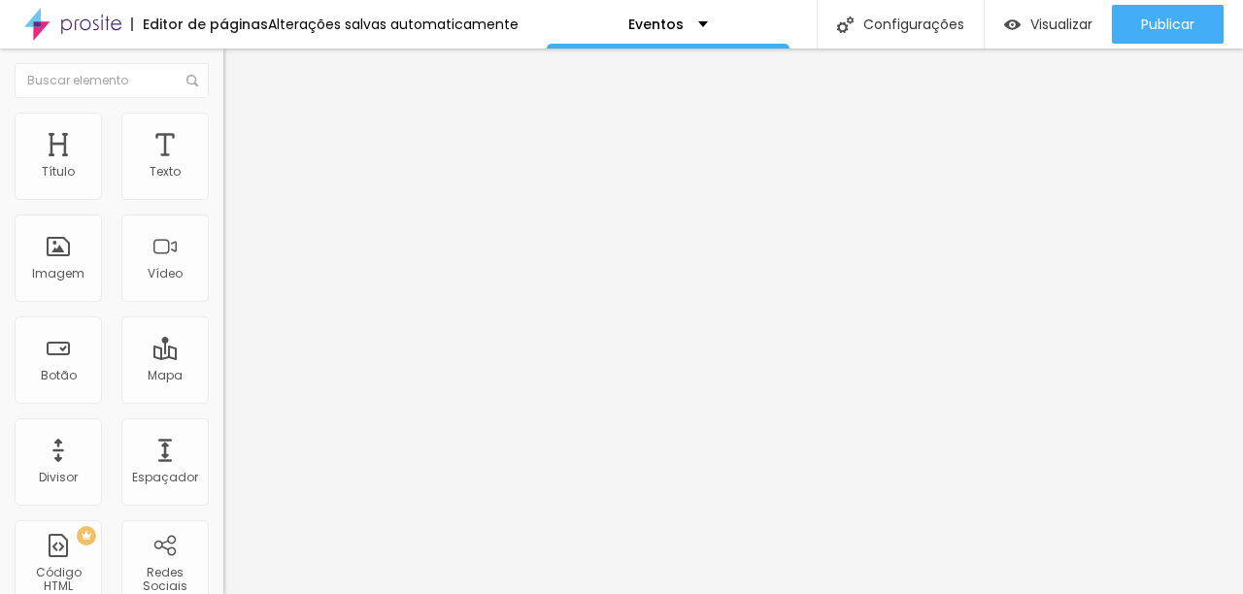
type input "310"
type input "300"
type input "280"
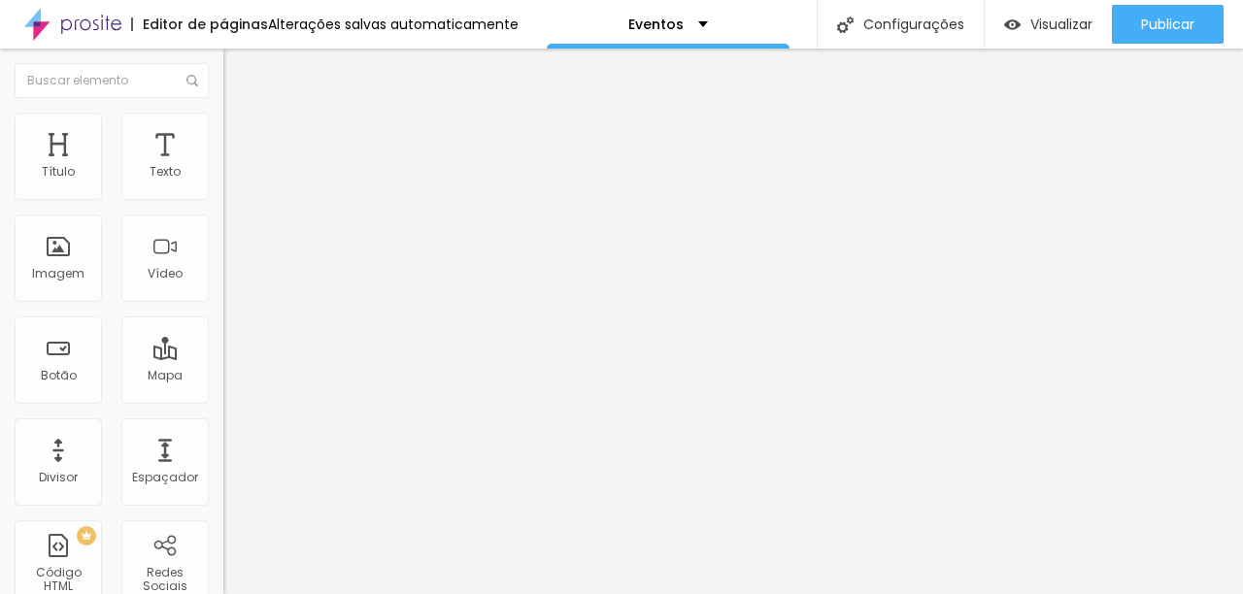
type input "270"
type input "260"
type input "250"
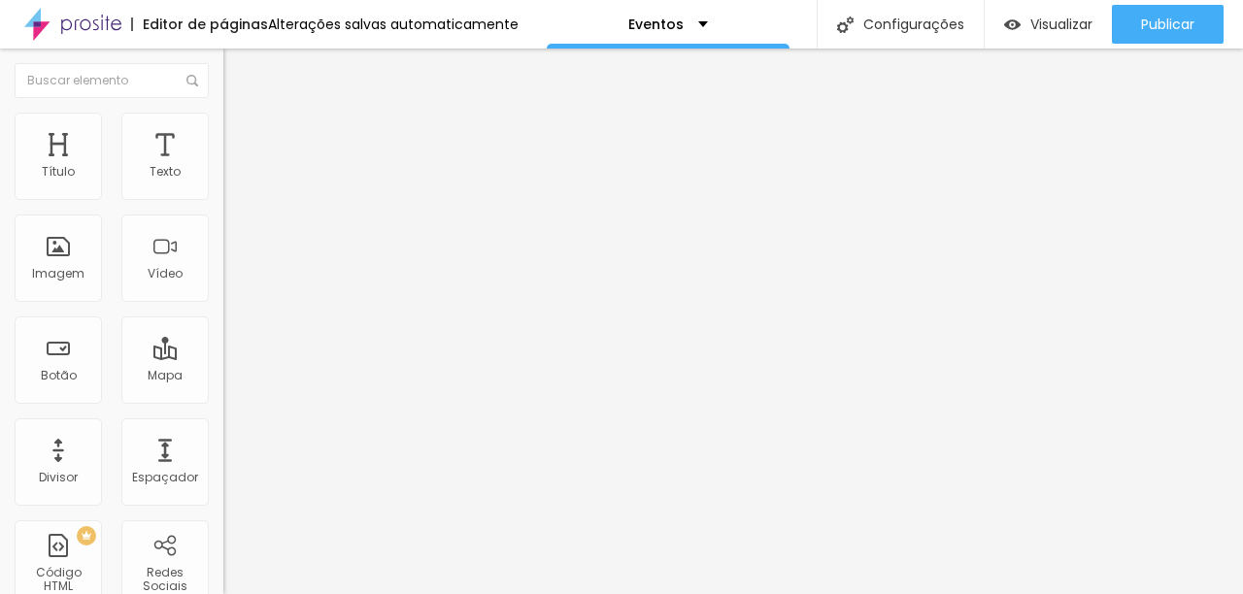
type input "250"
type input "240"
type input "220"
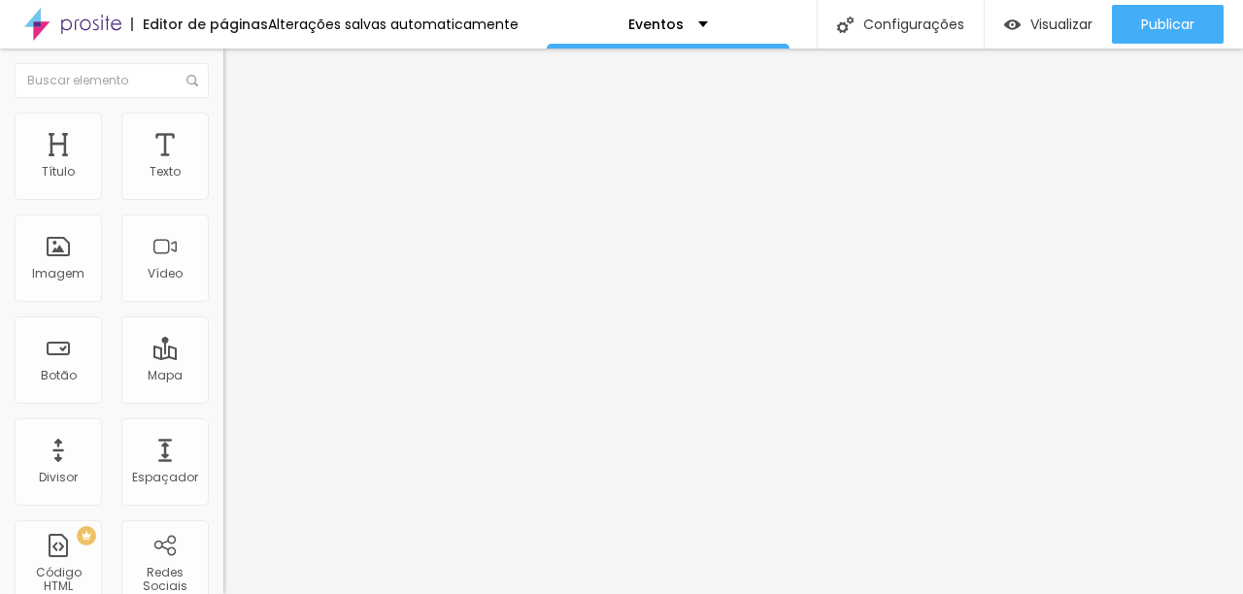
type input "230"
type input "240"
drag, startPoint x: 93, startPoint y: 208, endPoint x: 47, endPoint y: 204, distance: 46.8
type input "240"
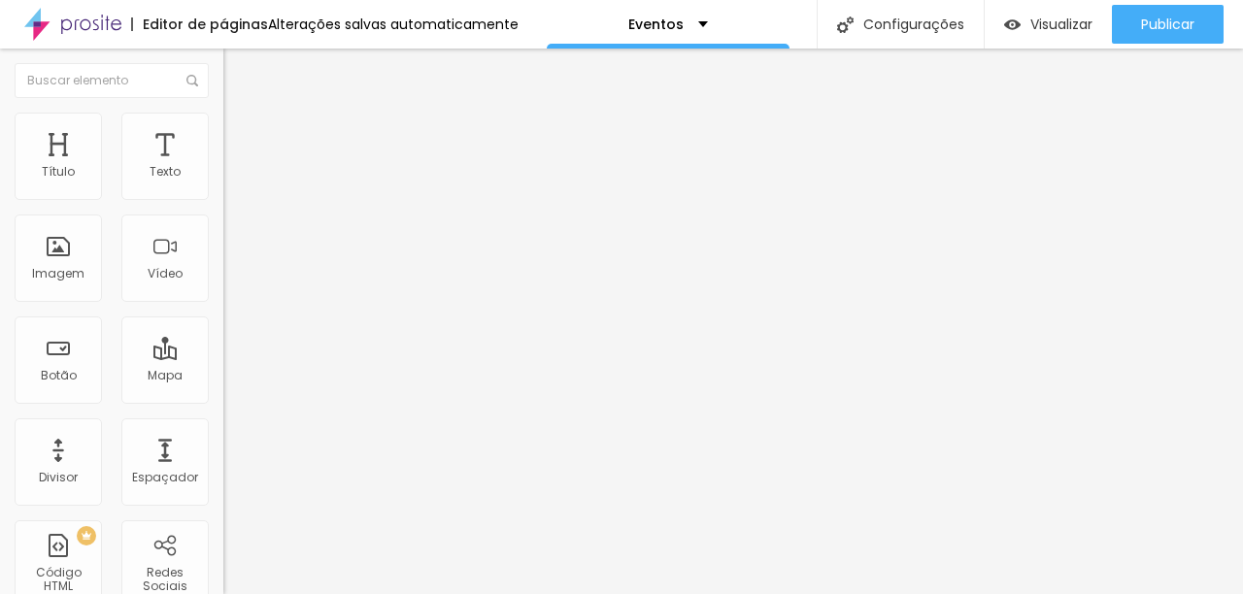
click at [223, 199] on input "range" at bounding box center [285, 192] width 125 height 16
click at [1057, 23] on span "Visualizar" at bounding box center [1062, 25] width 62 height 16
click at [223, 125] on ul "Estilo Avançado" at bounding box center [334, 112] width 223 height 39
click at [223, 128] on li "Avançado" at bounding box center [334, 122] width 223 height 19
click at [241, 115] on span "Estilo" at bounding box center [256, 106] width 30 height 17
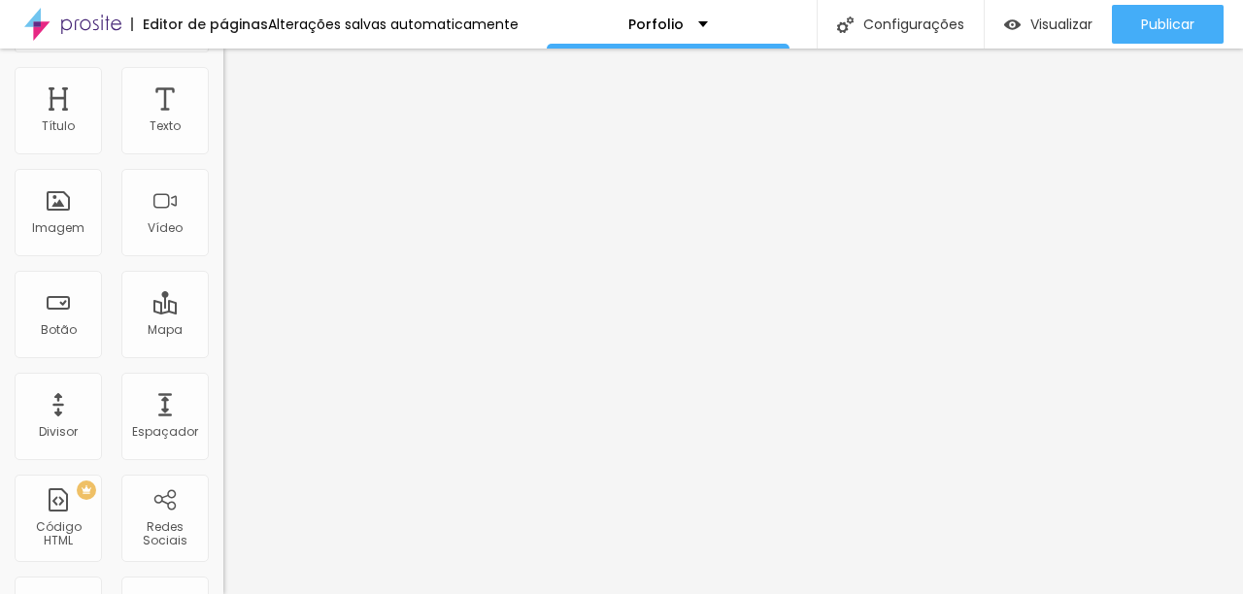
scroll to position [7, 0]
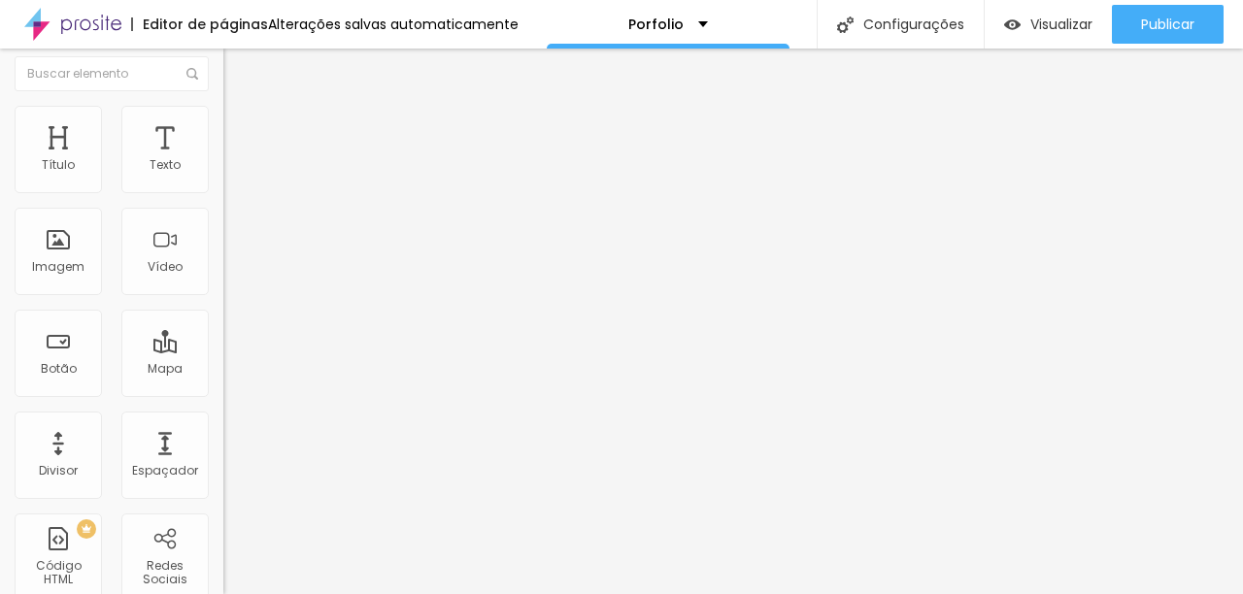
click at [223, 160] on span "Trocar imagem" at bounding box center [276, 152] width 106 height 17
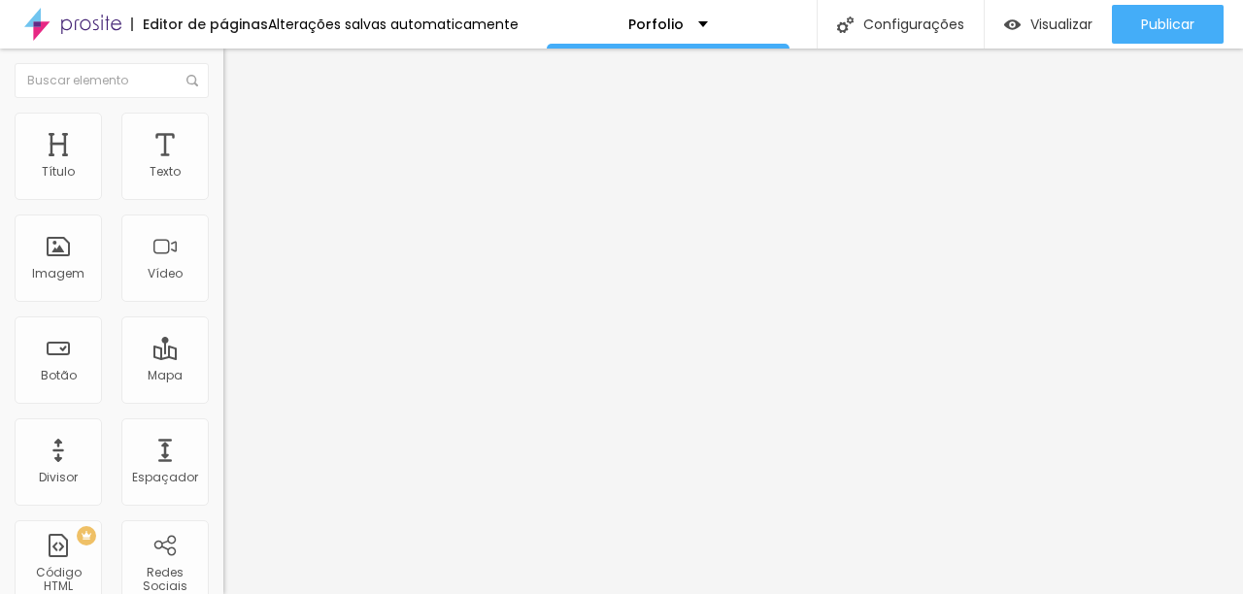
click at [223, 167] on span "Trocar imagem" at bounding box center [276, 159] width 106 height 17
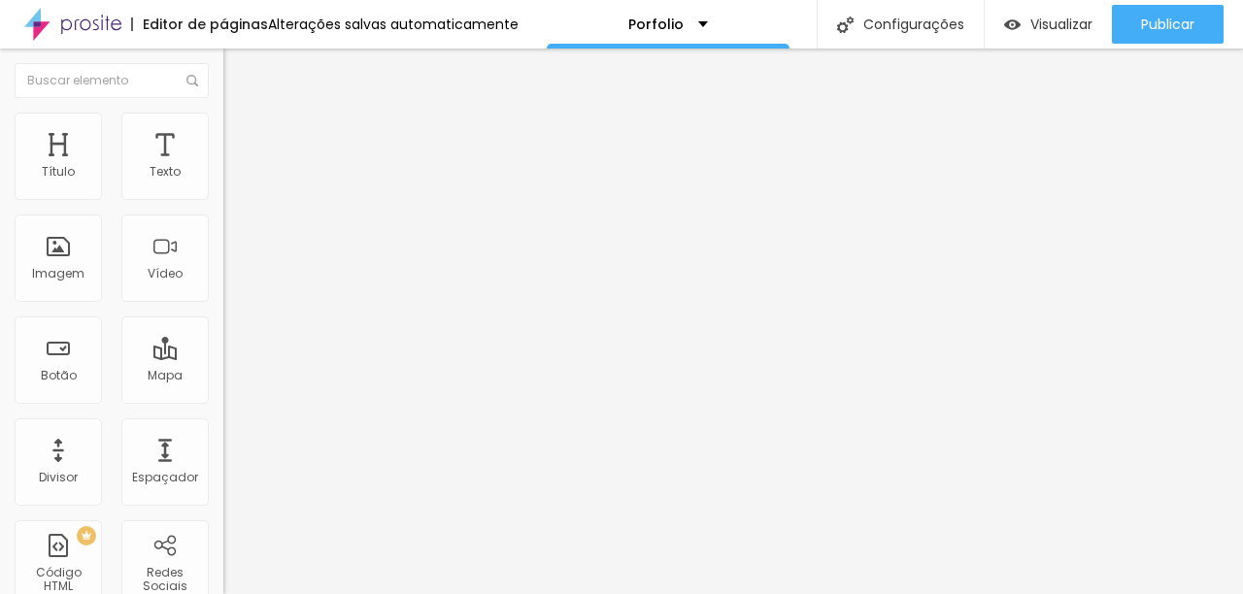
click at [223, 167] on span "Trocar imagem" at bounding box center [276, 159] width 106 height 17
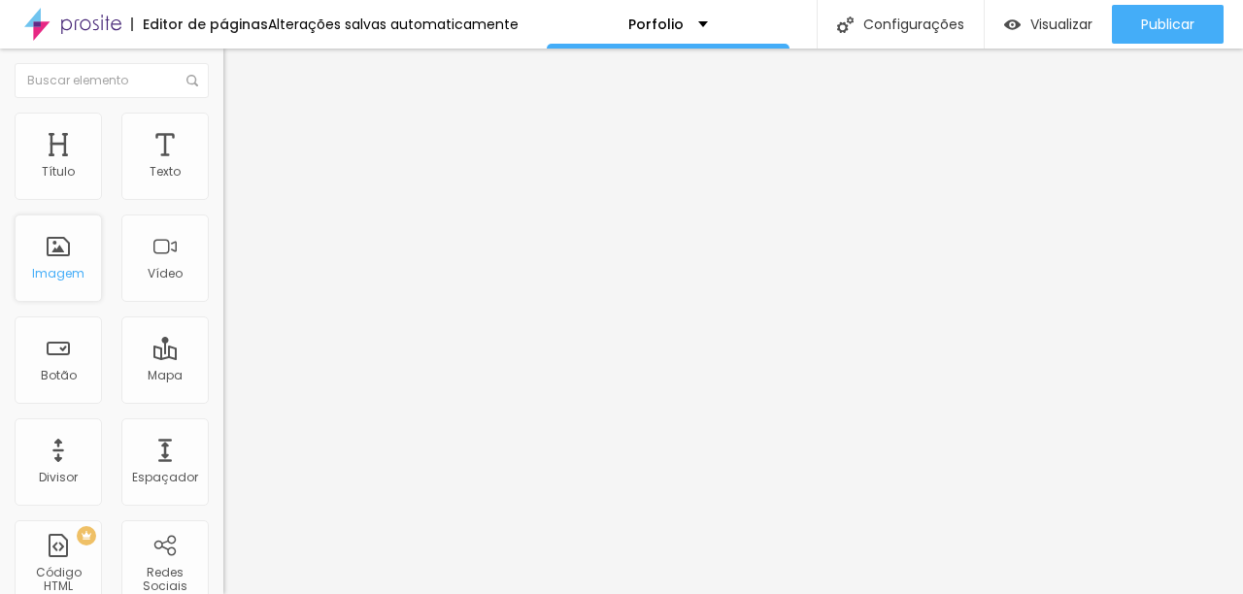
click at [68, 273] on div "Imagem" at bounding box center [58, 274] width 52 height 14
click at [77, 275] on div "Imagem" at bounding box center [58, 274] width 52 height 14
click at [223, 167] on span "Trocar imagem" at bounding box center [276, 159] width 106 height 17
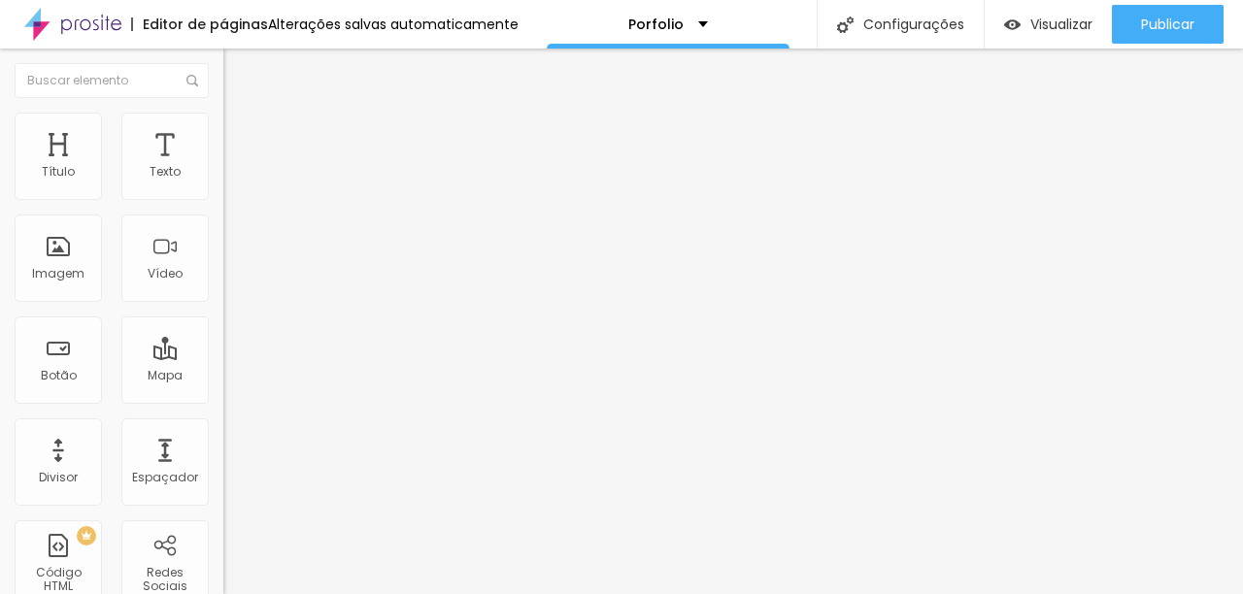
click at [223, 167] on span "Trocar imagem" at bounding box center [276, 159] width 106 height 17
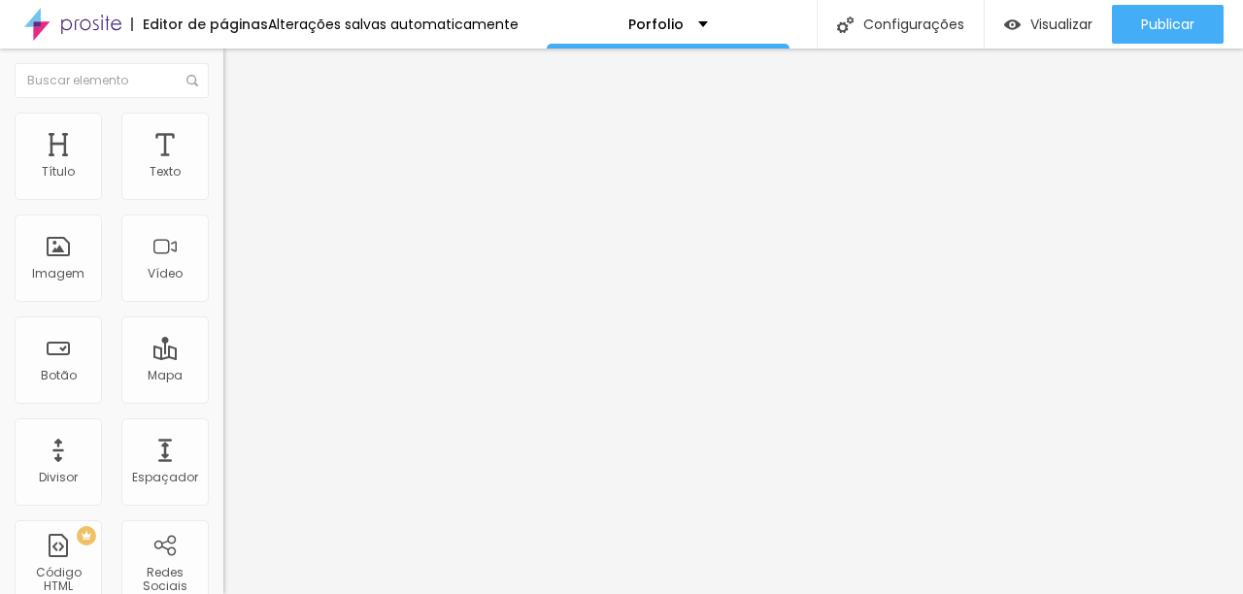
click at [48, 271] on div "Imagem" at bounding box center [58, 274] width 52 height 14
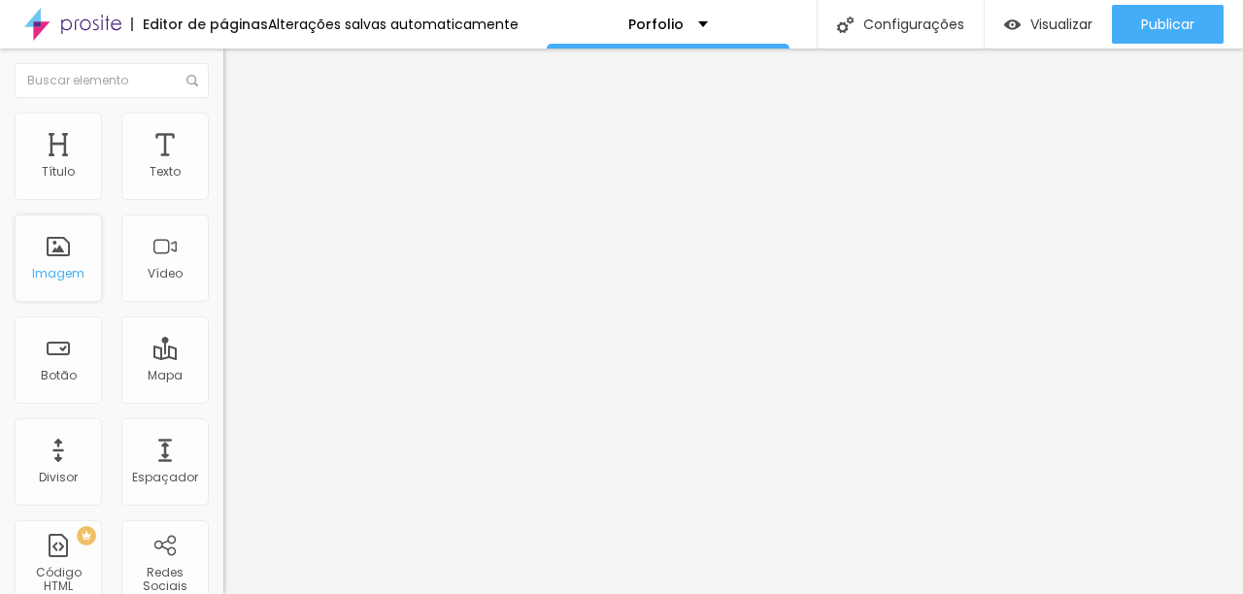
click at [59, 271] on div "Imagem" at bounding box center [58, 274] width 52 height 14
click at [61, 262] on div "Imagem" at bounding box center [58, 258] width 87 height 87
click at [62, 257] on div "Imagem" at bounding box center [58, 258] width 87 height 87
click at [223, 165] on div "Trocar imagem" at bounding box center [334, 159] width 223 height 14
click at [223, 167] on span "Trocar imagem" at bounding box center [276, 159] width 106 height 17
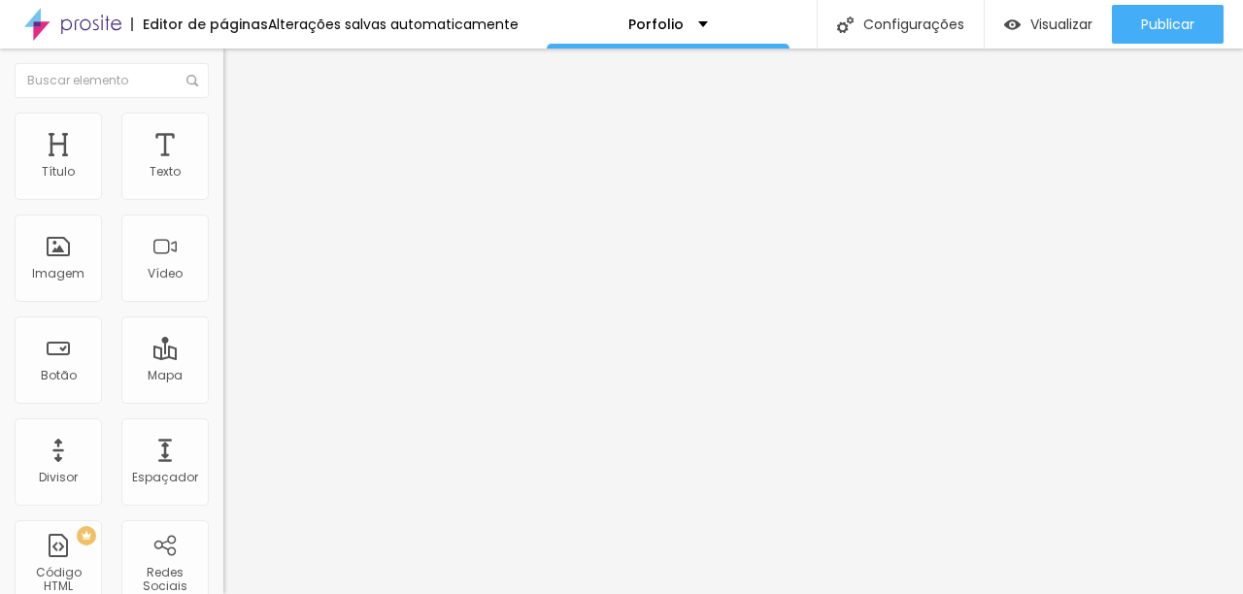
click at [238, 68] on img "button" at bounding box center [246, 71] width 16 height 16
click at [67, 267] on div "Imagem" at bounding box center [58, 274] width 52 height 14
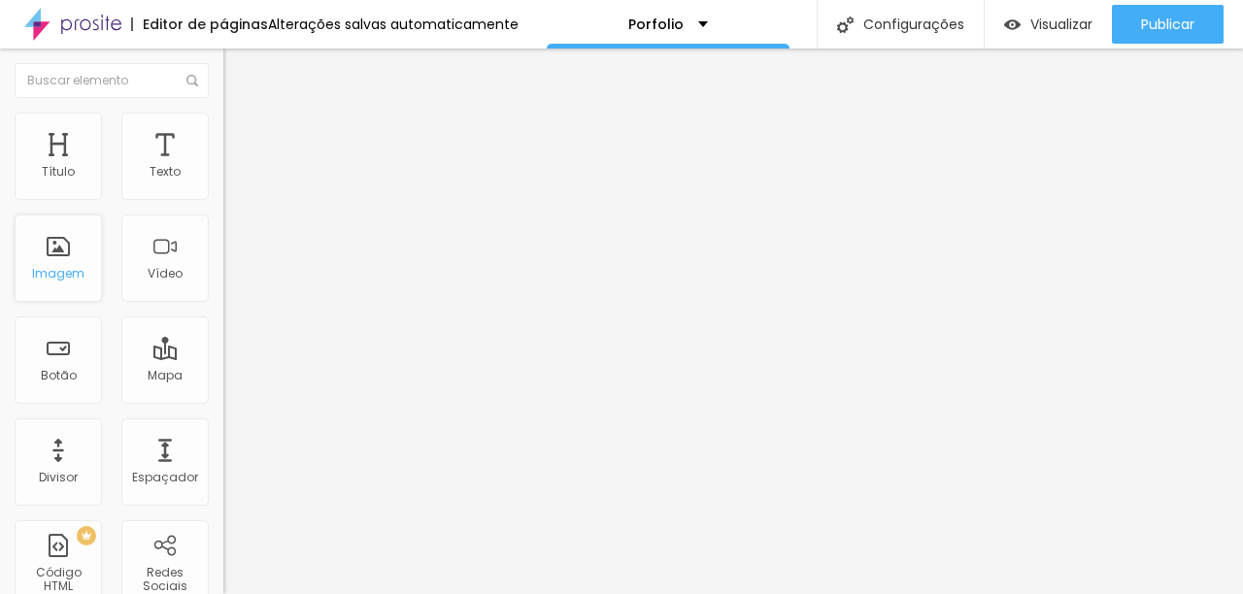
click at [67, 278] on div "Imagem" at bounding box center [58, 274] width 52 height 14
click at [58, 262] on div "Imagem" at bounding box center [58, 258] width 87 height 87
click at [103, 266] on div "Título Texto Imagem Vídeo Botão Mapa Divisor Espaçador PREMIUM Código HTML Rede…" at bounding box center [111, 572] width 223 height 918
click at [86, 268] on div "Imagem" at bounding box center [58, 258] width 87 height 87
click at [51, 262] on div "Imagem" at bounding box center [58, 258] width 87 height 87
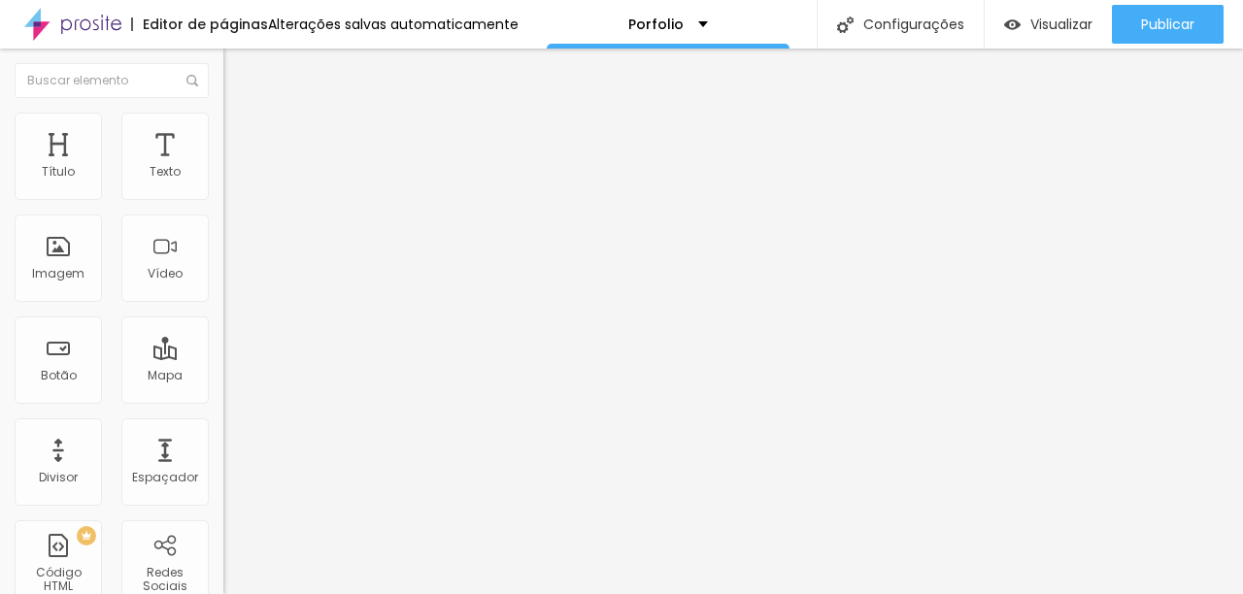
click at [223, 167] on span "Trocar imagem" at bounding box center [276, 159] width 106 height 17
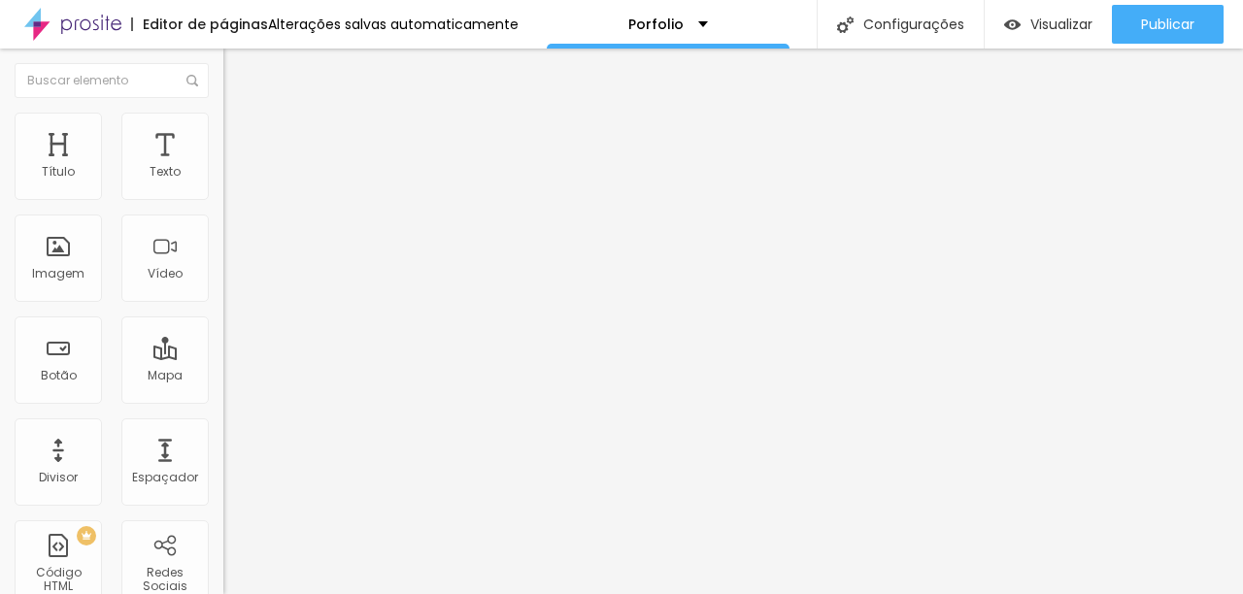
drag, startPoint x: 206, startPoint y: 537, endPoint x: 120, endPoint y: 539, distance: 85.5
click at [223, 167] on span "Trocar imagem" at bounding box center [276, 159] width 106 height 17
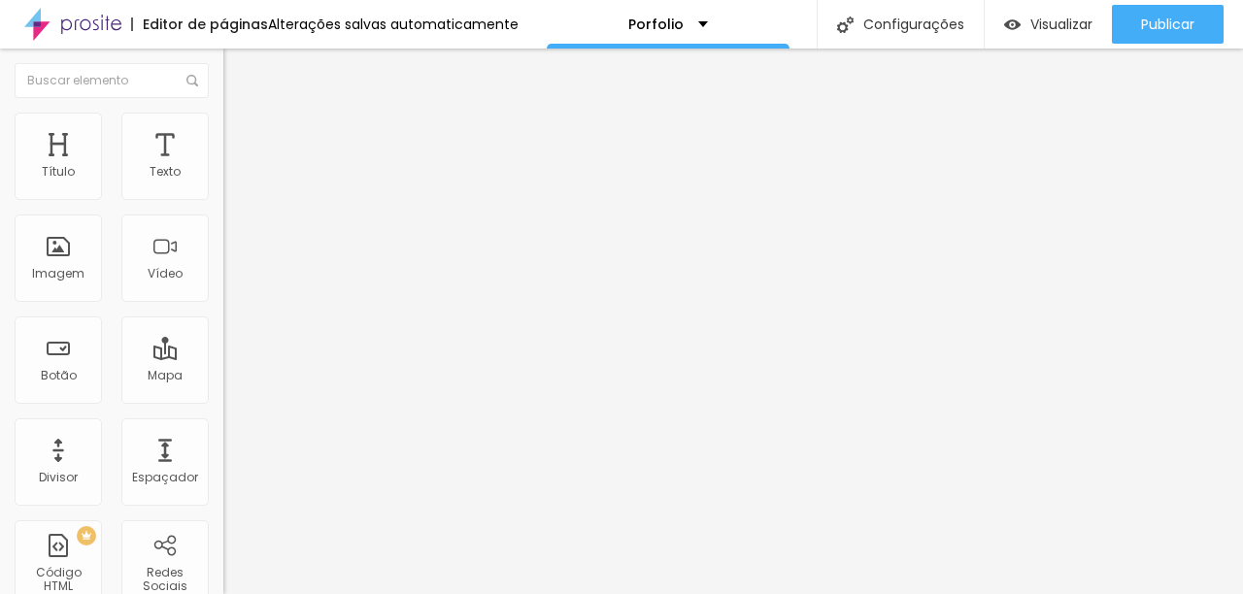
click at [223, 167] on span "Trocar imagem" at bounding box center [276, 159] width 106 height 17
